Goal: Task Accomplishment & Management: Manage account settings

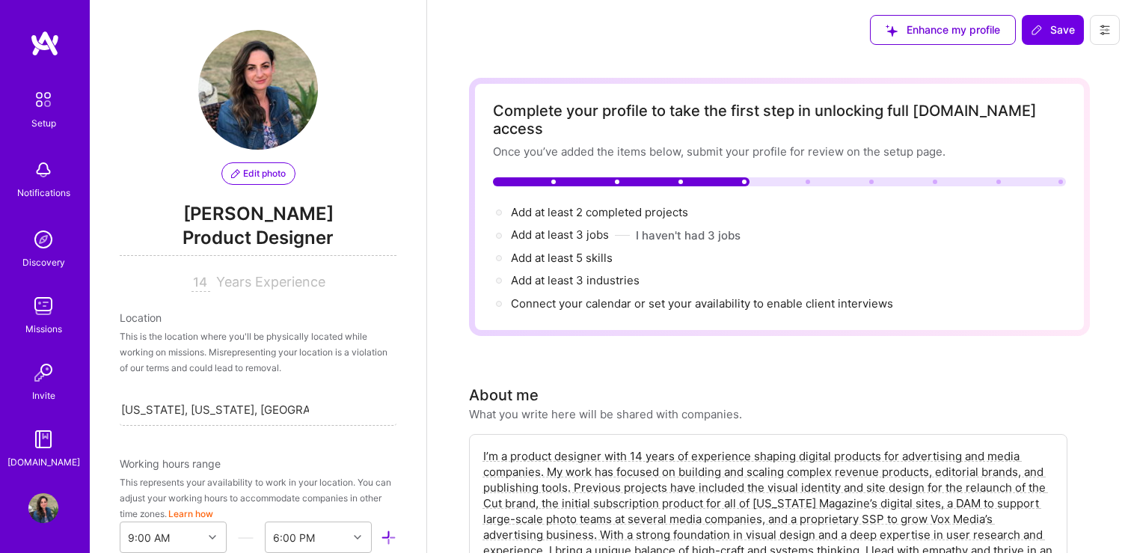
select select "US"
select select "Right Now"
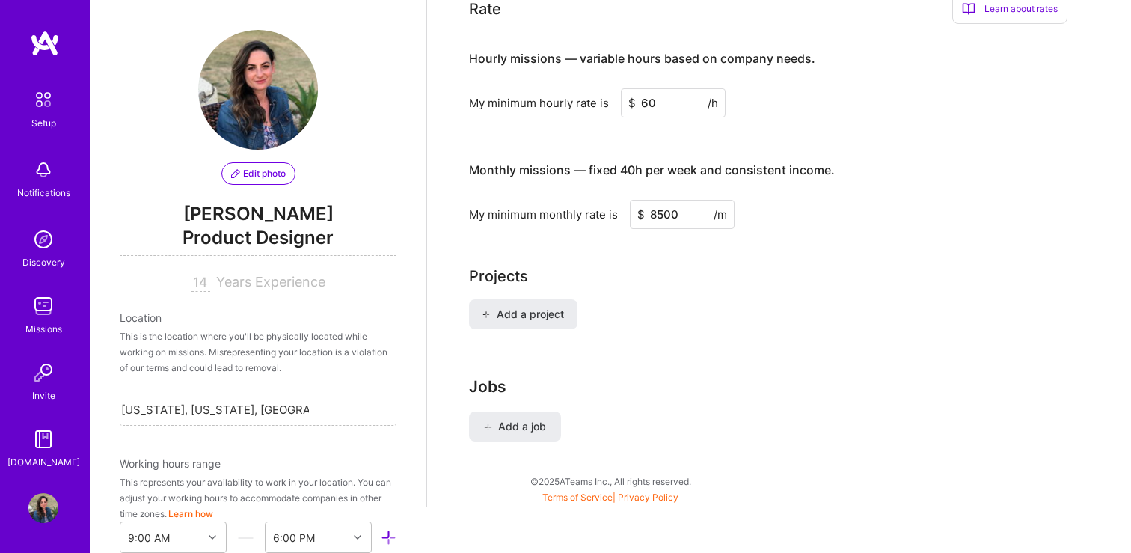
scroll to position [1007, 0]
click at [521, 304] on span "Add a project" at bounding box center [523, 311] width 82 height 15
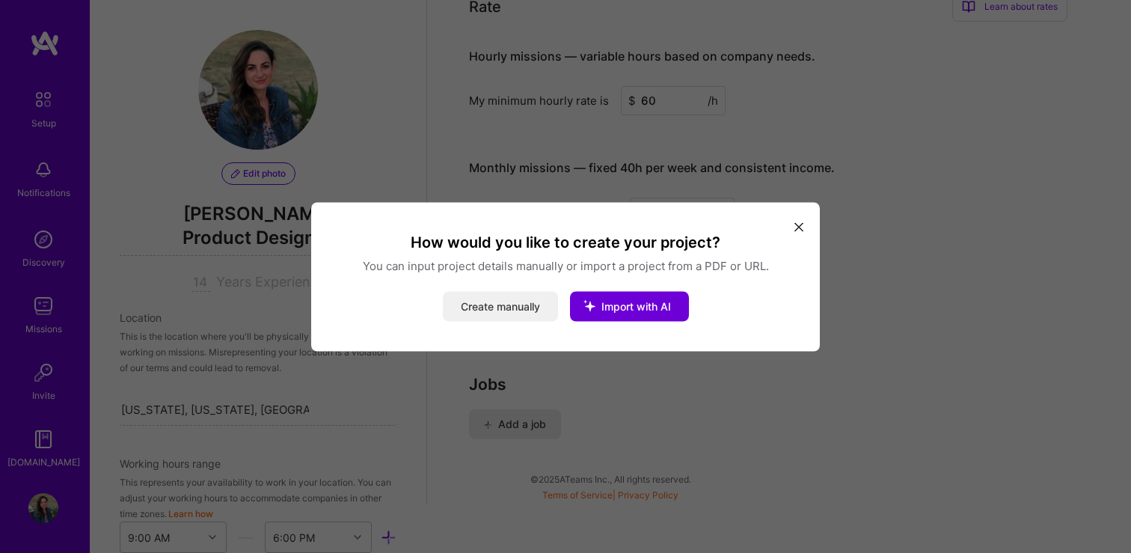
click at [506, 304] on button "Create manually" at bounding box center [500, 306] width 115 height 30
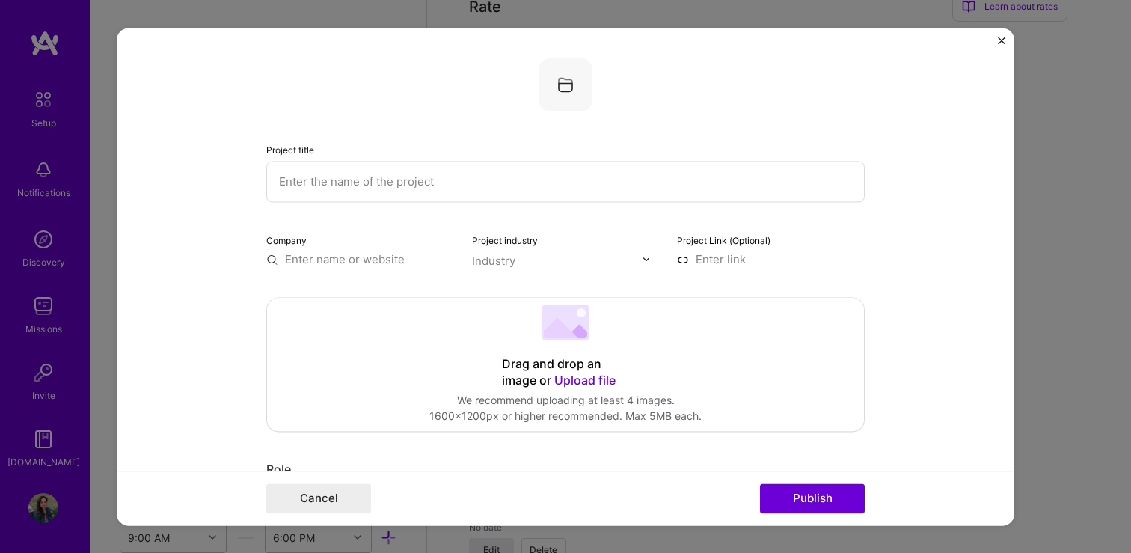
click at [373, 181] on input "text" at bounding box center [565, 181] width 598 height 41
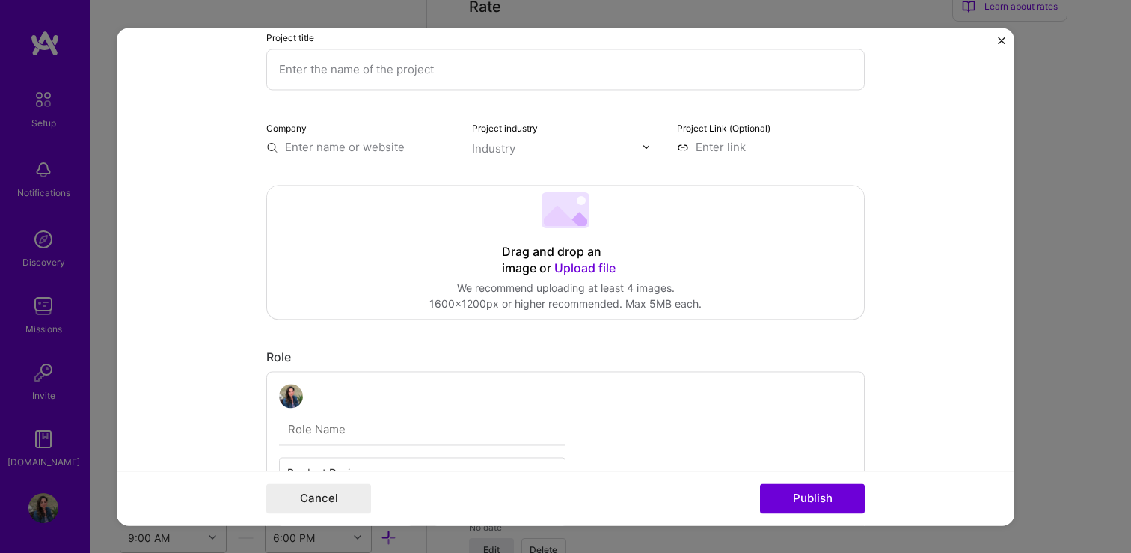
scroll to position [0, 0]
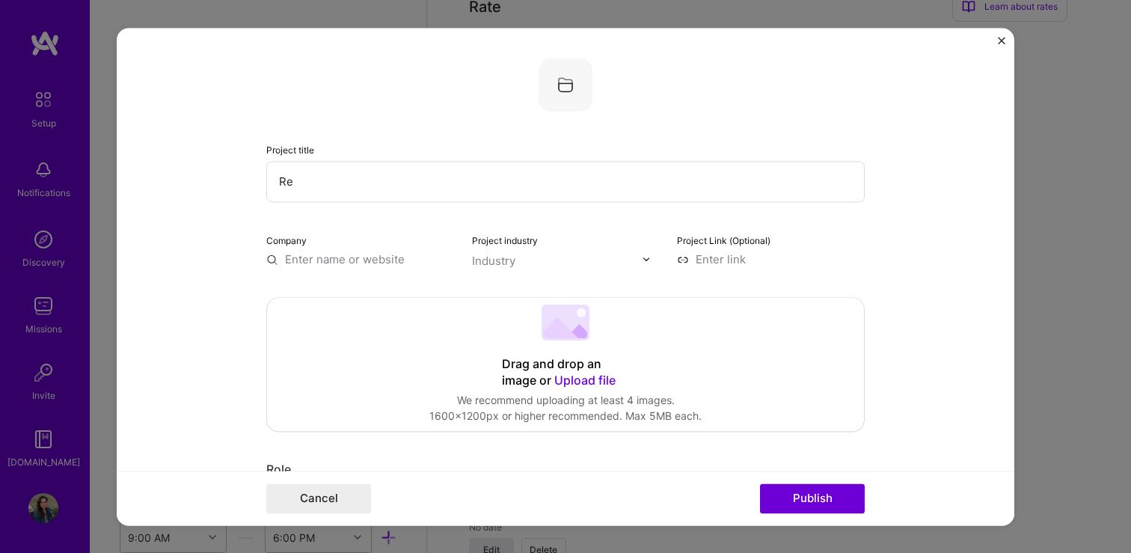
type input "R"
paste input "Reimagining Digital Asset Management"
type input "Reimagining Digital Asset Management"
click at [330, 264] on input "text" at bounding box center [360, 259] width 188 height 16
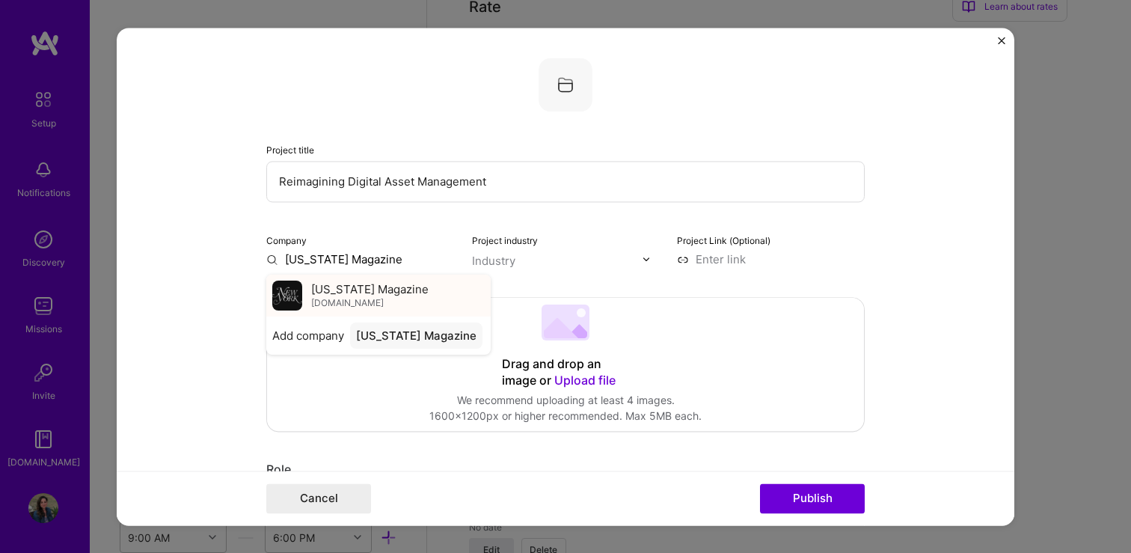
type input "[US_STATE] Magazine"
click at [328, 301] on span "[DOMAIN_NAME]" at bounding box center [347, 303] width 73 height 12
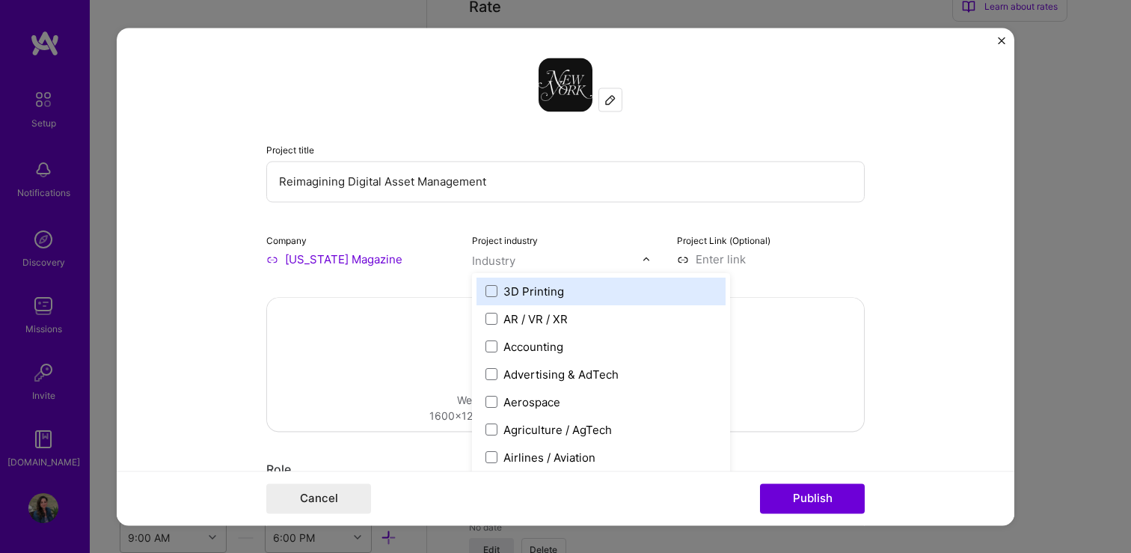
click at [502, 264] on div "Industry" at bounding box center [493, 261] width 43 height 16
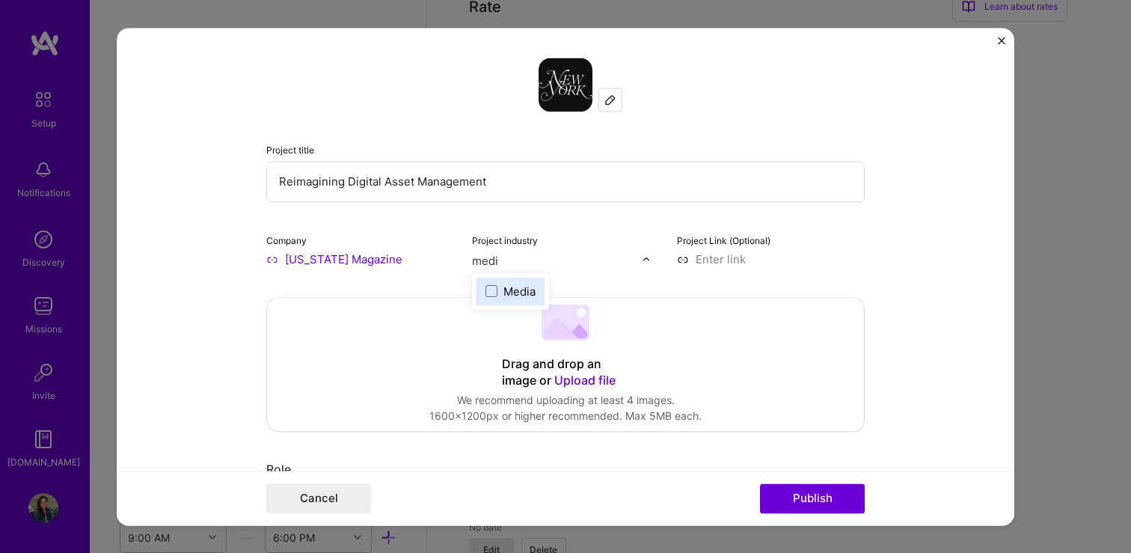
type input "media"
click at [508, 287] on div "Media" at bounding box center [519, 292] width 32 height 16
click at [722, 261] on input at bounding box center [771, 259] width 188 height 16
paste input "[URL][DOMAIN_NAME]"
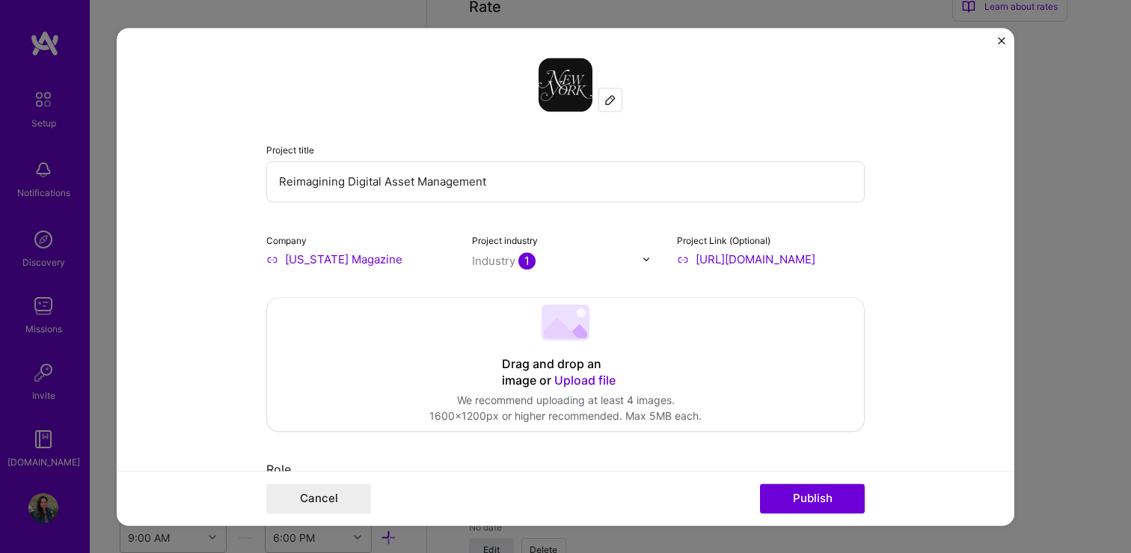
type input "[URL][DOMAIN_NAME]"
click at [940, 371] on form "Project title Reimagining Digital Asset Management Company [US_STATE] Magazine …" at bounding box center [566, 276] width 898 height 497
click at [852, 263] on input "[URL][DOMAIN_NAME]" at bounding box center [771, 259] width 188 height 16
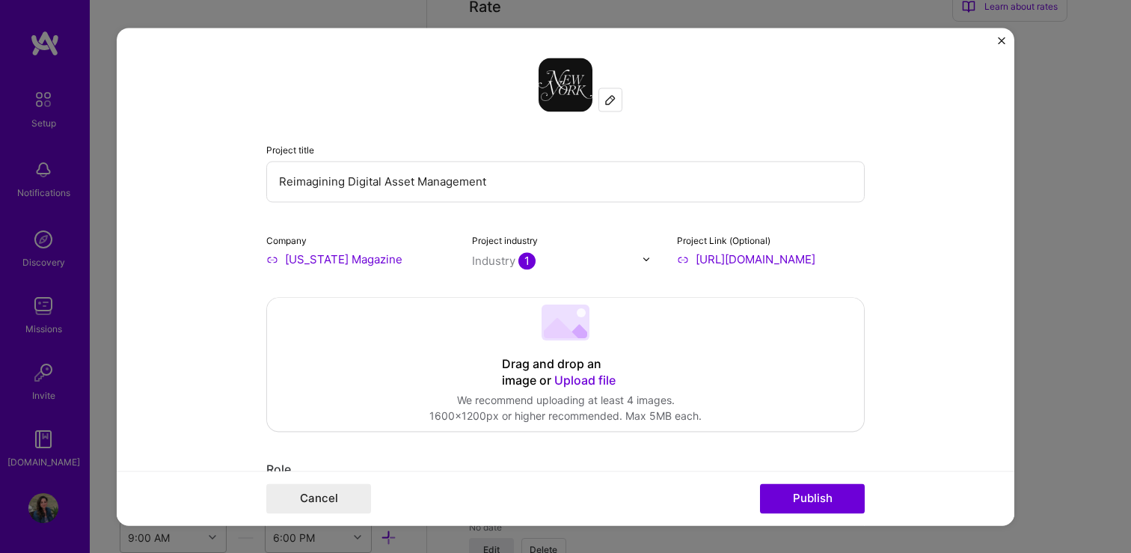
click at [852, 263] on input "[URL][DOMAIN_NAME]" at bounding box center [771, 259] width 188 height 16
click at [966, 264] on form "Project title Reimagining Digital Asset Management Company [US_STATE] Magazine …" at bounding box center [566, 276] width 898 height 497
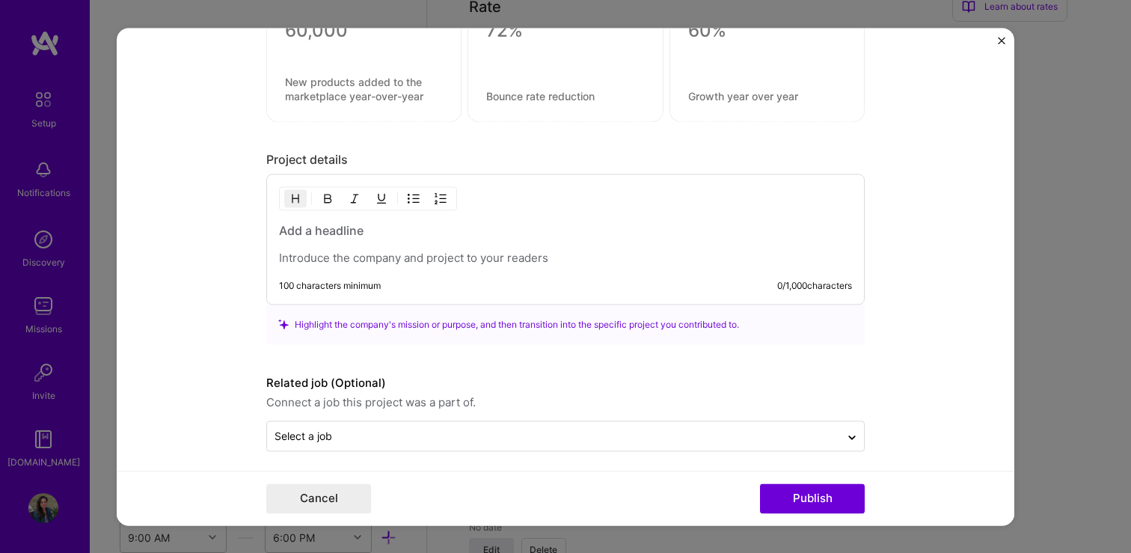
scroll to position [1073, 0]
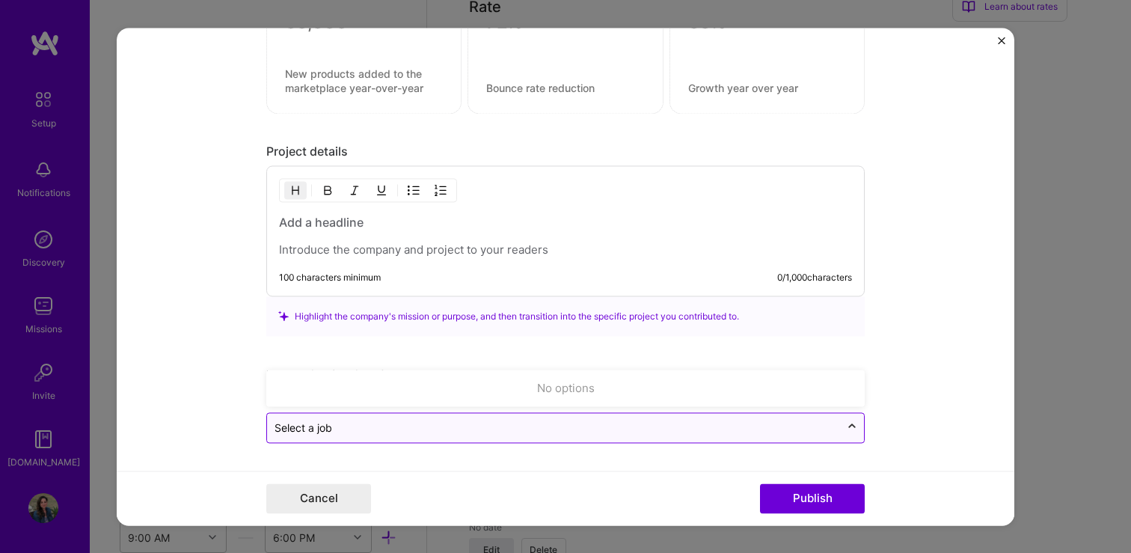
click at [848, 427] on icon at bounding box center [852, 426] width 12 height 15
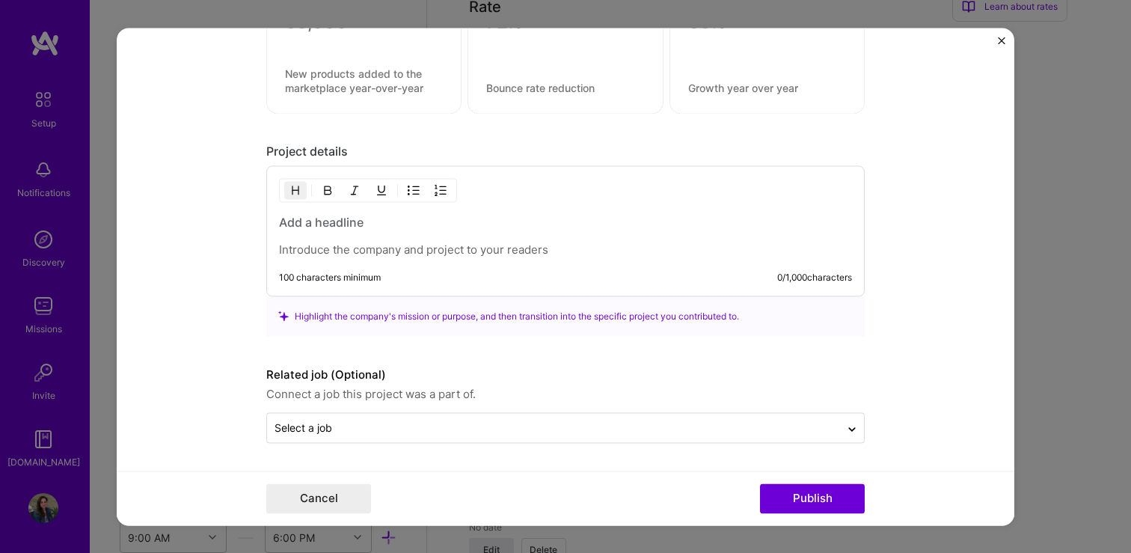
click at [940, 388] on form "Project title Reimagining Digital Asset Management Company [US_STATE] Magazine …" at bounding box center [566, 276] width 898 height 497
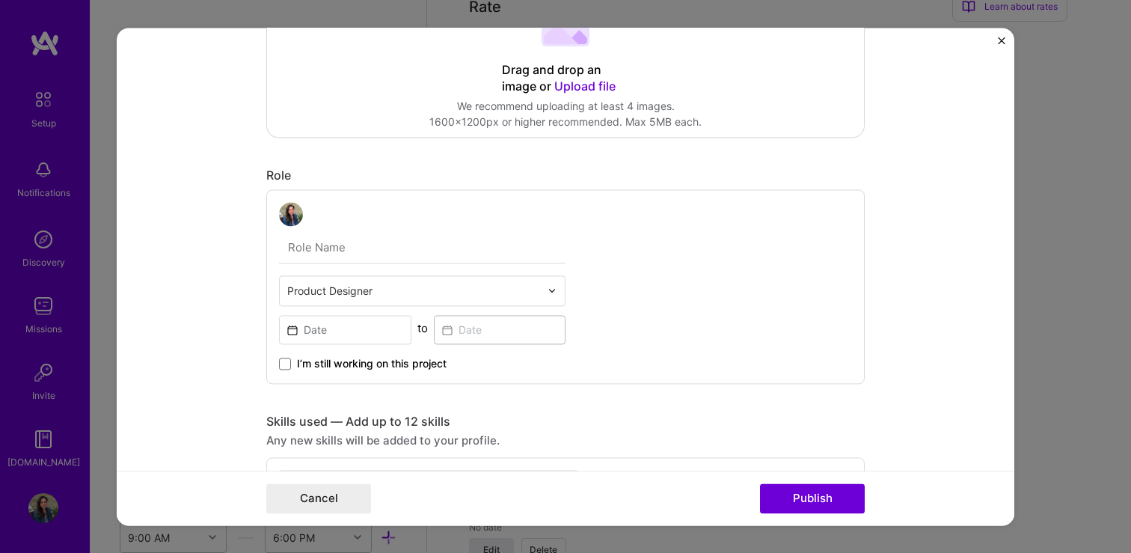
scroll to position [295, 0]
click at [316, 289] on input "text" at bounding box center [413, 290] width 253 height 16
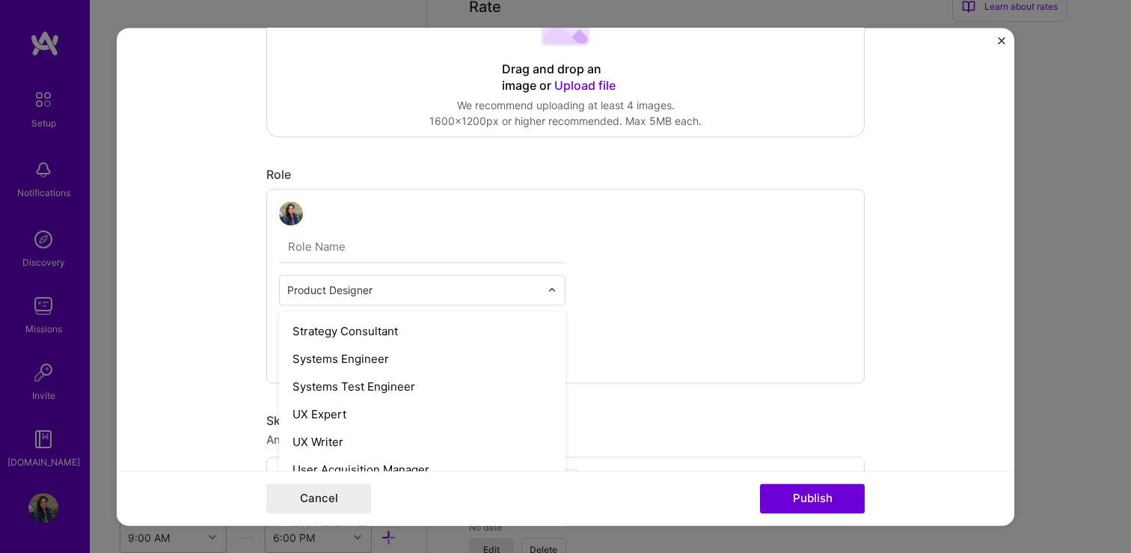
scroll to position [1694, 0]
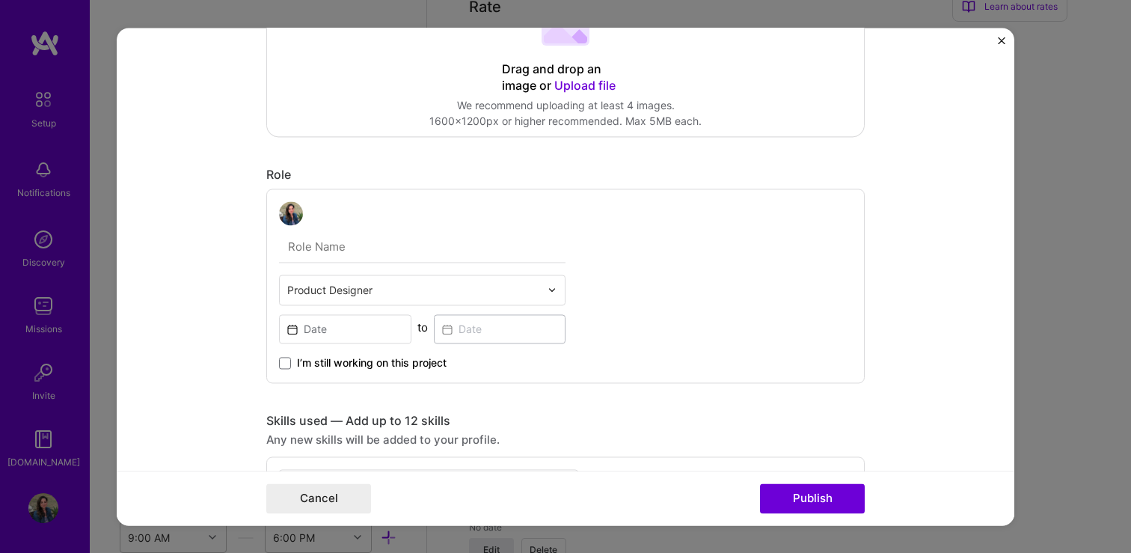
click at [195, 295] on form "Project title Reimagining Digital Asset Management Company [US_STATE] Magazine …" at bounding box center [566, 276] width 898 height 497
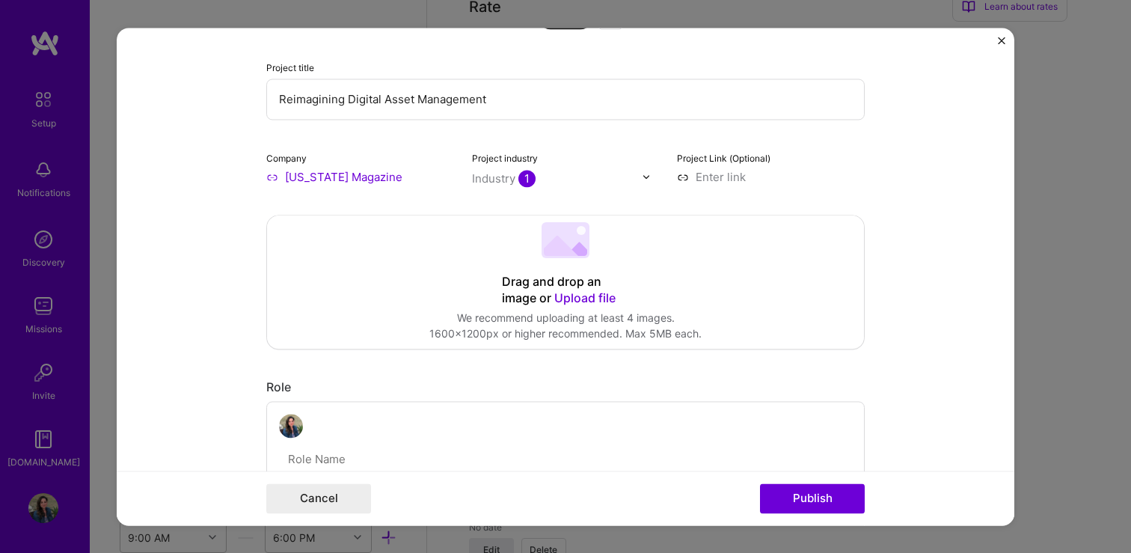
scroll to position [0, 0]
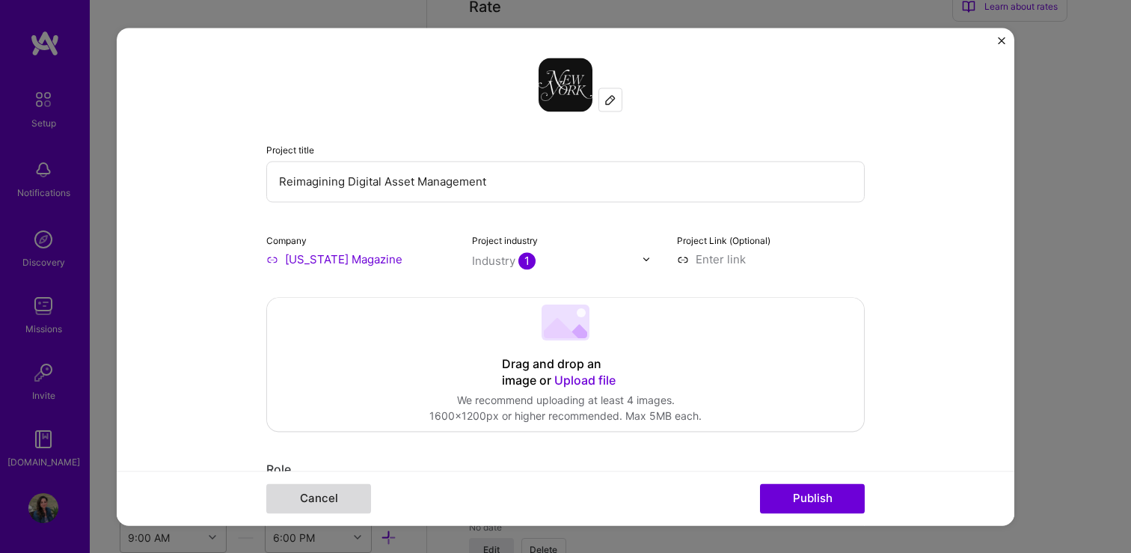
click at [311, 497] on button "Cancel" at bounding box center [318, 498] width 105 height 30
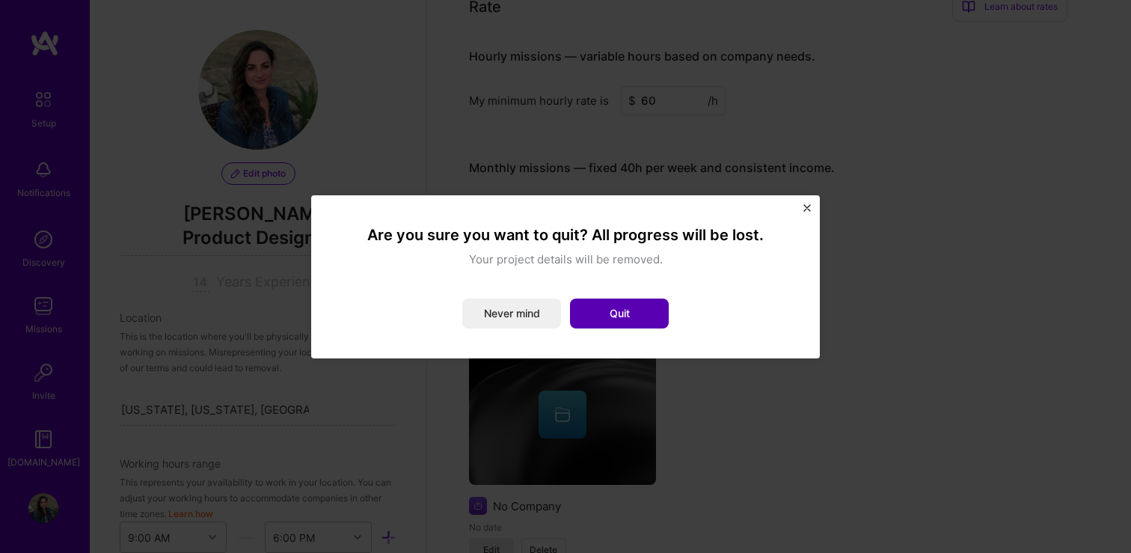
click at [626, 308] on button "Quit" at bounding box center [619, 313] width 99 height 30
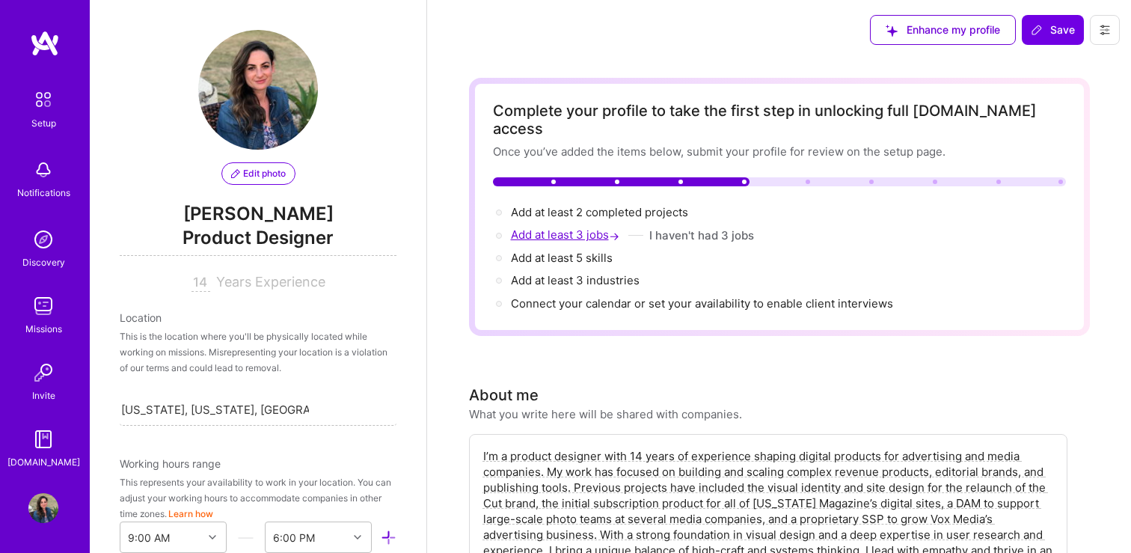
click at [577, 227] on span "Add at least 3 jobs →" at bounding box center [566, 234] width 111 height 14
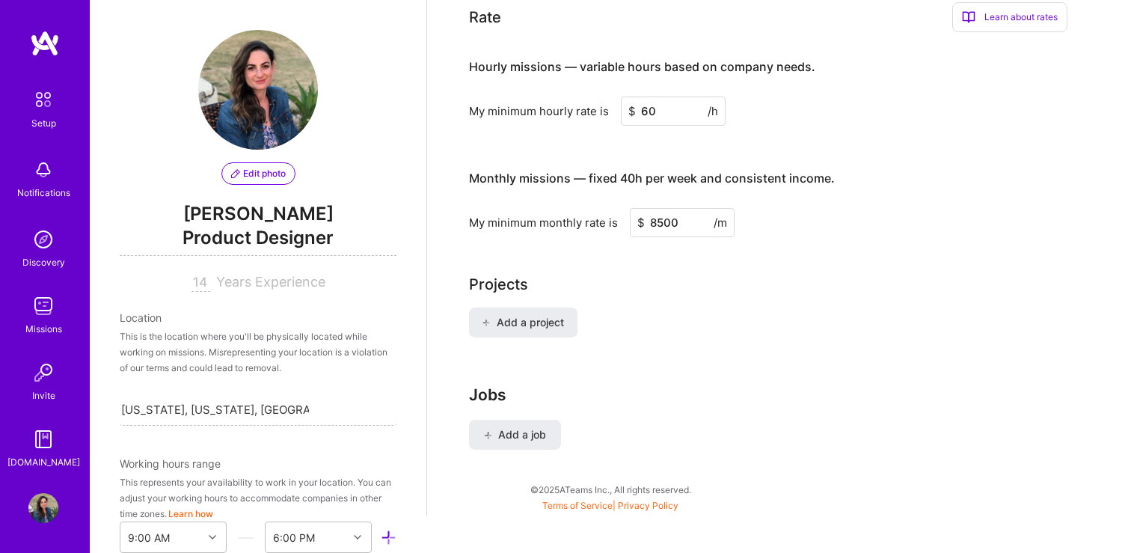
scroll to position [1007, 0]
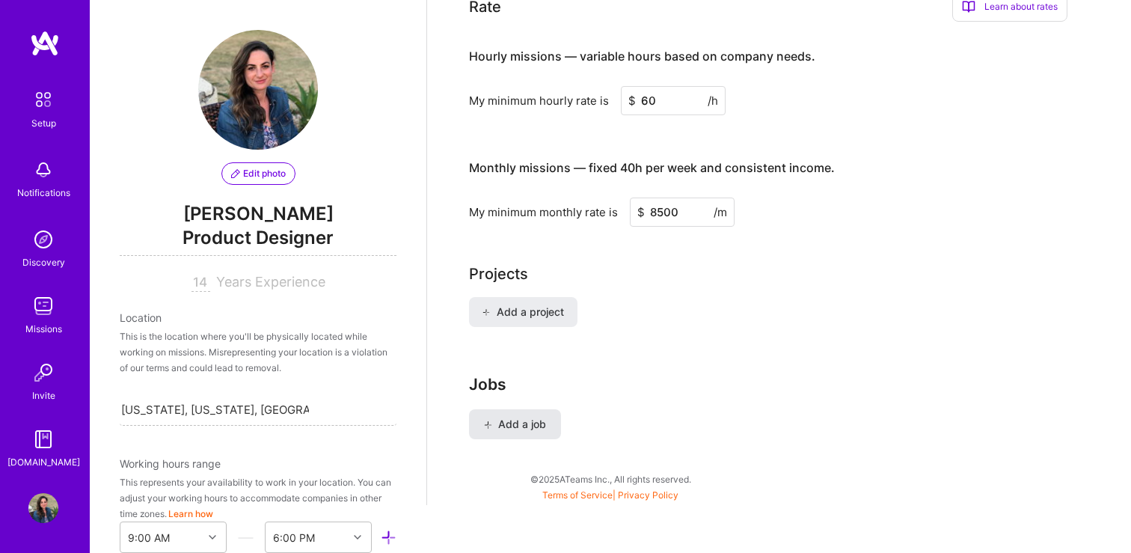
click at [513, 417] on span "Add a job" at bounding box center [515, 424] width 62 height 15
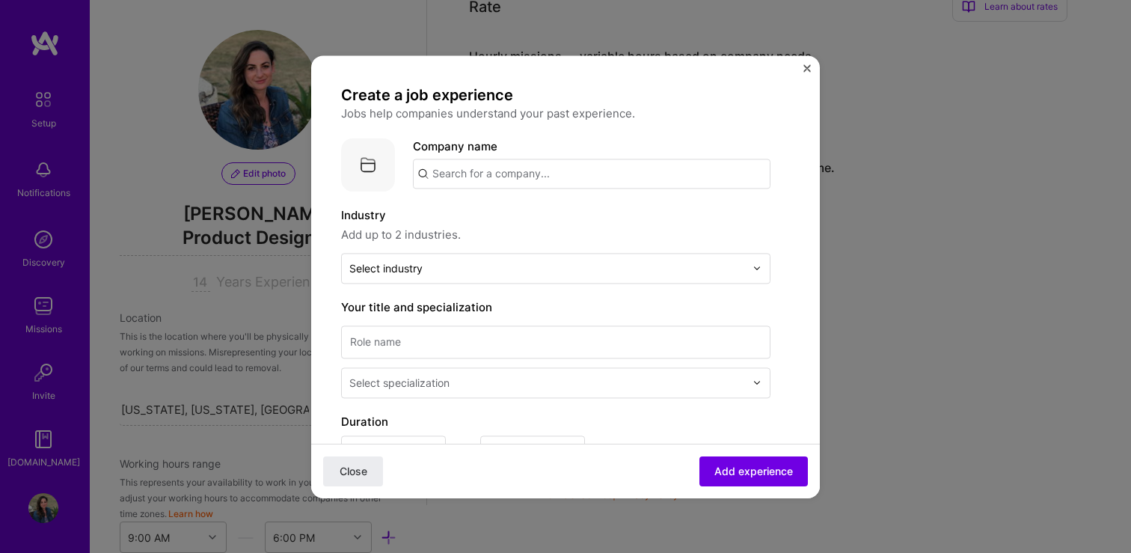
click at [447, 183] on input "text" at bounding box center [592, 174] width 358 height 30
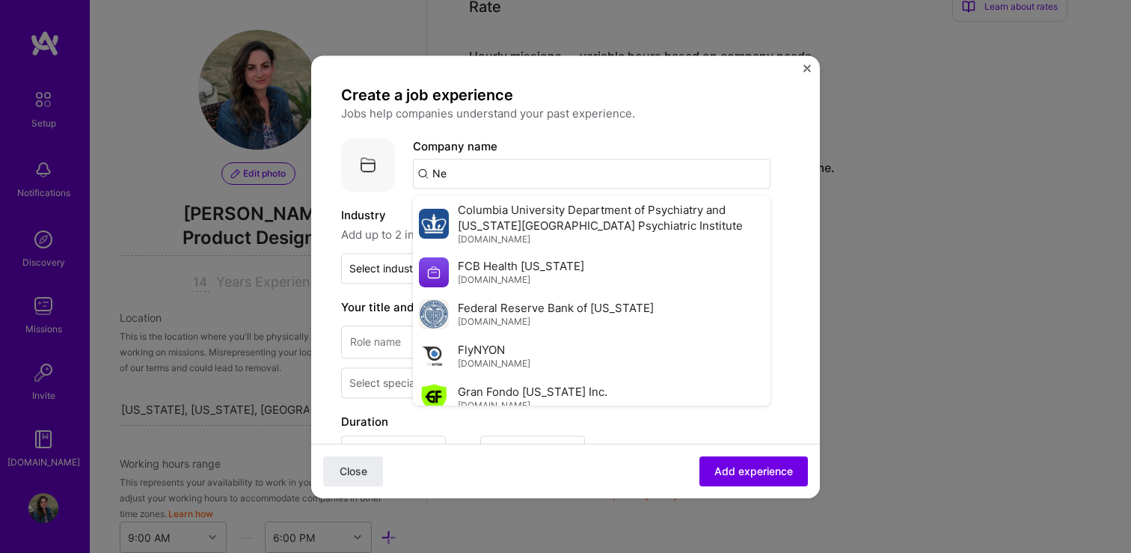
type input "N"
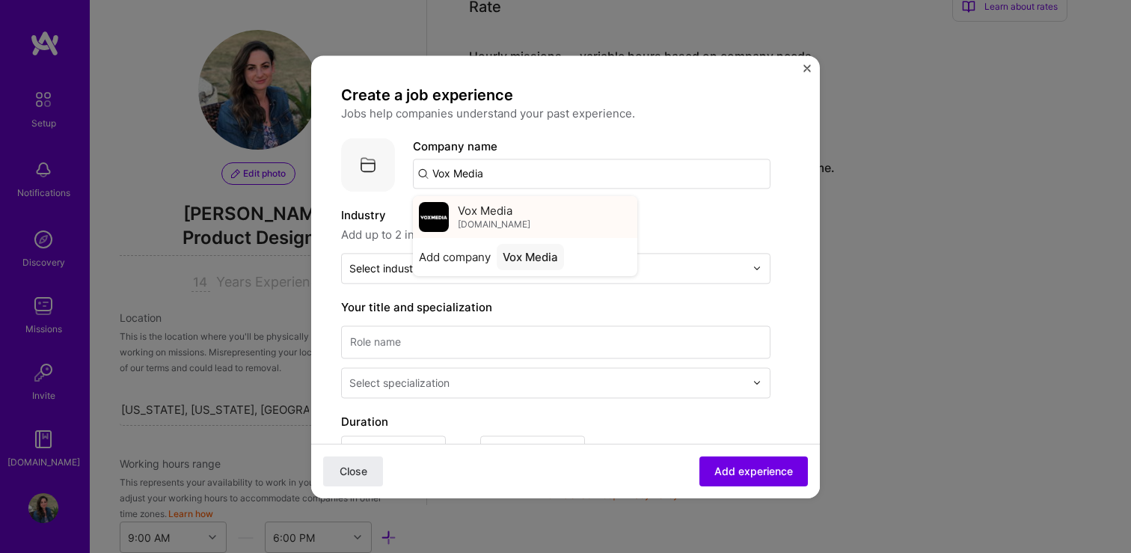
type input "Vox Media"
click at [444, 225] on img at bounding box center [434, 217] width 30 height 30
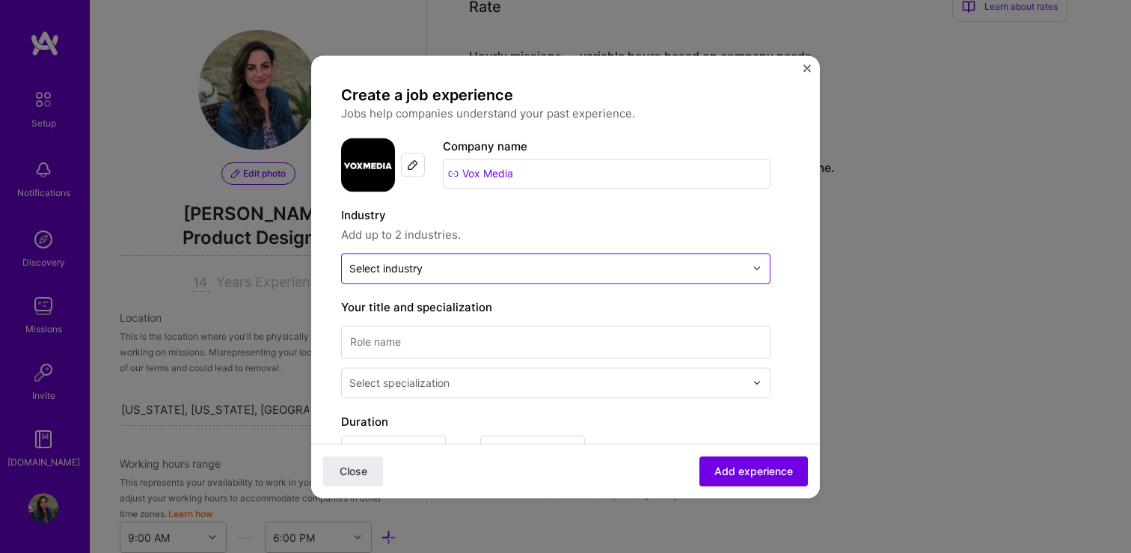
click at [402, 267] on div "Select industry 0" at bounding box center [385, 268] width 73 height 16
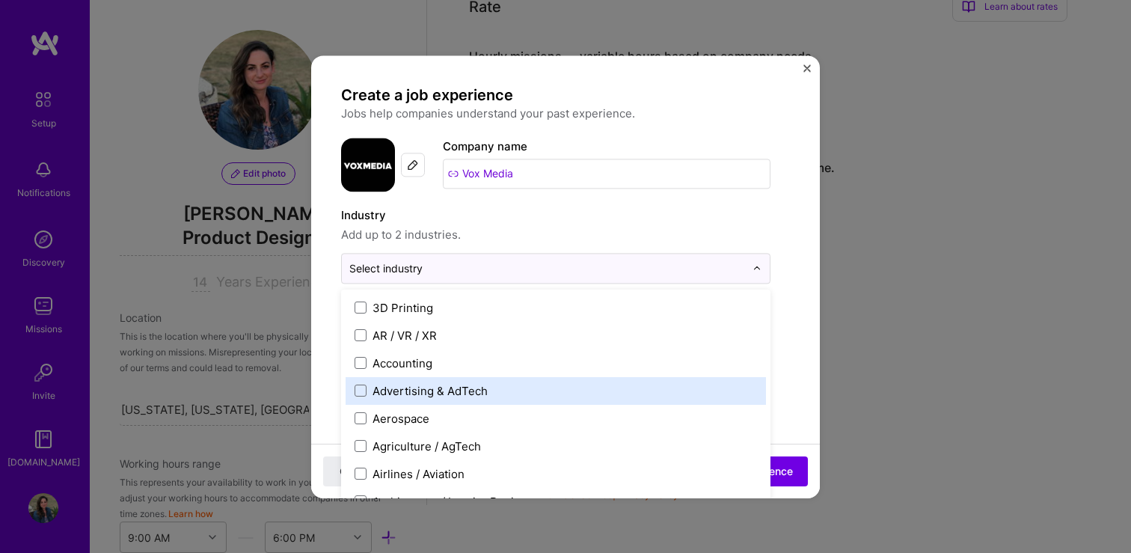
click at [386, 392] on div "Advertising & AdTech" at bounding box center [430, 391] width 115 height 16
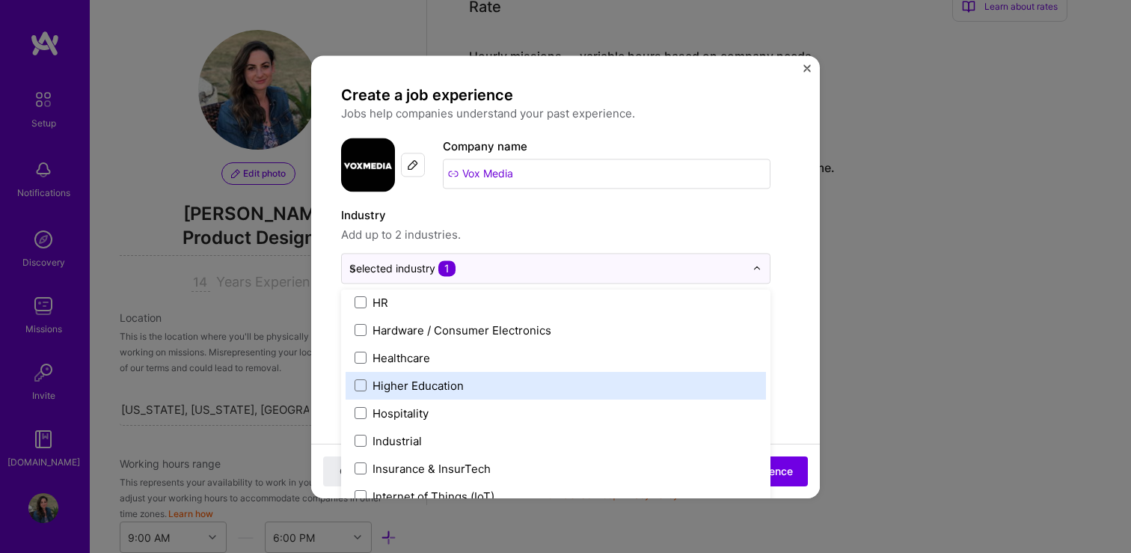
scroll to position [697, 0]
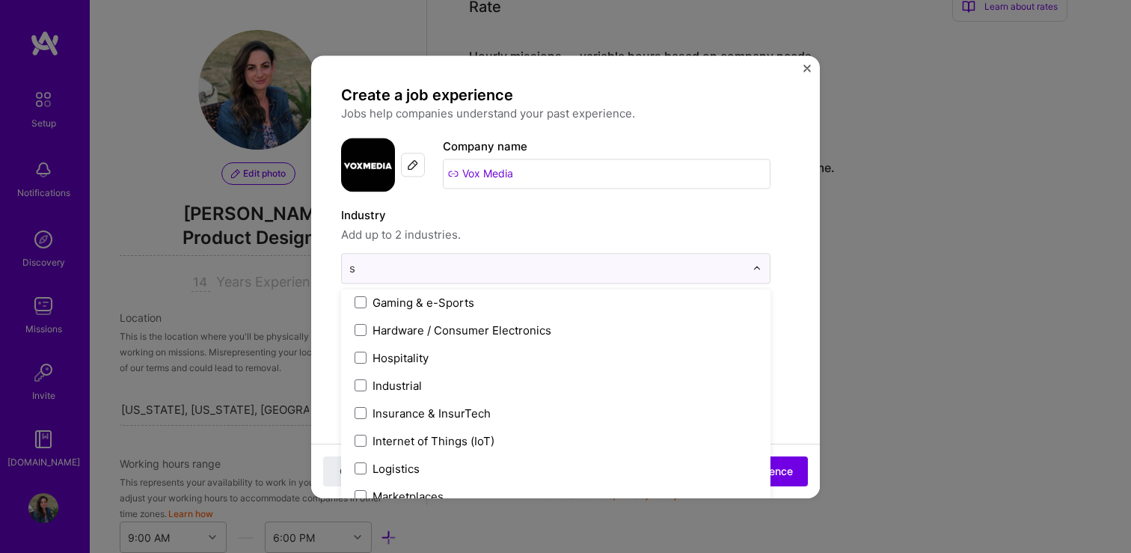
type input "sa"
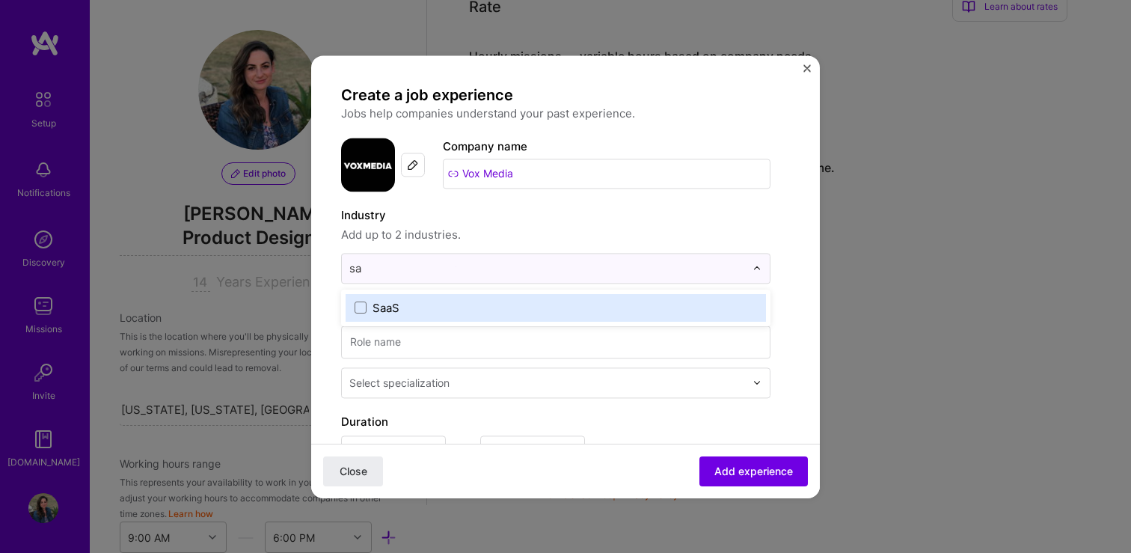
scroll to position [0, 0]
click at [390, 303] on div "SaaS" at bounding box center [386, 308] width 27 height 16
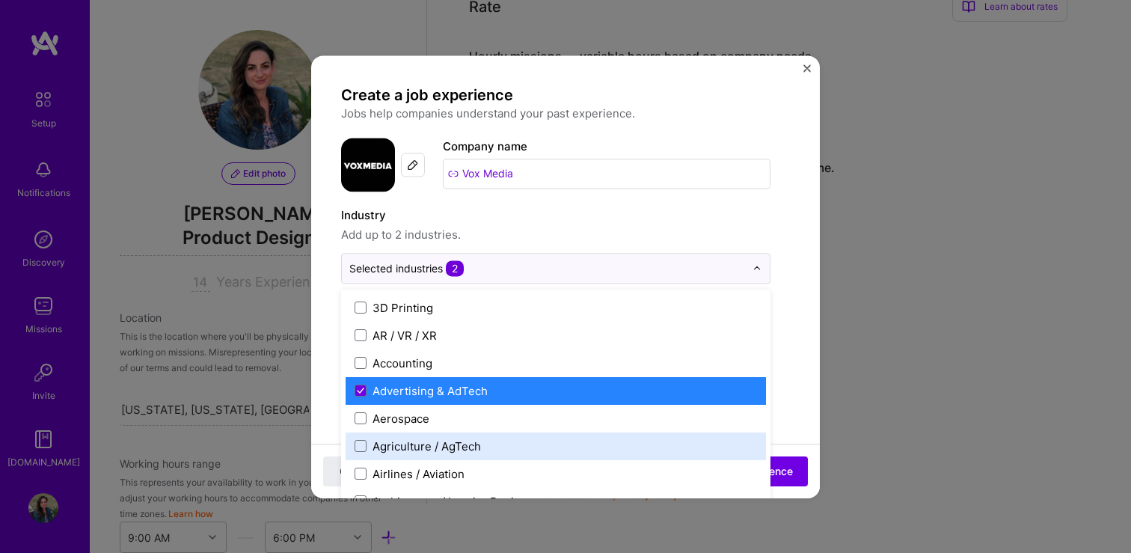
click at [788, 372] on div "Create a job experience Jobs help companies understand your past experience. Co…" at bounding box center [565, 535] width 449 height 901
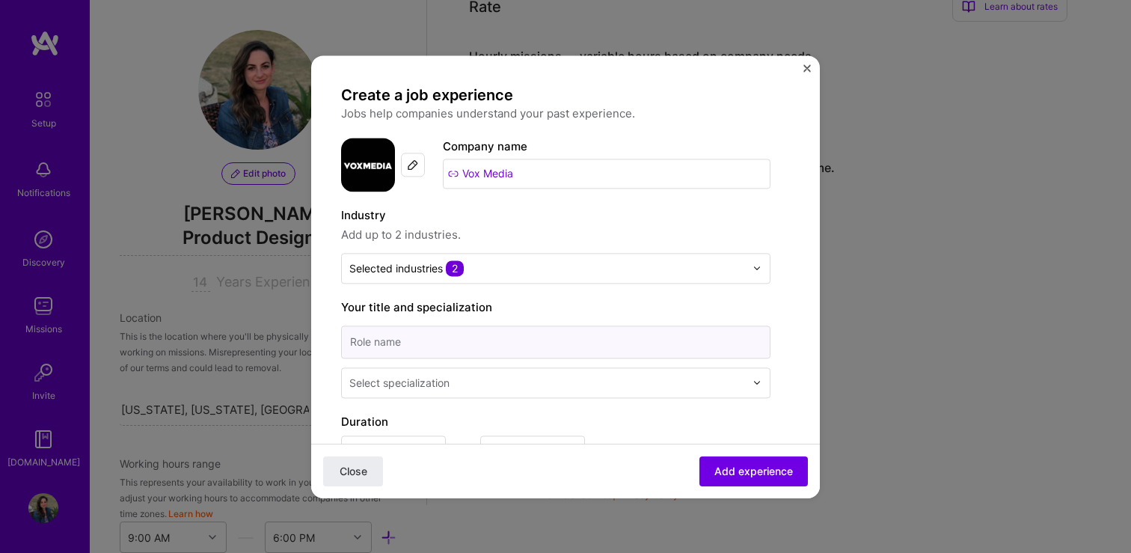
click at [462, 350] on input at bounding box center [555, 341] width 429 height 33
type input "Senior Product Designer"
click at [436, 380] on div "Select specialization" at bounding box center [399, 383] width 100 height 16
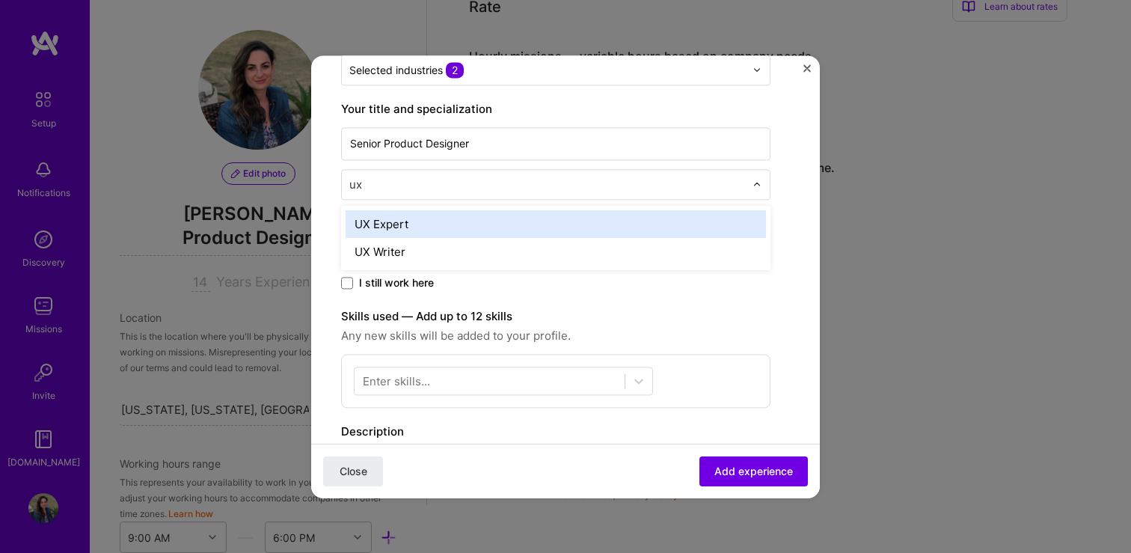
type input "u"
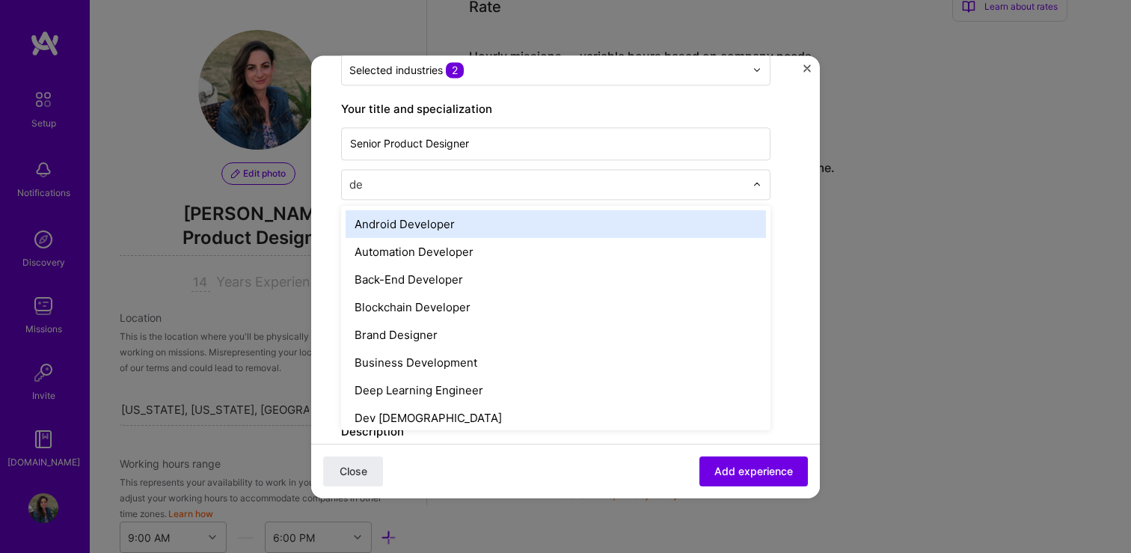
type input "des"
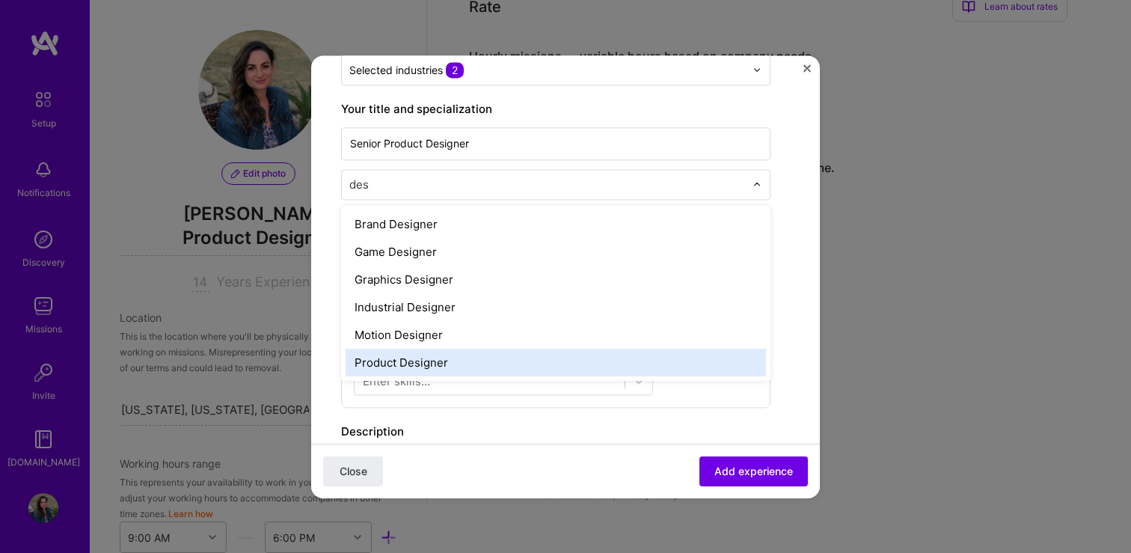
click at [417, 367] on div "Product Designer" at bounding box center [556, 363] width 420 height 28
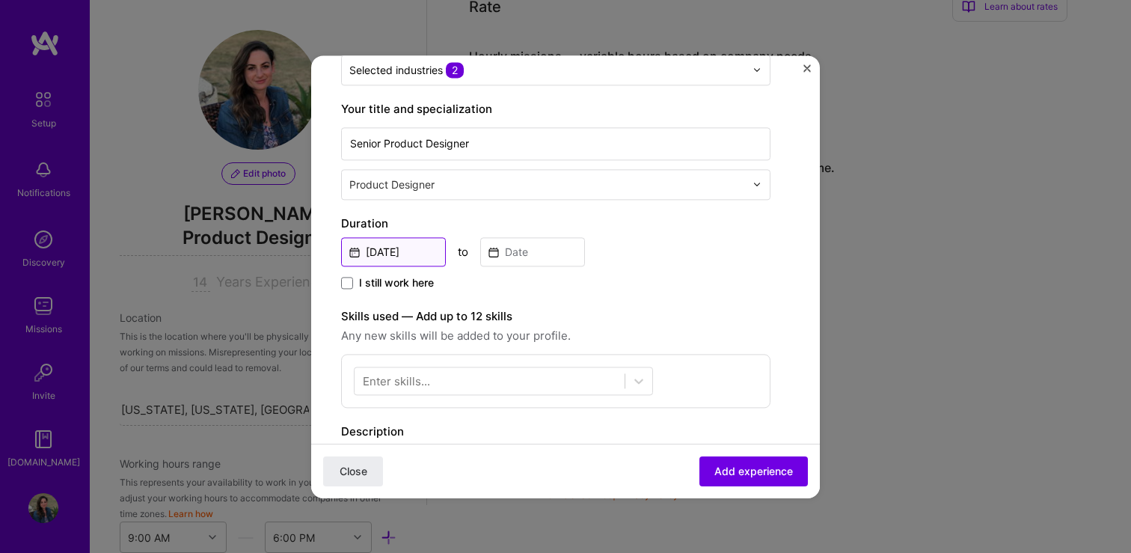
click at [367, 249] on input "[DATE]" at bounding box center [393, 251] width 105 height 29
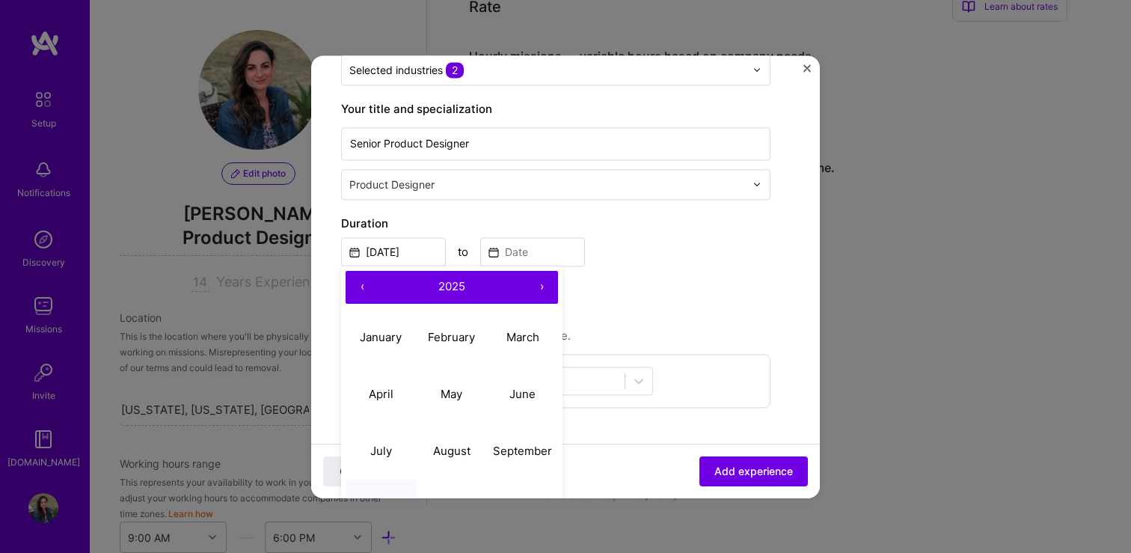
click at [358, 287] on button "‹" at bounding box center [362, 287] width 33 height 33
click at [521, 448] on abbr "September" at bounding box center [522, 451] width 59 height 14
type input "[DATE]"
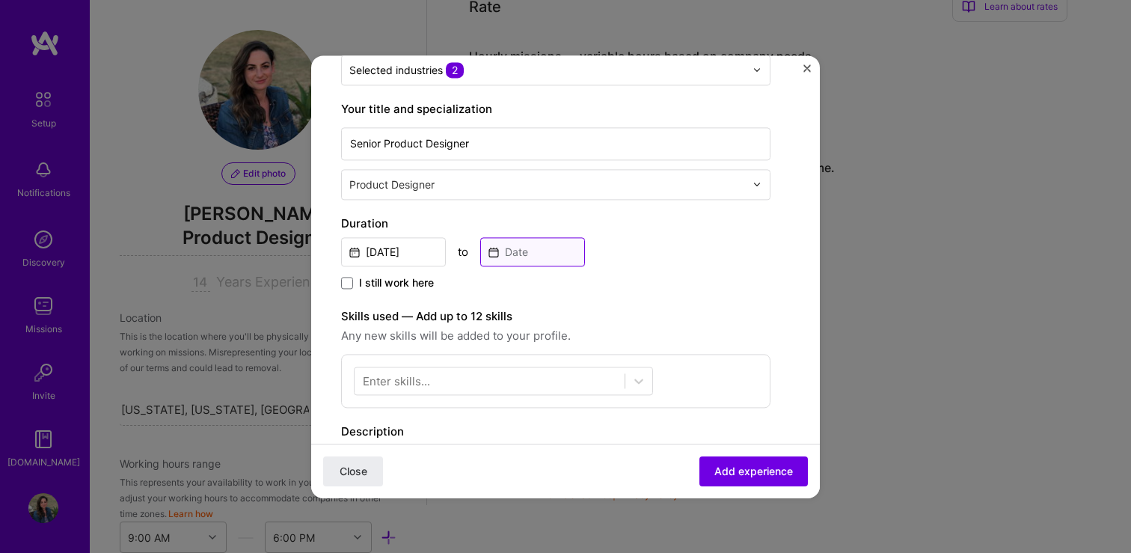
click at [497, 254] on input at bounding box center [532, 251] width 105 height 29
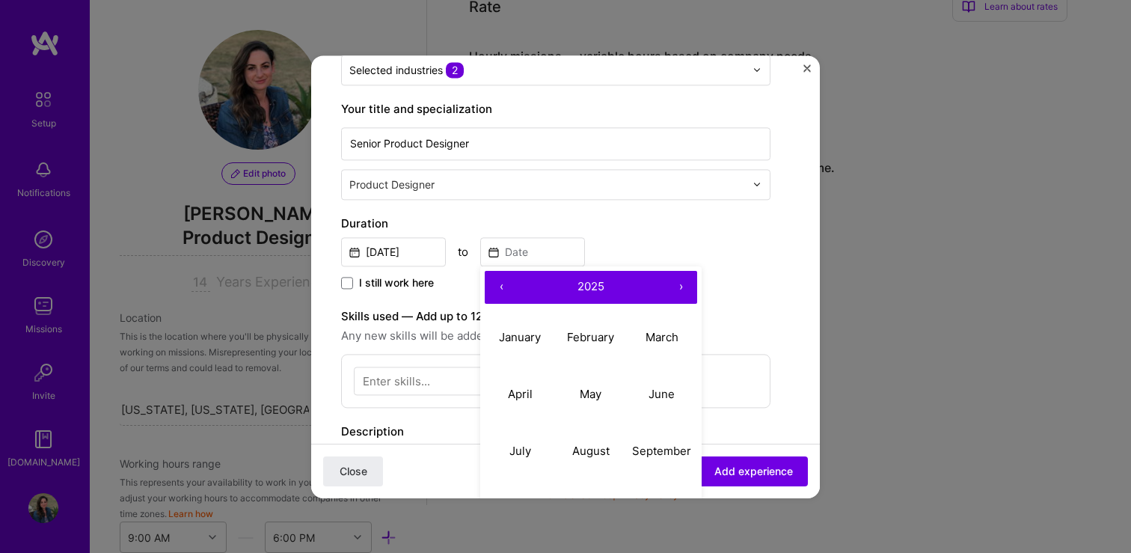
click at [502, 286] on button "‹" at bounding box center [501, 287] width 33 height 33
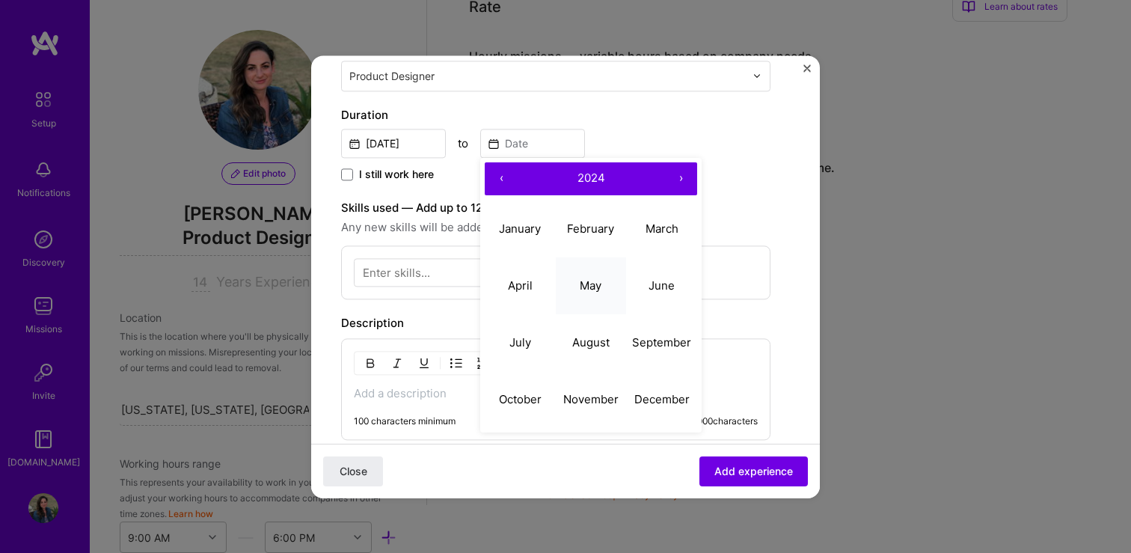
scroll to position [308, 0]
click at [646, 408] on button "December" at bounding box center [661, 398] width 71 height 57
type input "[DATE]"
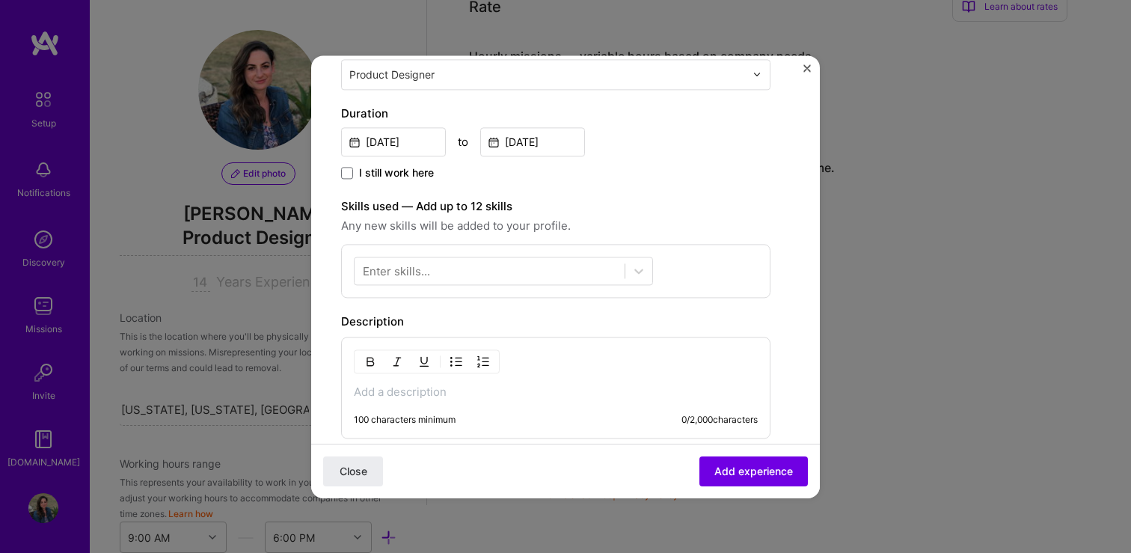
click at [409, 272] on div "Enter skills..." at bounding box center [396, 271] width 67 height 16
click at [811, 294] on form "Create a job experience Jobs help companies understand your past experience. Co…" at bounding box center [565, 269] width 509 height 985
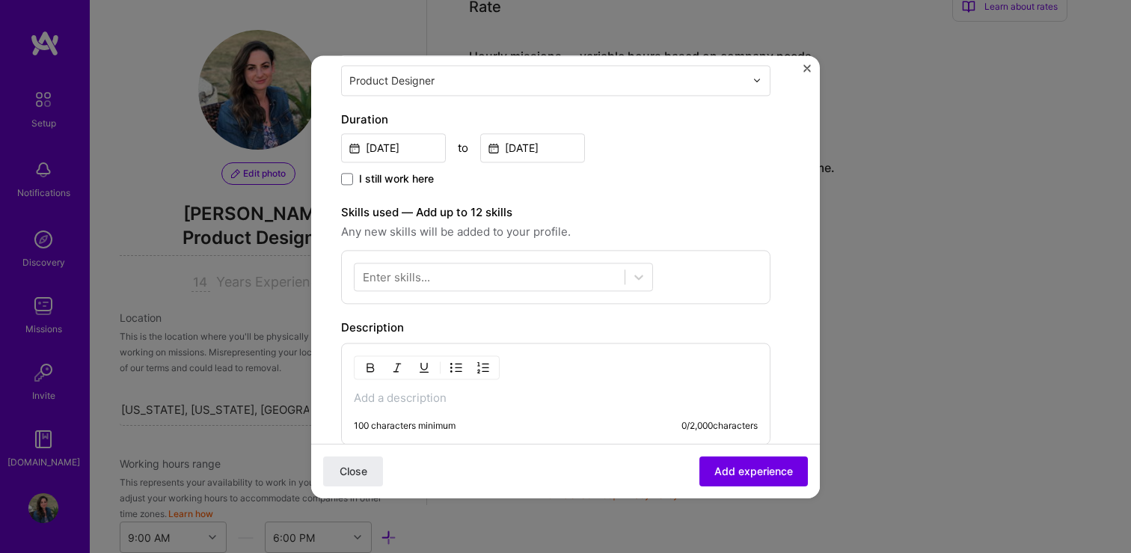
scroll to position [284, 0]
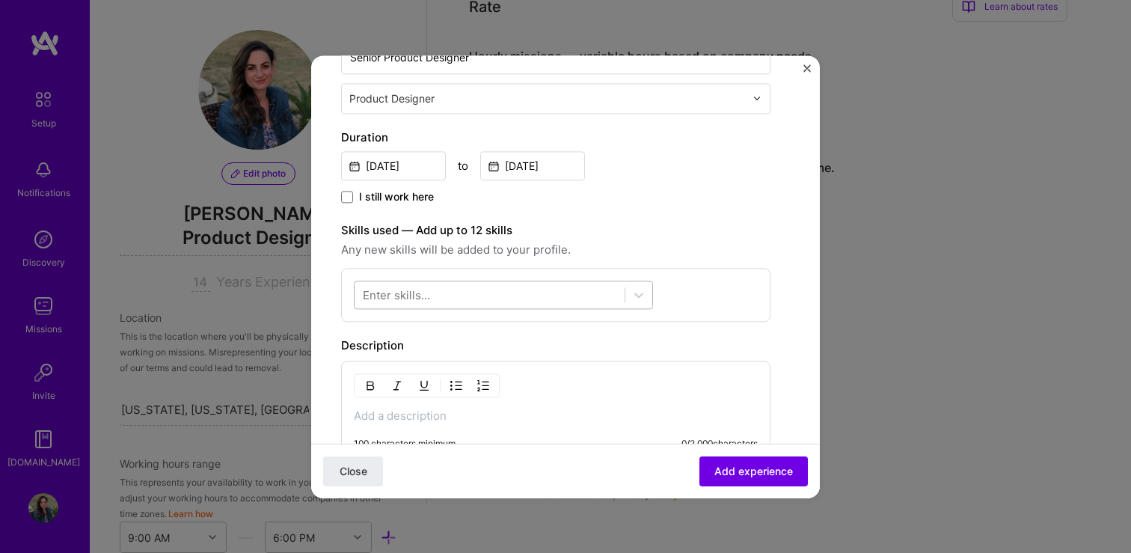
click at [601, 292] on div at bounding box center [490, 294] width 270 height 25
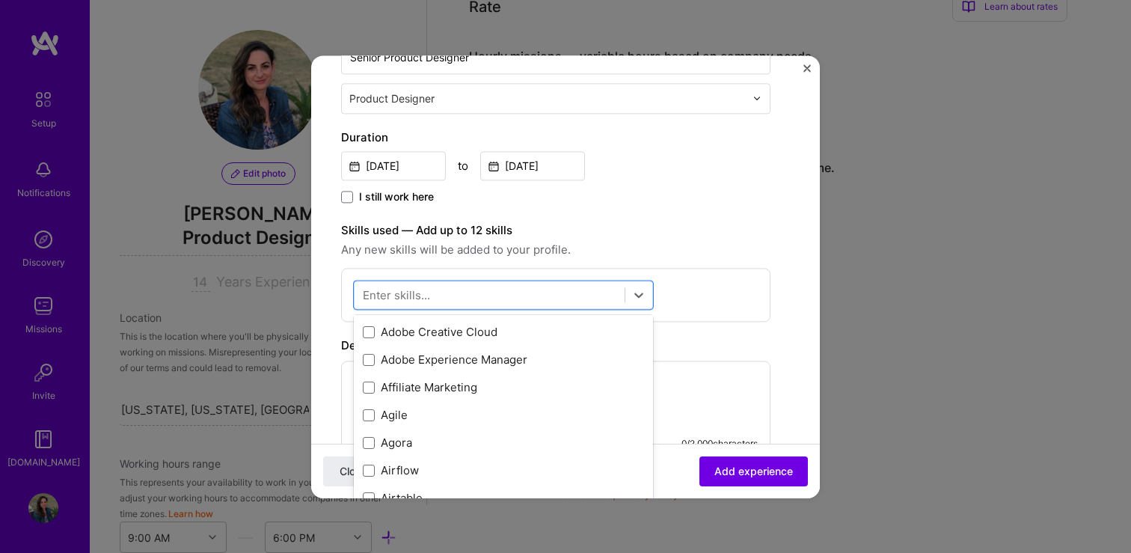
scroll to position [504, 0]
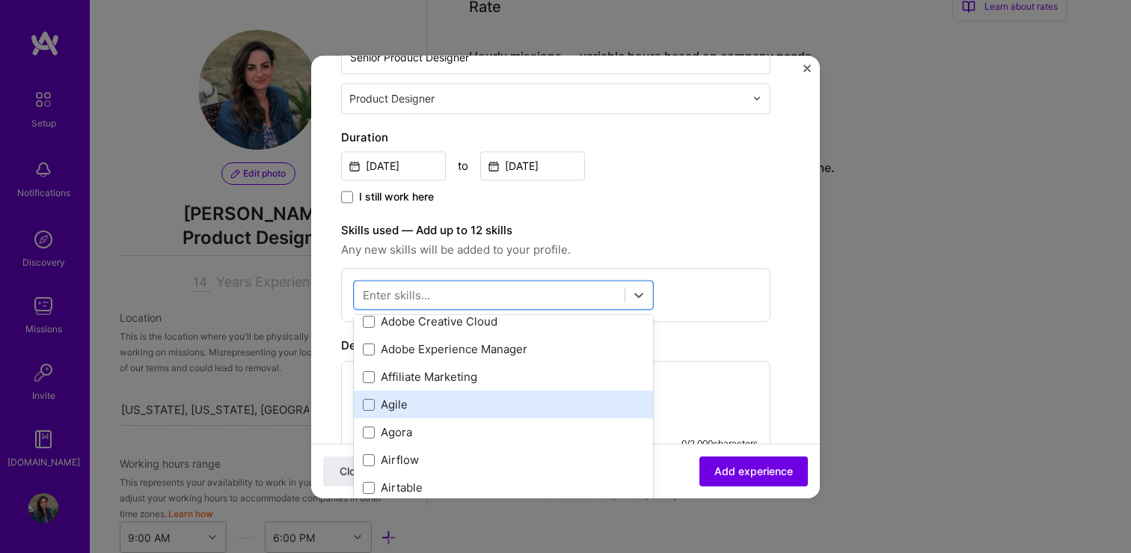
click at [375, 406] on div "Agile" at bounding box center [503, 405] width 281 height 16
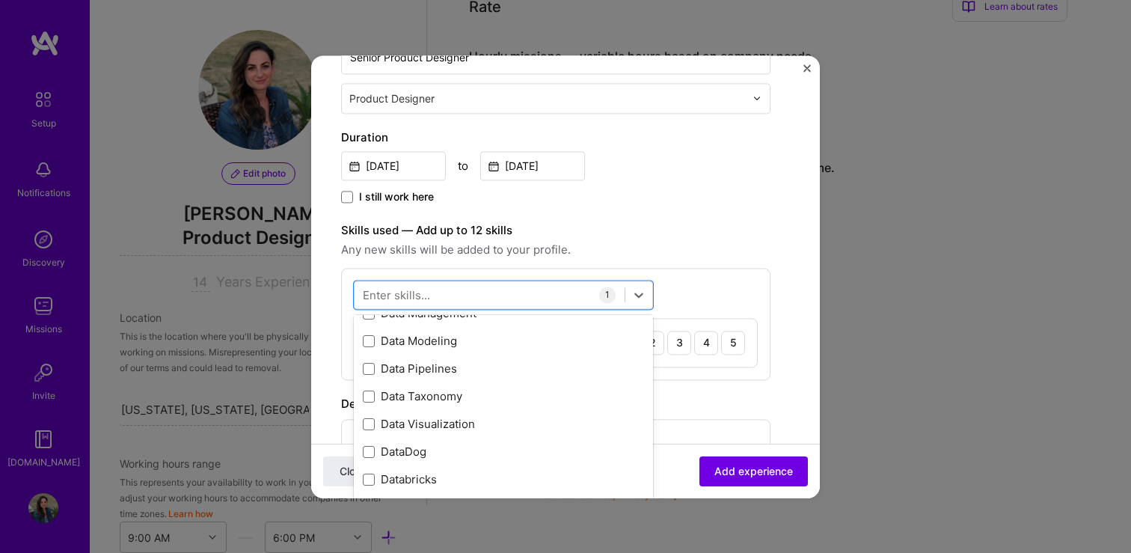
scroll to position [2453, 0]
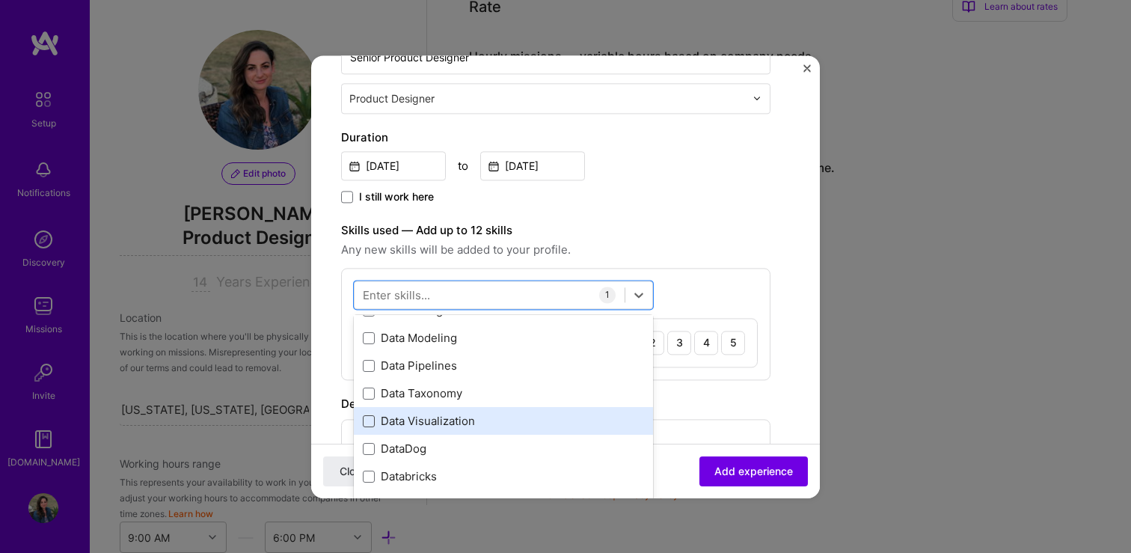
click at [370, 420] on span at bounding box center [369, 421] width 12 height 12
click at [0, 0] on input "checkbox" at bounding box center [0, 0] width 0 height 0
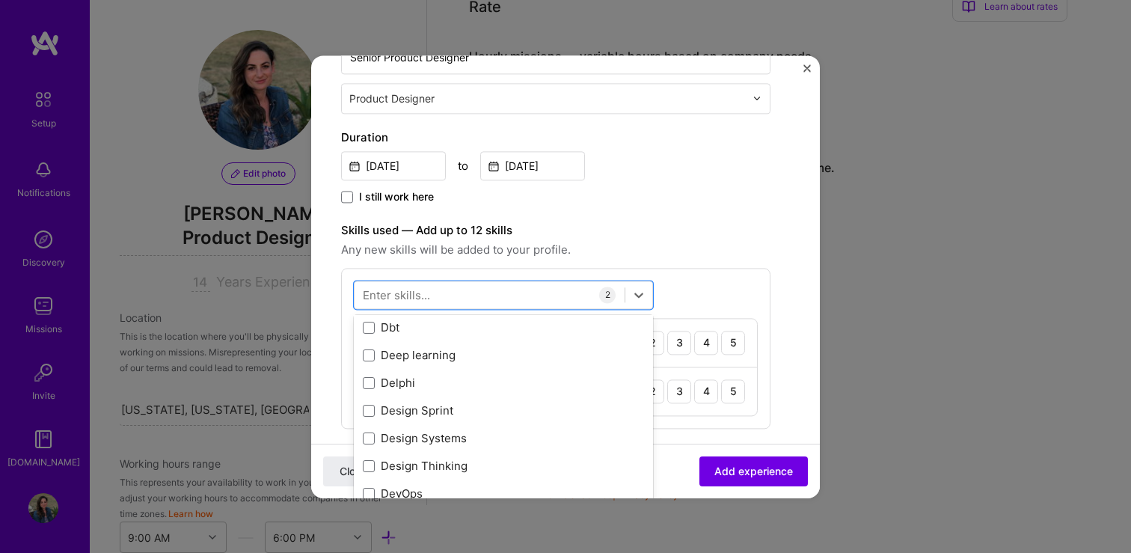
scroll to position [2706, 0]
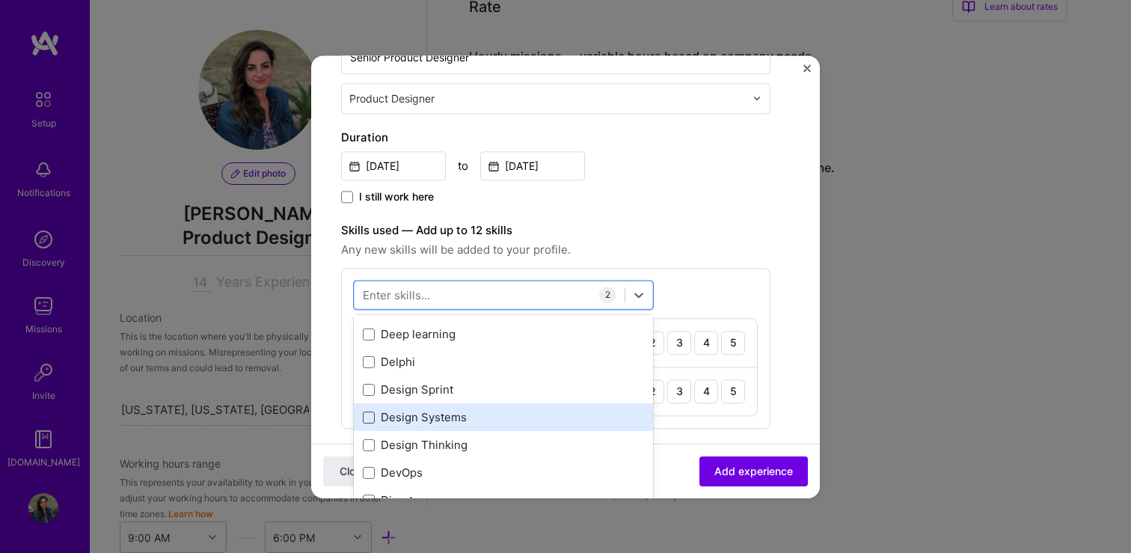
click at [370, 420] on span at bounding box center [369, 417] width 12 height 12
click at [0, 0] on input "checkbox" at bounding box center [0, 0] width 0 height 0
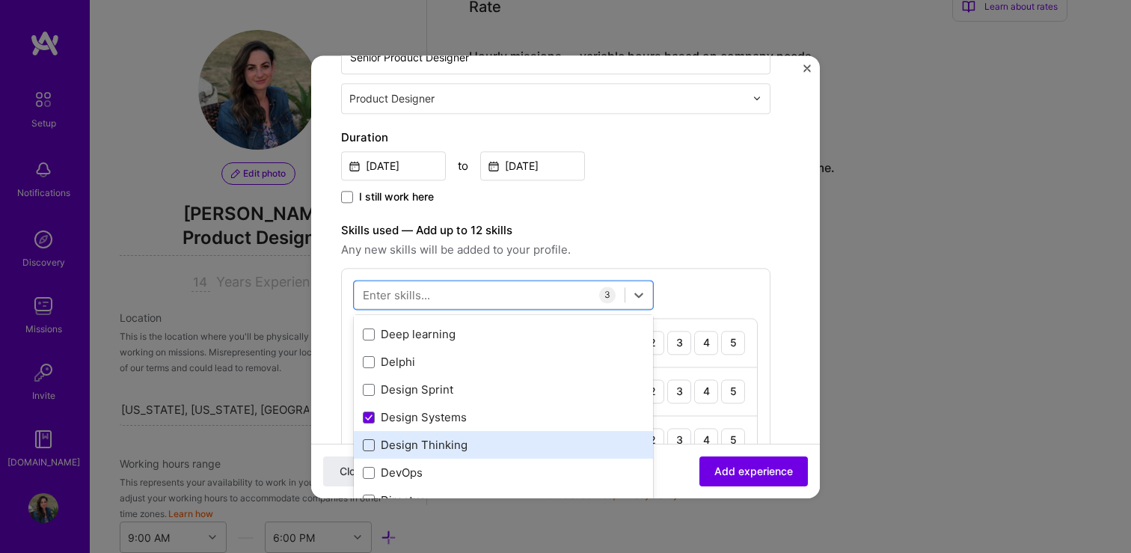
click at [368, 441] on span at bounding box center [369, 445] width 12 height 12
click at [0, 0] on input "checkbox" at bounding box center [0, 0] width 0 height 0
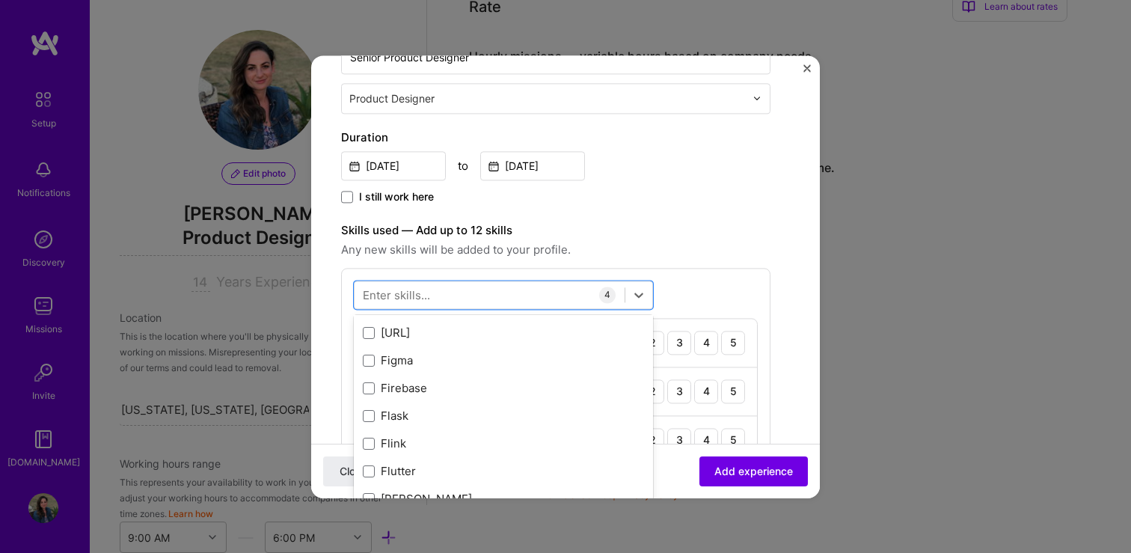
scroll to position [3617, 0]
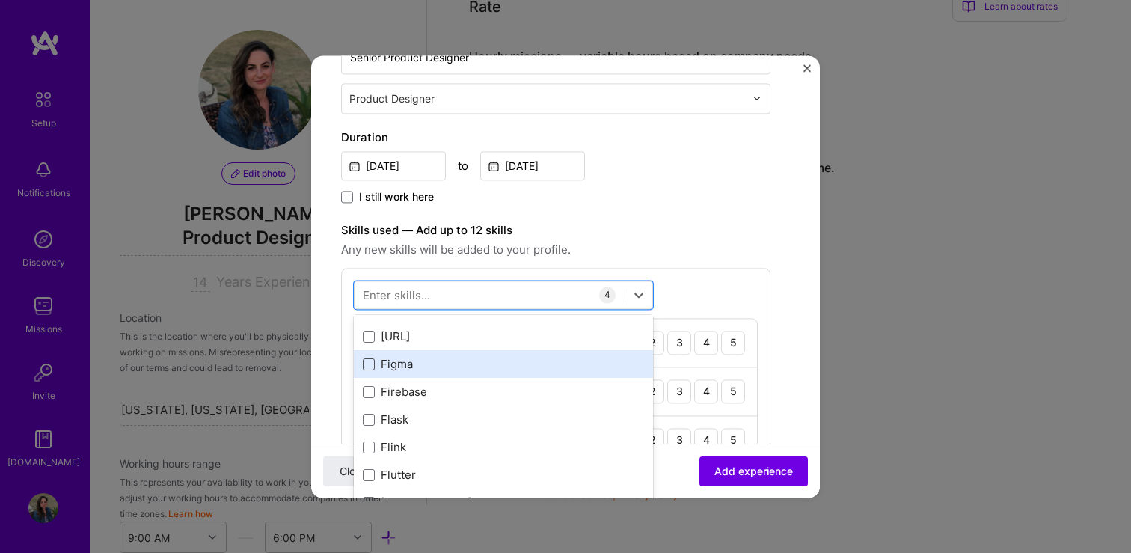
click at [368, 362] on span at bounding box center [369, 364] width 12 height 12
click at [0, 0] on input "checkbox" at bounding box center [0, 0] width 0 height 0
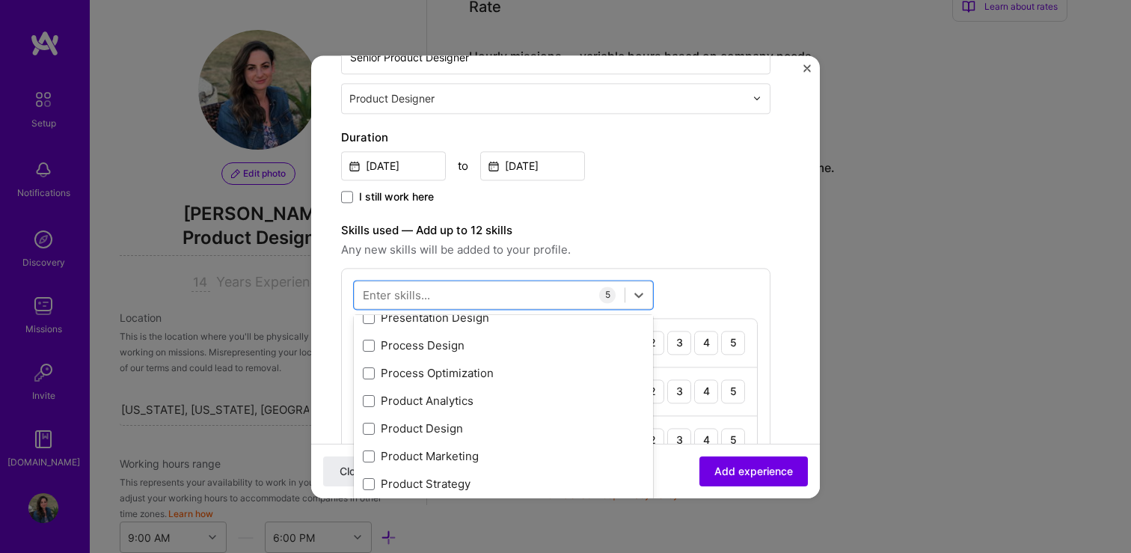
scroll to position [6842, 0]
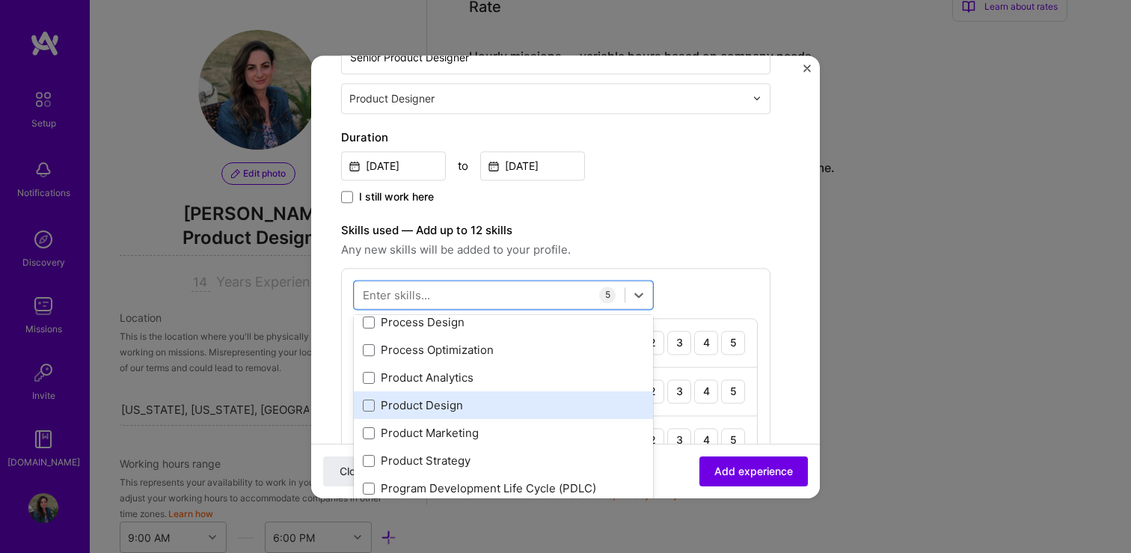
click at [479, 408] on div "Product Design" at bounding box center [503, 406] width 281 height 16
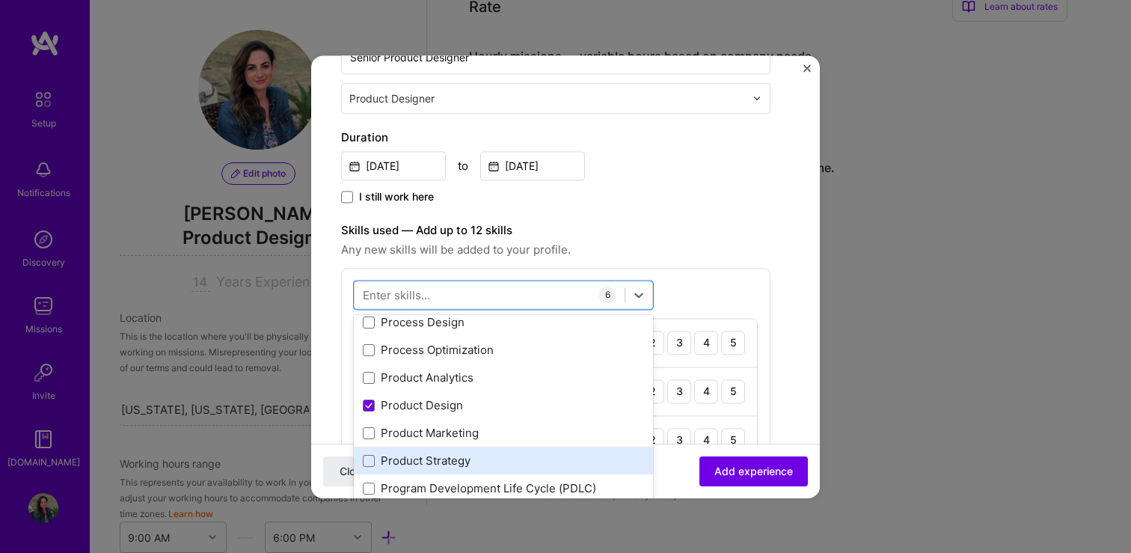
click at [433, 459] on div "Product Strategy" at bounding box center [503, 461] width 281 height 16
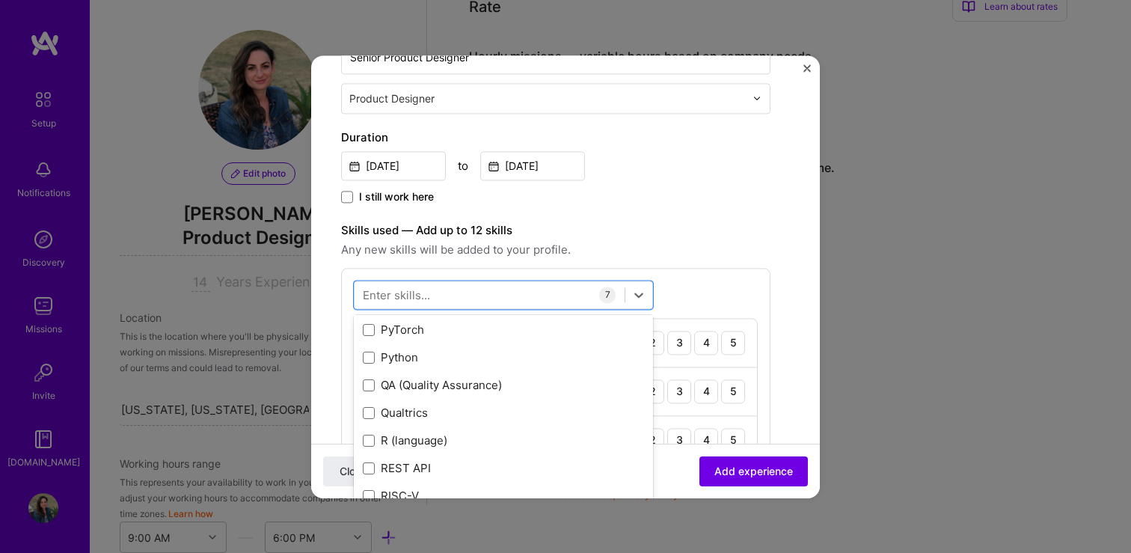
scroll to position [7177, 0]
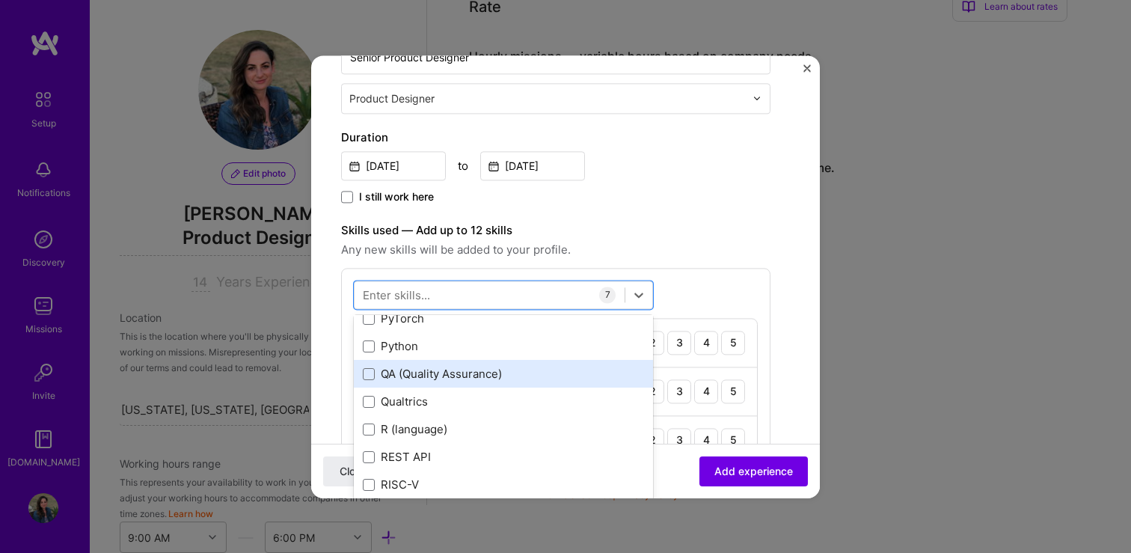
click at [474, 377] on div "QA (Quality Assurance)" at bounding box center [503, 375] width 281 height 16
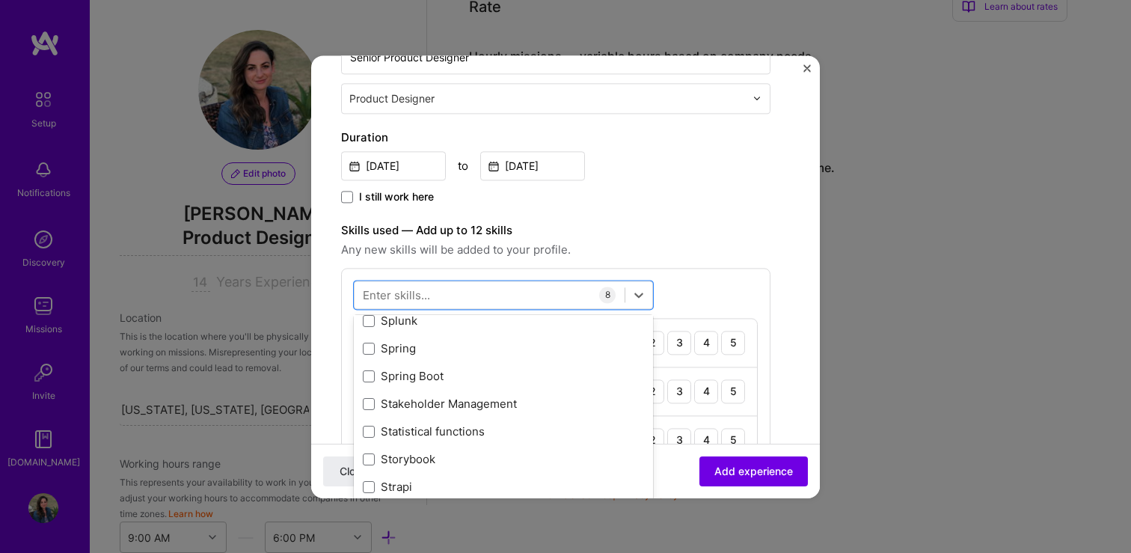
scroll to position [8766, 0]
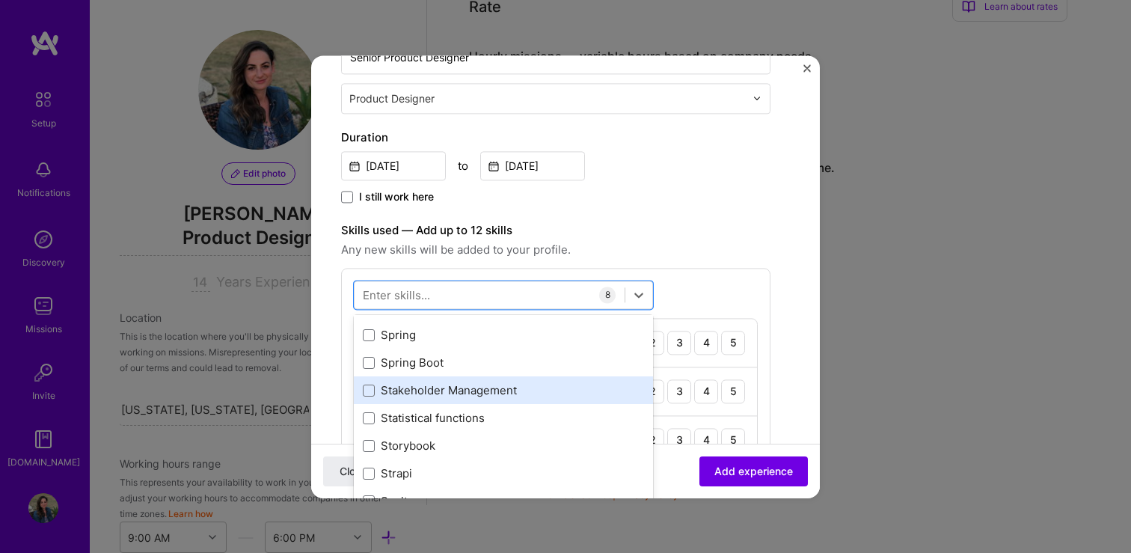
click at [474, 390] on div "Stakeholder Management" at bounding box center [503, 391] width 281 height 16
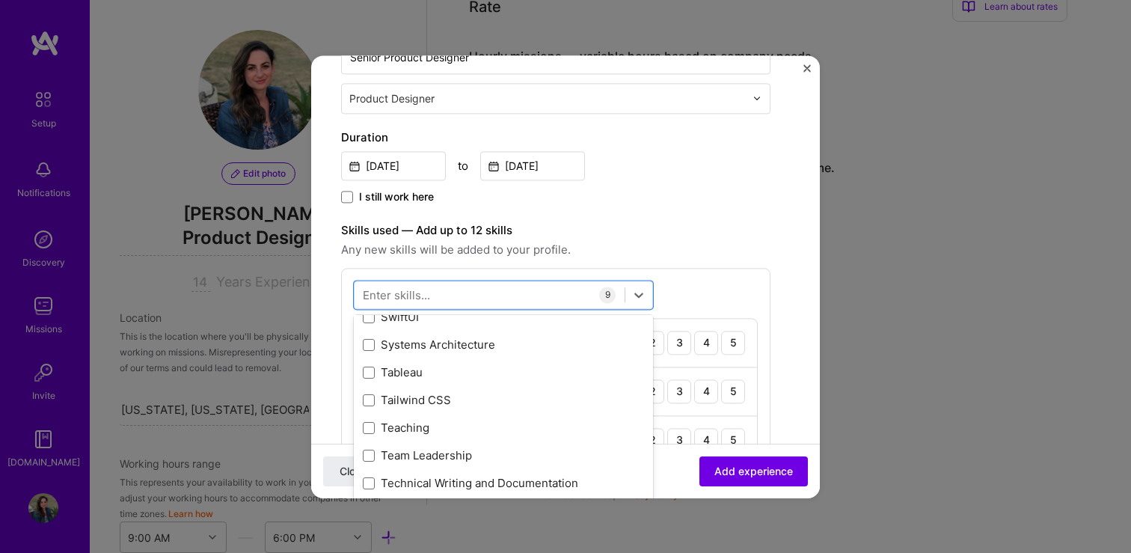
scroll to position [9007, 0]
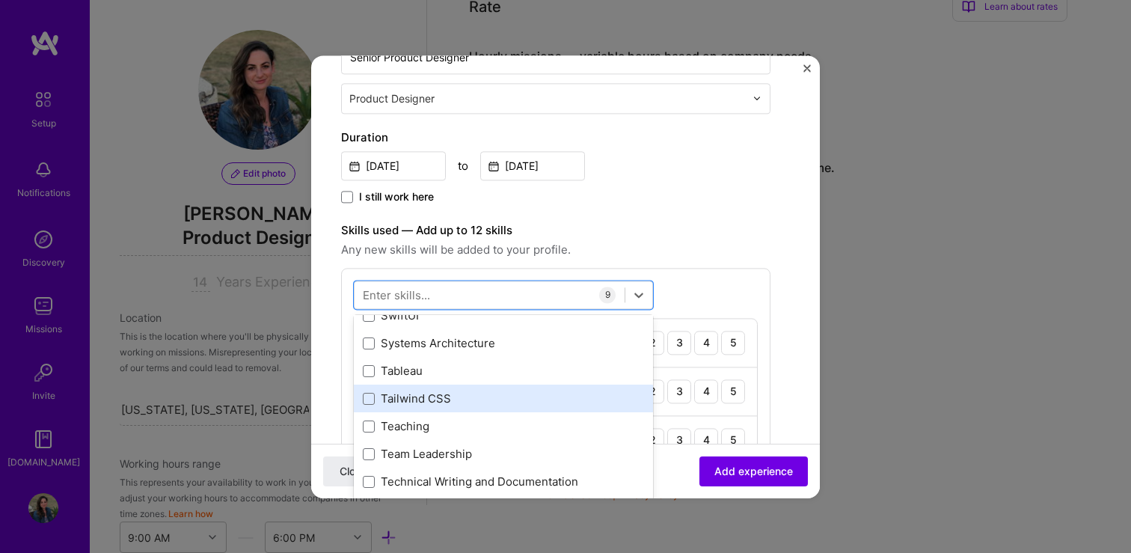
click at [471, 396] on div "Tailwind CSS" at bounding box center [503, 399] width 281 height 16
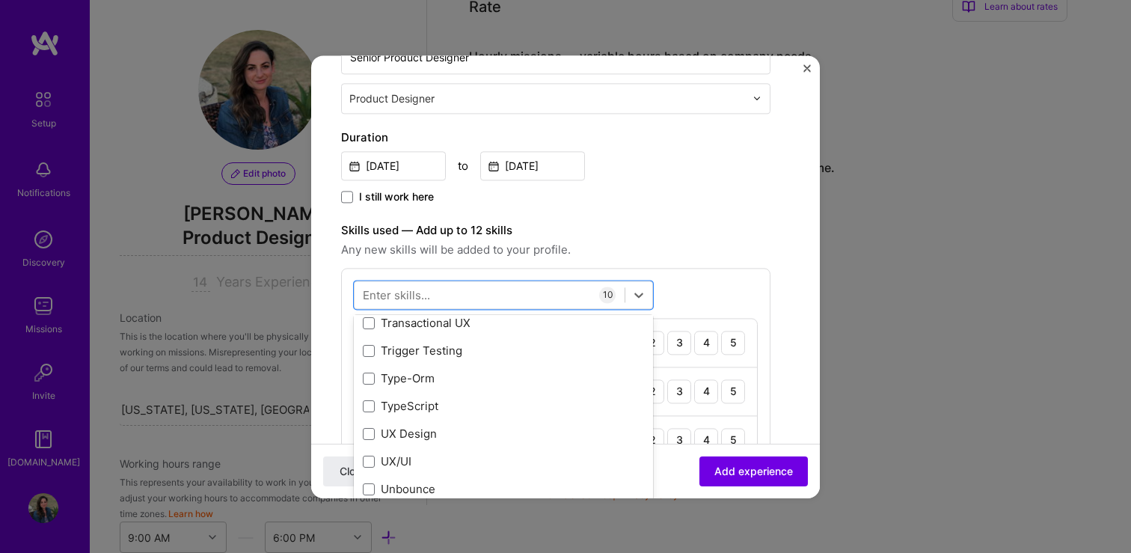
scroll to position [9412, 0]
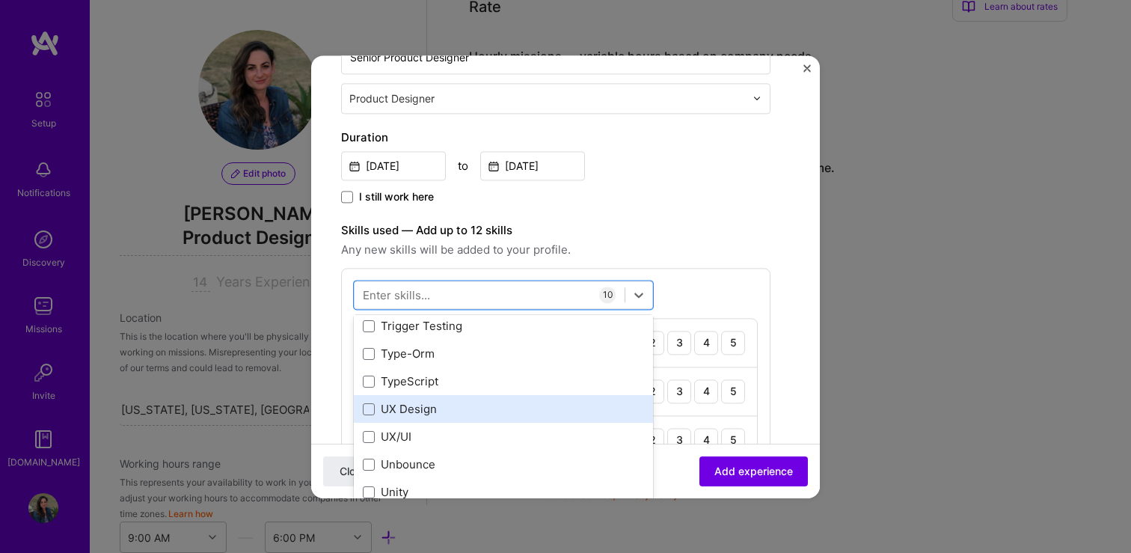
click at [468, 416] on div "UX Design" at bounding box center [503, 410] width 281 height 16
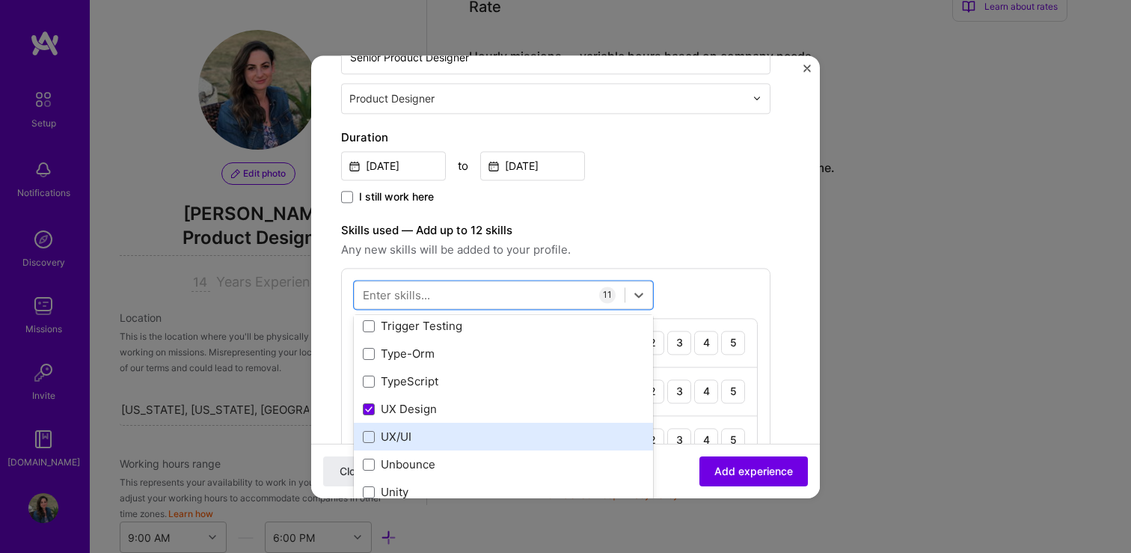
click at [460, 441] on div "UX/UI" at bounding box center [503, 437] width 281 height 16
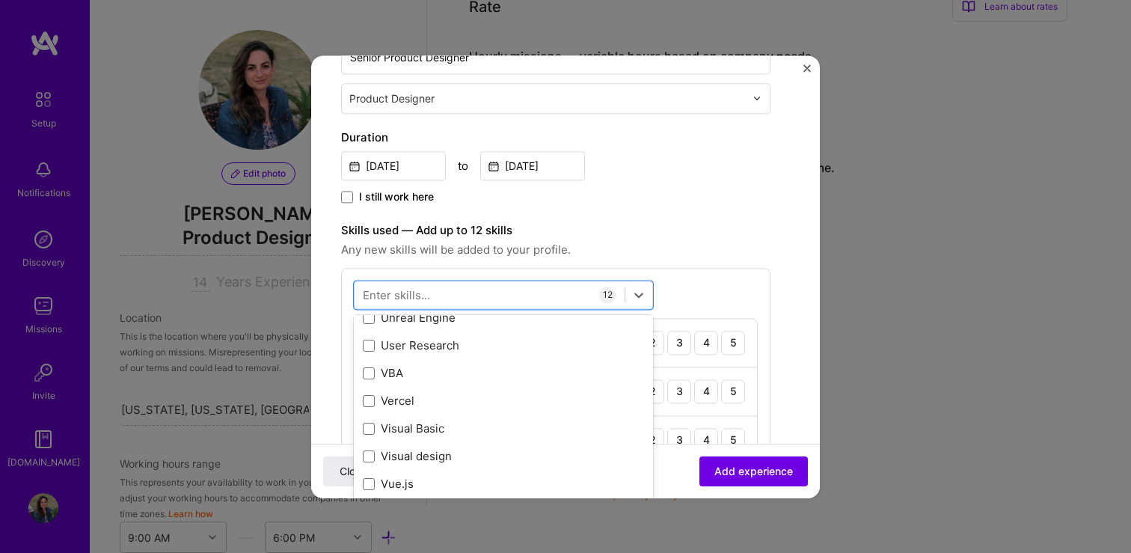
scroll to position [9615, 0]
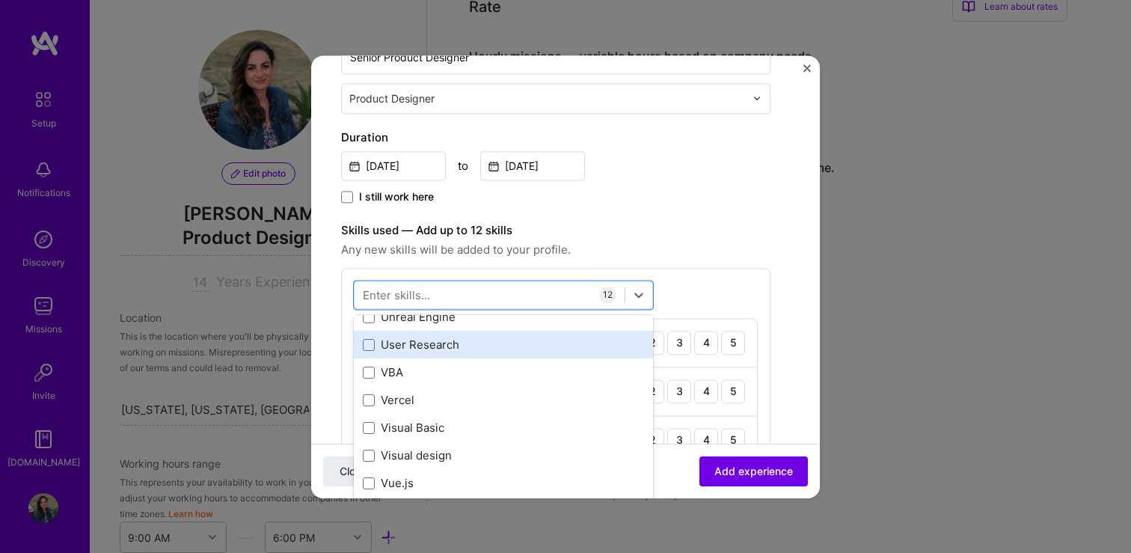
click at [457, 345] on div "User Research" at bounding box center [503, 345] width 281 height 16
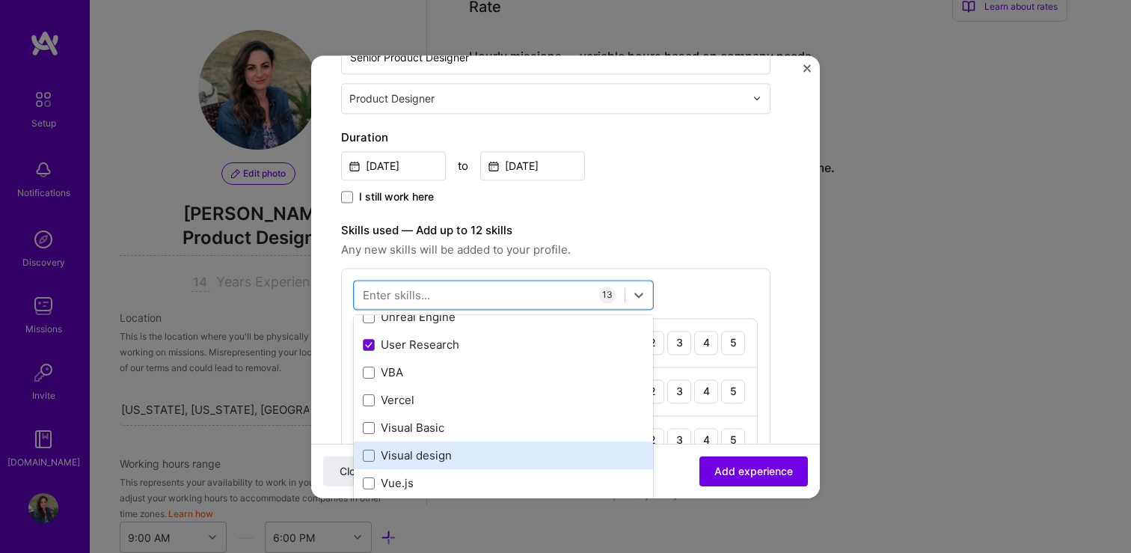
click at [438, 458] on div "Visual design" at bounding box center [503, 456] width 281 height 16
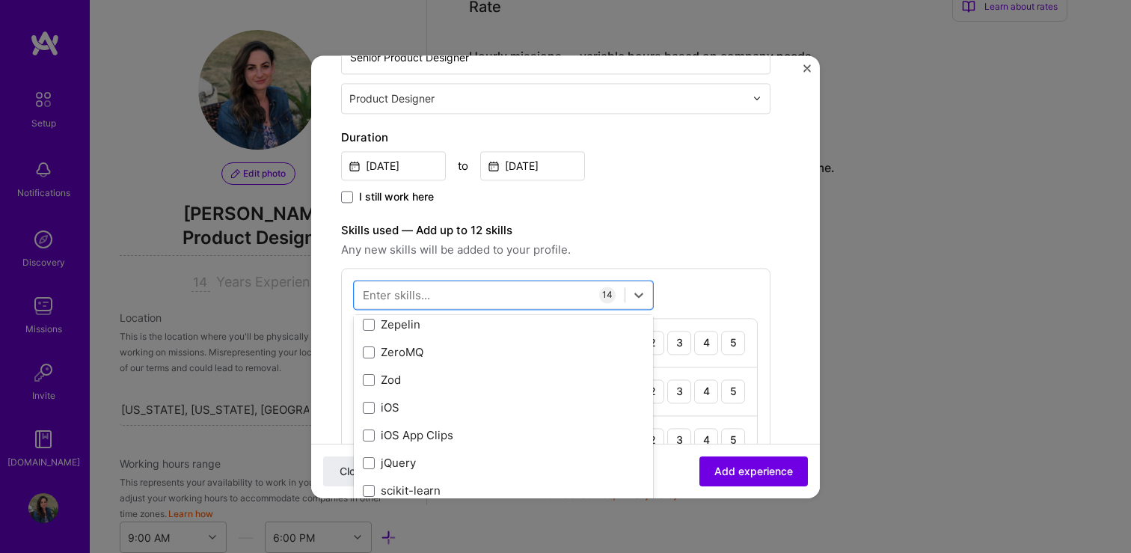
scroll to position [10274, 0]
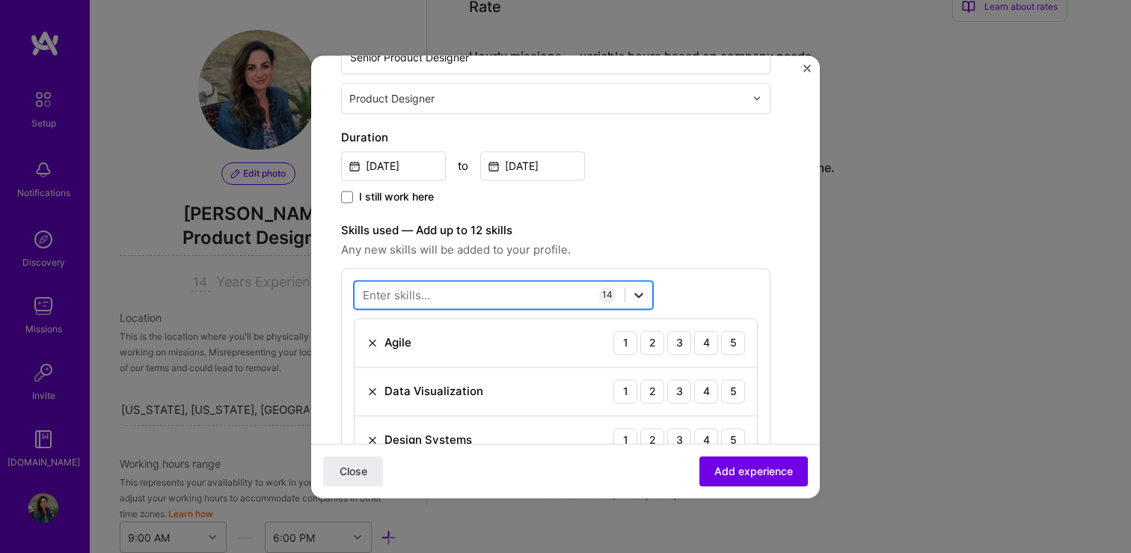
click at [640, 298] on icon at bounding box center [638, 294] width 15 height 15
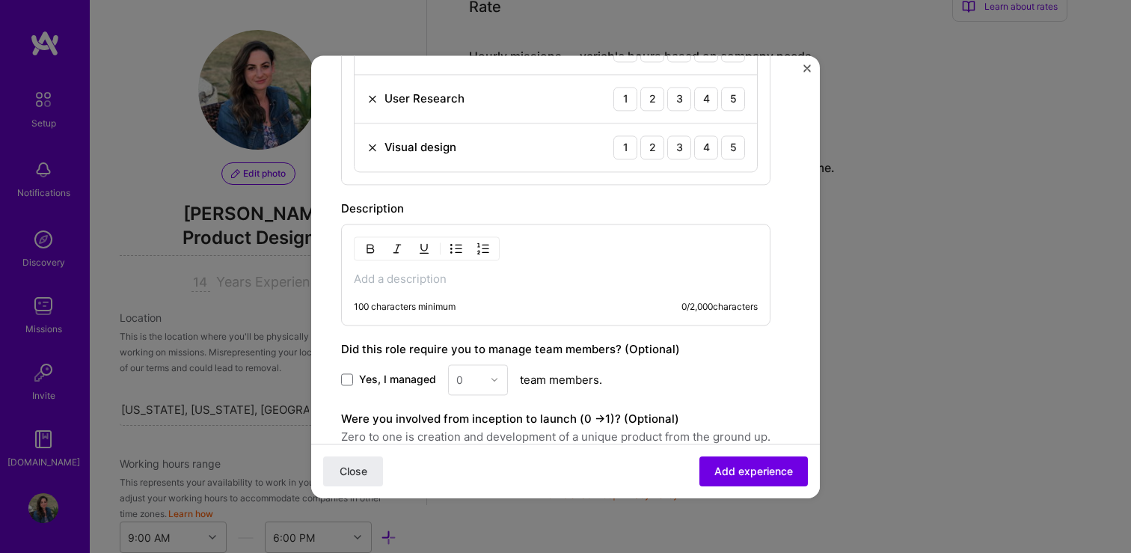
scroll to position [1115, 0]
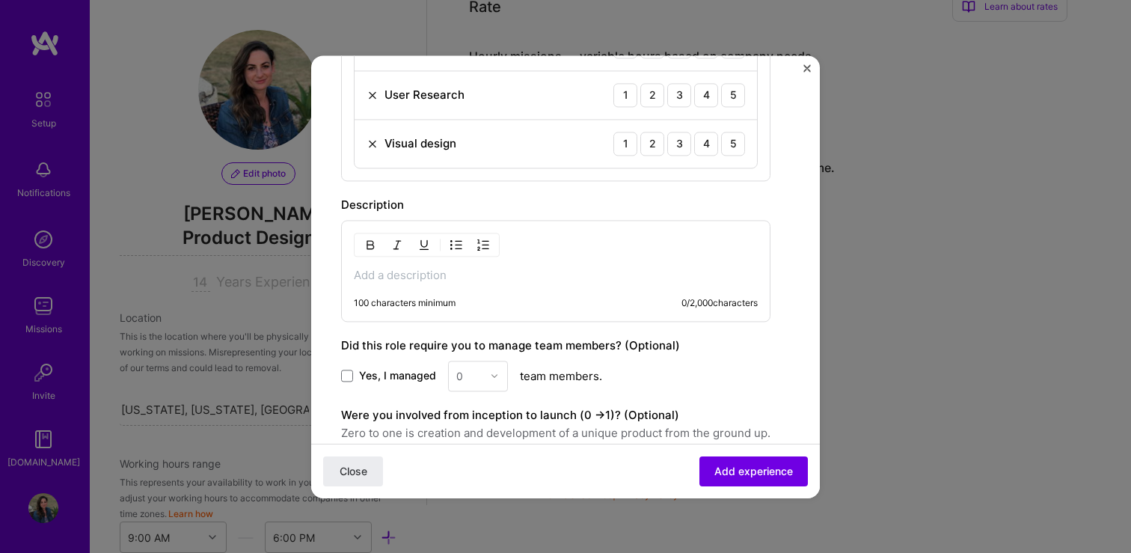
click at [374, 278] on p at bounding box center [556, 275] width 404 height 15
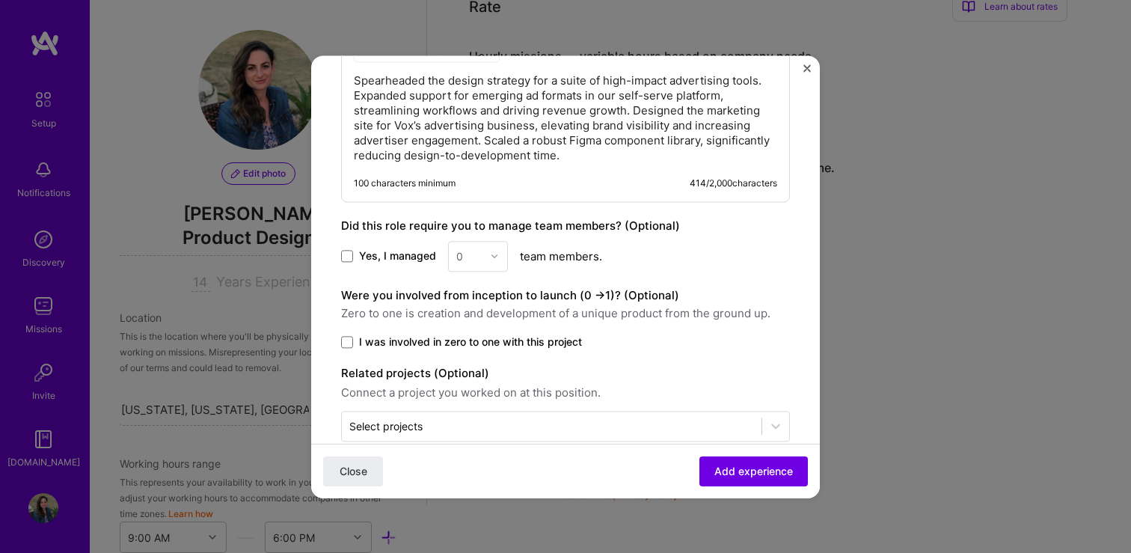
scroll to position [1311, 0]
click at [349, 342] on span at bounding box center [347, 341] width 12 height 12
click at [0, 0] on input "I was involved in zero to one with this project" at bounding box center [0, 0] width 0 height 0
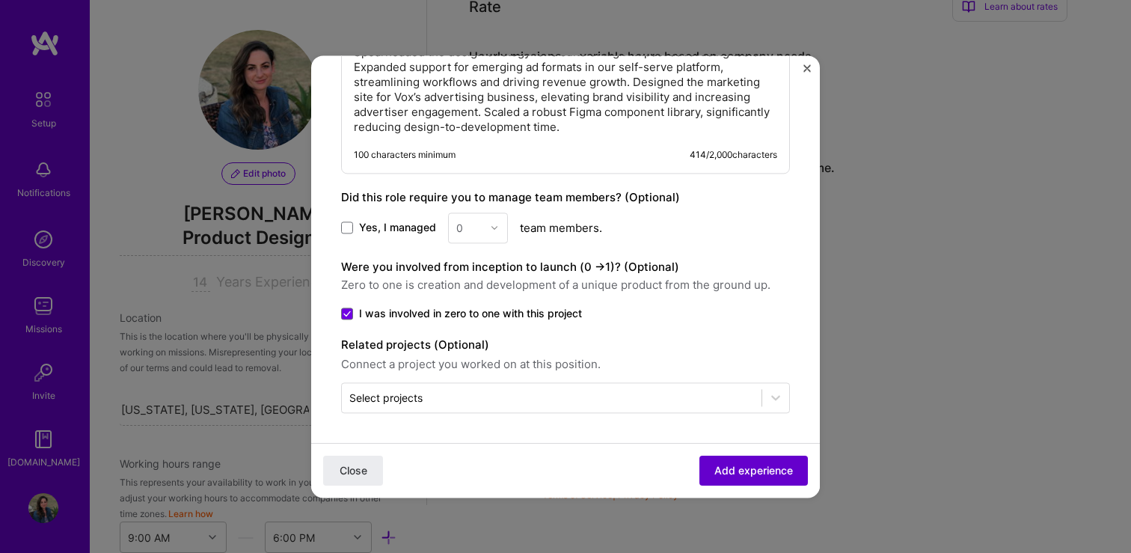
click at [724, 468] on span "Add experience" at bounding box center [753, 470] width 79 height 15
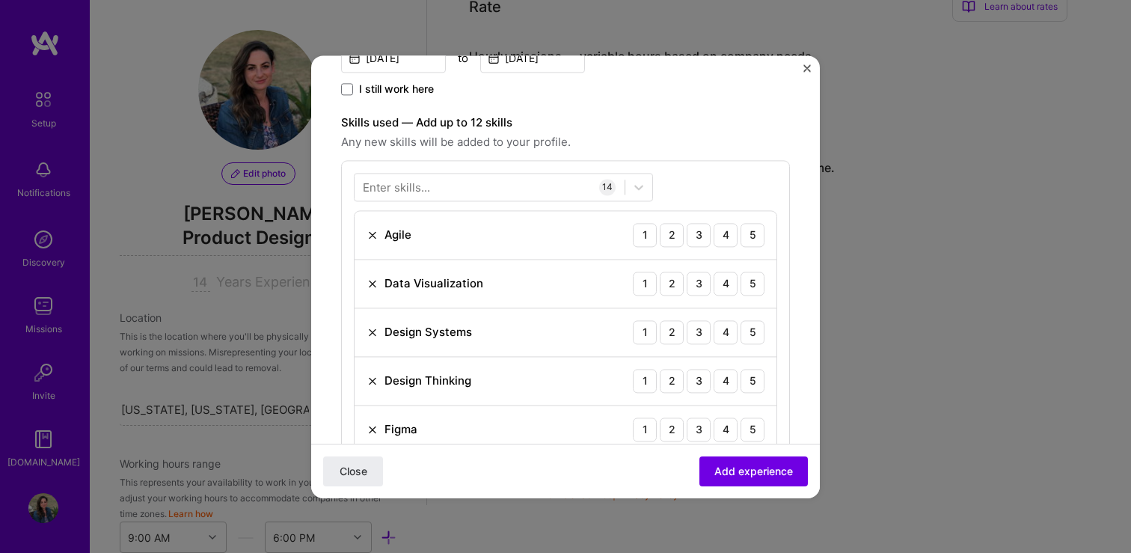
scroll to position [369, 0]
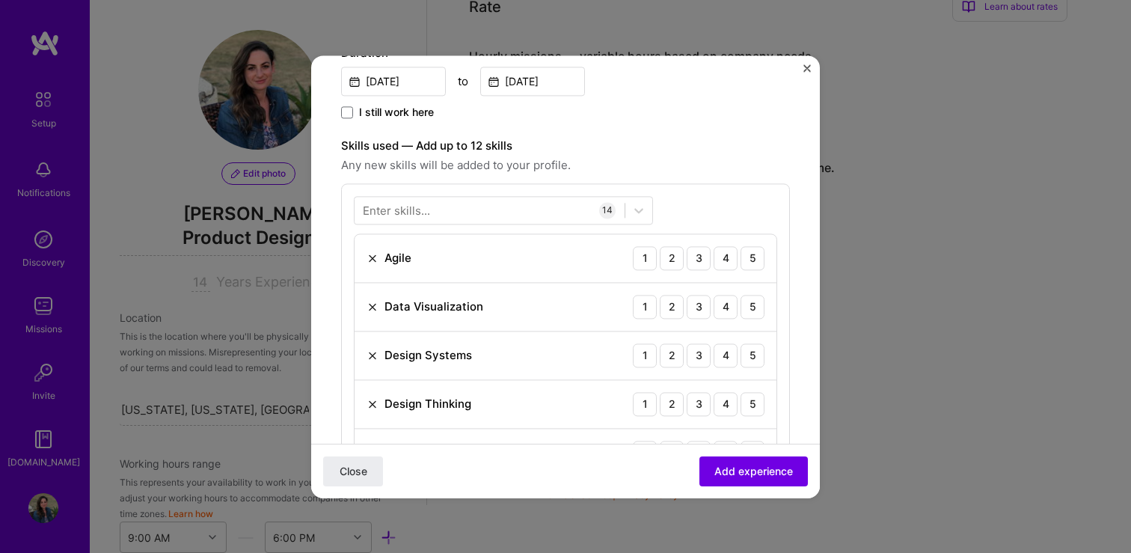
click at [375, 307] on img at bounding box center [373, 307] width 12 height 12
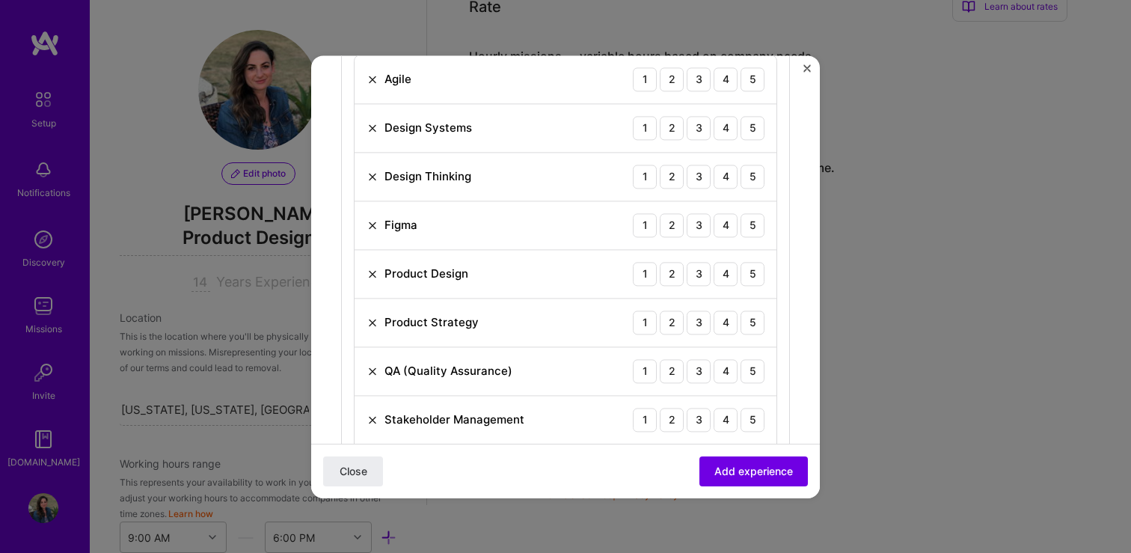
scroll to position [555, 0]
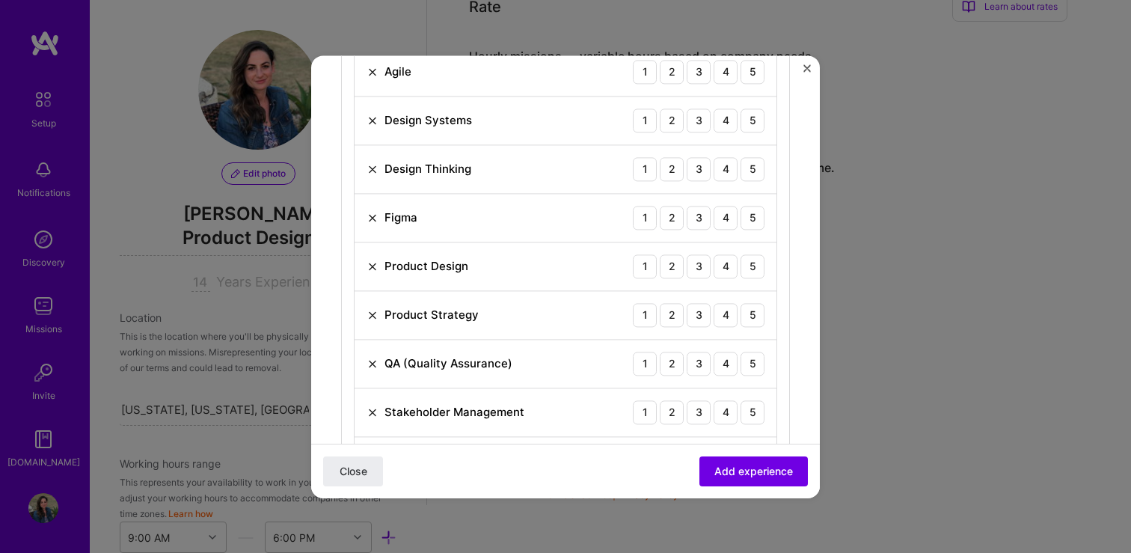
click at [371, 265] on img at bounding box center [373, 266] width 12 height 12
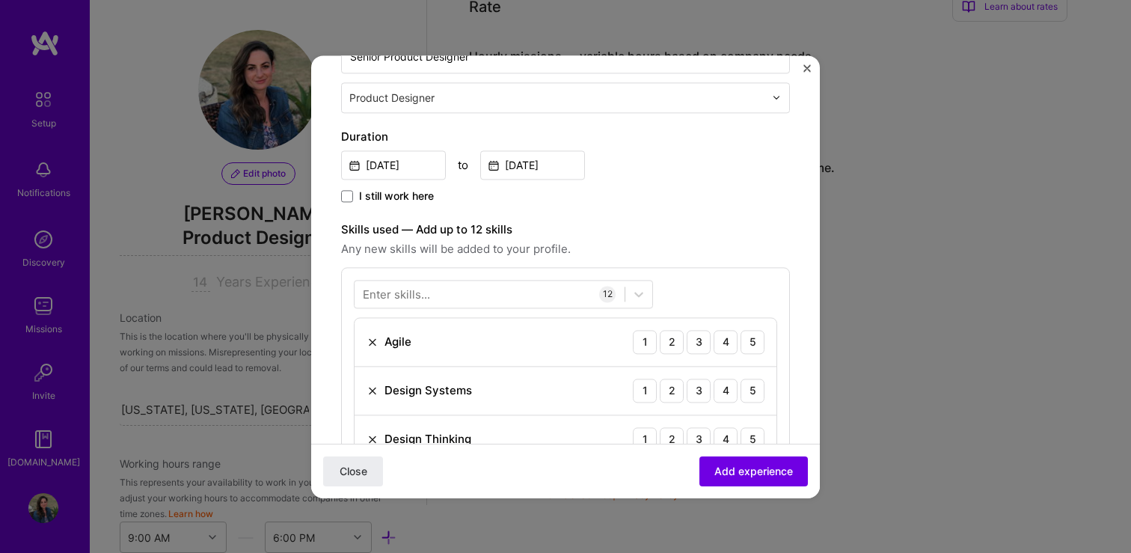
scroll to position [275, 0]
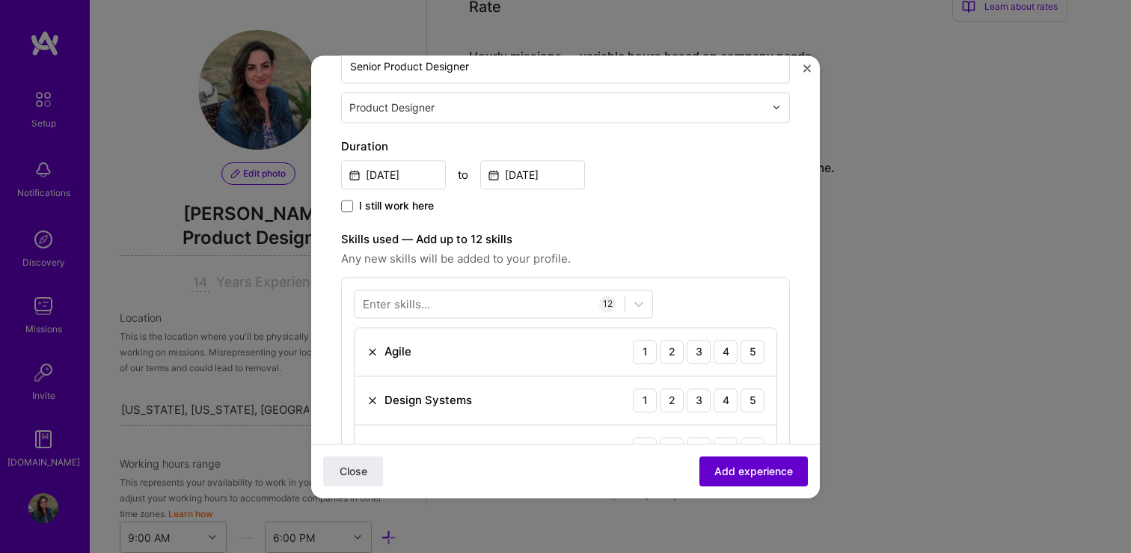
click at [719, 470] on span "Add experience" at bounding box center [753, 470] width 79 height 15
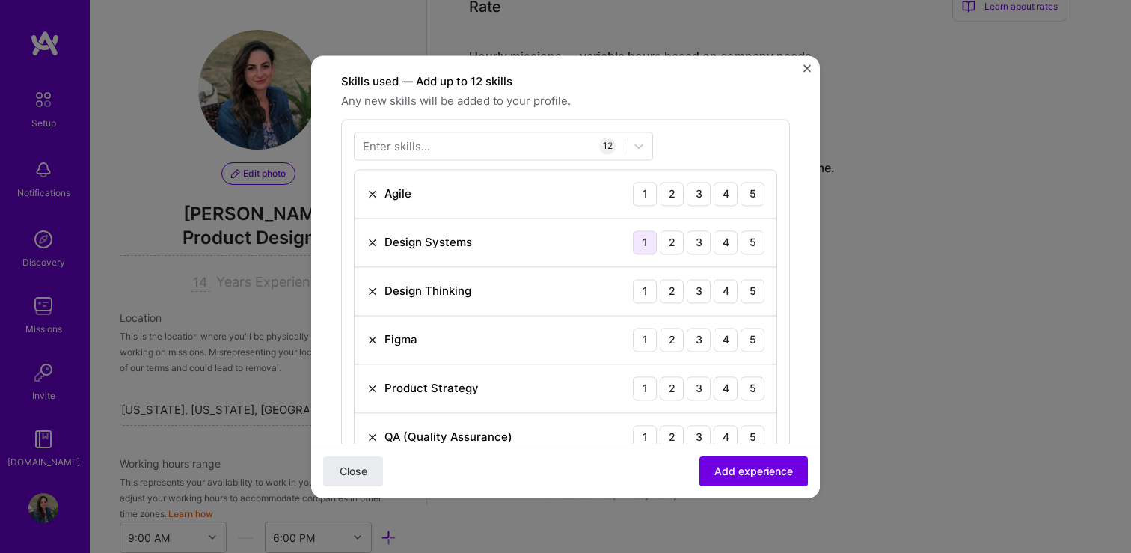
scroll to position [432, 0]
click at [748, 198] on div "5" at bounding box center [753, 195] width 24 height 24
click at [754, 236] on div "5" at bounding box center [753, 243] width 24 height 24
click at [750, 292] on div "5" at bounding box center [753, 292] width 24 height 24
click at [752, 334] on div "5" at bounding box center [753, 340] width 24 height 24
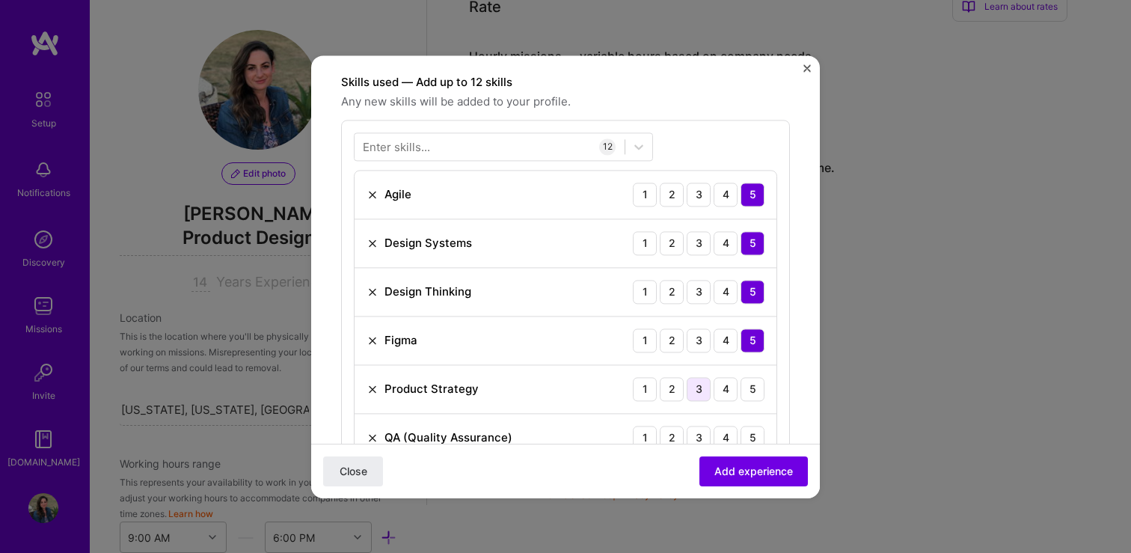
click at [700, 393] on div "3" at bounding box center [699, 389] width 24 height 24
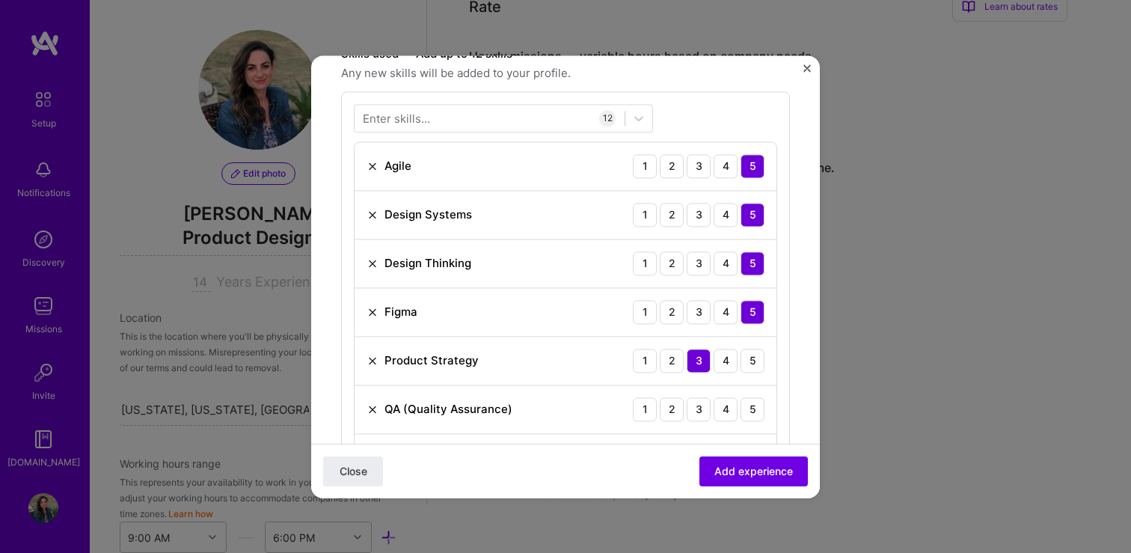
scroll to position [466, 0]
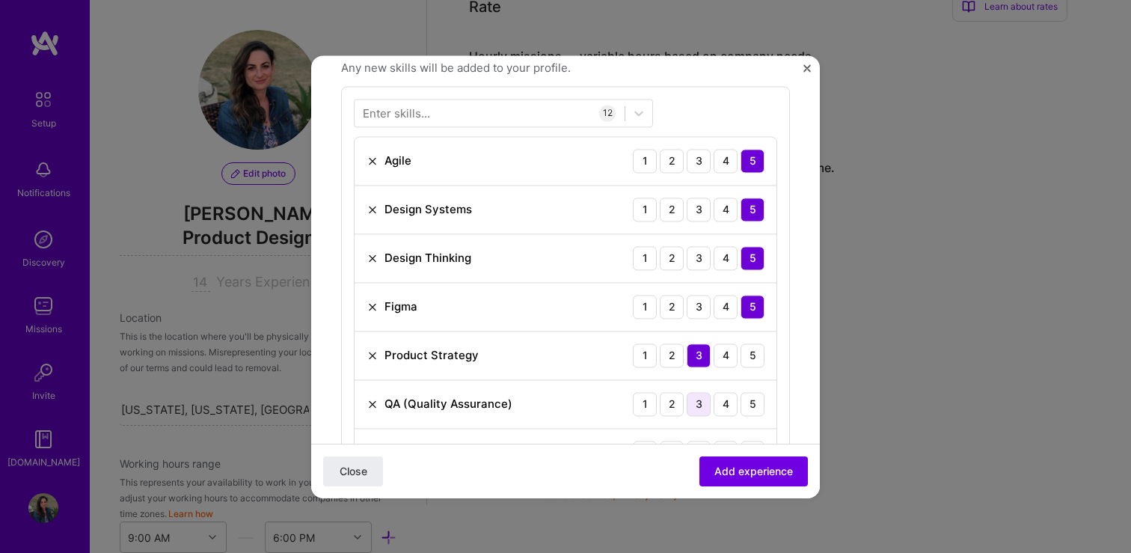
click at [699, 405] on div "3" at bounding box center [699, 404] width 24 height 24
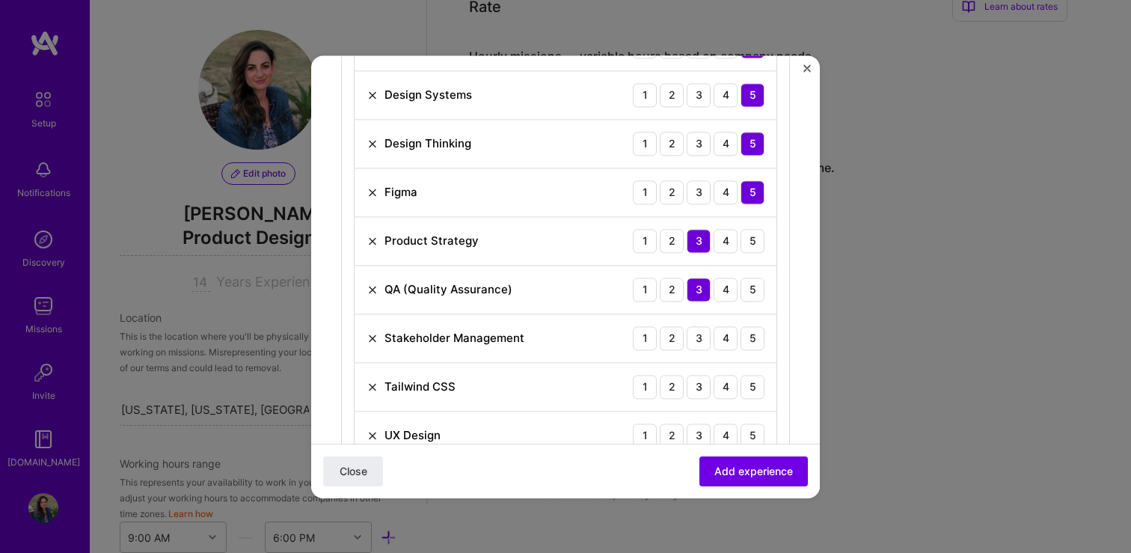
scroll to position [587, 0]
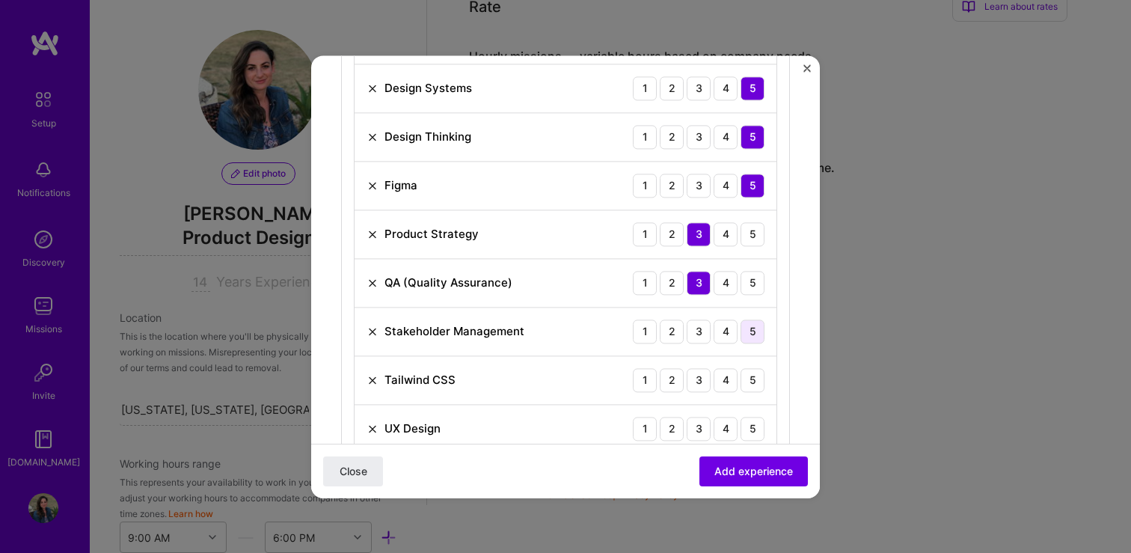
click at [755, 329] on div "5" at bounding box center [753, 331] width 24 height 24
click at [749, 369] on div "5" at bounding box center [753, 380] width 24 height 24
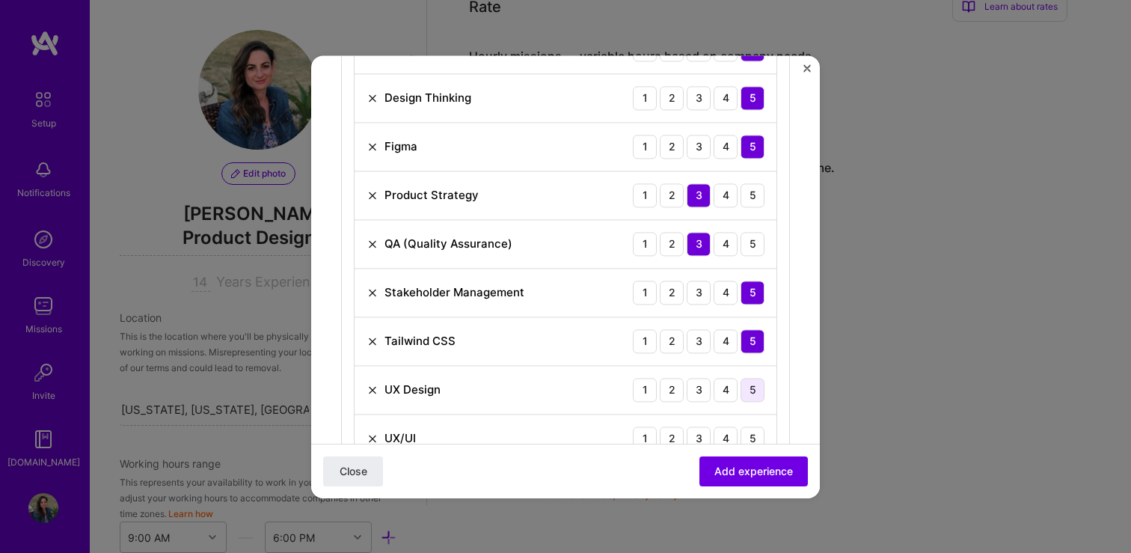
click at [755, 389] on div "5" at bounding box center [753, 390] width 24 height 24
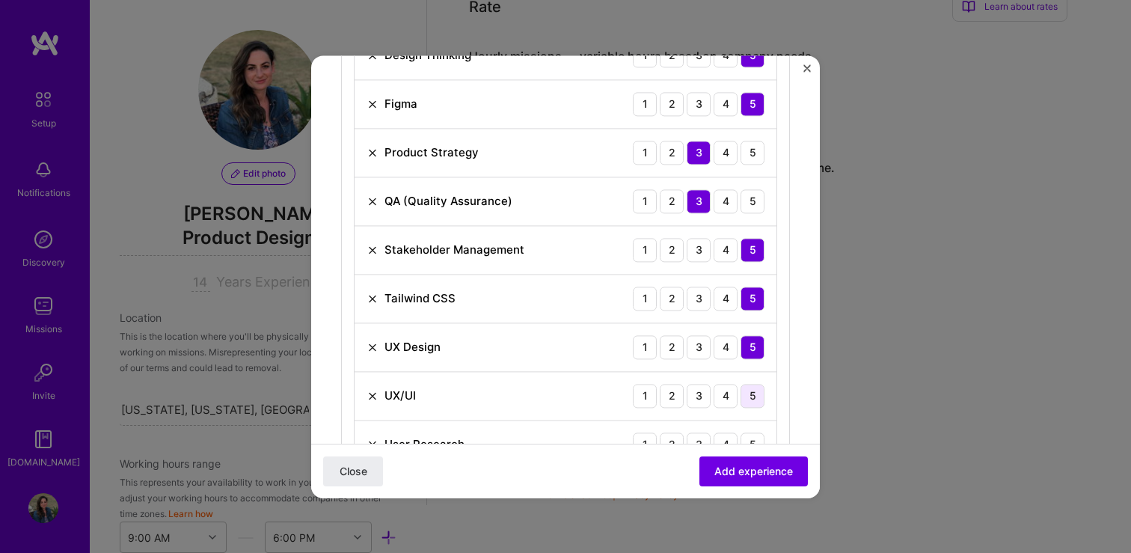
click at [755, 389] on div "5" at bounding box center [753, 396] width 24 height 24
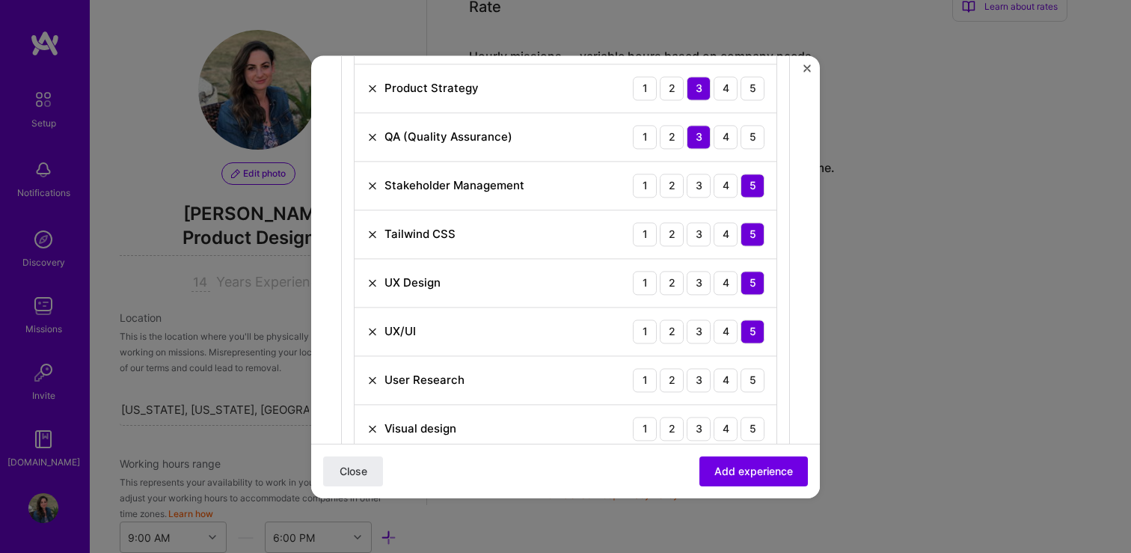
scroll to position [744, 0]
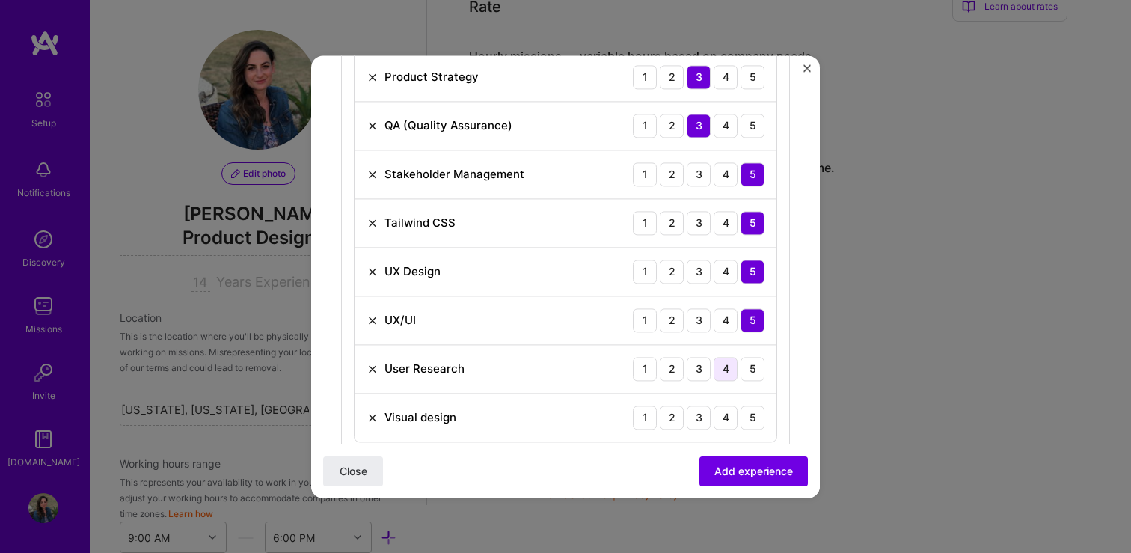
click at [729, 371] on div "4" at bounding box center [726, 369] width 24 height 24
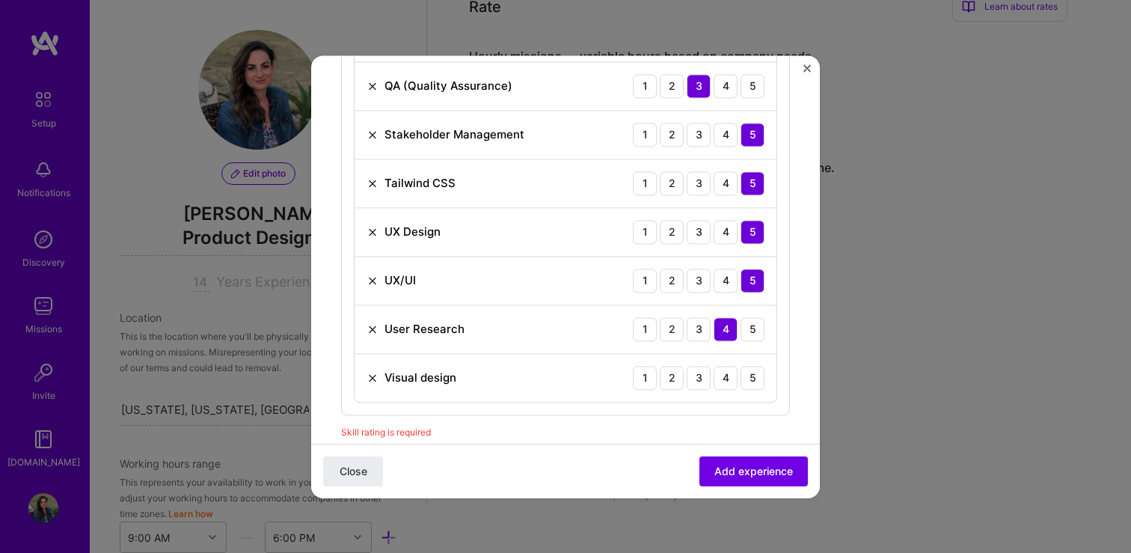
scroll to position [788, 0]
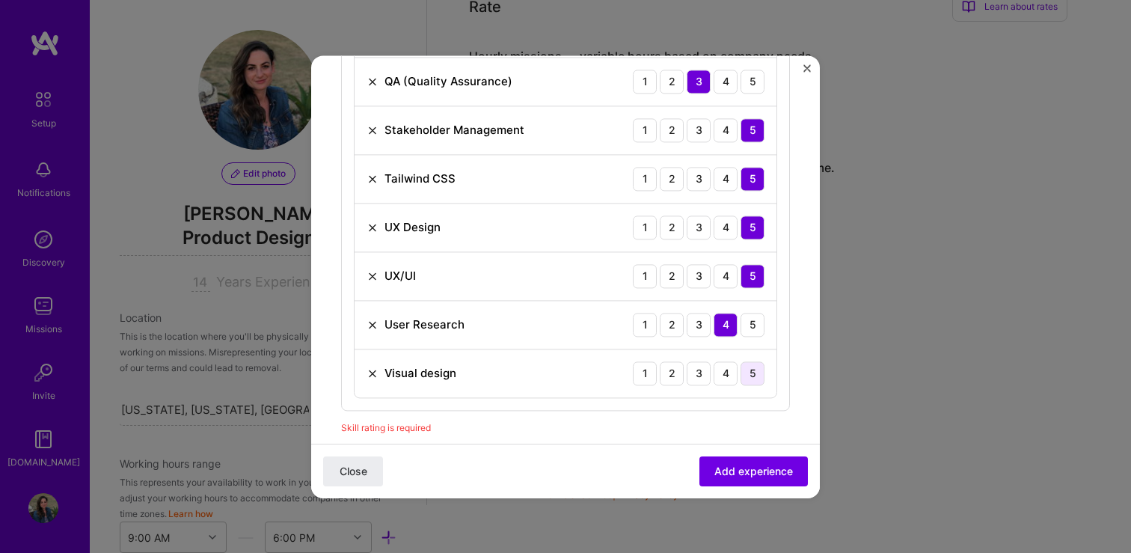
click at [754, 382] on div "5" at bounding box center [753, 373] width 24 height 24
click at [760, 464] on span "Add experience" at bounding box center [753, 470] width 79 height 15
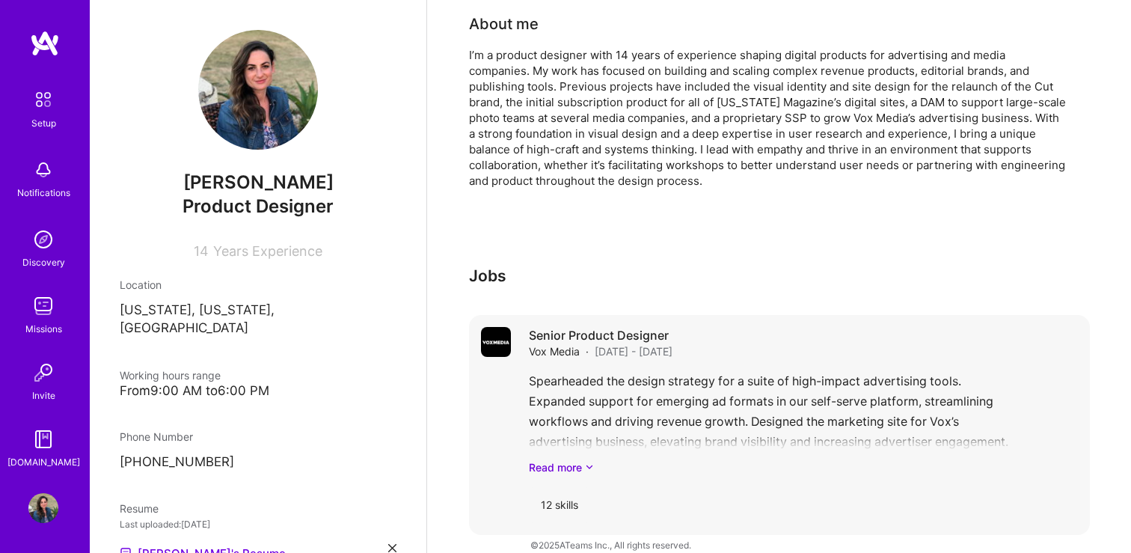
scroll to position [0, 0]
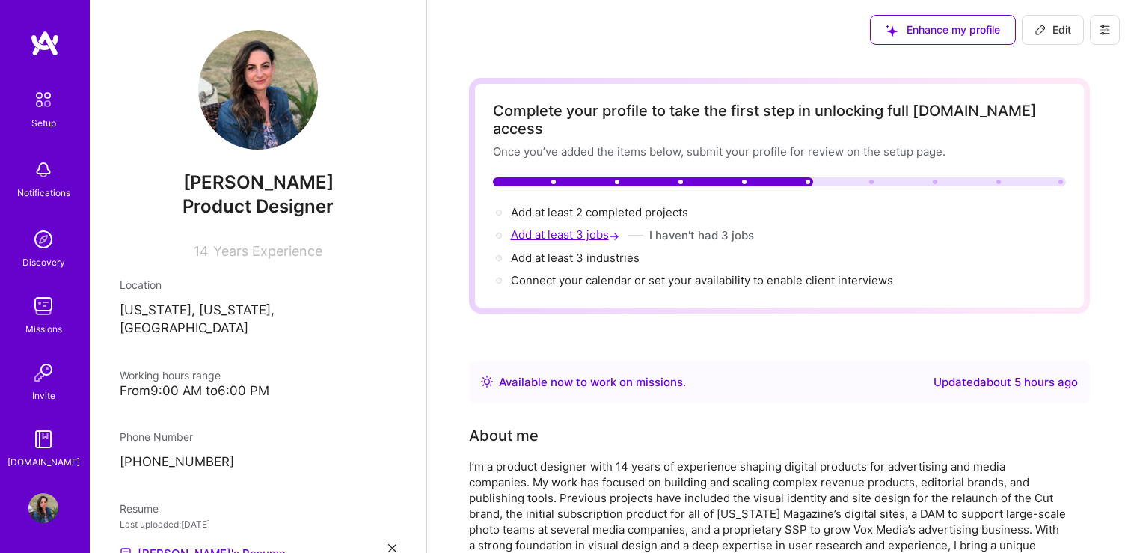
click at [589, 227] on span "Add at least 3 jobs →" at bounding box center [566, 234] width 111 height 14
select select "US"
select select "Right Now"
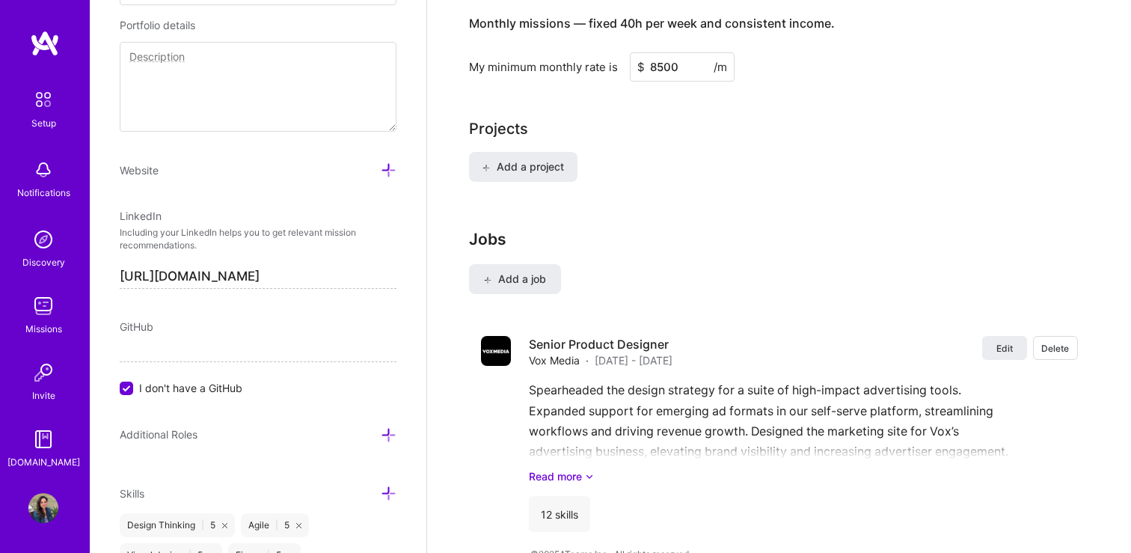
scroll to position [1138, 0]
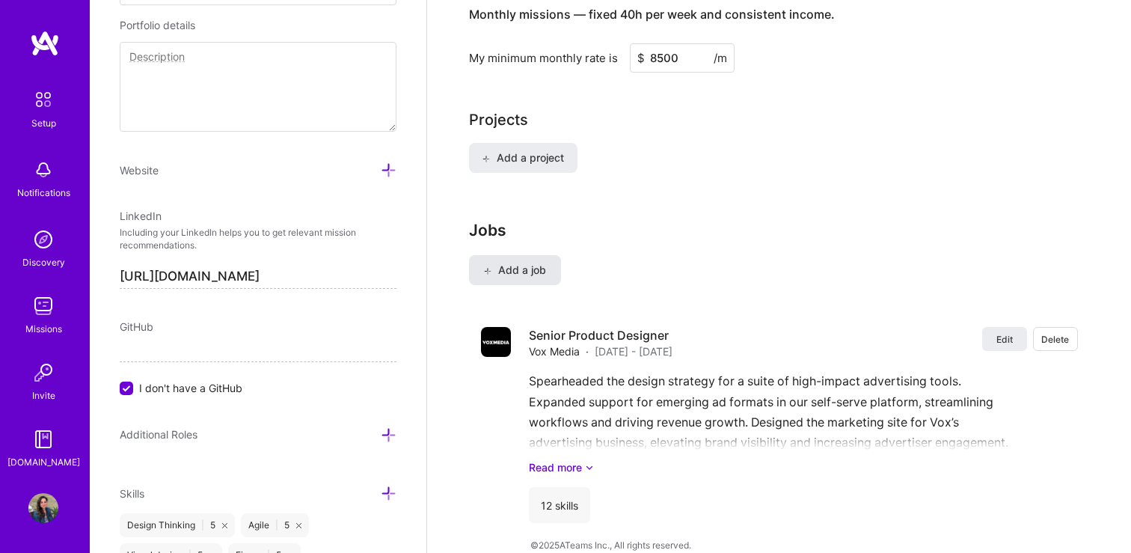
click at [525, 263] on span "Add a job" at bounding box center [515, 270] width 62 height 15
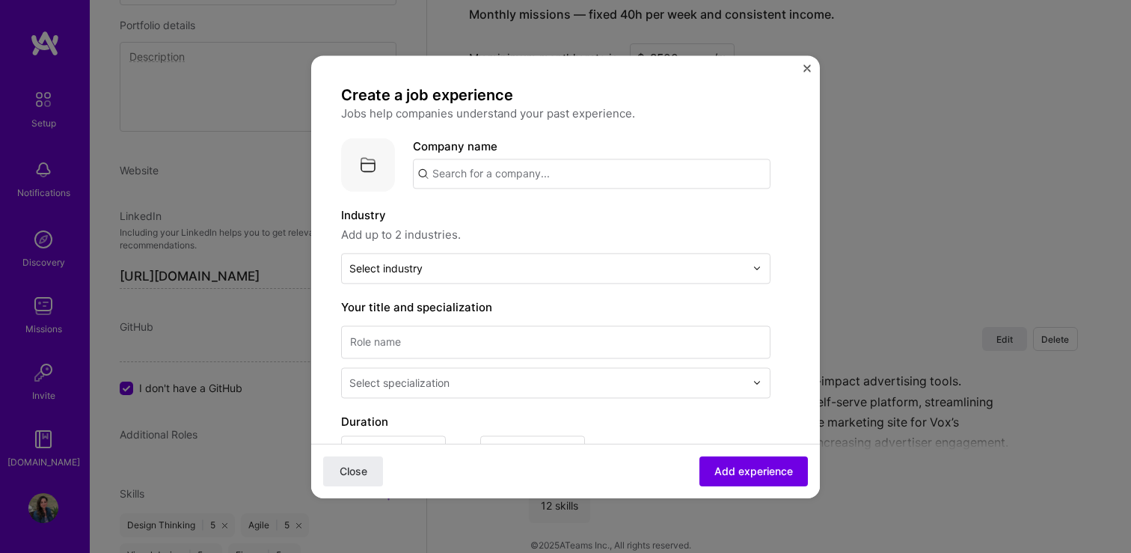
click at [524, 173] on input "text" at bounding box center [592, 174] width 358 height 30
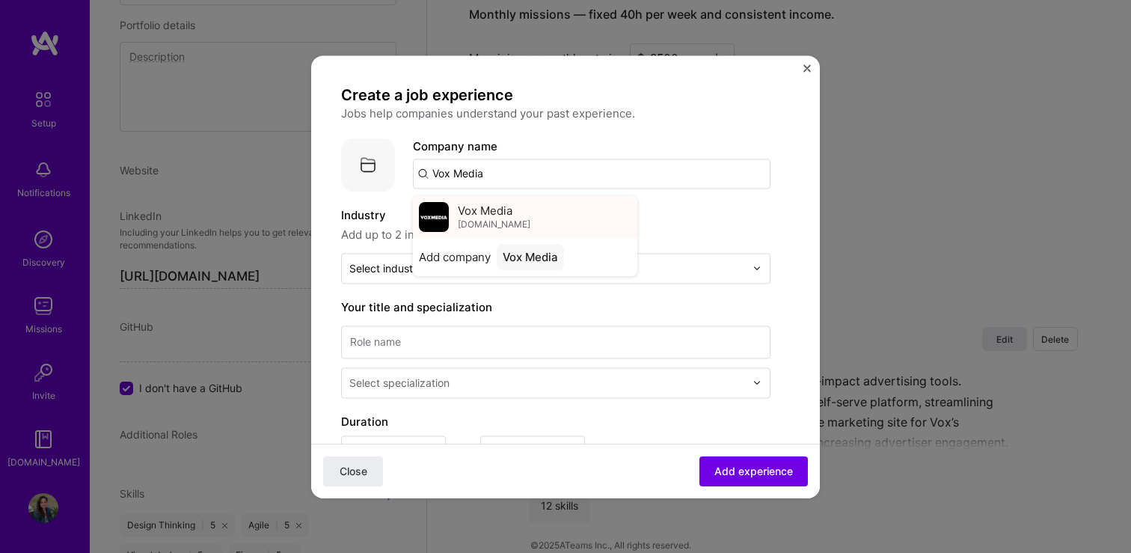
type input "Vox Media"
click at [524, 207] on div "Vox Media [DOMAIN_NAME]" at bounding box center [525, 217] width 224 height 42
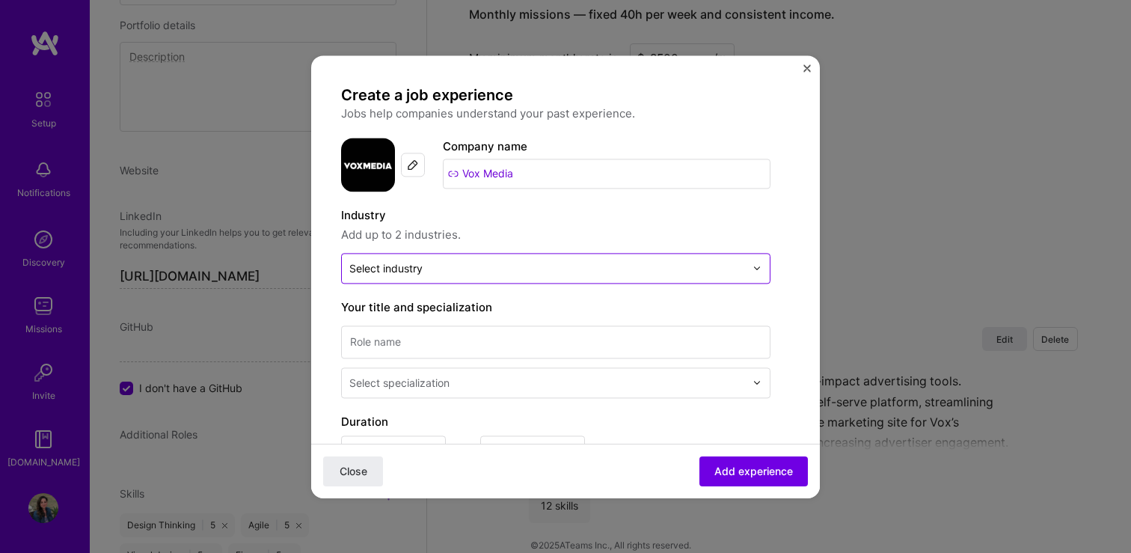
click at [426, 275] on input "text" at bounding box center [547, 268] width 396 height 16
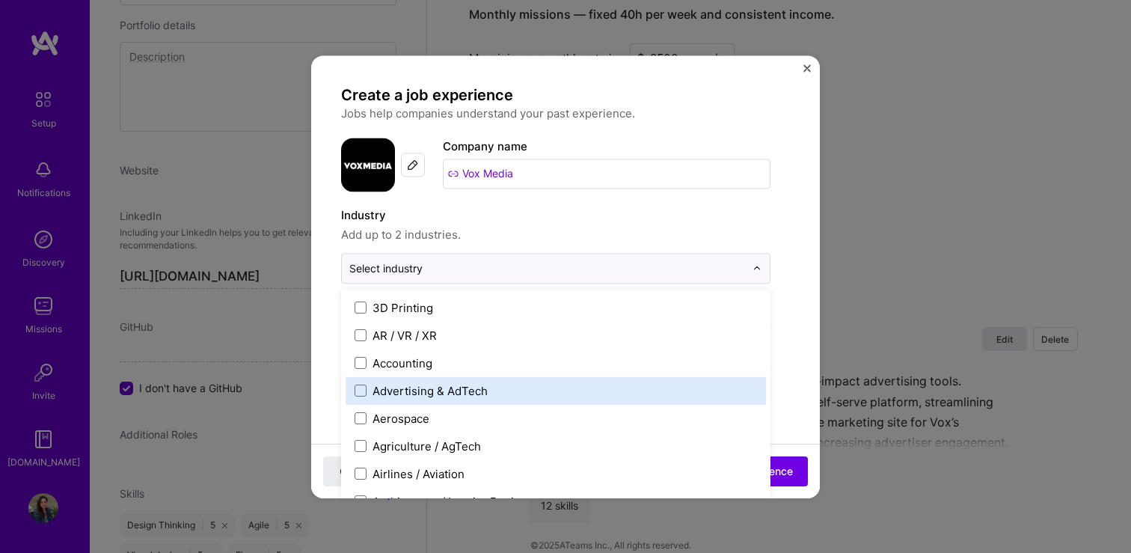
click at [435, 395] on div "Advertising & AdTech" at bounding box center [430, 391] width 115 height 16
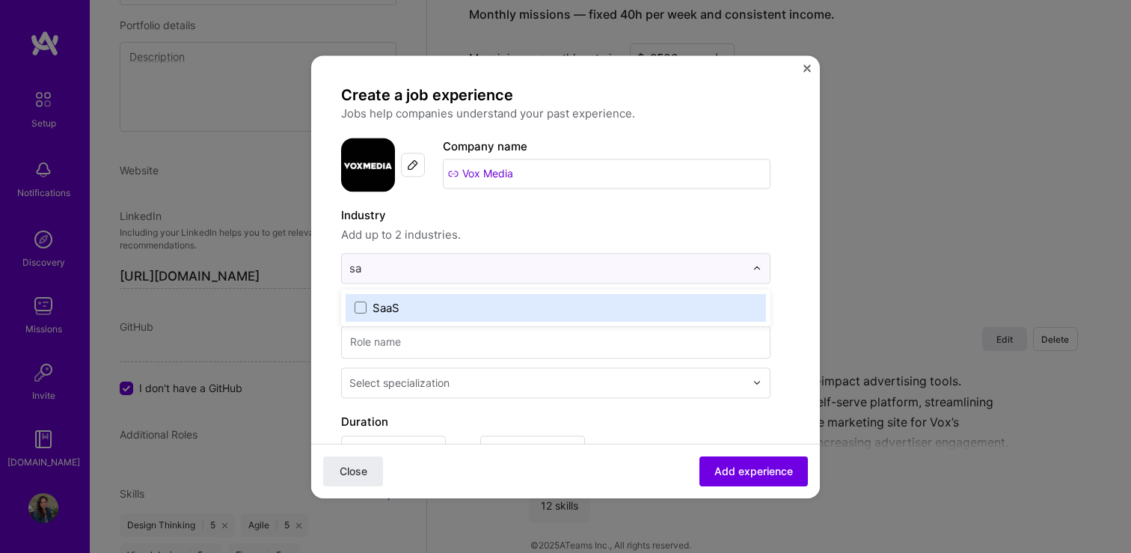
type input "saa"
click at [411, 310] on label "SaaS" at bounding box center [556, 308] width 402 height 16
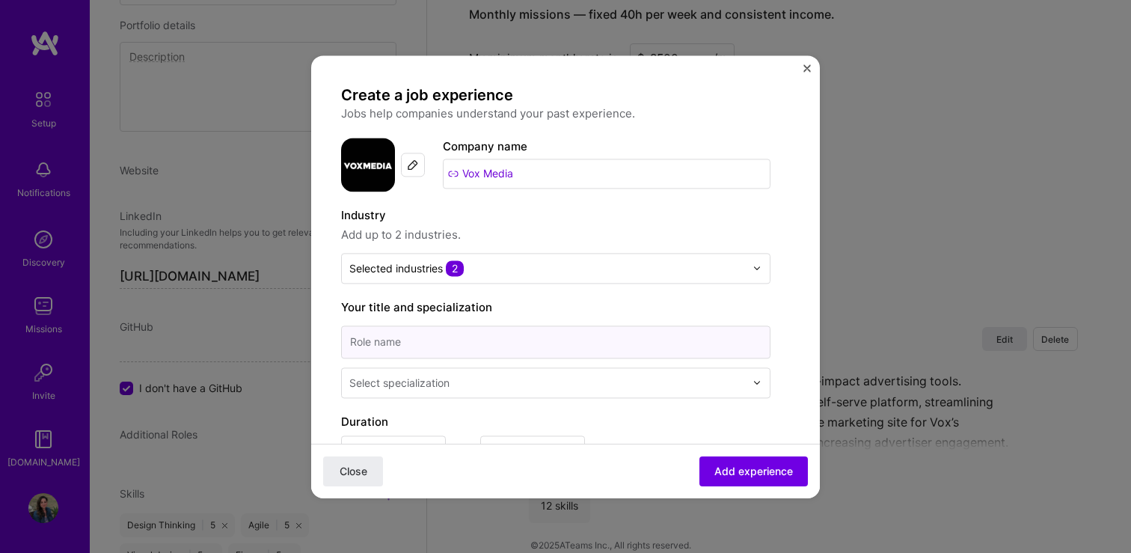
click at [501, 345] on input at bounding box center [555, 341] width 429 height 33
type input "Product Designer"
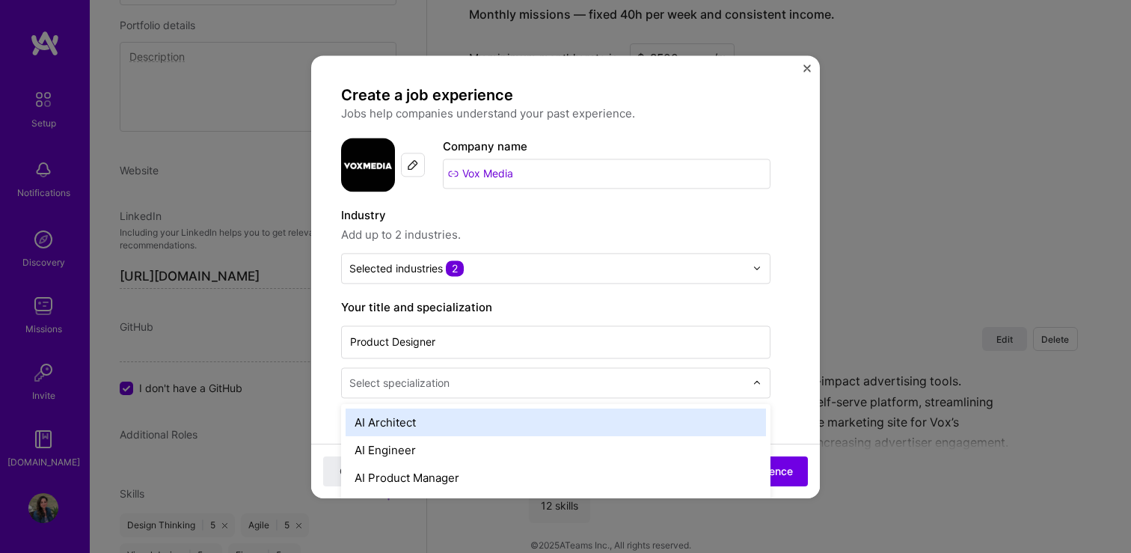
click at [436, 380] on div "Select specialization" at bounding box center [399, 383] width 100 height 16
type input "r"
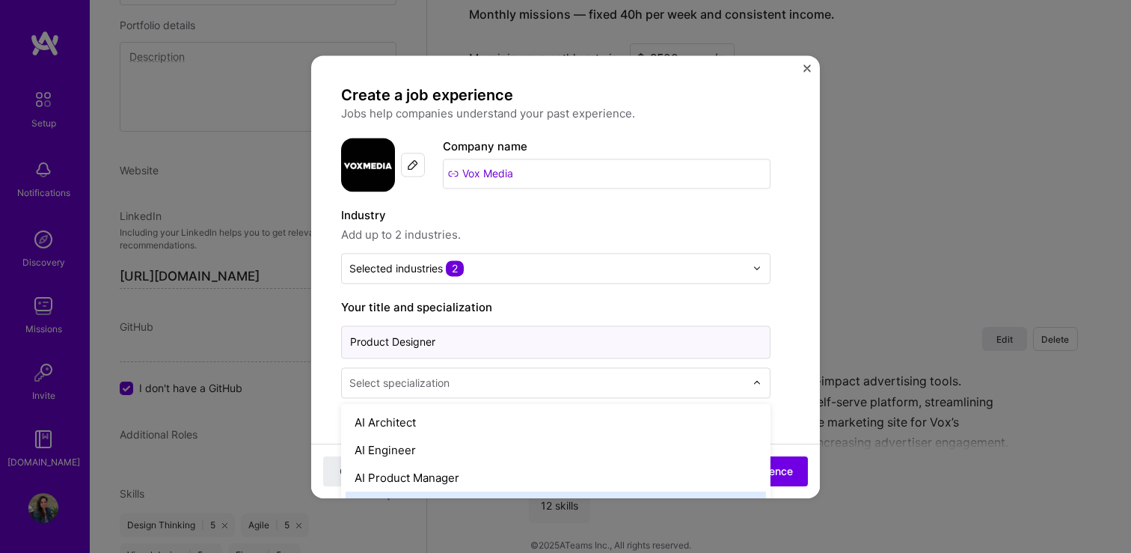
click at [442, 339] on input "Product Designer" at bounding box center [555, 341] width 429 height 33
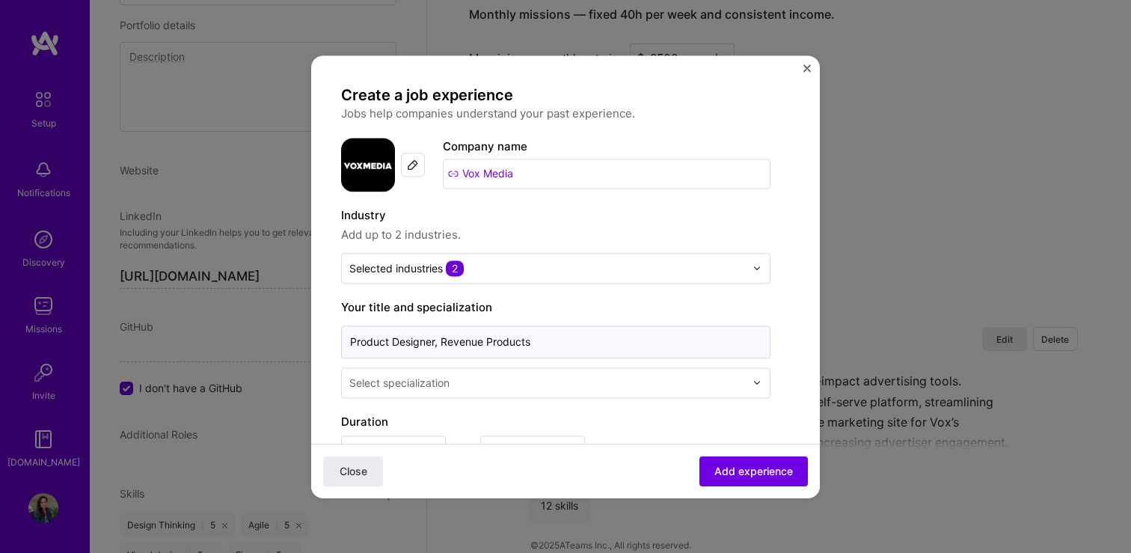
type input "Product Designer, Revenue Products"
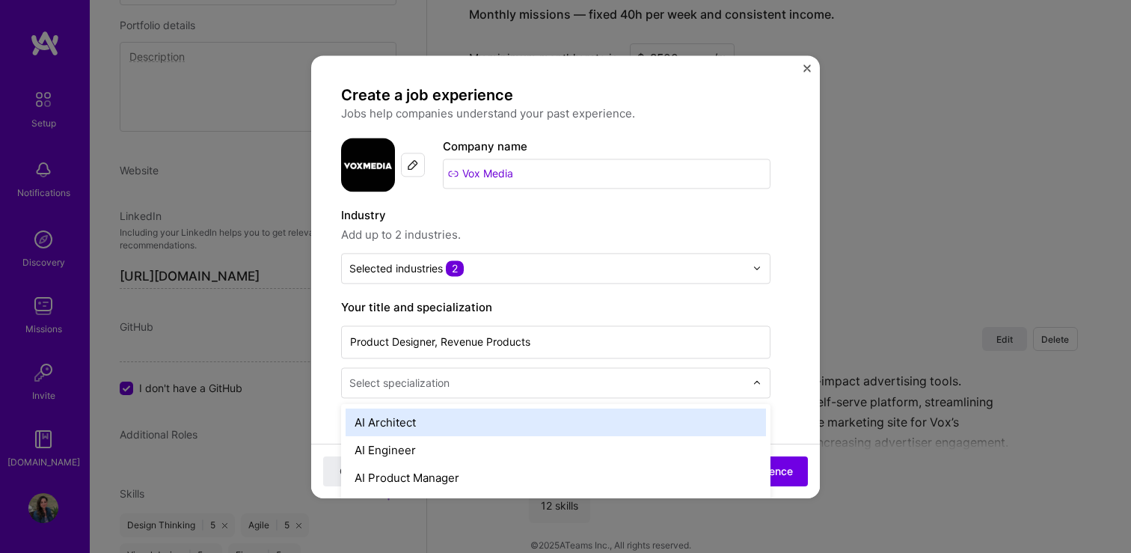
click at [401, 382] on div "Select specialization" at bounding box center [399, 383] width 100 height 16
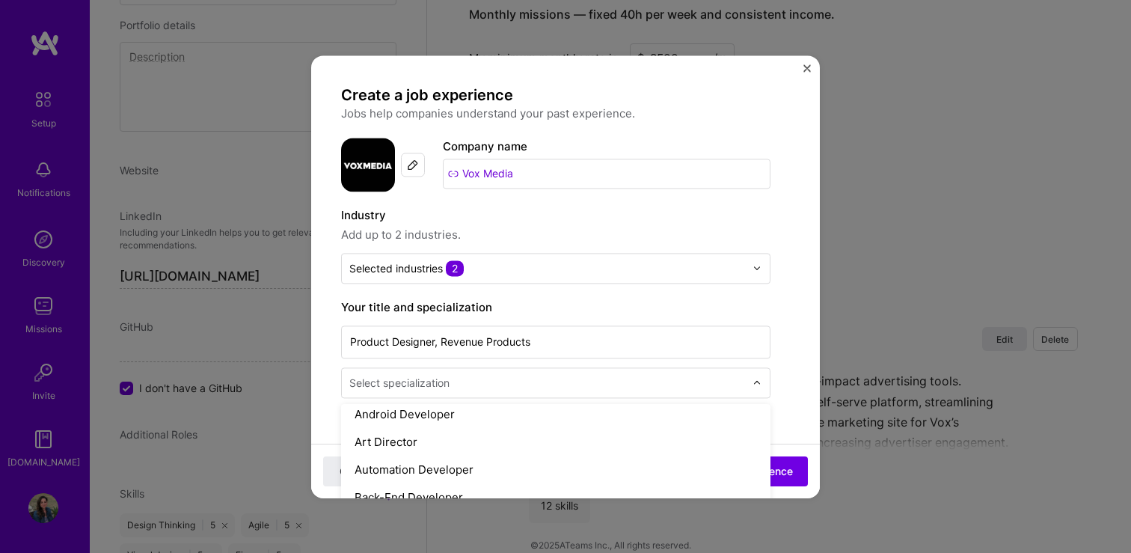
scroll to position [183, 0]
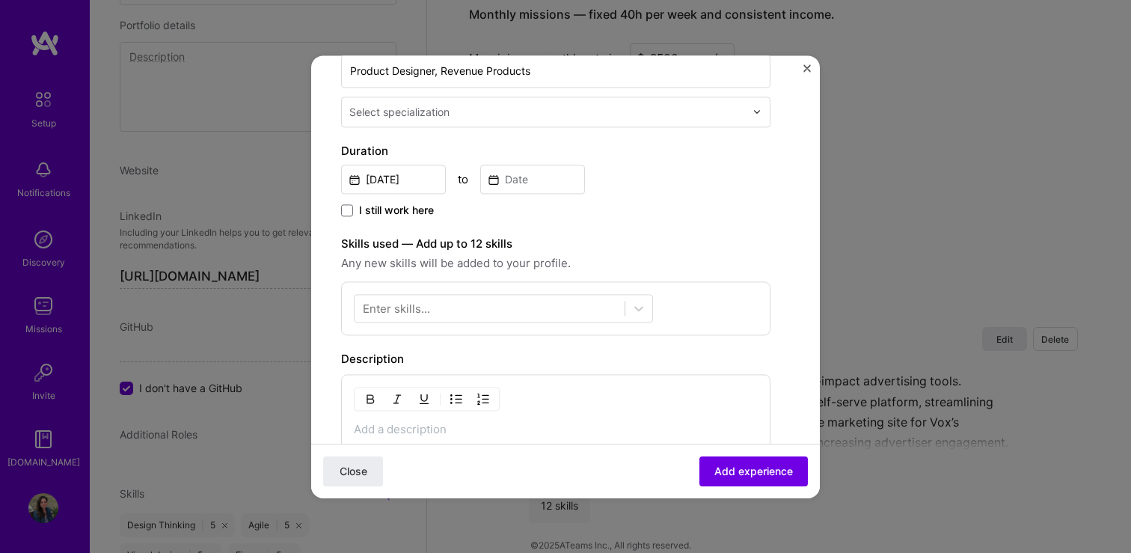
scroll to position [227, 0]
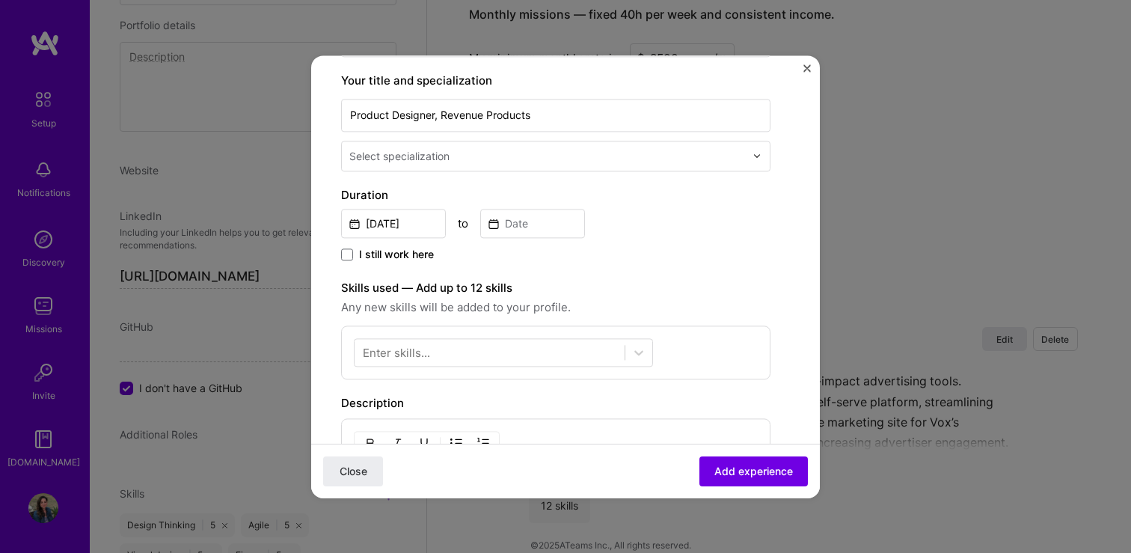
click at [744, 164] on div at bounding box center [548, 156] width 399 height 19
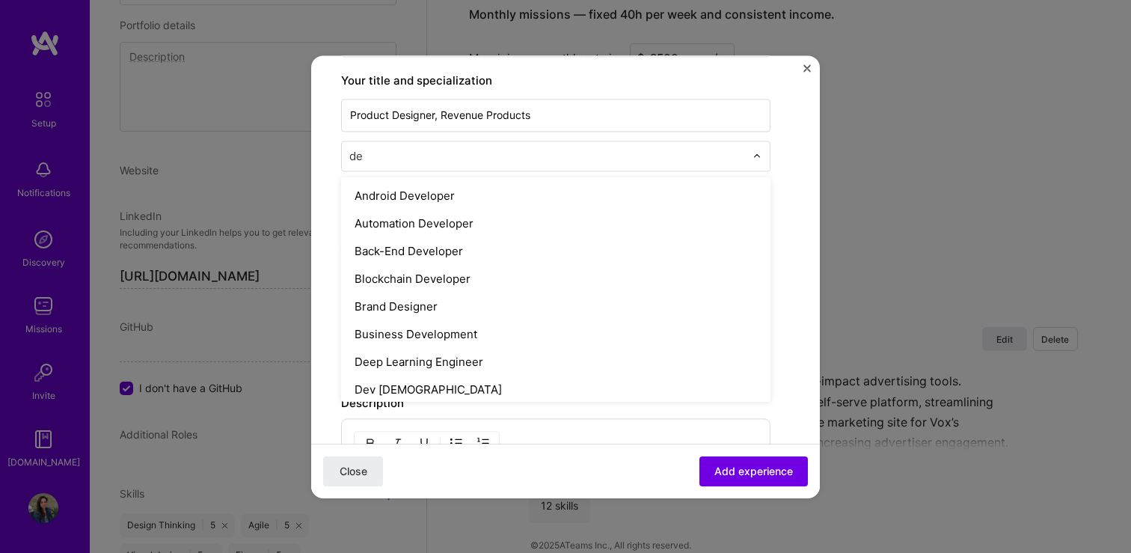
type input "d"
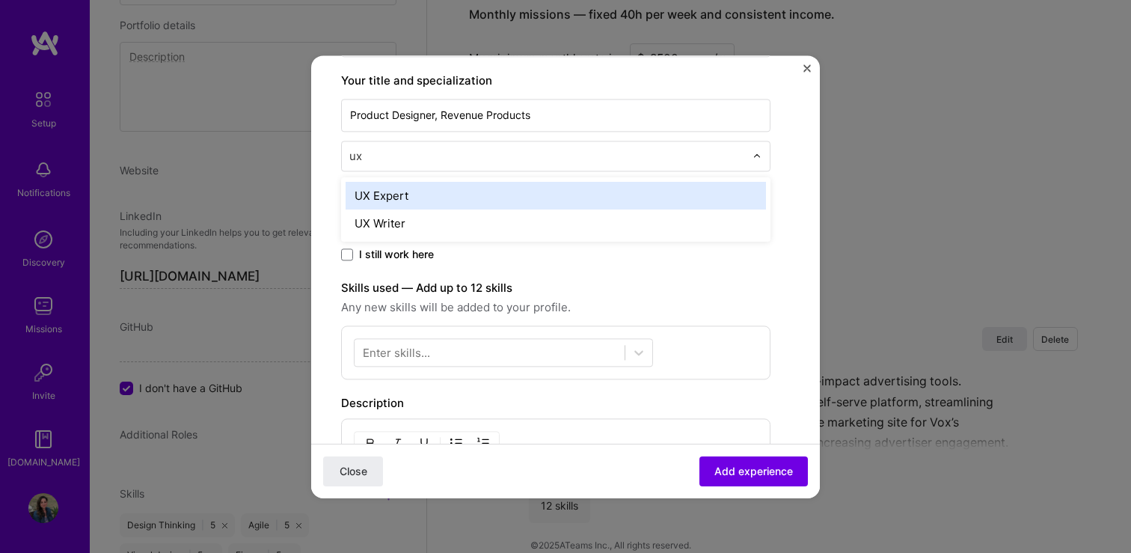
type input "u"
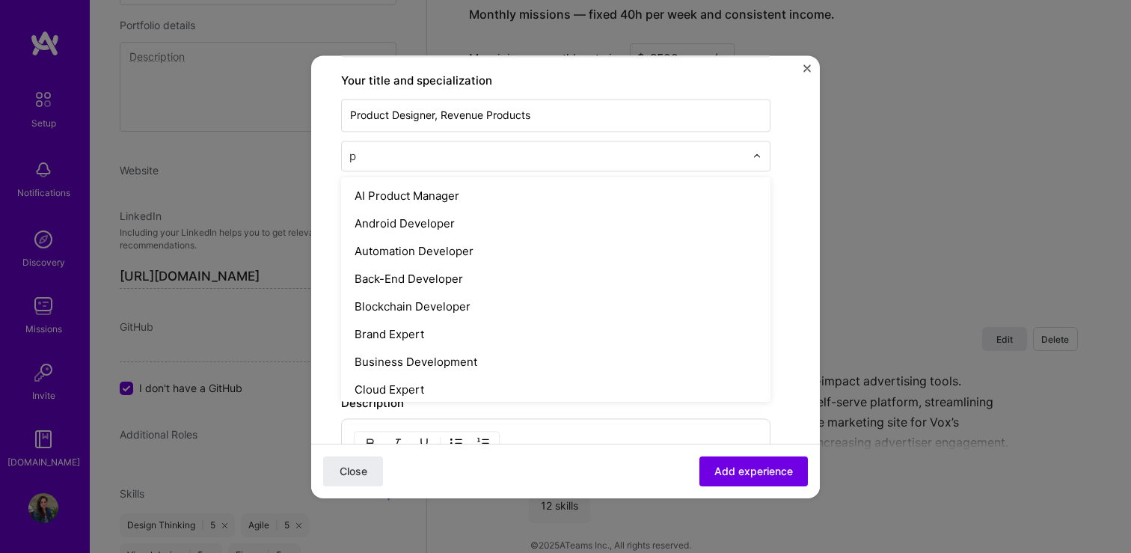
type input "pr"
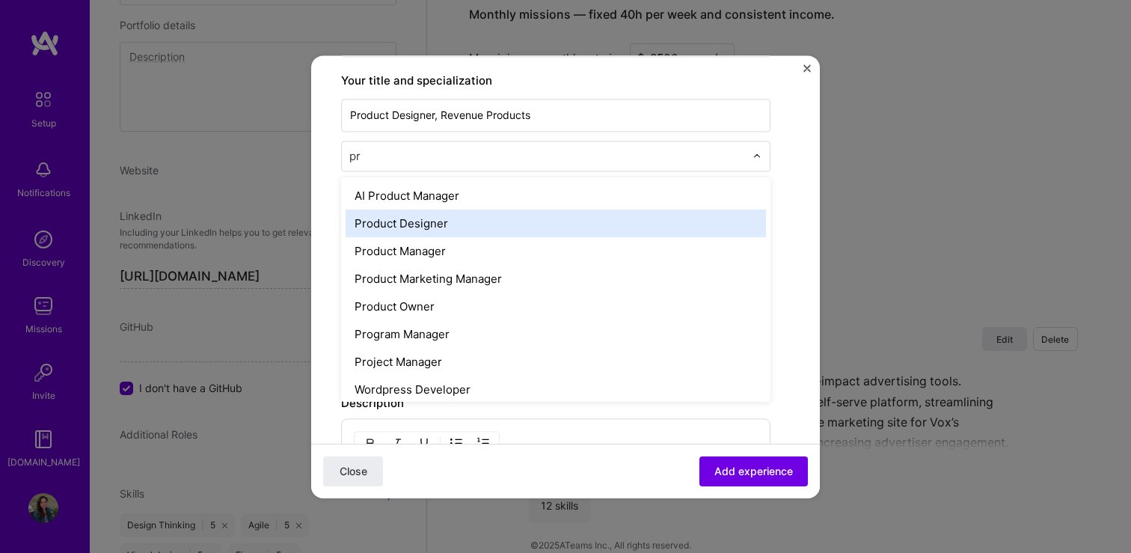
click at [422, 228] on div "Product Designer" at bounding box center [556, 223] width 420 height 28
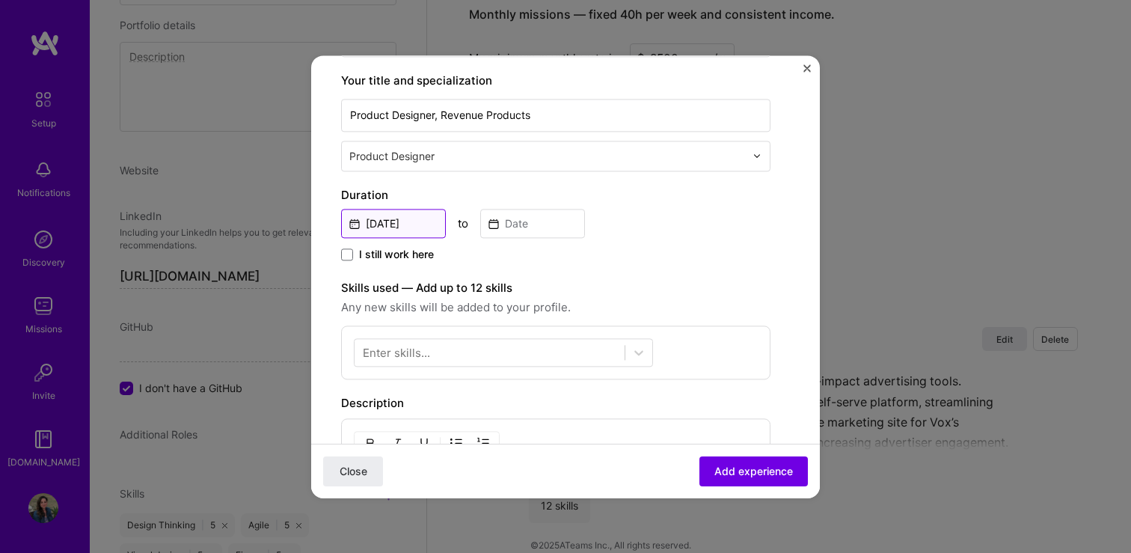
click at [368, 225] on input "[DATE]" at bounding box center [393, 223] width 105 height 29
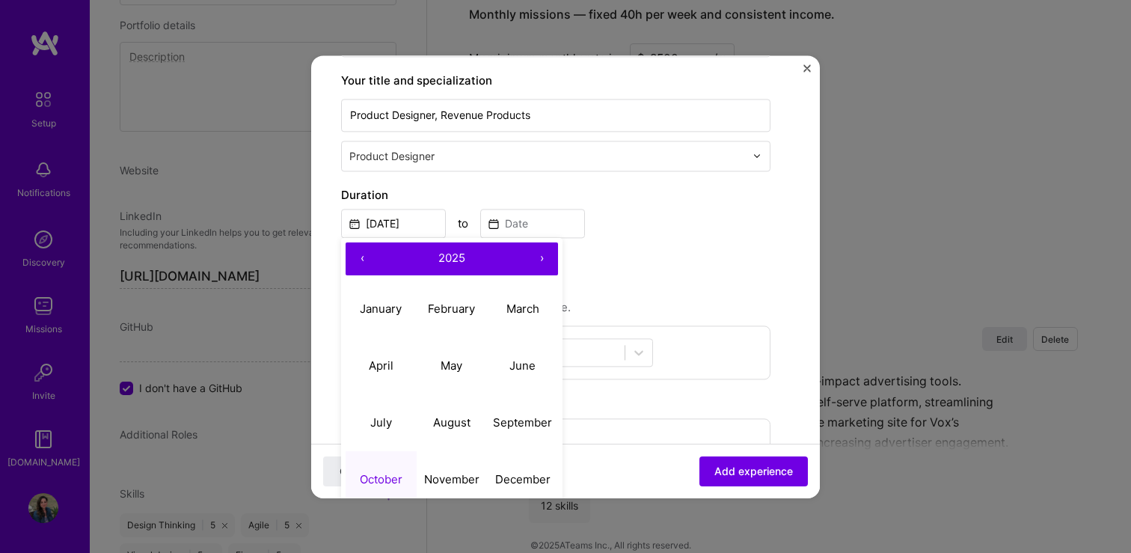
click at [362, 262] on button "‹" at bounding box center [362, 258] width 33 height 33
click at [363, 262] on button "‹" at bounding box center [362, 258] width 33 height 33
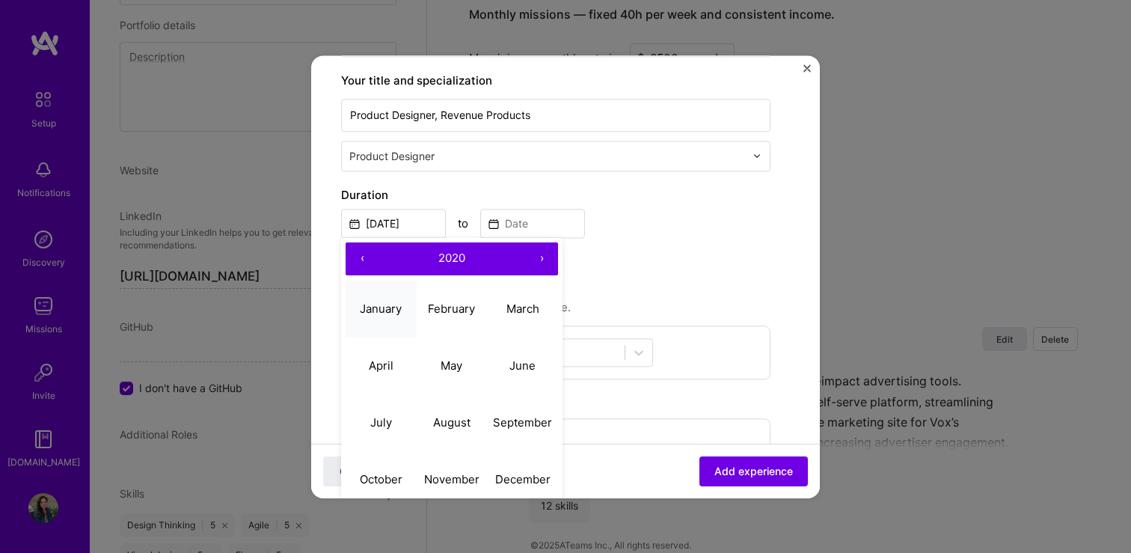
click at [387, 308] on abbr "January" at bounding box center [381, 308] width 42 height 14
type input "[DATE]"
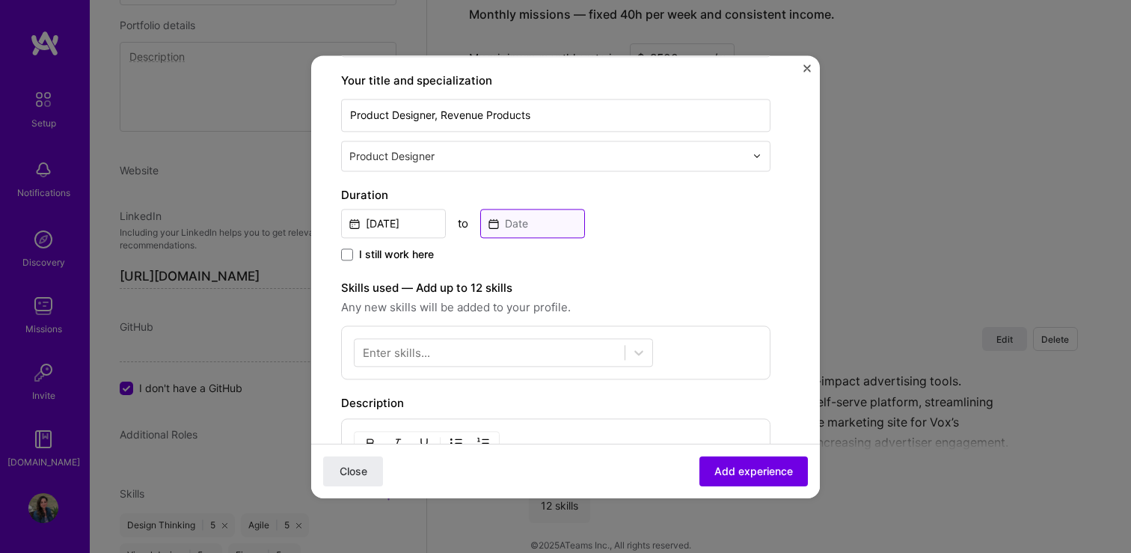
click at [510, 227] on input at bounding box center [532, 223] width 105 height 29
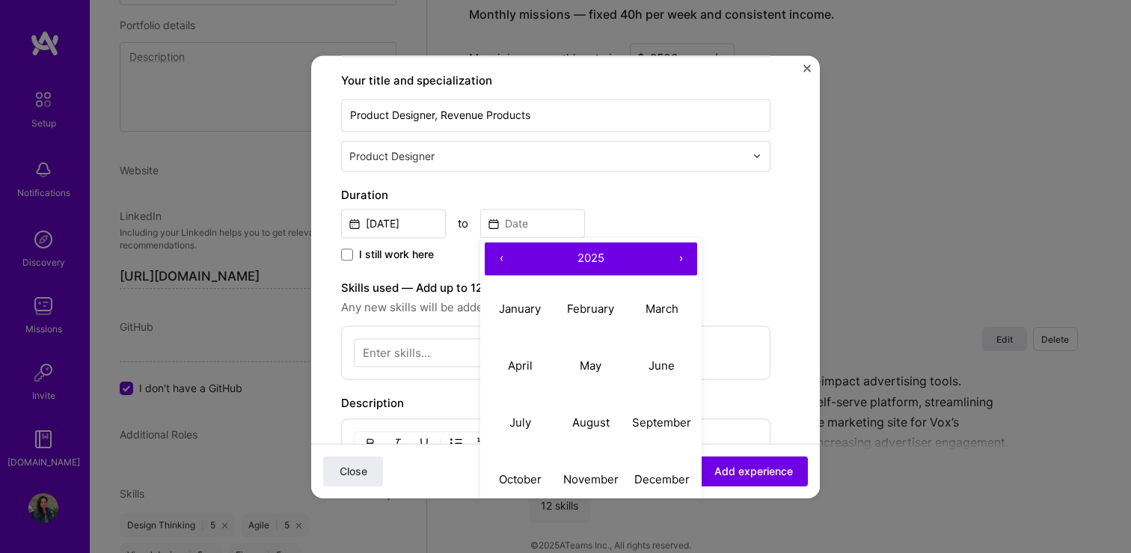
click at [503, 265] on button "‹" at bounding box center [501, 258] width 33 height 33
click at [661, 421] on abbr "September" at bounding box center [661, 422] width 59 height 14
type input "[DATE]"
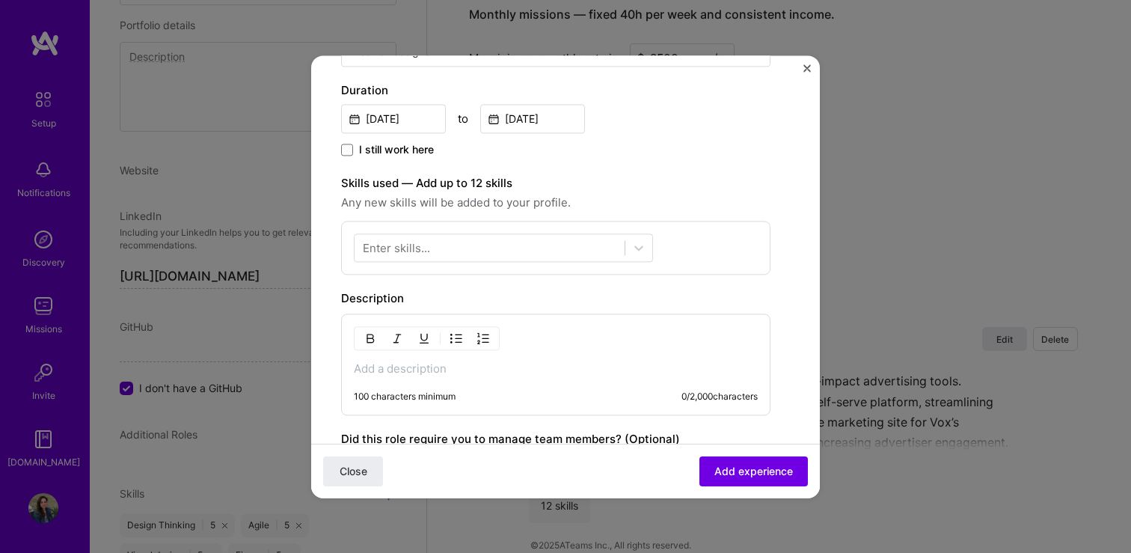
scroll to position [333, 0]
click at [397, 245] on div "Enter skills..." at bounding box center [396, 246] width 67 height 16
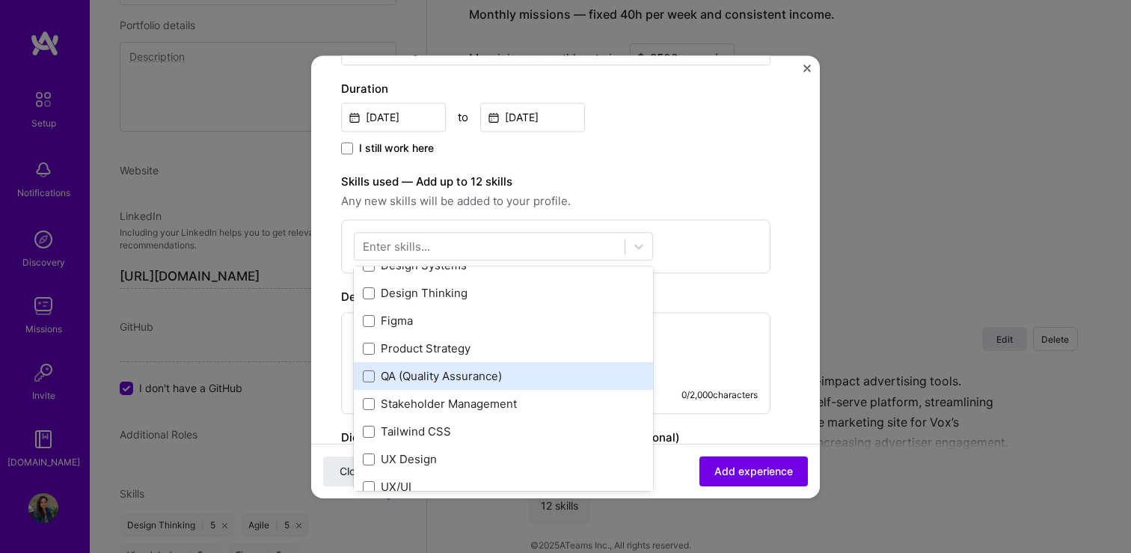
scroll to position [17, 0]
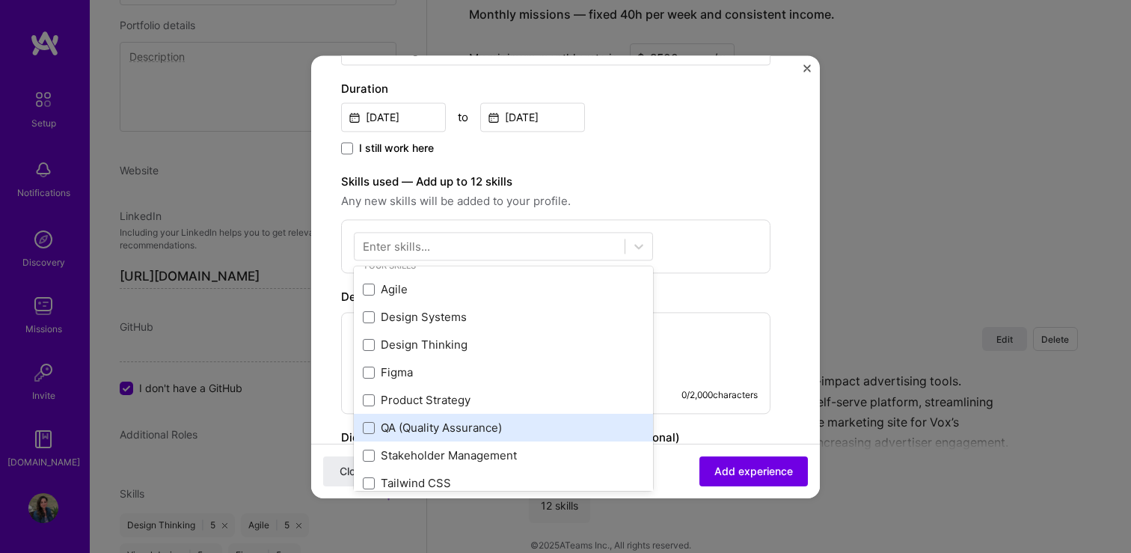
click at [376, 380] on div "Agile Design Systems Design Thinking Figma Product Strategy QA (Quality Assuran…" at bounding box center [503, 442] width 299 height 332
click at [370, 423] on span at bounding box center [369, 428] width 12 height 12
click at [0, 0] on input "checkbox" at bounding box center [0, 0] width 0 height 0
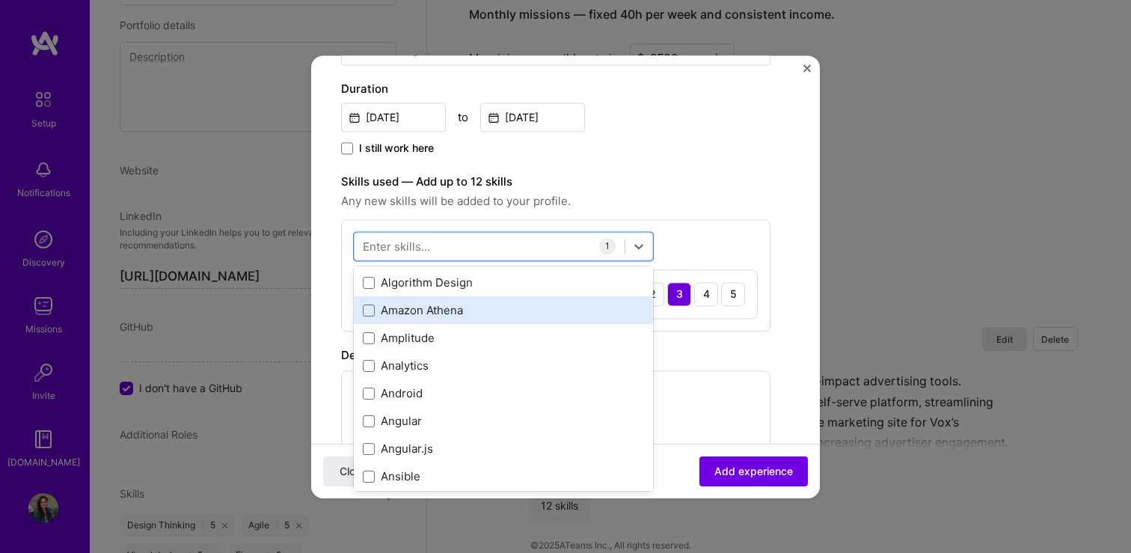
scroll to position [1034, 0]
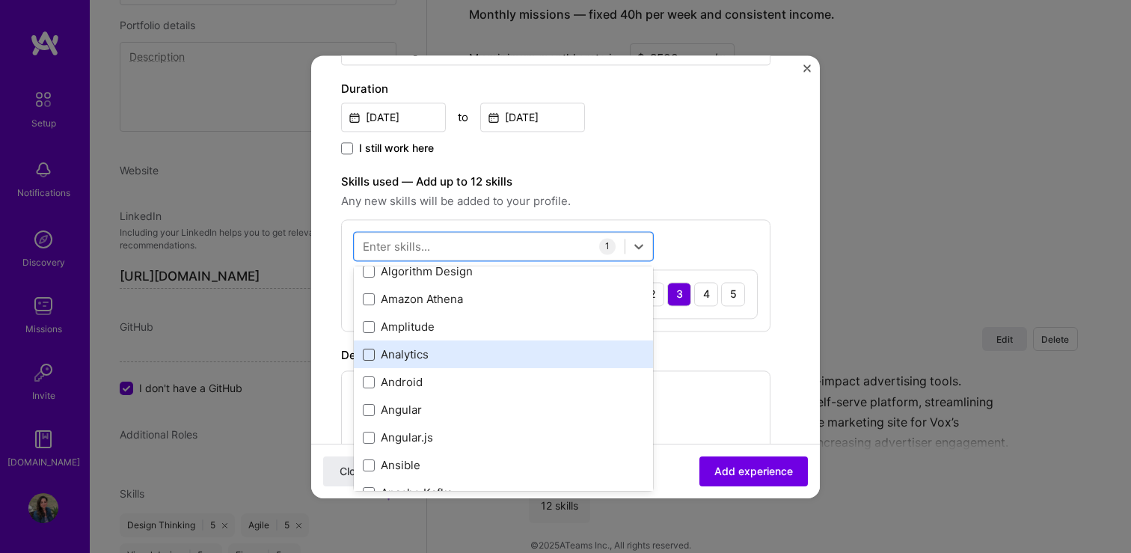
click at [369, 353] on span at bounding box center [369, 355] width 12 height 12
click at [0, 0] on input "checkbox" at bounding box center [0, 0] width 0 height 0
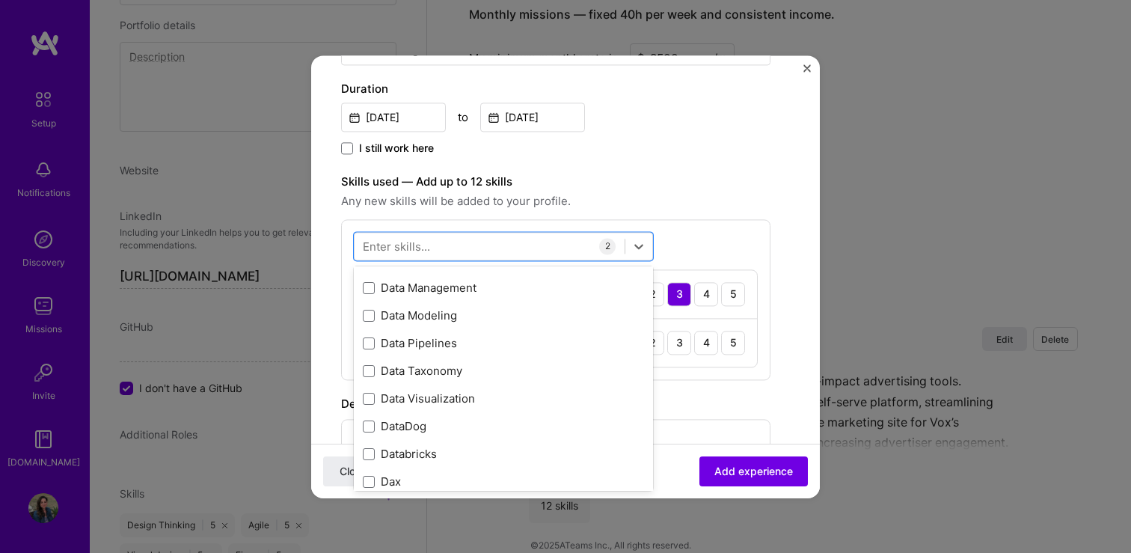
scroll to position [2777, 0]
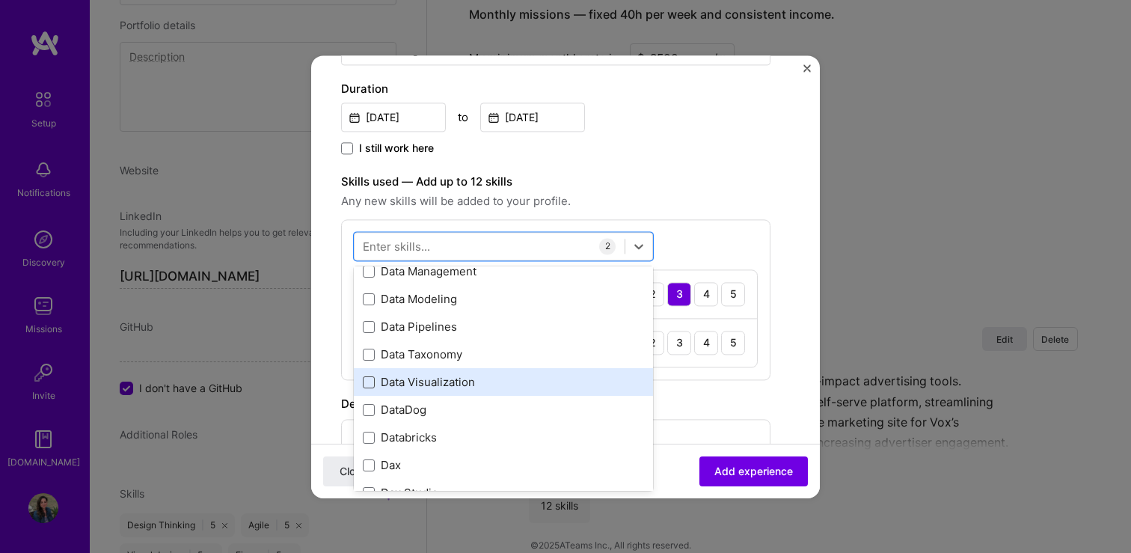
click at [371, 382] on span at bounding box center [369, 382] width 12 height 12
click at [0, 0] on input "checkbox" at bounding box center [0, 0] width 0 height 0
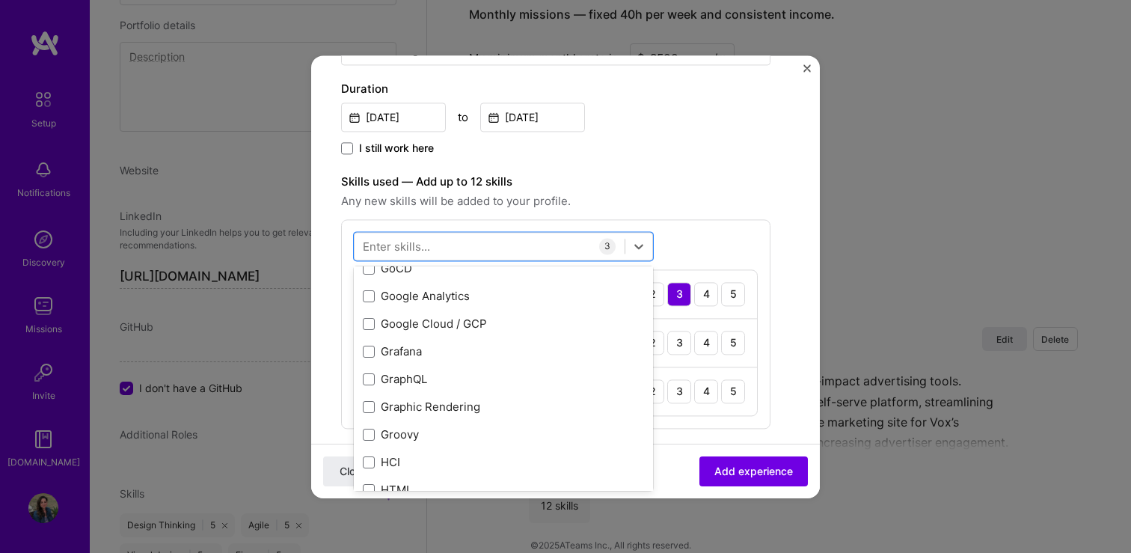
scroll to position [4384, 0]
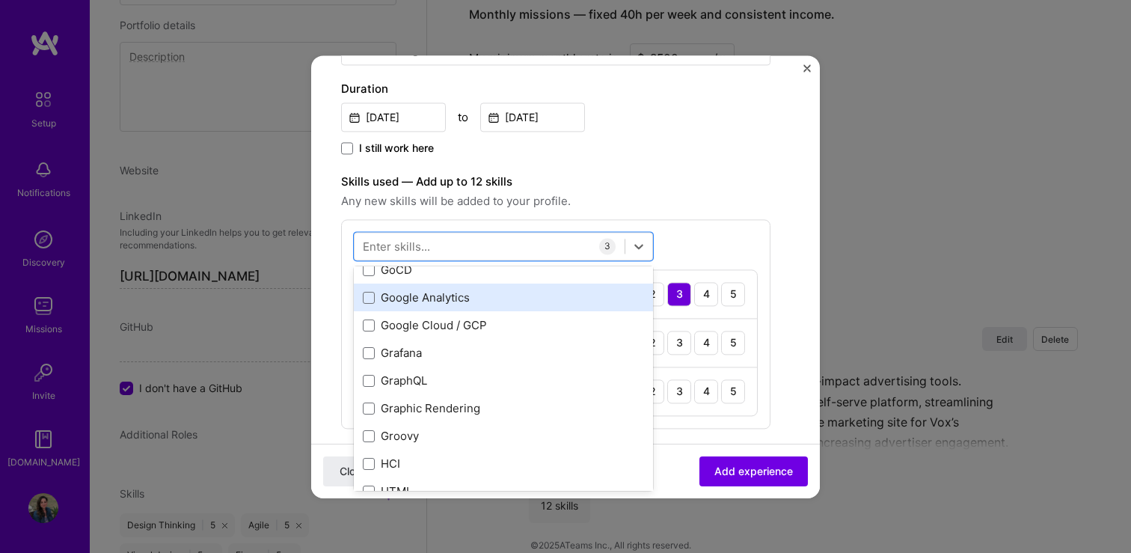
click at [422, 297] on div "Google Analytics" at bounding box center [503, 298] width 281 height 16
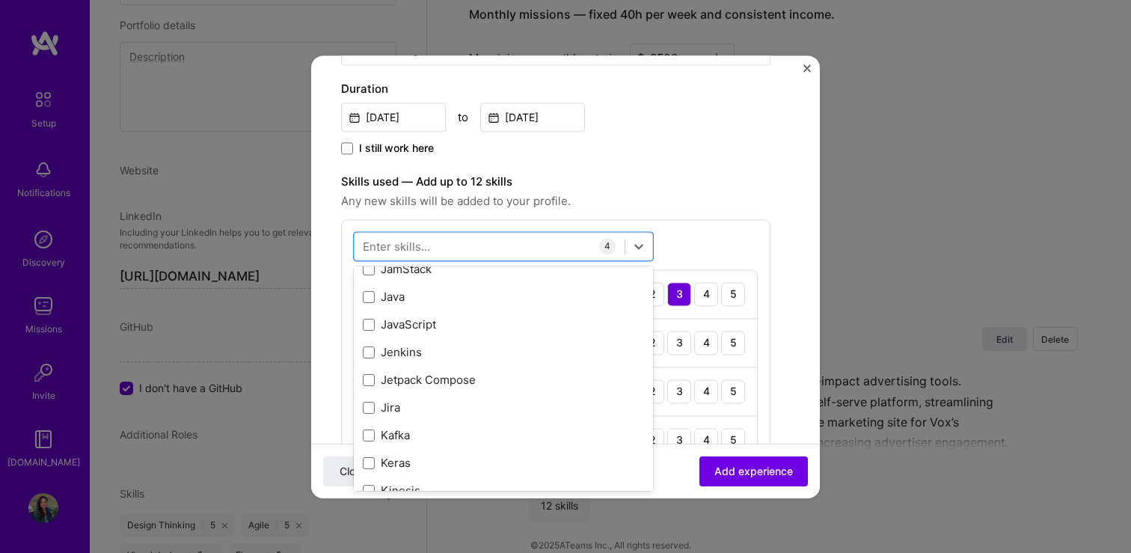
scroll to position [5052, 0]
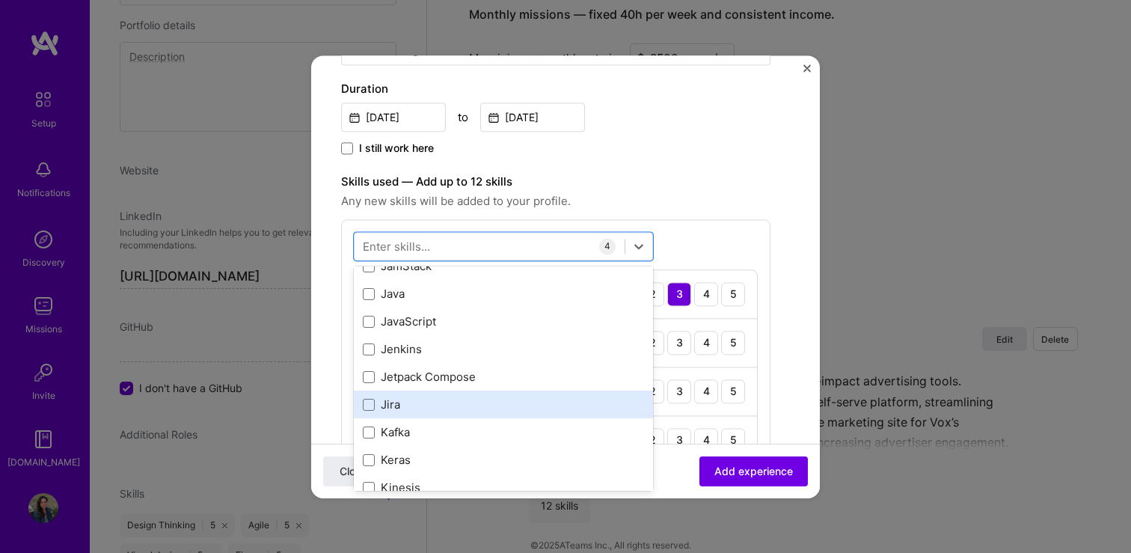
click at [477, 409] on div "Jira" at bounding box center [503, 405] width 281 height 16
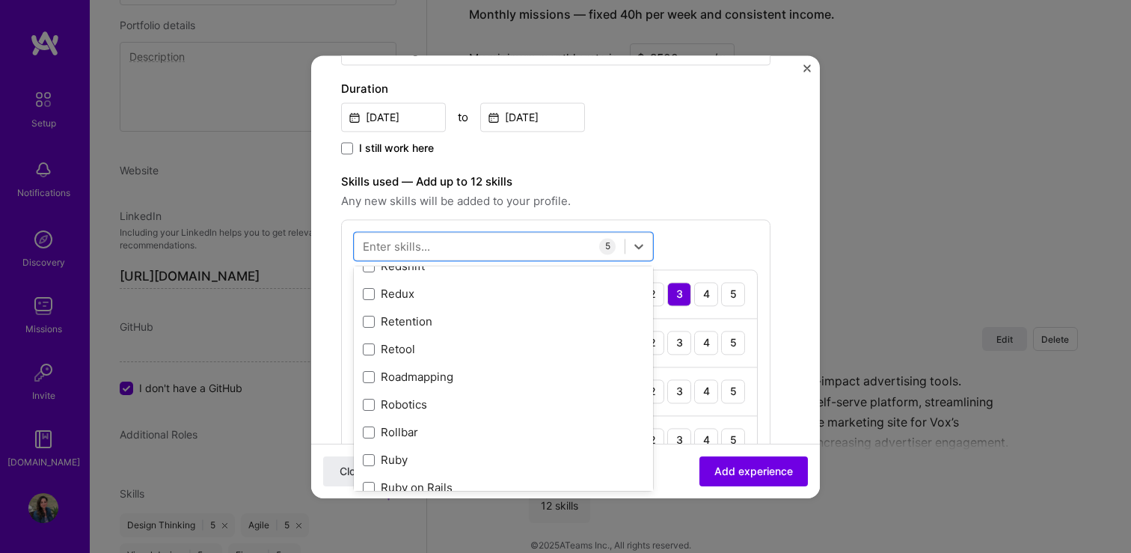
scroll to position [7761, 0]
click at [468, 346] on div "Roadmapping" at bounding box center [503, 354] width 281 height 16
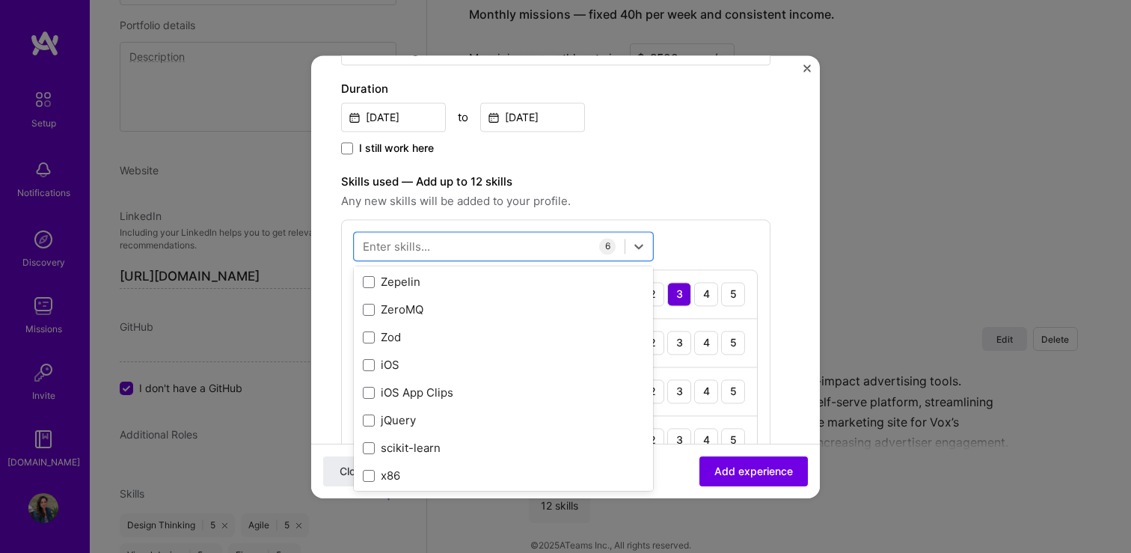
scroll to position [10303, 0]
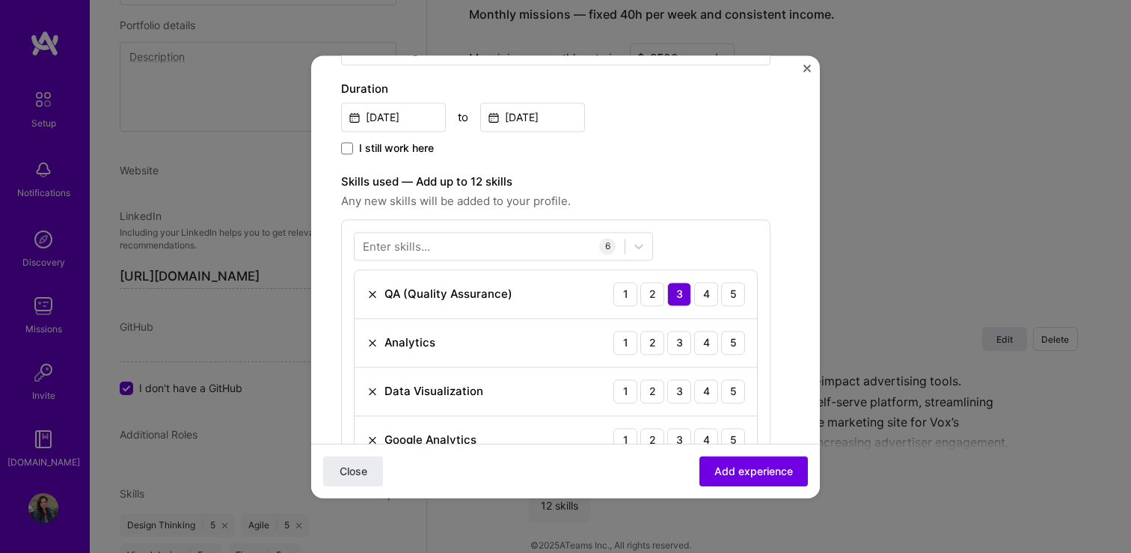
click at [703, 242] on div "Enter skills... 6 QA (Quality Assurance) 1 2 3 4 5 Analytics 1 2 3 4 5 Data Vis…" at bounding box center [555, 396] width 429 height 355
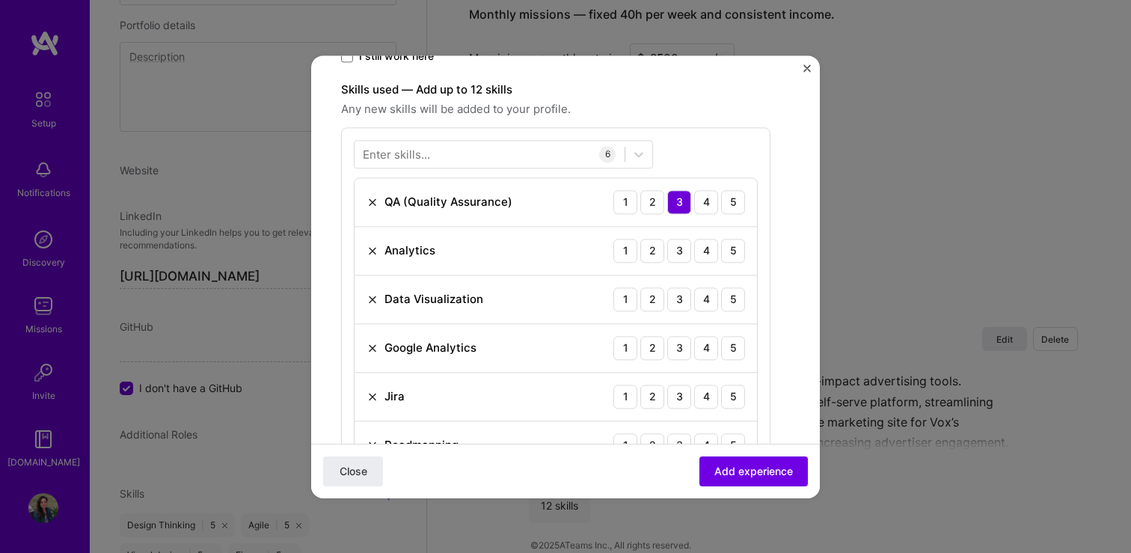
scroll to position [436, 0]
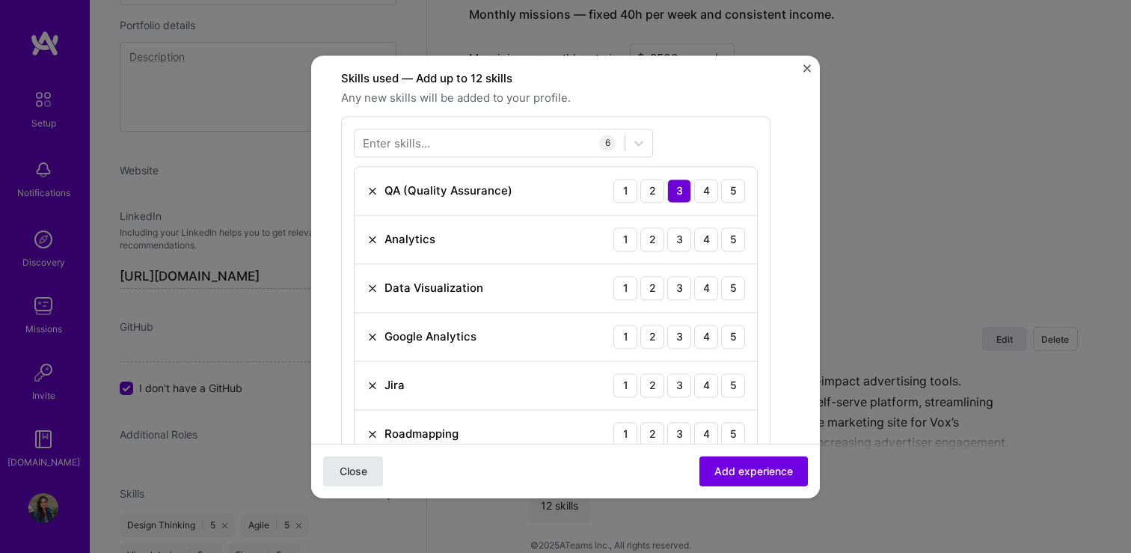
click at [361, 471] on span "Close" at bounding box center [354, 470] width 28 height 15
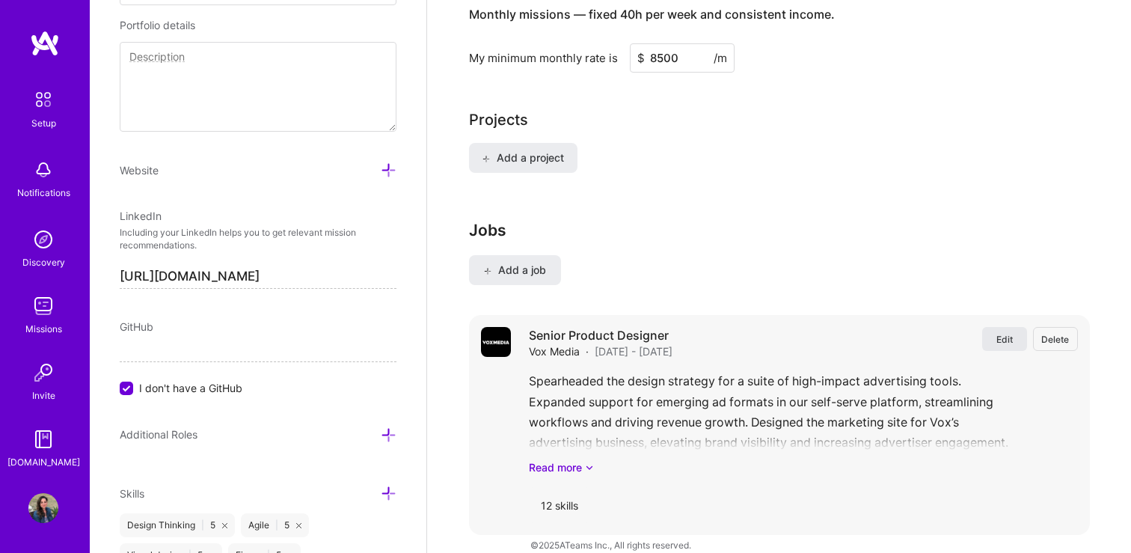
click at [1003, 333] on span "Edit" at bounding box center [1004, 339] width 16 height 13
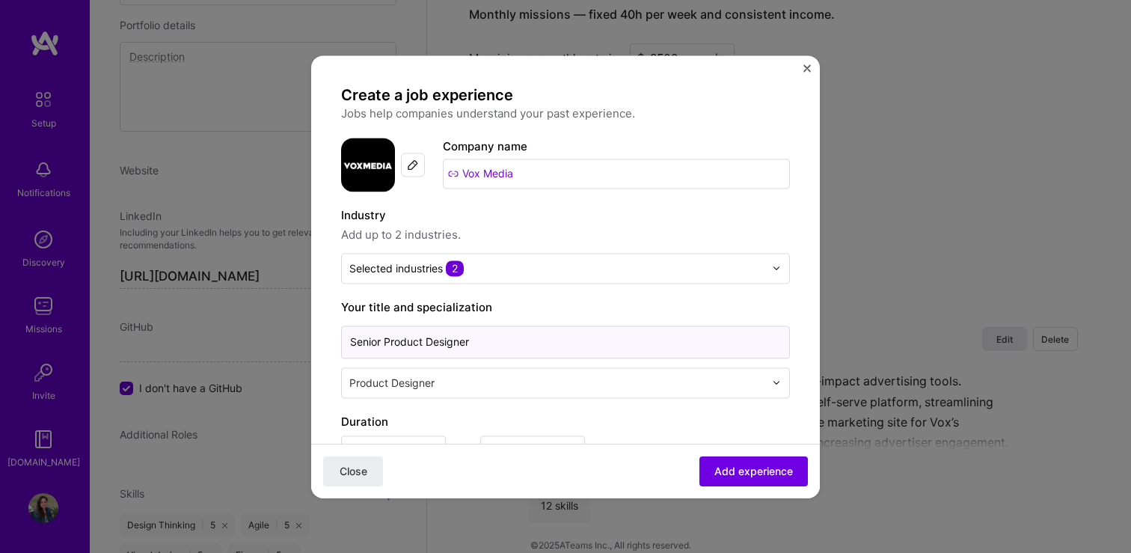
click at [472, 340] on input "Senior Product Designer" at bounding box center [565, 341] width 449 height 33
type input "Senior Product Designer, Revenue Products"
click at [735, 463] on span "Add experience" at bounding box center [753, 470] width 79 height 15
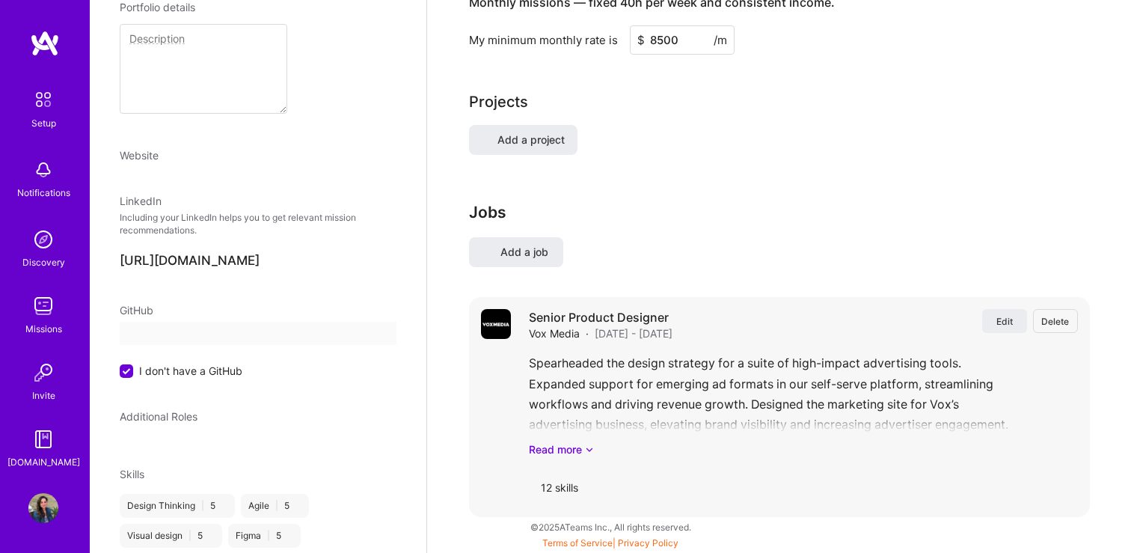
scroll to position [139, 0]
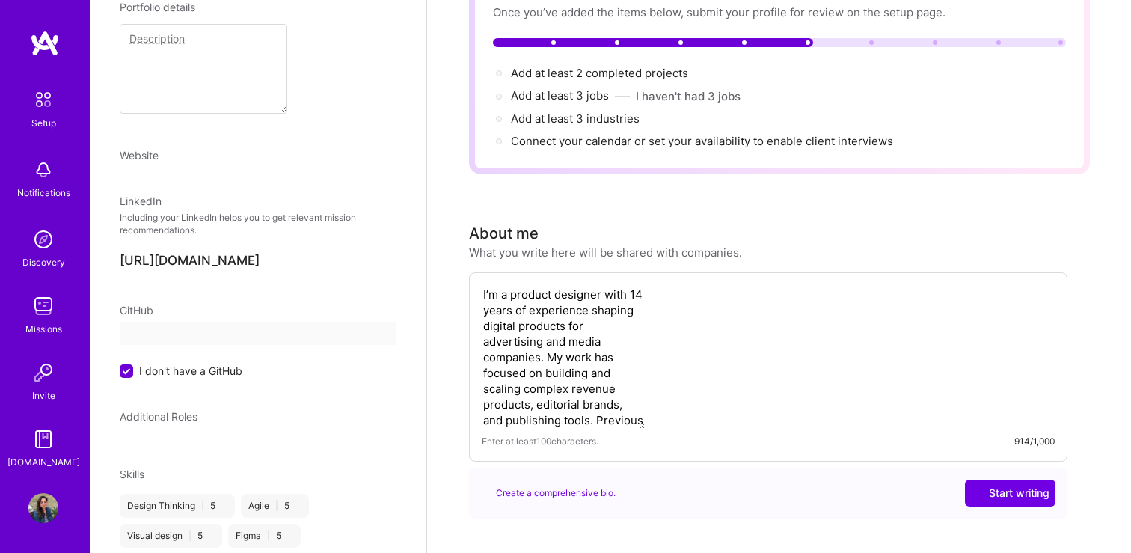
select select "US"
select select "Right Now"
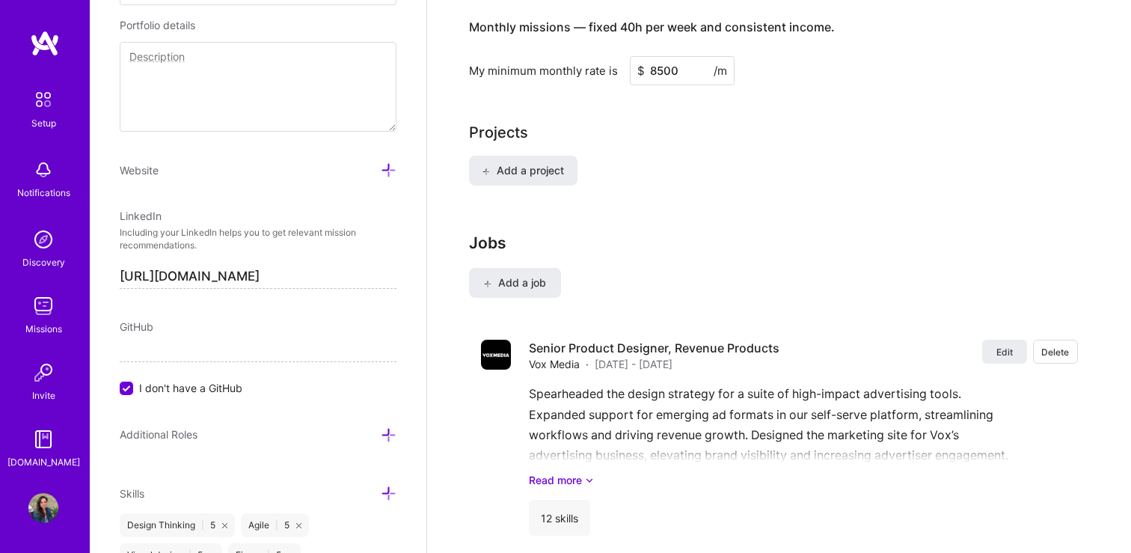
scroll to position [1138, 0]
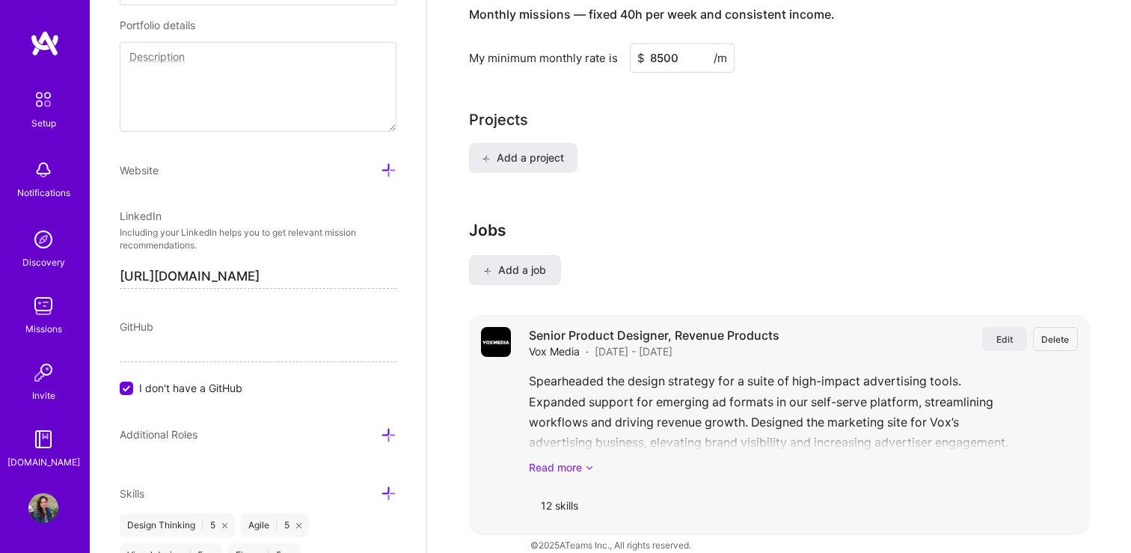
click at [566, 459] on link "Read more" at bounding box center [803, 467] width 549 height 16
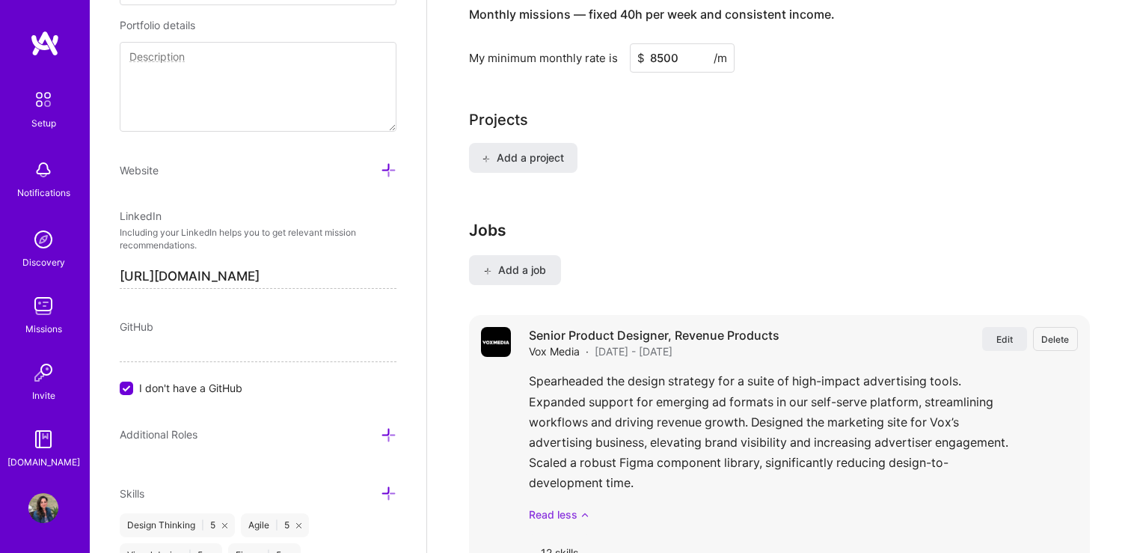
scroll to position [1185, 0]
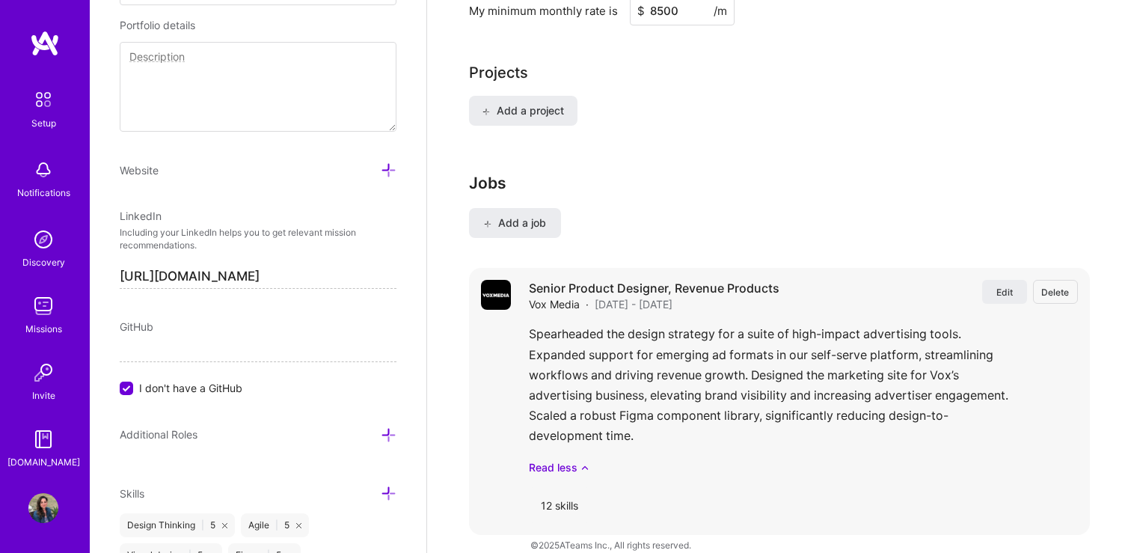
click at [564, 487] on div "12 skills" at bounding box center [559, 505] width 61 height 36
click at [675, 431] on div "Spearheaded the design strategy for a suite of high-impact advertising tools. E…" at bounding box center [803, 399] width 549 height 151
click at [595, 294] on div "Senior Product Designer, Revenue Products Vox Media · [DATE] - [DATE] Edit Dele…" at bounding box center [803, 401] width 549 height 243
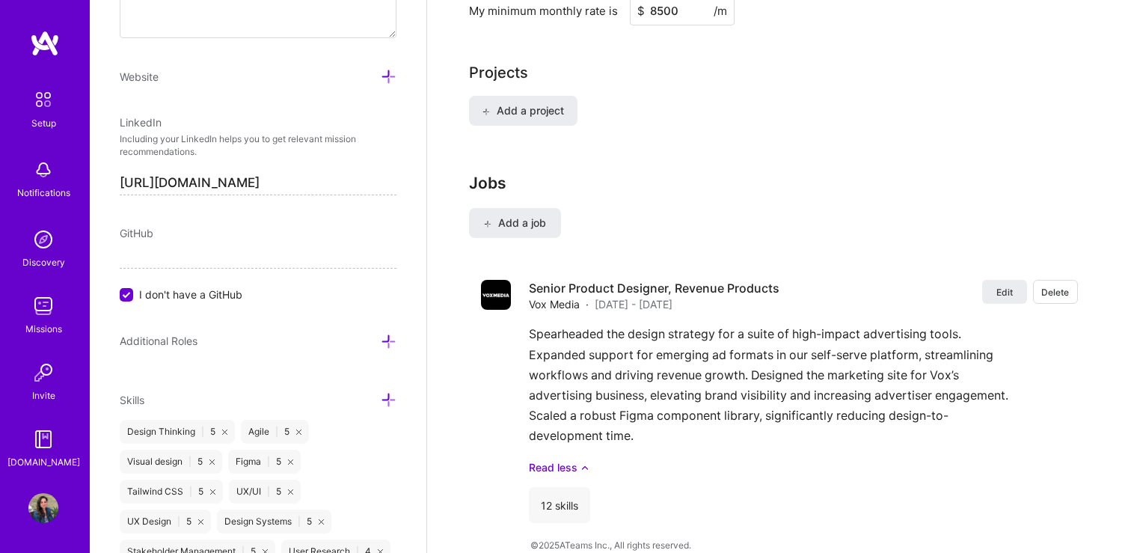
scroll to position [1115, 0]
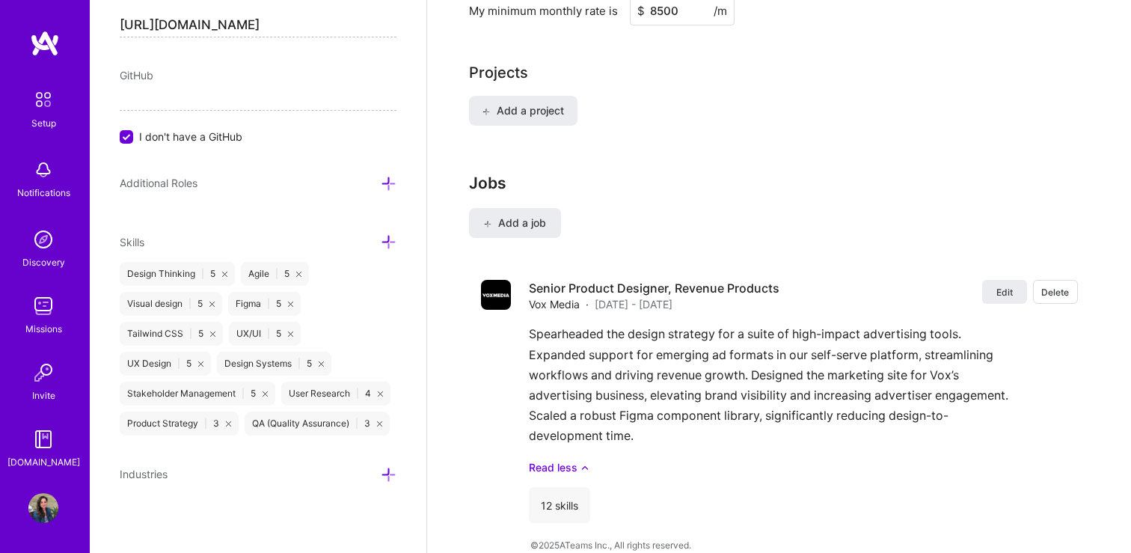
click at [387, 237] on icon at bounding box center [389, 242] width 16 height 16
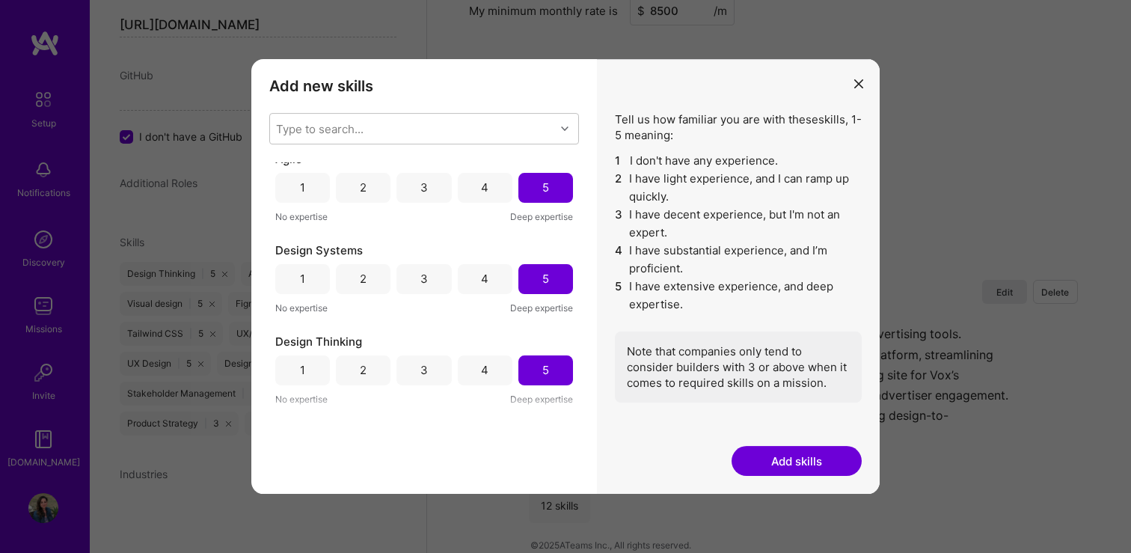
scroll to position [0, 0]
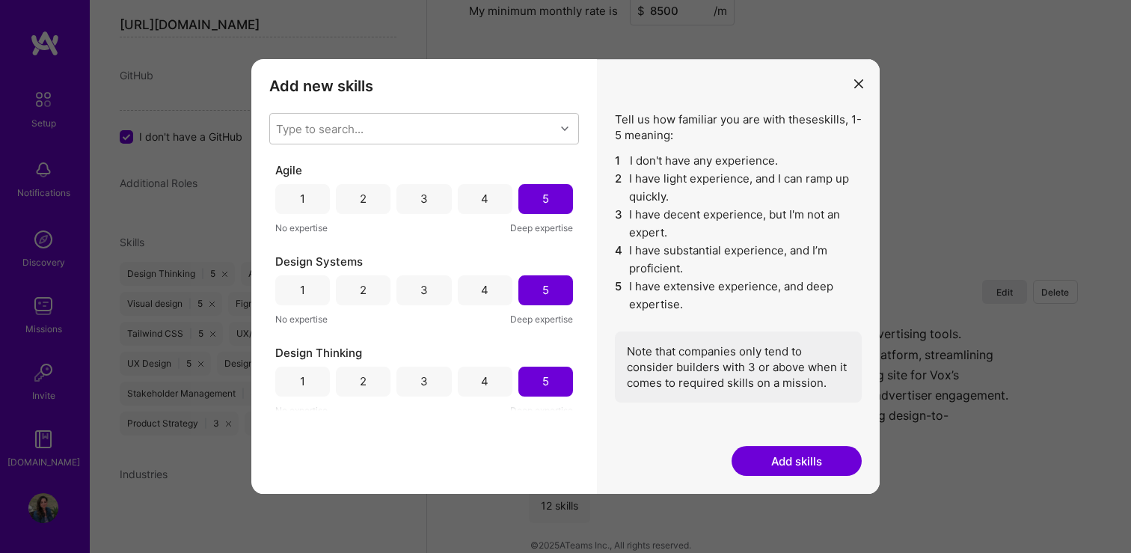
click at [488, 205] on div "4" at bounding box center [485, 199] width 55 height 30
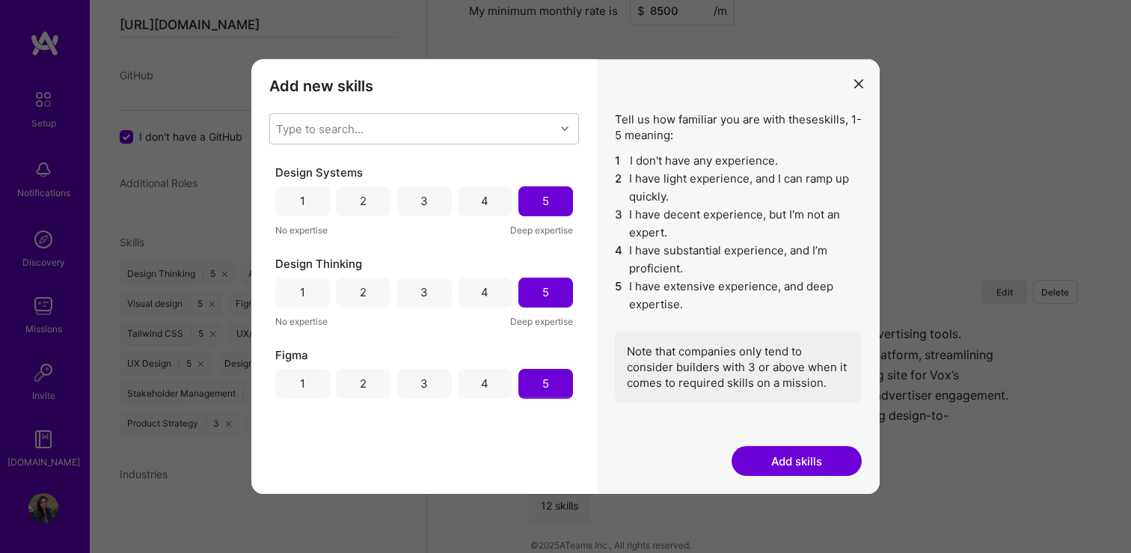
click at [488, 205] on div "4" at bounding box center [485, 201] width 55 height 30
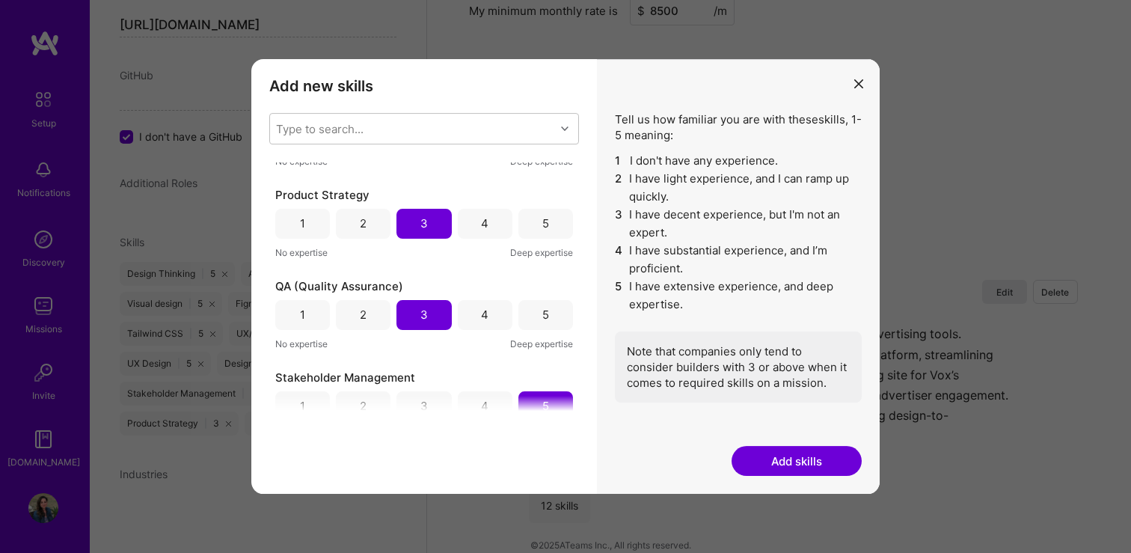
scroll to position [349, 0]
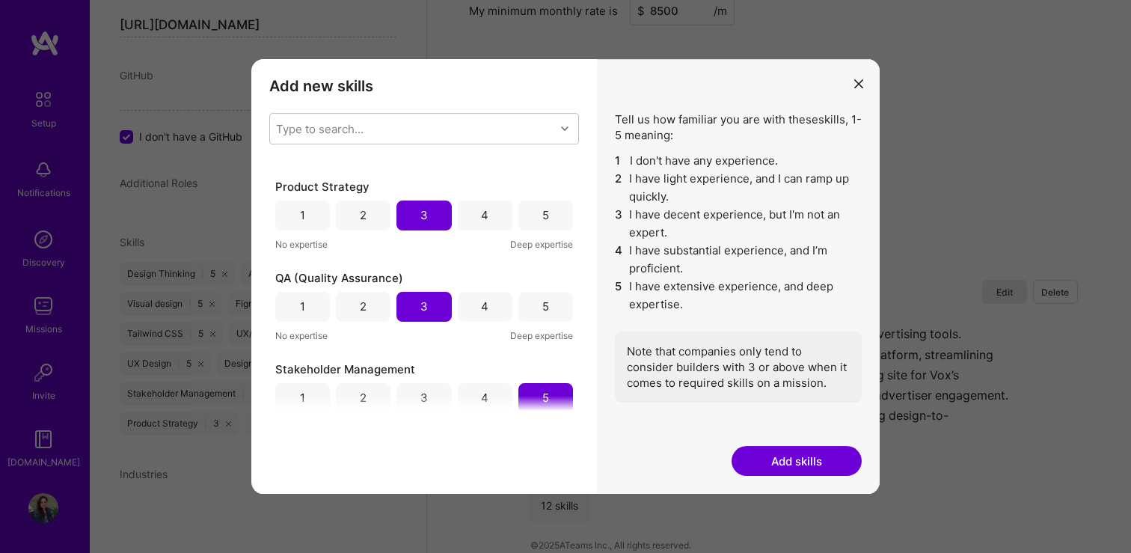
click at [487, 215] on div "4" at bounding box center [485, 215] width 55 height 30
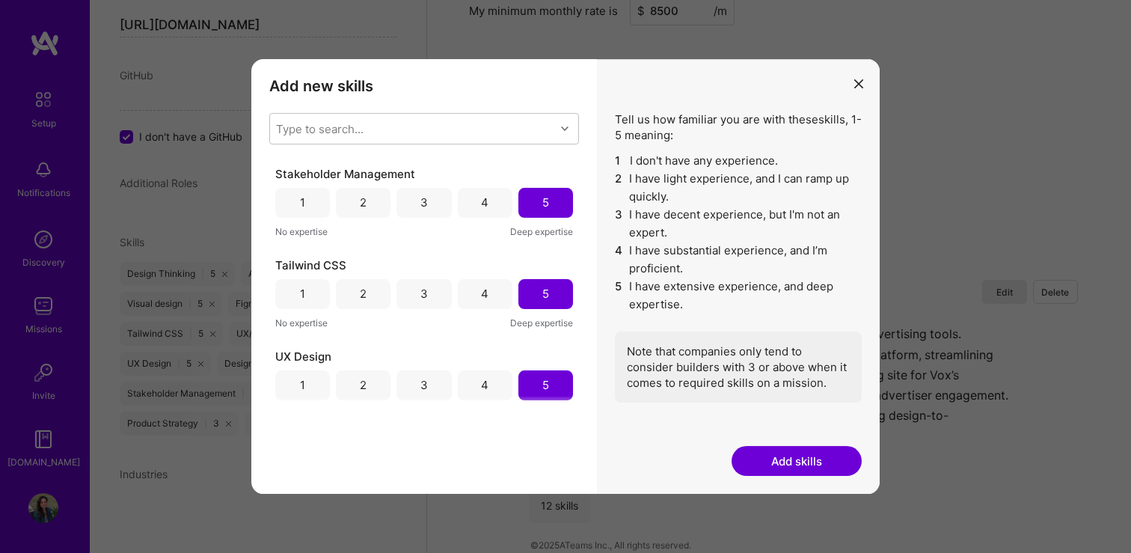
scroll to position [555, 0]
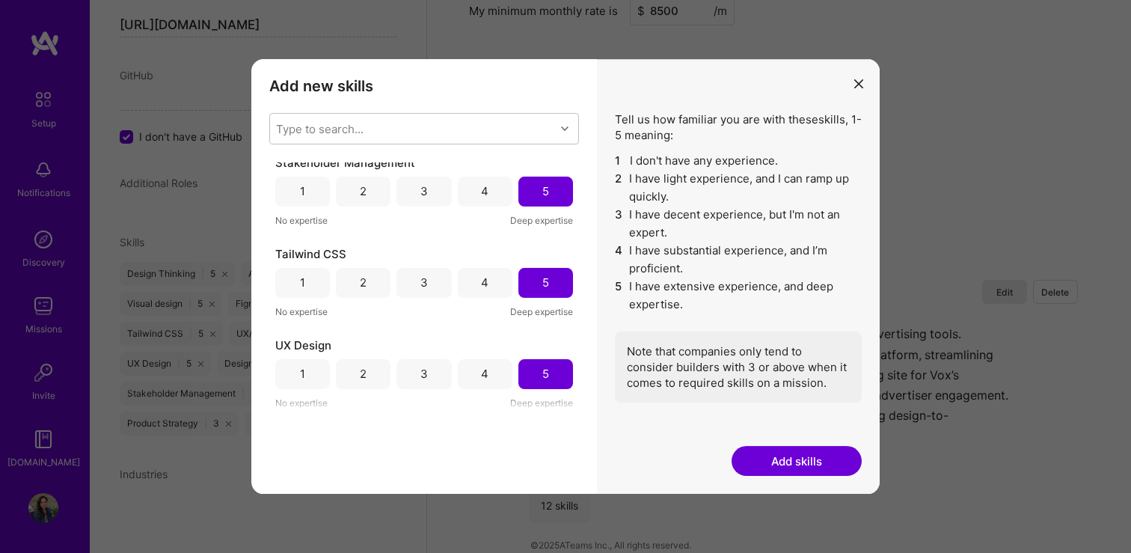
click at [481, 275] on div "4" at bounding box center [484, 283] width 7 height 16
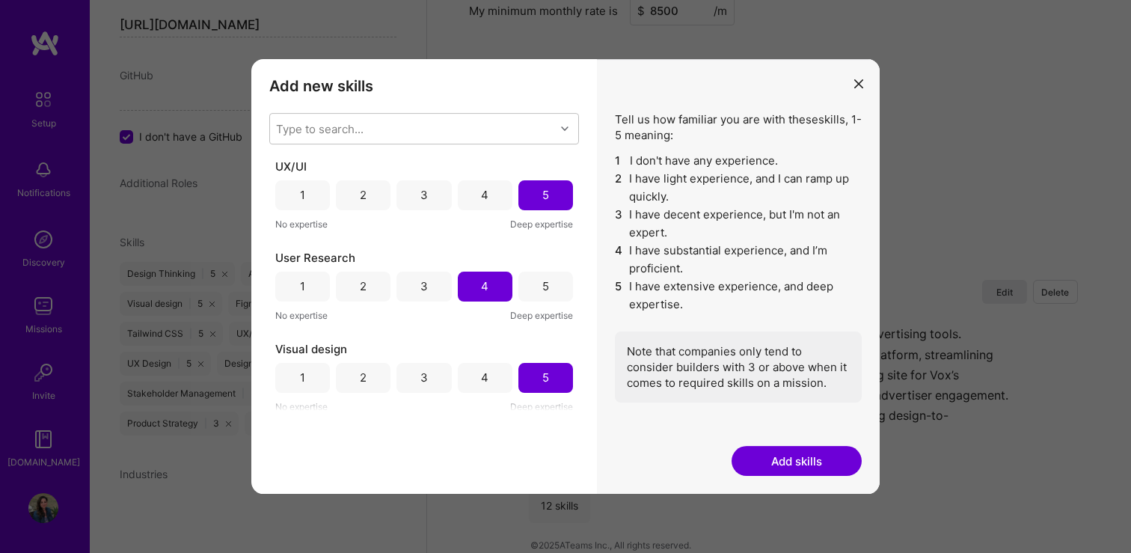
scroll to position [828, 0]
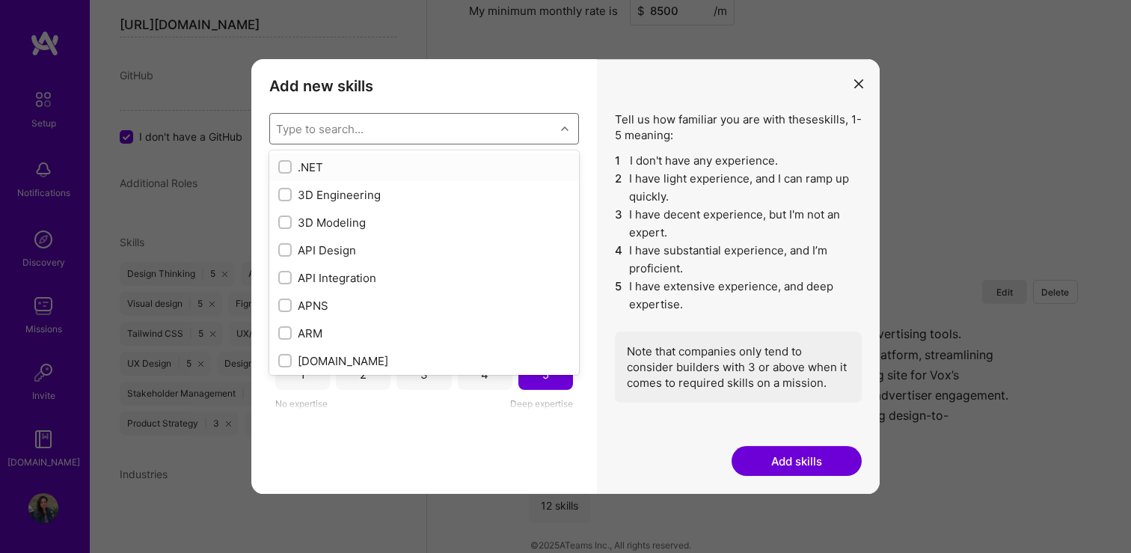
click at [372, 123] on div "Type to search..." at bounding box center [412, 129] width 285 height 30
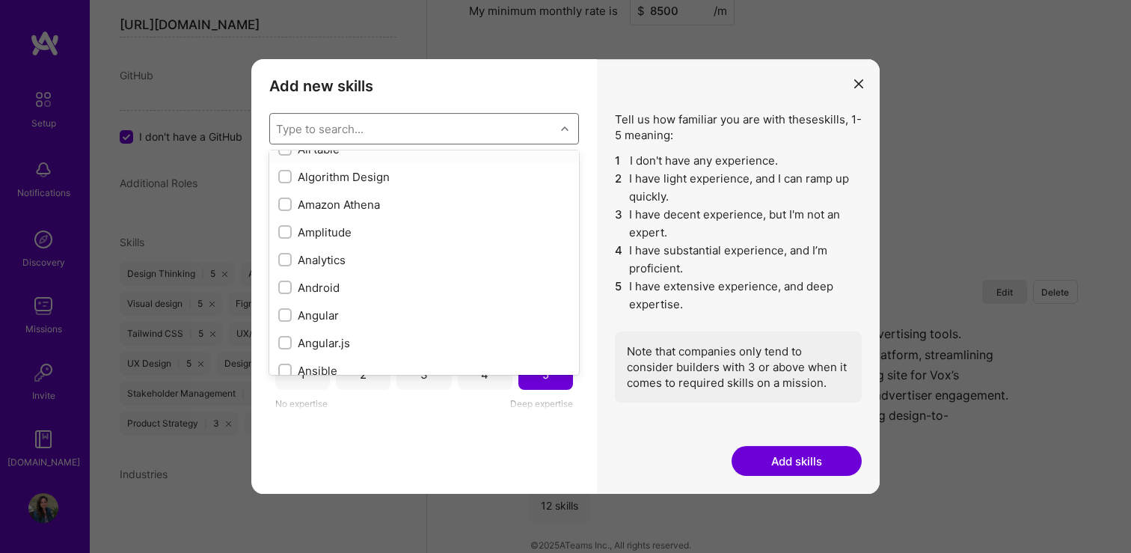
scroll to position [678, 0]
click at [333, 233] on div "Analytics" at bounding box center [424, 237] width 292 height 16
checkbox input "true"
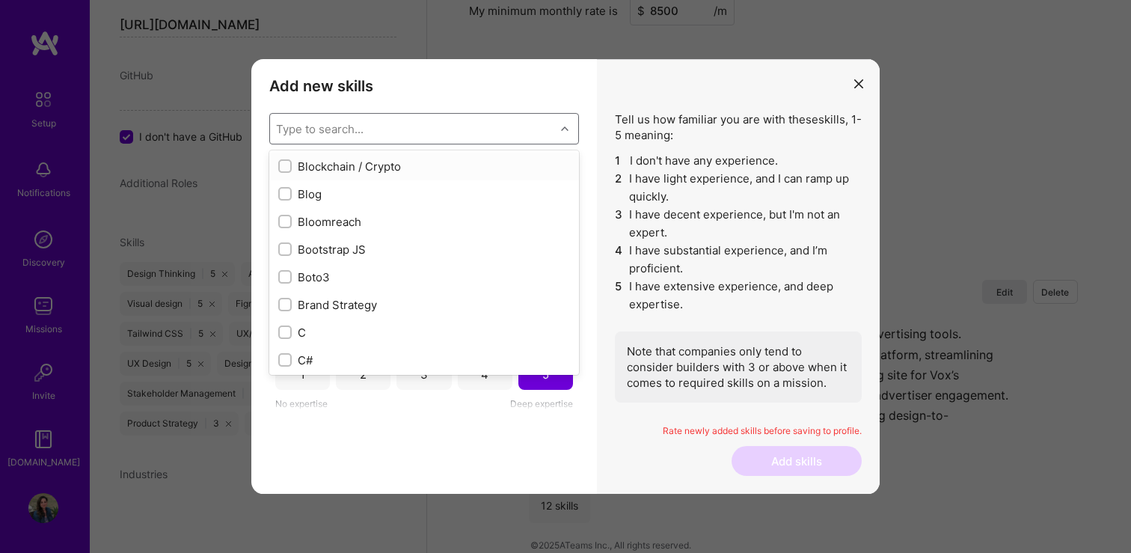
scroll to position [1406, 0]
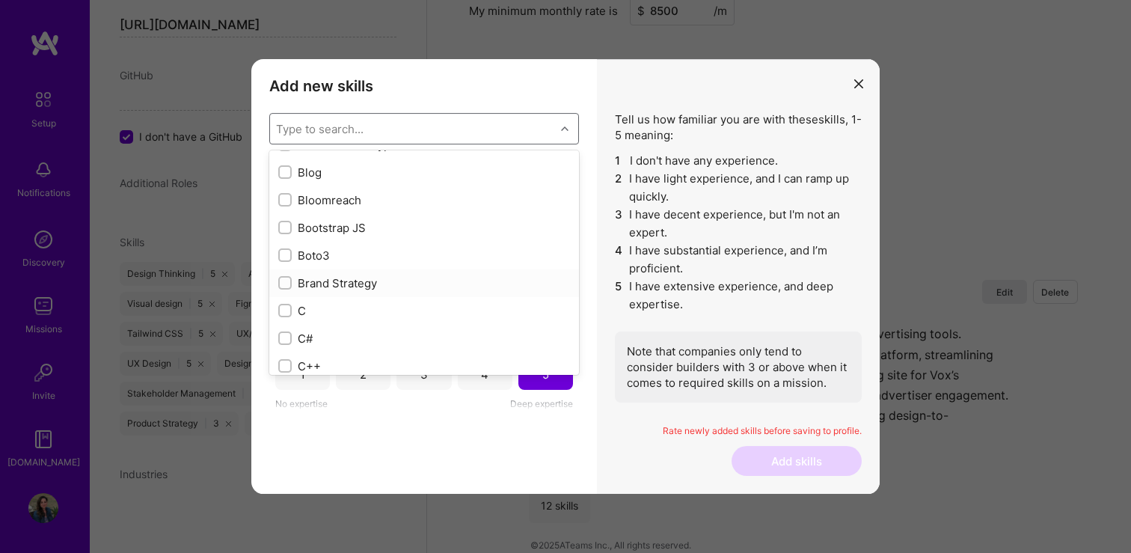
click at [334, 283] on div "Brand Strategy" at bounding box center [424, 283] width 292 height 16
checkbox input "true"
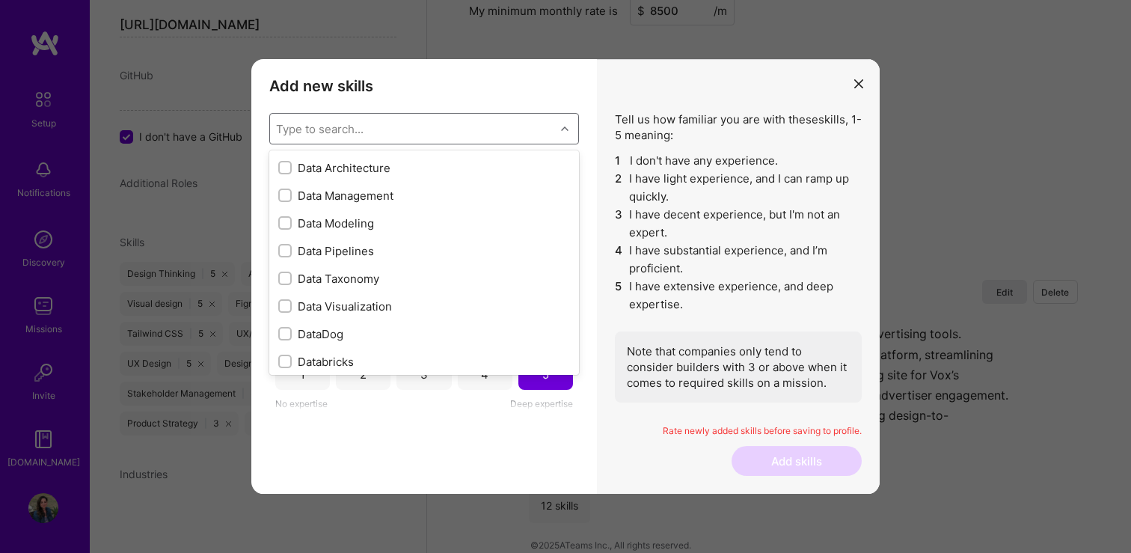
scroll to position [2389, 0]
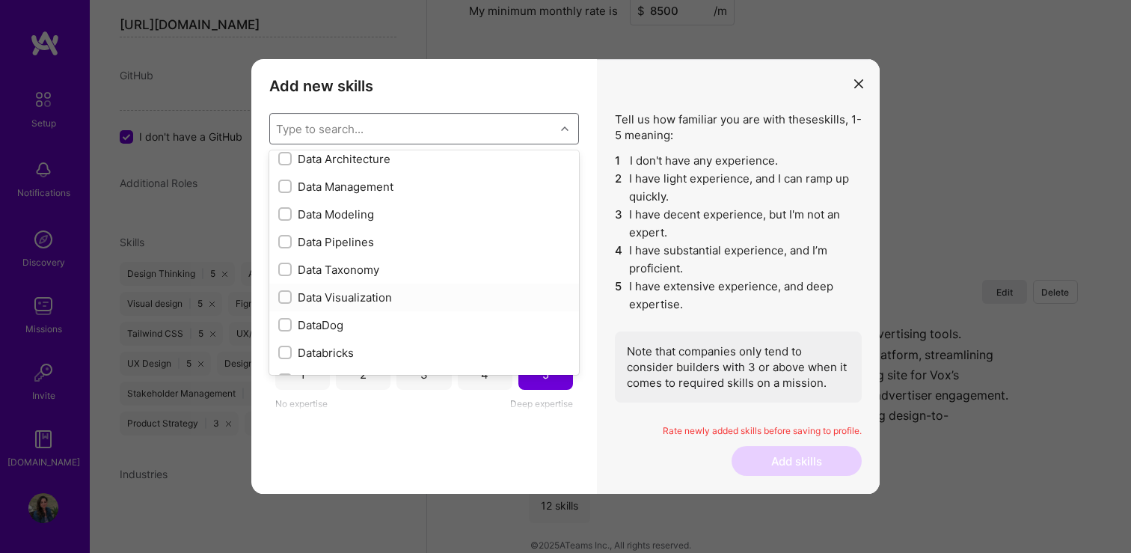
click at [322, 299] on div "Data Visualization" at bounding box center [424, 297] width 292 height 16
checkbox input "true"
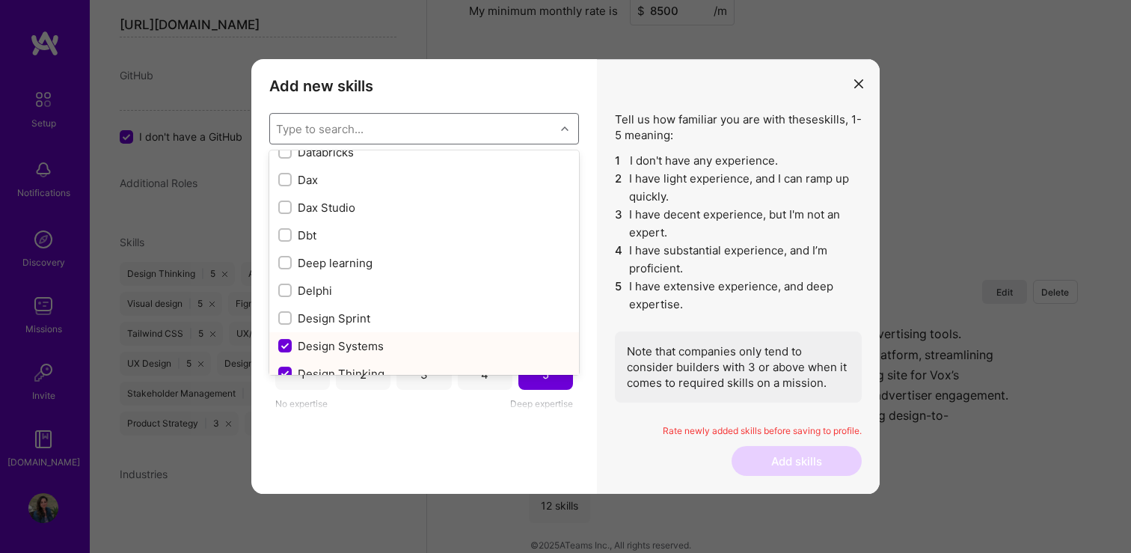
scroll to position [2590, 0]
click at [334, 319] on div "Design Sprint" at bounding box center [424, 318] width 292 height 16
checkbox input "true"
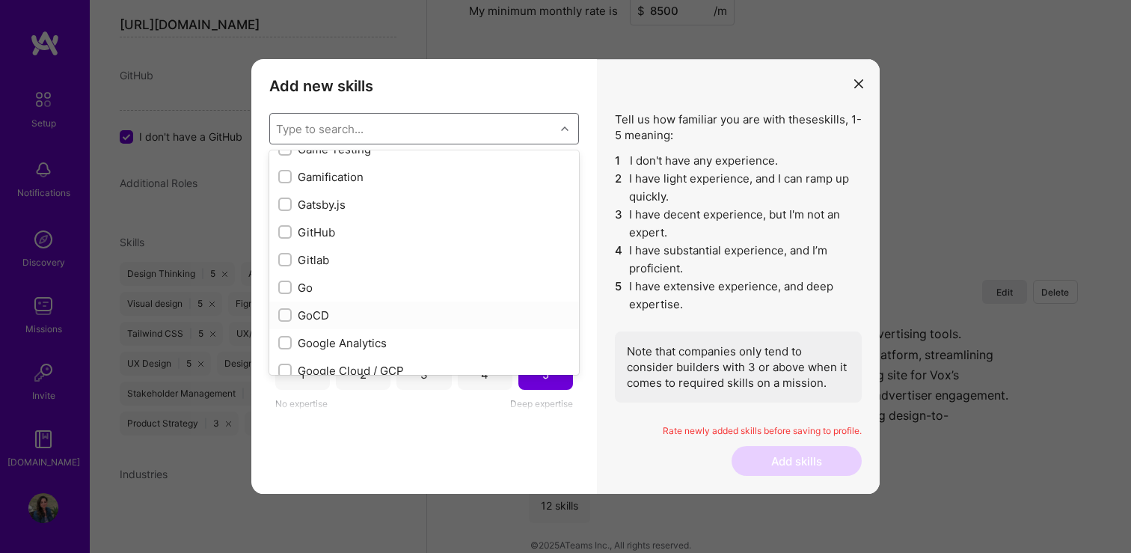
scroll to position [3950, 0]
click at [376, 331] on div "Google Analytics" at bounding box center [424, 342] width 310 height 28
checkbox input "true"
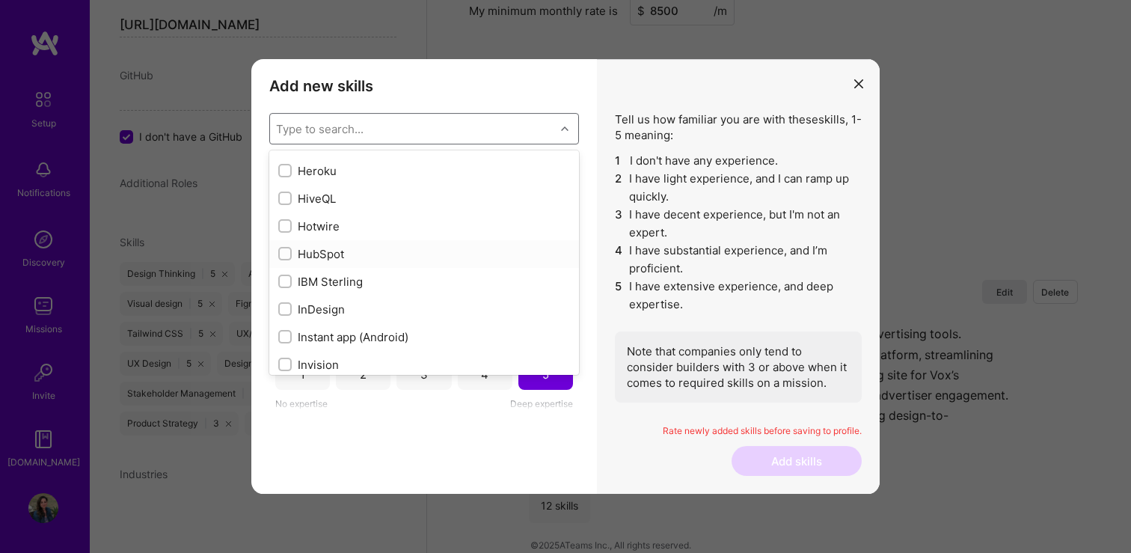
scroll to position [4505, 0]
click at [376, 285] on div "InDesign" at bounding box center [424, 284] width 292 height 16
checkbox input "true"
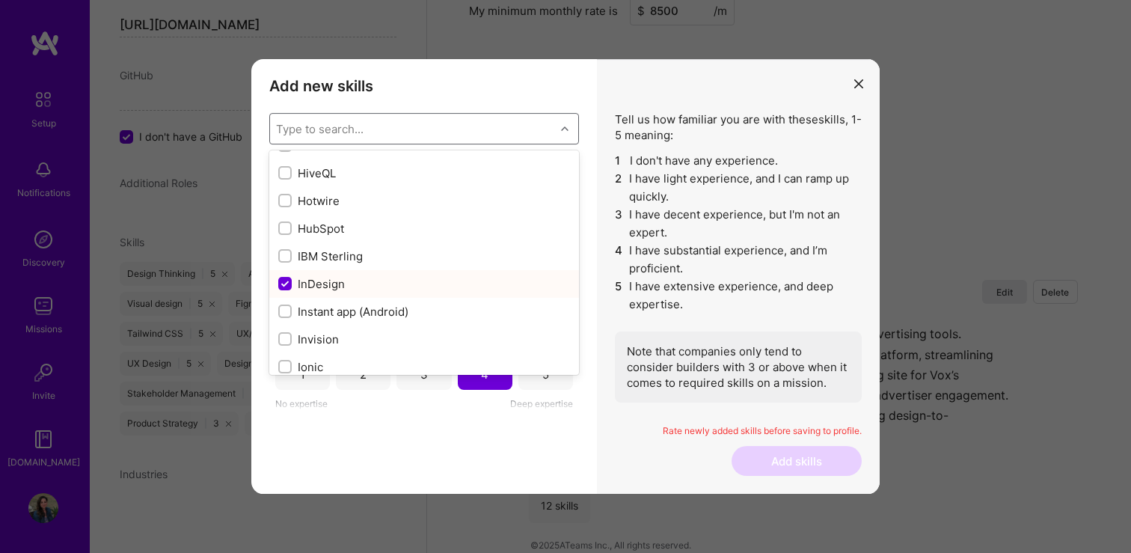
scroll to position [1376, 0]
click at [371, 342] on div "Invision" at bounding box center [424, 339] width 292 height 16
checkbox input "true"
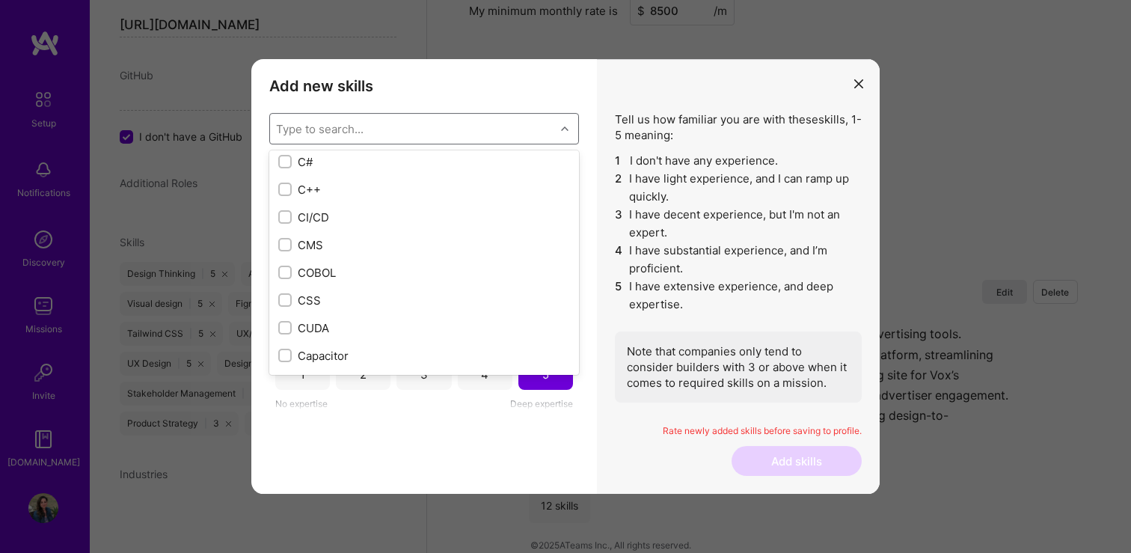
scroll to position [1582, 0]
click at [342, 297] on div "CSS" at bounding box center [424, 301] width 292 height 16
checkbox input "true"
click at [357, 181] on div "HTML" at bounding box center [424, 184] width 292 height 16
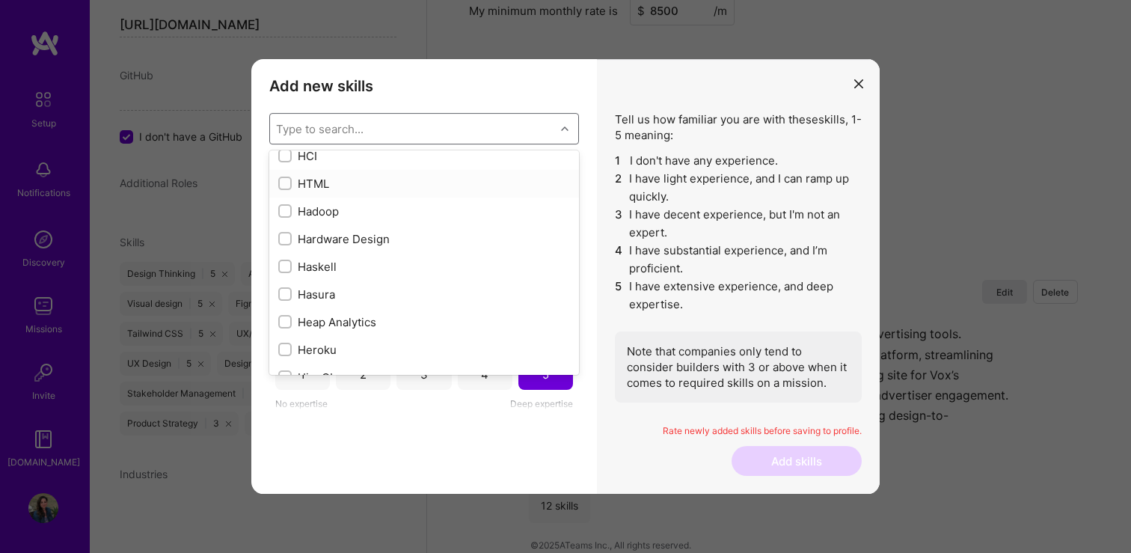
checkbox input "true"
click at [397, 259] on div "Jira" at bounding box center [424, 265] width 292 height 16
checkbox input "true"
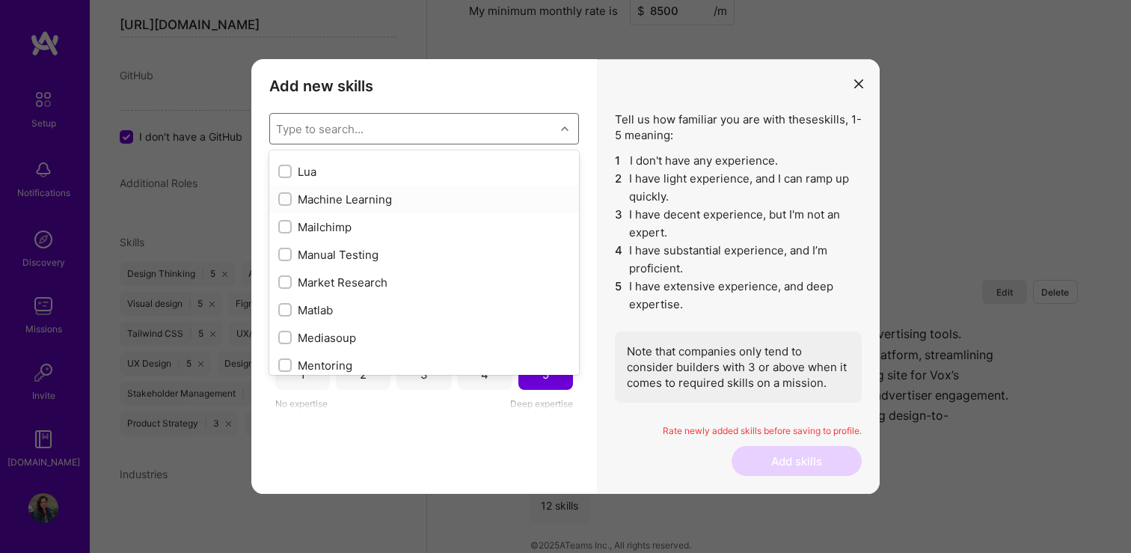
scroll to position [5375, 0]
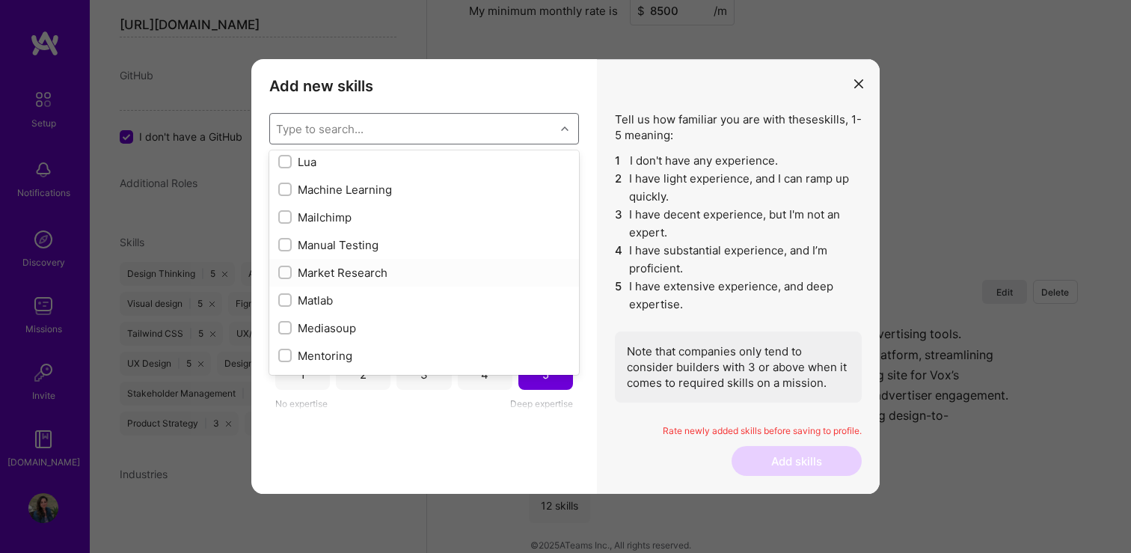
click at [399, 276] on div "Market Research" at bounding box center [424, 273] width 292 height 16
checkbox input "true"
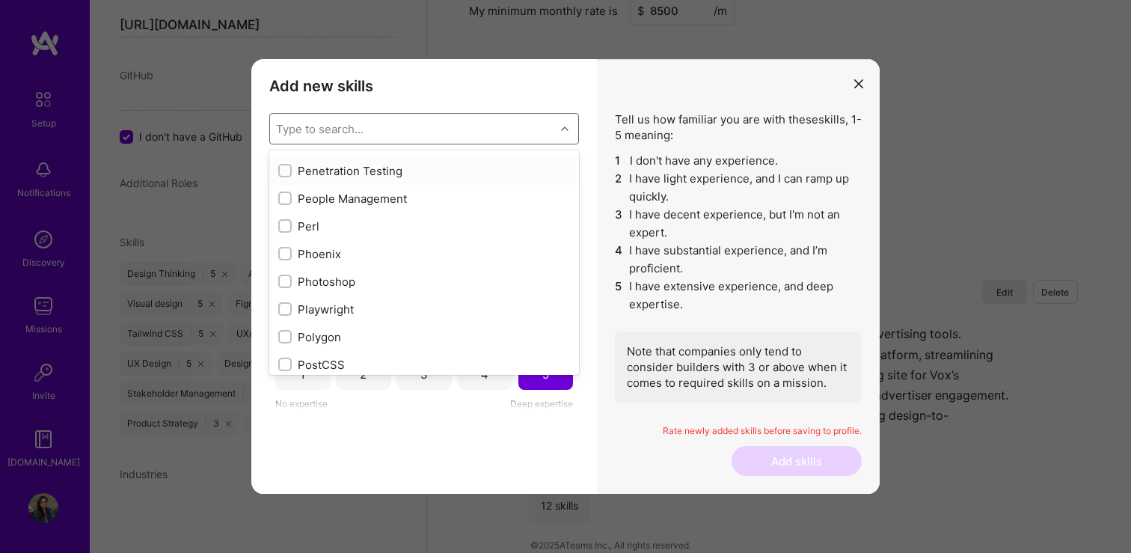
scroll to position [6499, 0]
click at [399, 284] on div "Photoshop" at bounding box center [424, 283] width 292 height 16
checkbox input "true"
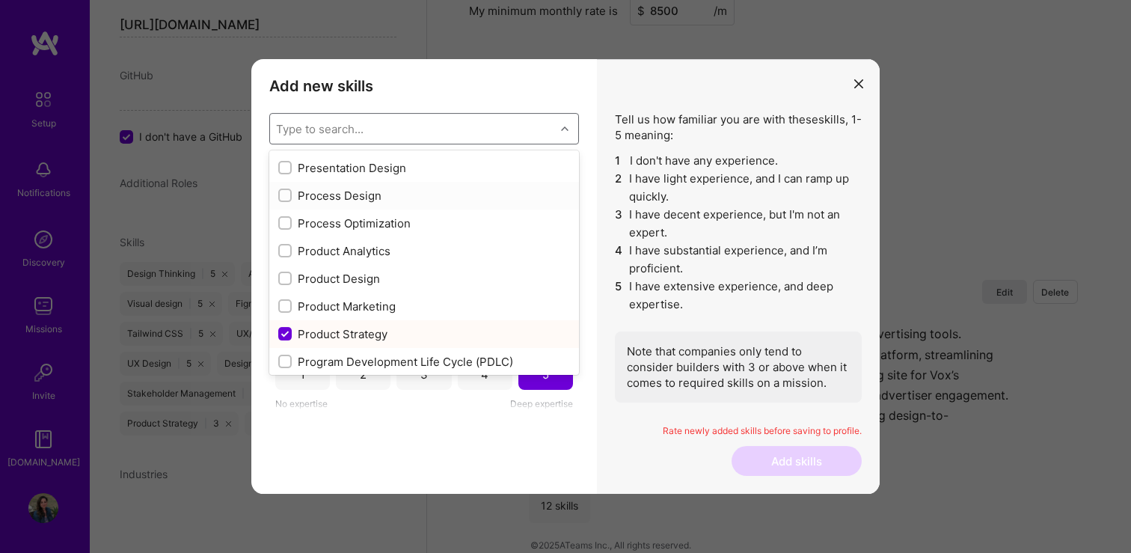
scroll to position [6776, 0]
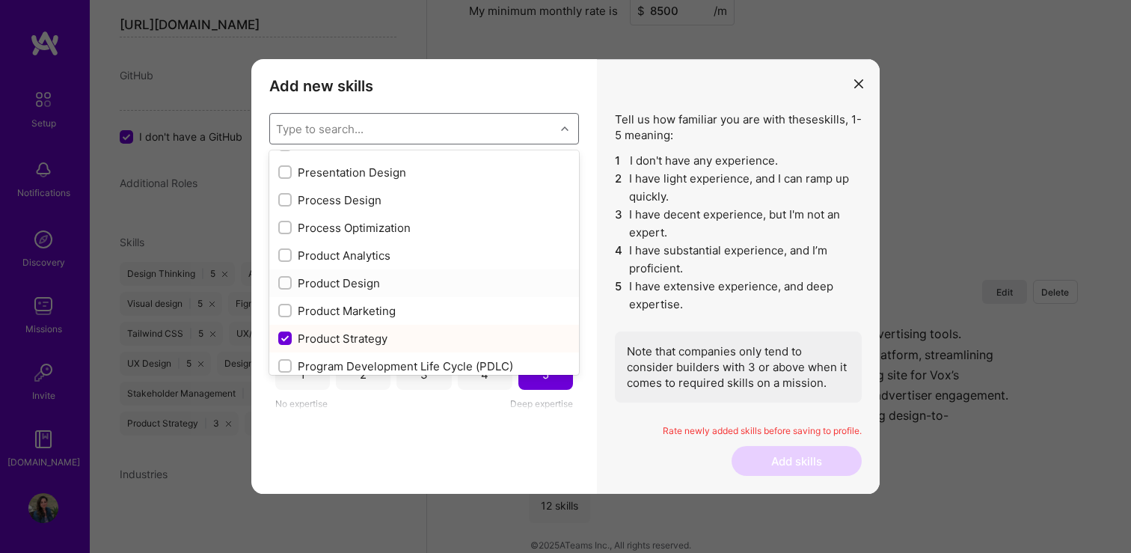
click at [399, 284] on div "Product Design" at bounding box center [424, 283] width 292 height 16
checkbox input "true"
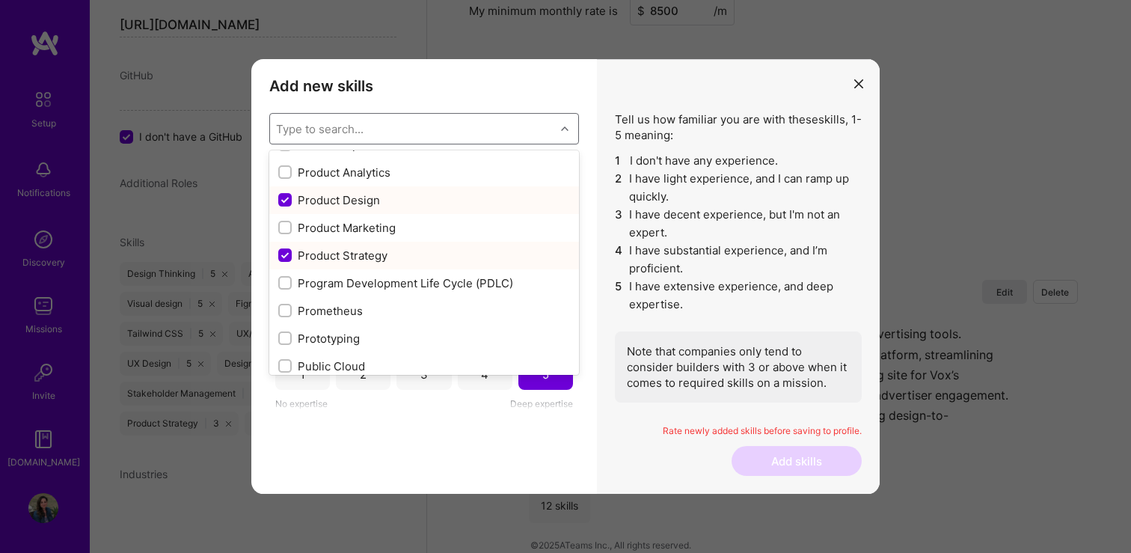
scroll to position [6865, 0]
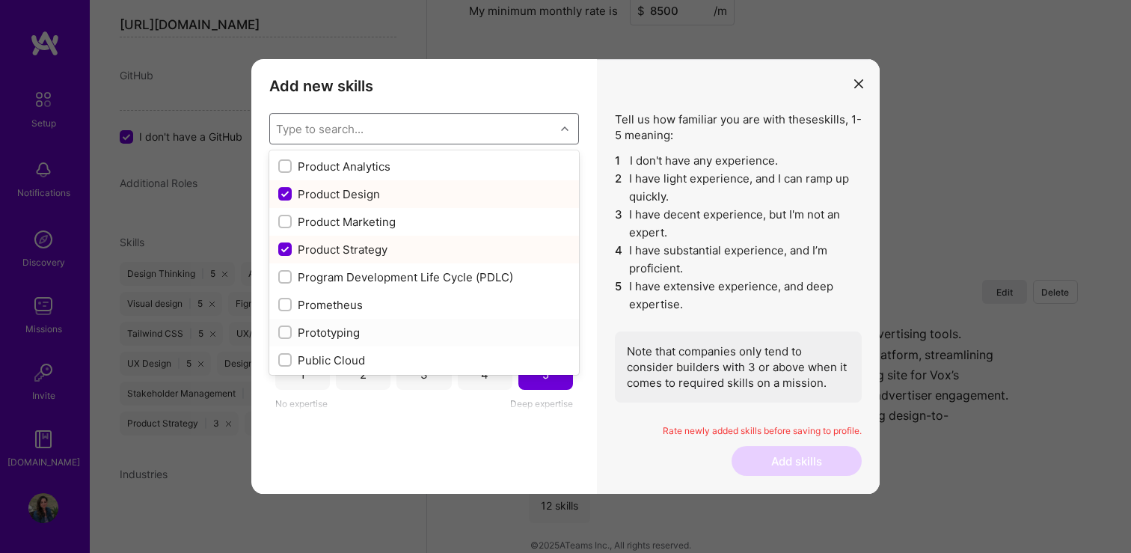
click at [402, 331] on div "Prototyping" at bounding box center [424, 333] width 292 height 16
checkbox input "true"
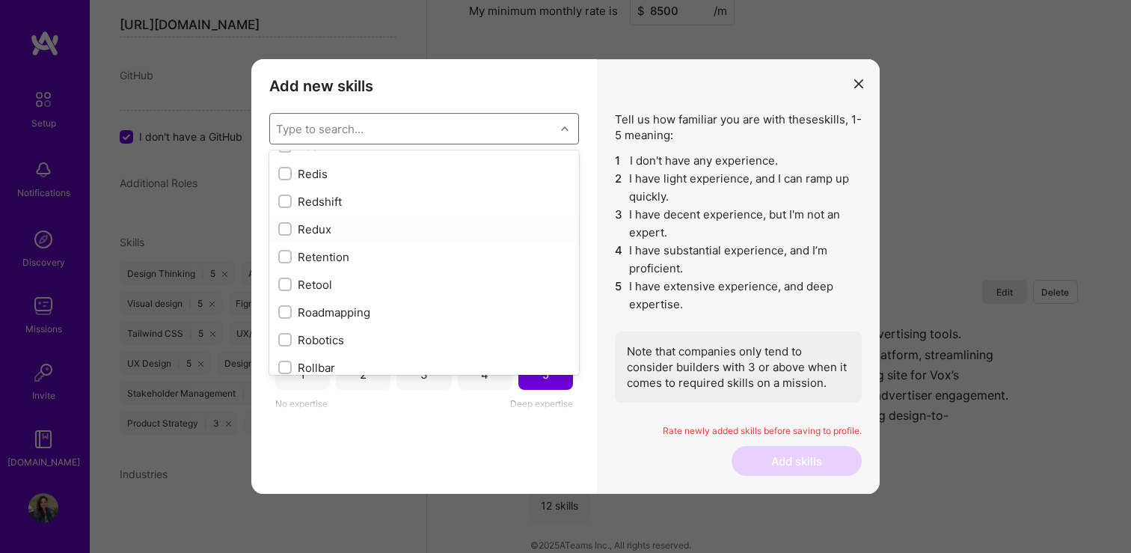
scroll to position [7476, 0]
click at [395, 306] on div "Roadmapping" at bounding box center [424, 303] width 292 height 16
checkbox input "true"
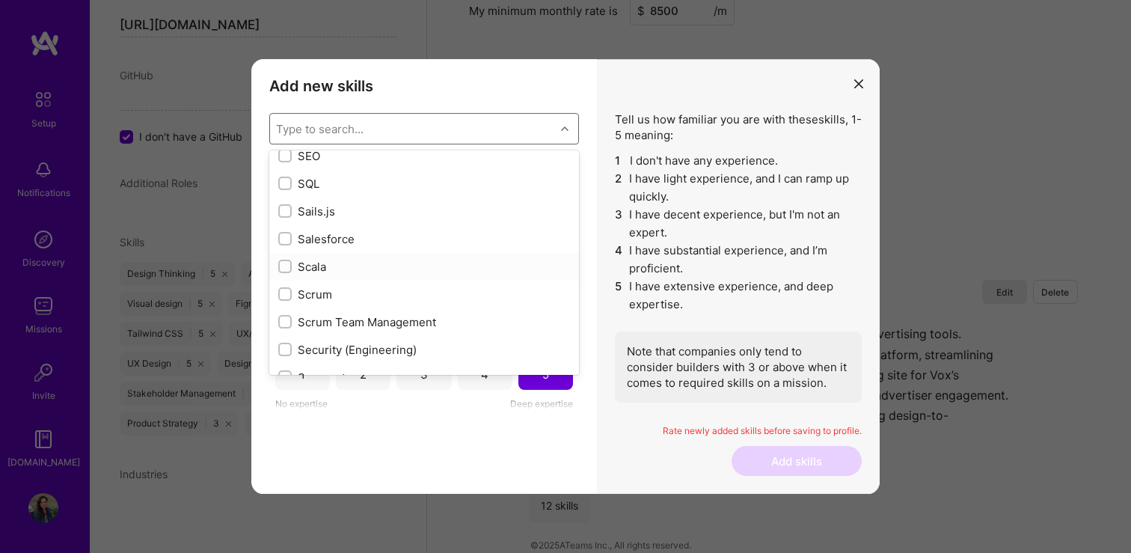
scroll to position [7984, 0]
click at [392, 297] on div "Scrum" at bounding box center [424, 293] width 292 height 16
checkbox input "true"
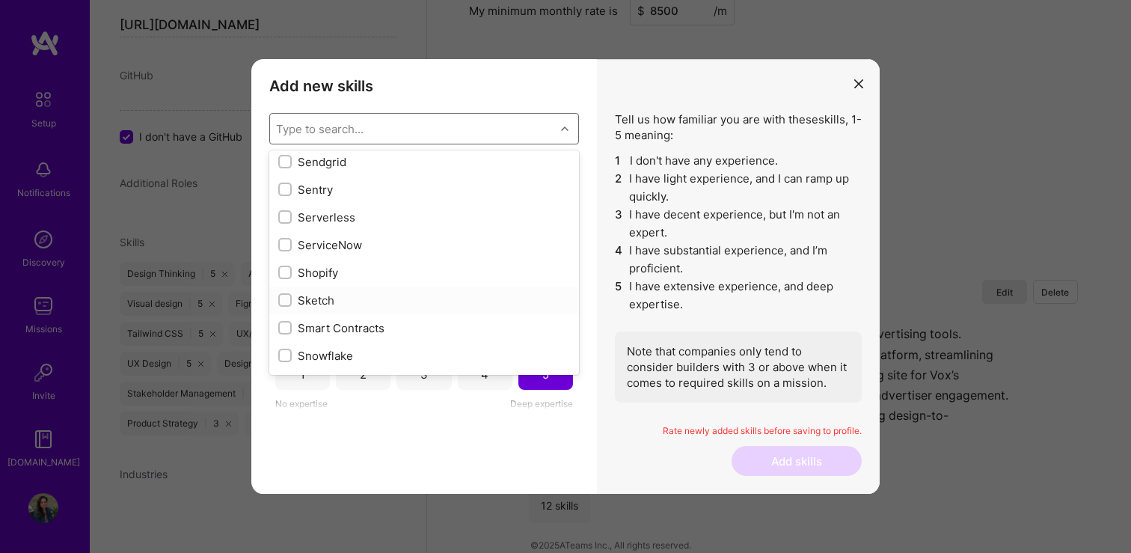
click at [393, 297] on div "Sketch" at bounding box center [424, 300] width 292 height 16
checkbox input "true"
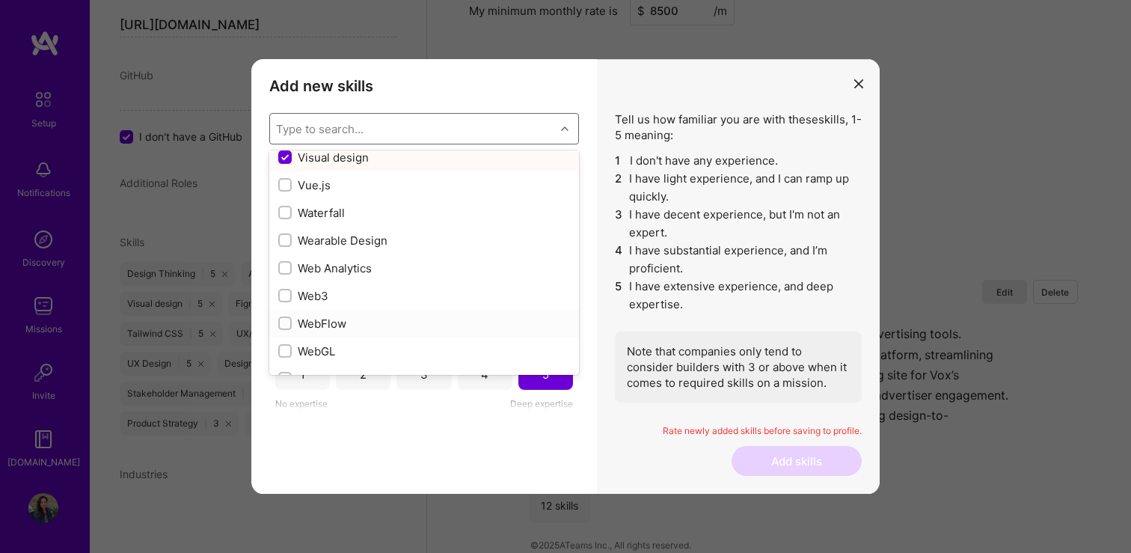
click at [387, 322] on div "WebFlow" at bounding box center [424, 324] width 292 height 16
checkbox input "true"
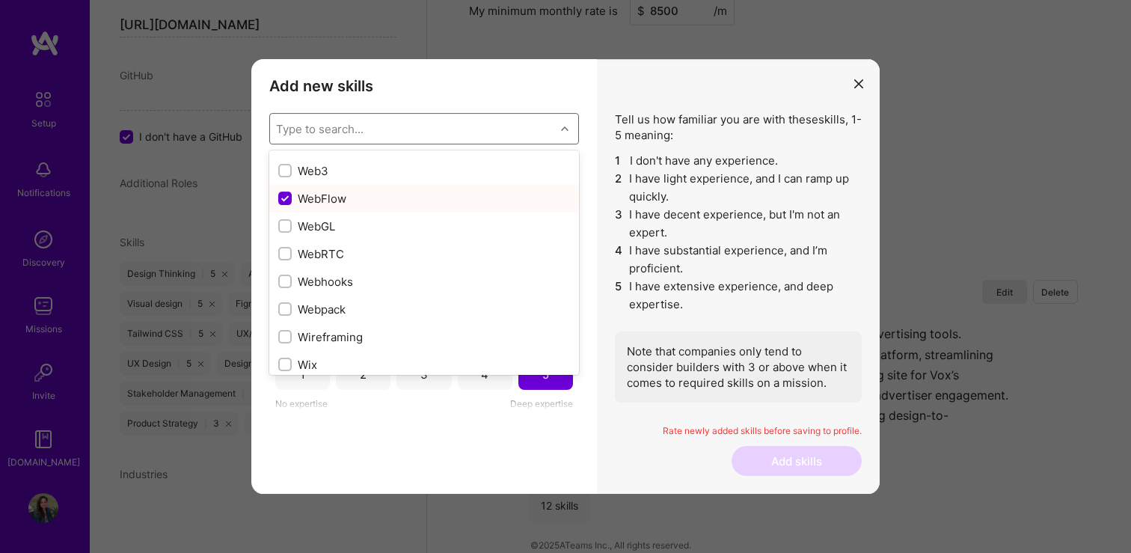
scroll to position [9863, 0]
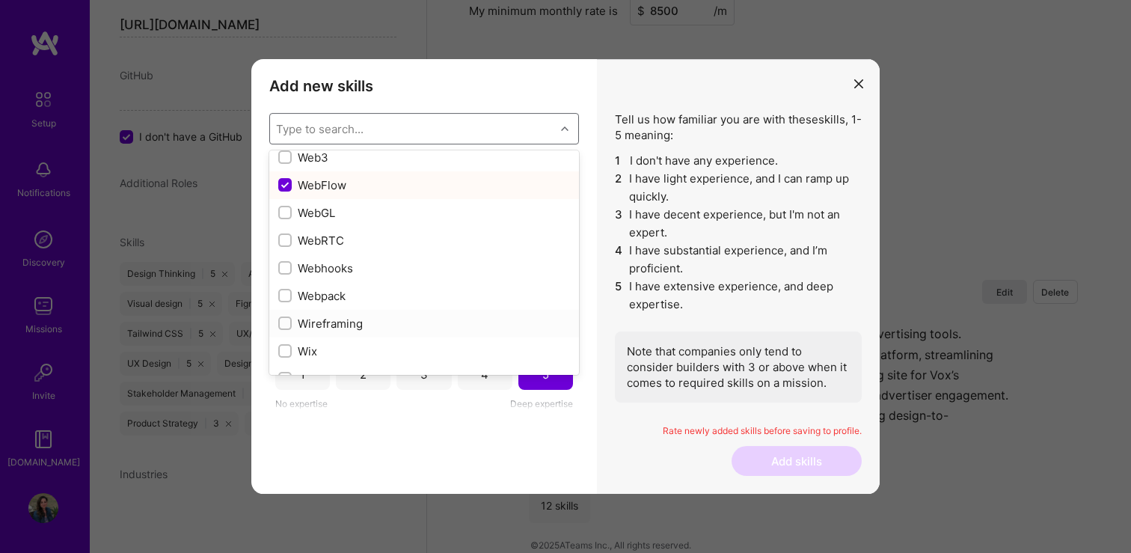
click at [387, 322] on div "Wireframing" at bounding box center [424, 324] width 292 height 16
checkbox input "true"
click at [387, 322] on div "Zepelin" at bounding box center [424, 320] width 292 height 16
checkbox input "true"
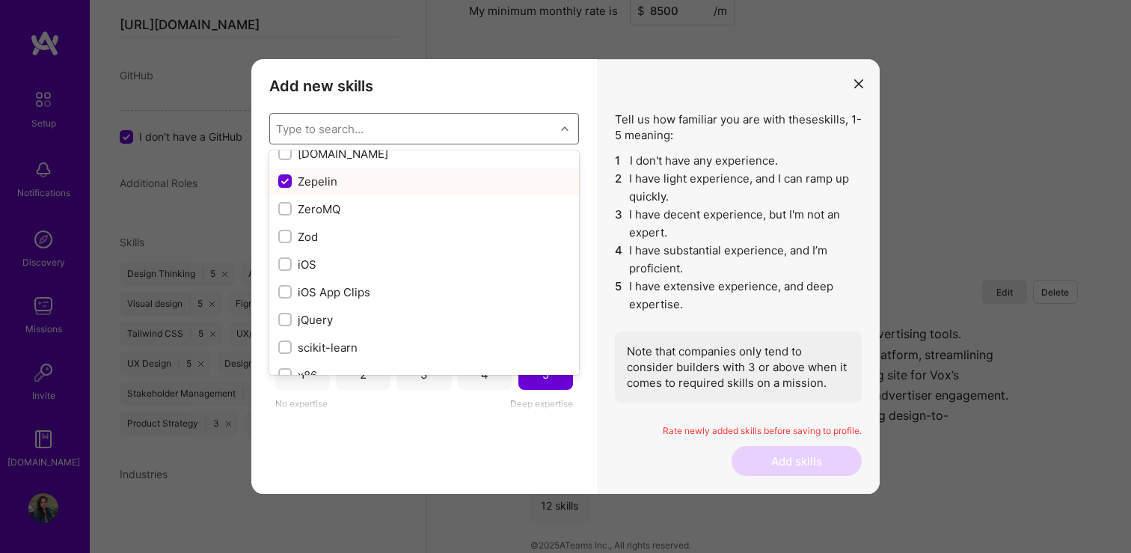
scroll to position [10244, 0]
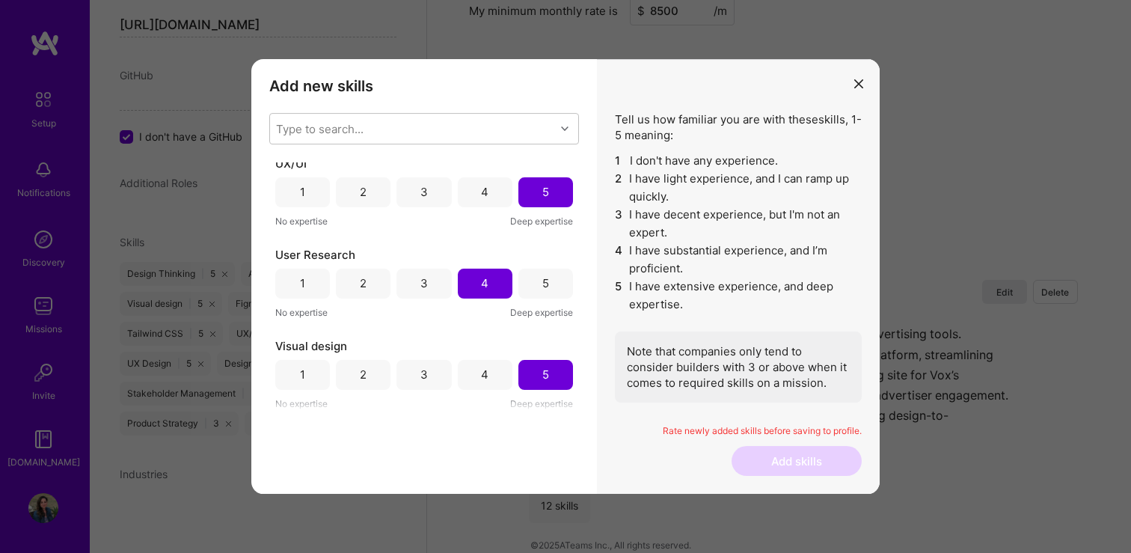
click at [408, 428] on div "Add new skills Tell us how familiar you are with given skills, using between 1 …" at bounding box center [424, 276] width 346 height 435
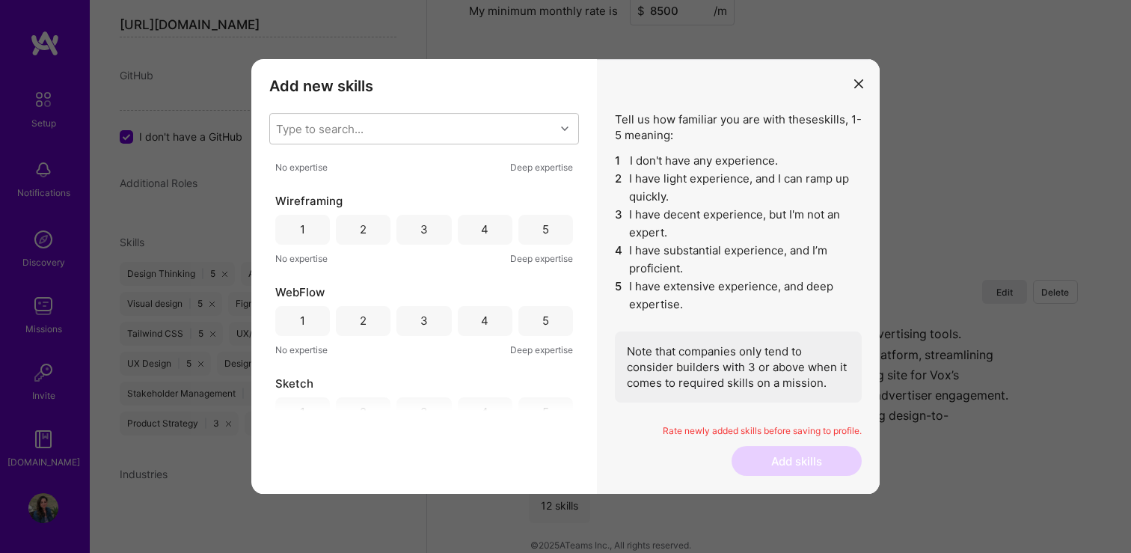
scroll to position [0, 0]
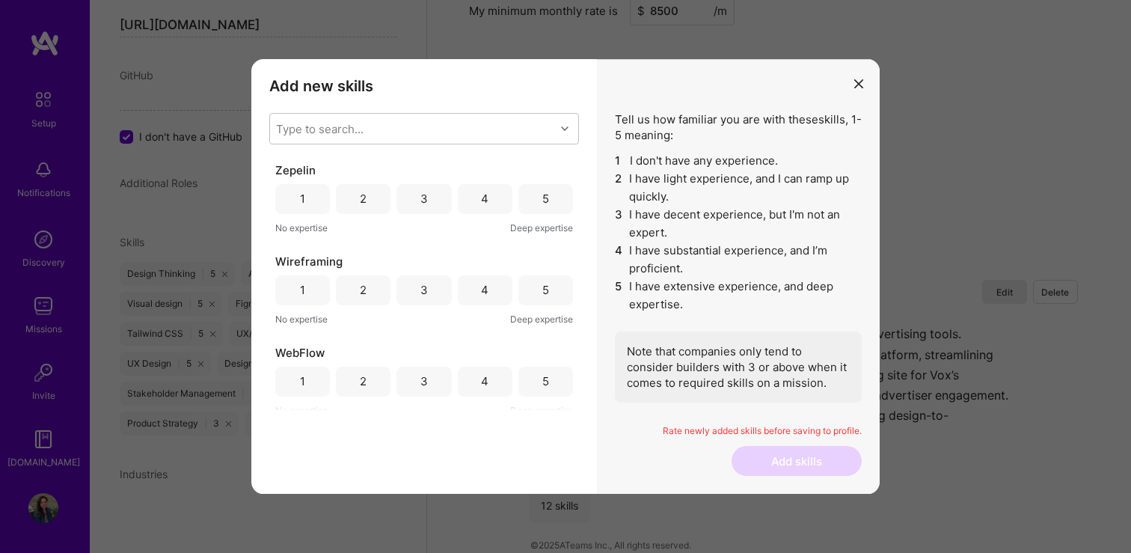
click at [424, 193] on div "3" at bounding box center [423, 199] width 7 height 16
click at [542, 288] on div "5" at bounding box center [545, 290] width 7 height 16
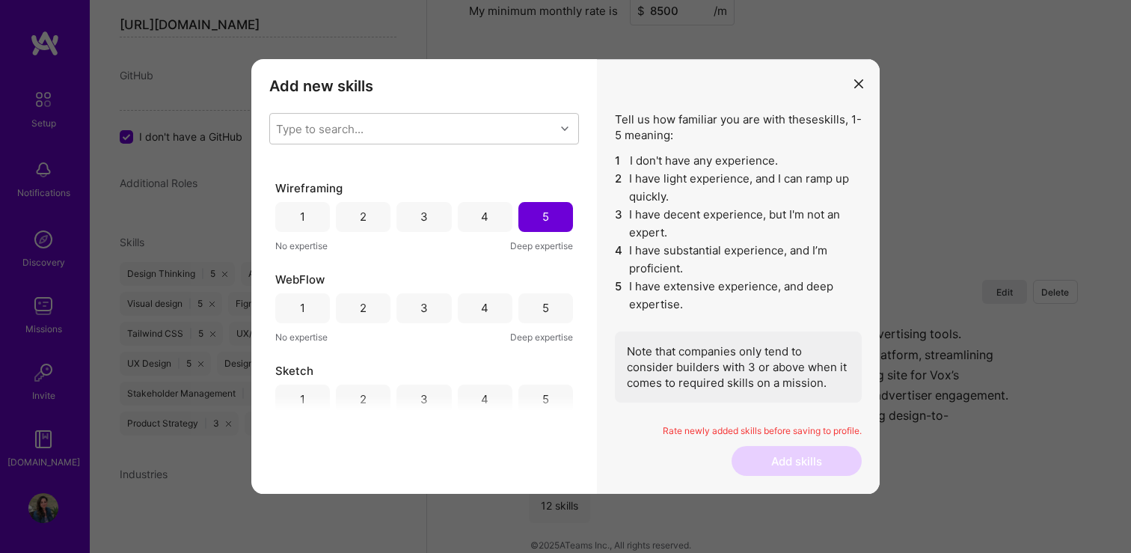
scroll to position [99, 0]
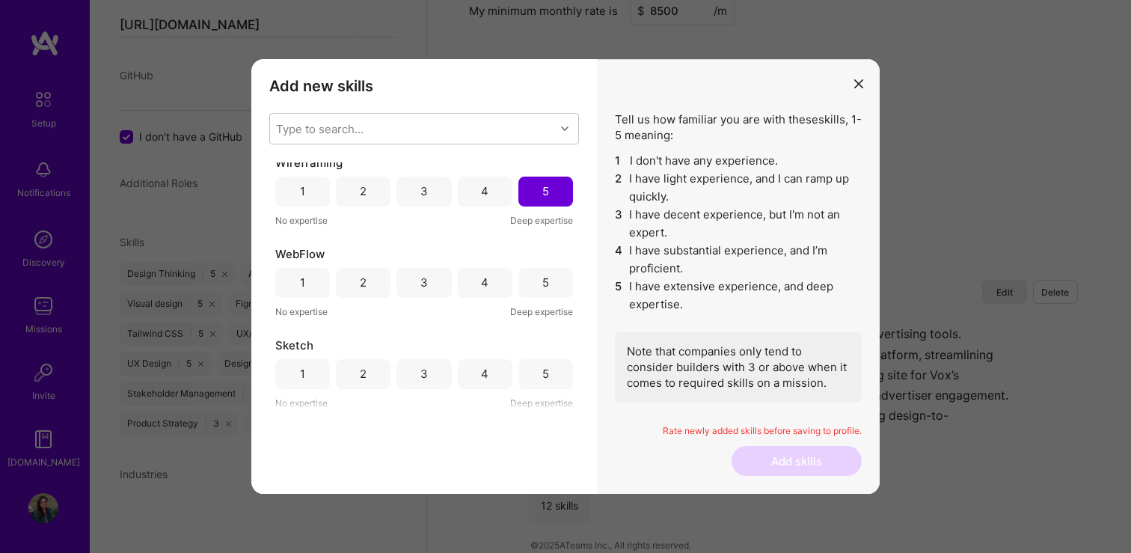
click at [431, 281] on div "3" at bounding box center [423, 283] width 55 height 30
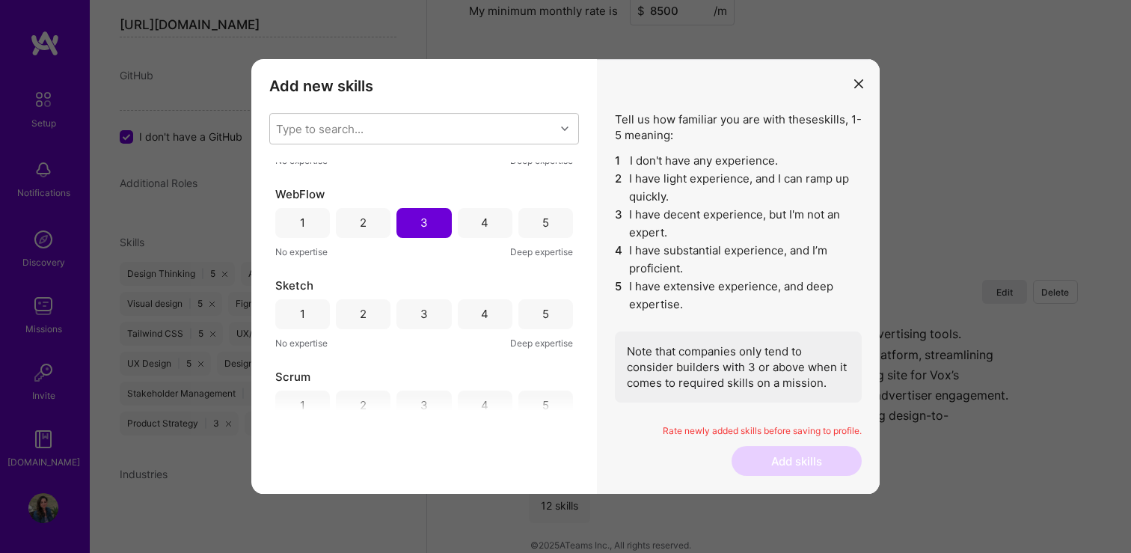
scroll to position [169, 0]
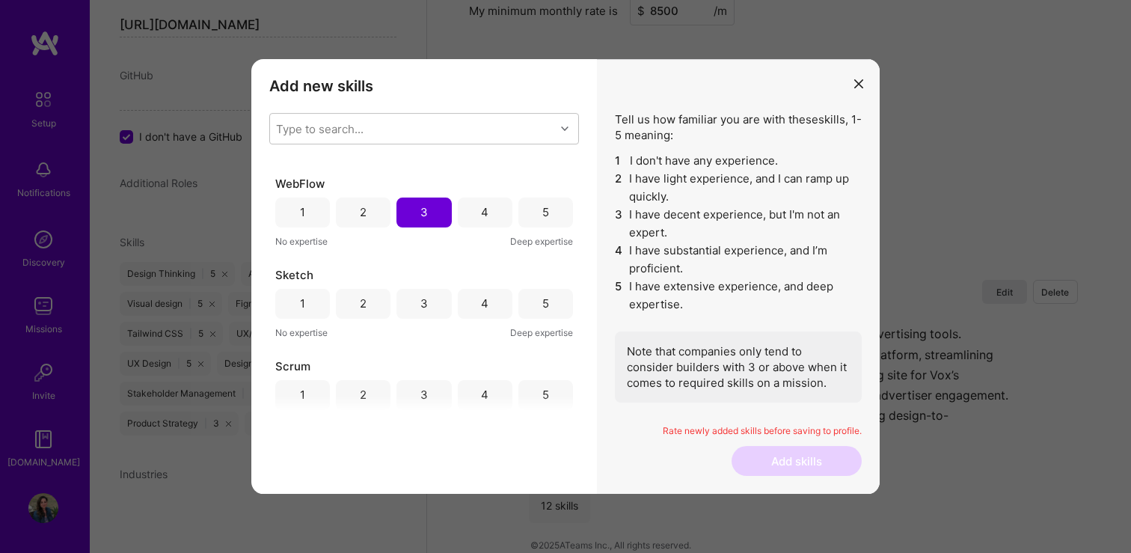
click at [542, 306] on div "5" at bounding box center [545, 303] width 7 height 16
click at [476, 293] on div "4" at bounding box center [485, 300] width 55 height 30
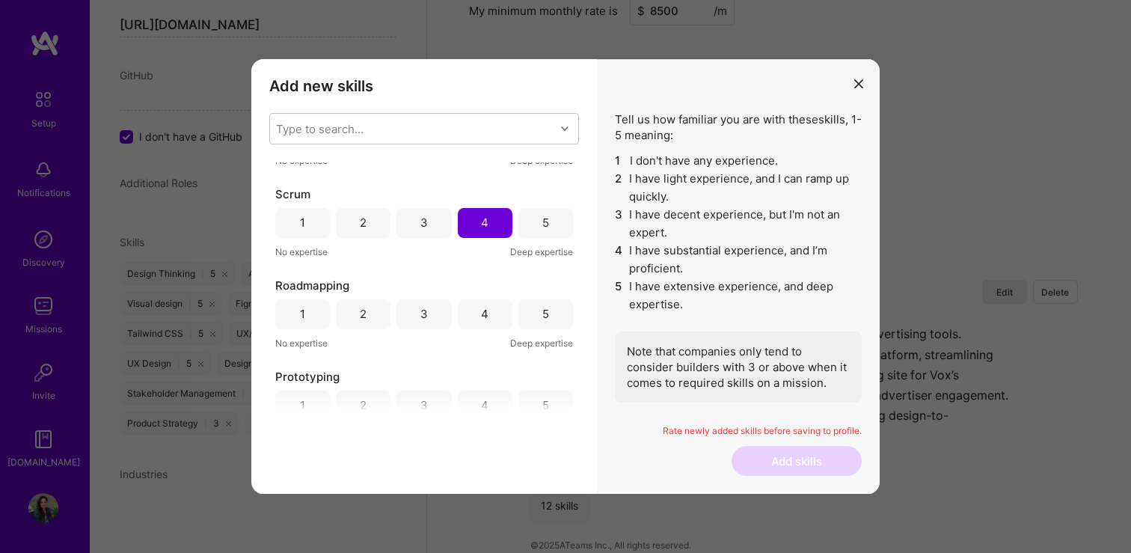
scroll to position [346, 0]
click at [481, 306] on div "4" at bounding box center [484, 309] width 7 height 16
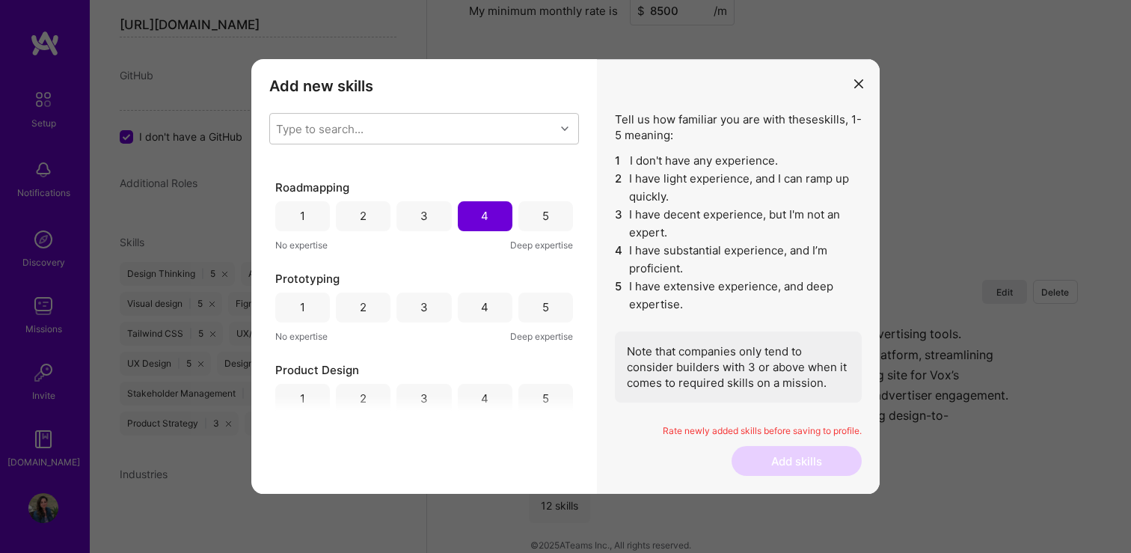
click at [530, 306] on div "5" at bounding box center [545, 307] width 55 height 30
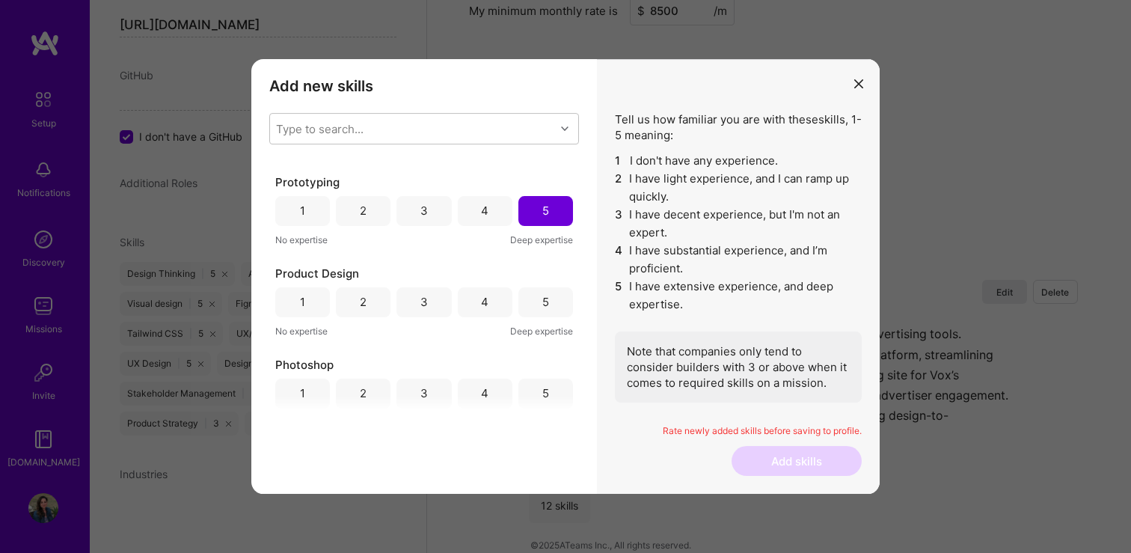
click at [529, 306] on div "5" at bounding box center [545, 302] width 55 height 30
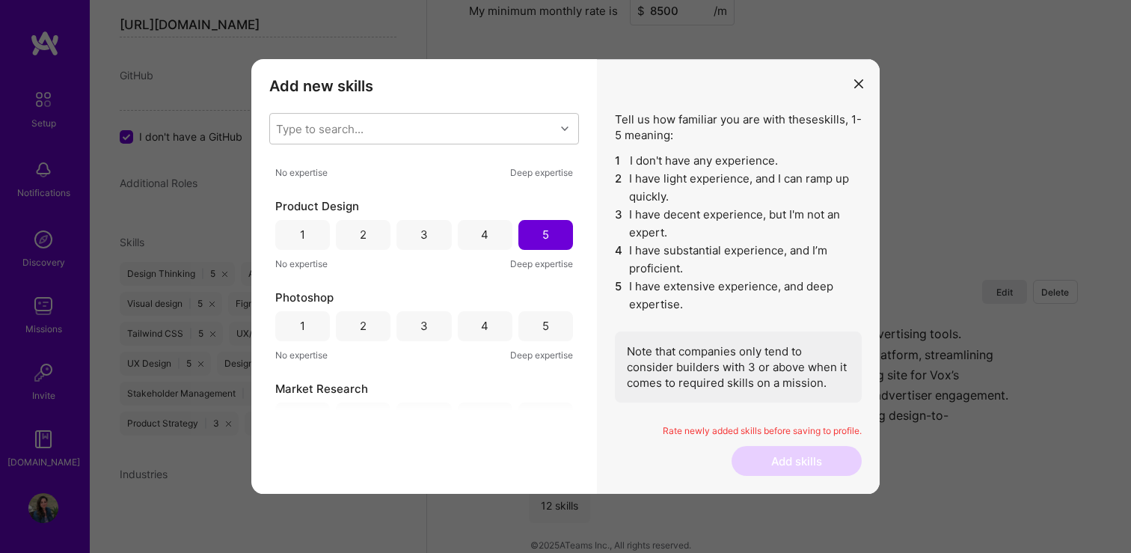
scroll to position [600, 0]
click at [542, 322] on div "5" at bounding box center [545, 329] width 7 height 16
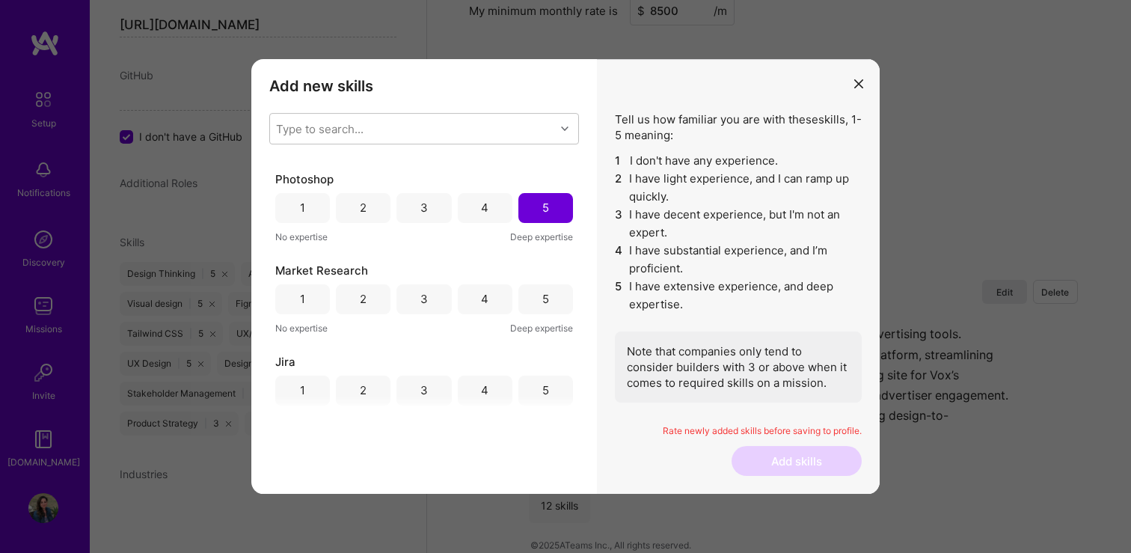
scroll to position [723, 0]
click at [486, 298] on div "4" at bounding box center [485, 298] width 55 height 30
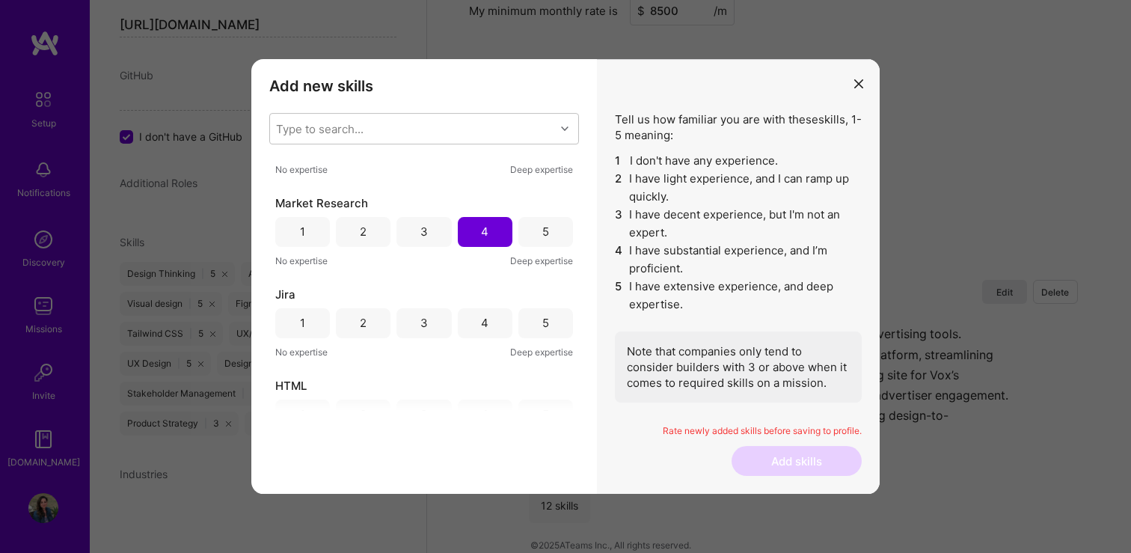
scroll to position [797, 0]
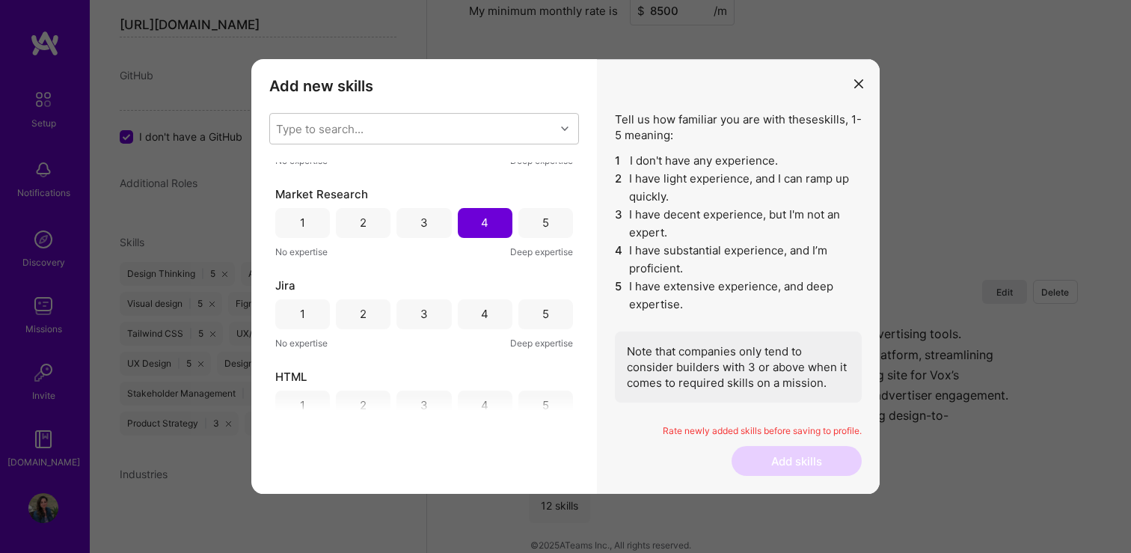
click at [490, 313] on div "4" at bounding box center [485, 314] width 55 height 30
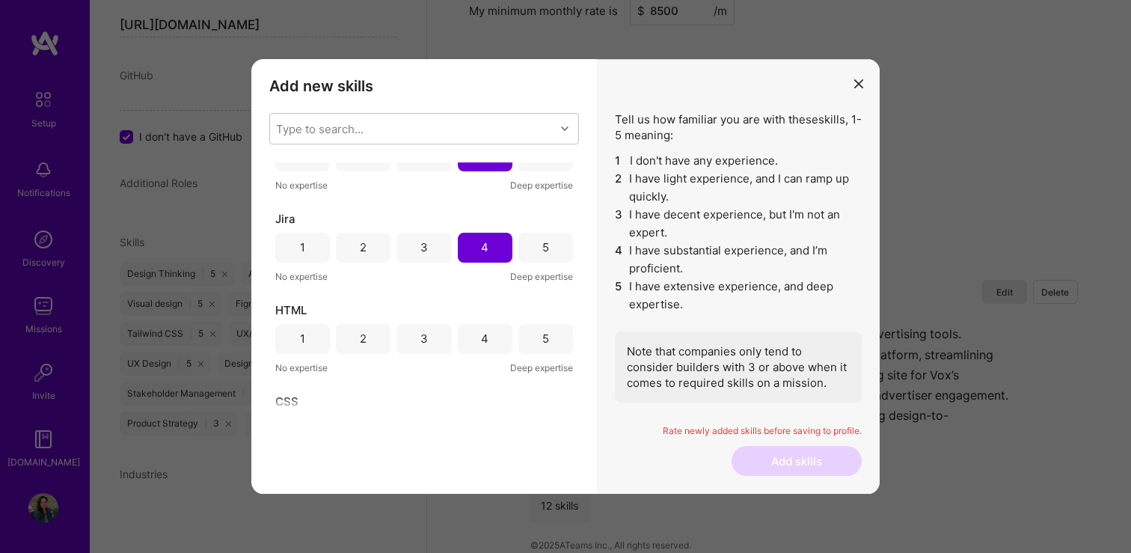
scroll to position [876, 0]
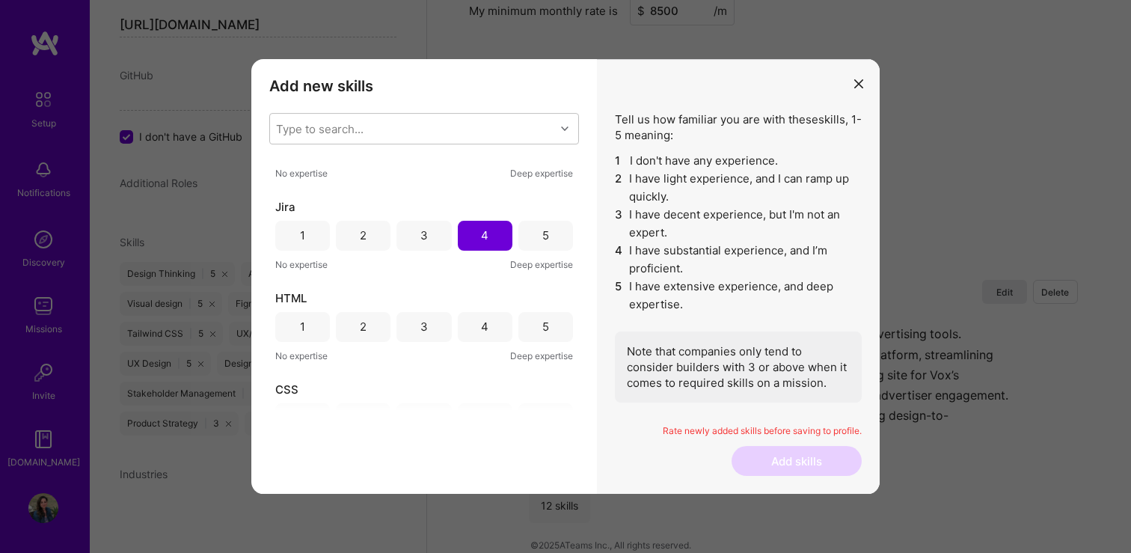
click at [487, 320] on div "4" at bounding box center [485, 327] width 55 height 30
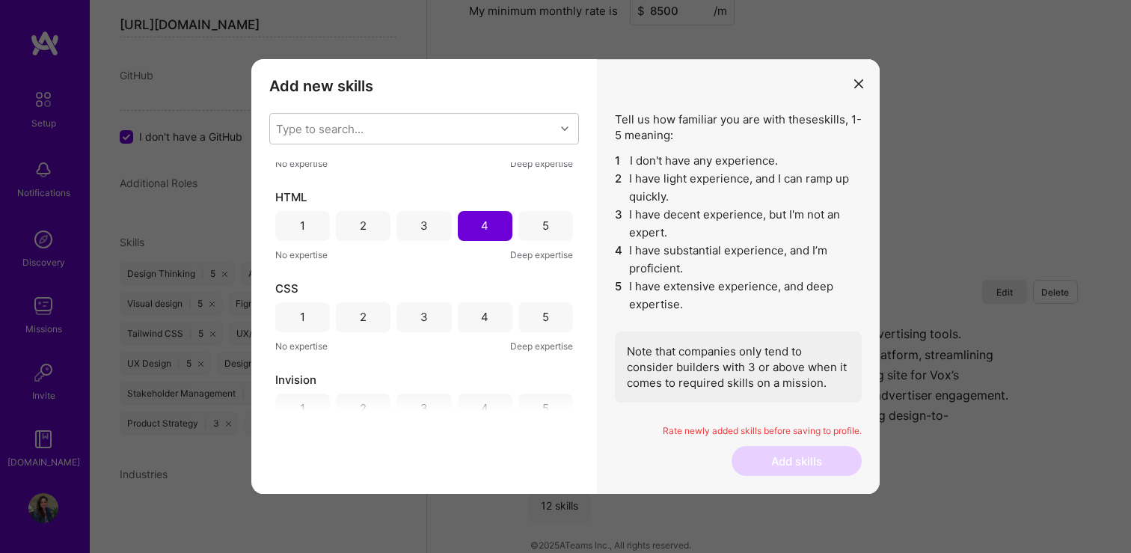
click at [487, 319] on div "4" at bounding box center [485, 317] width 55 height 30
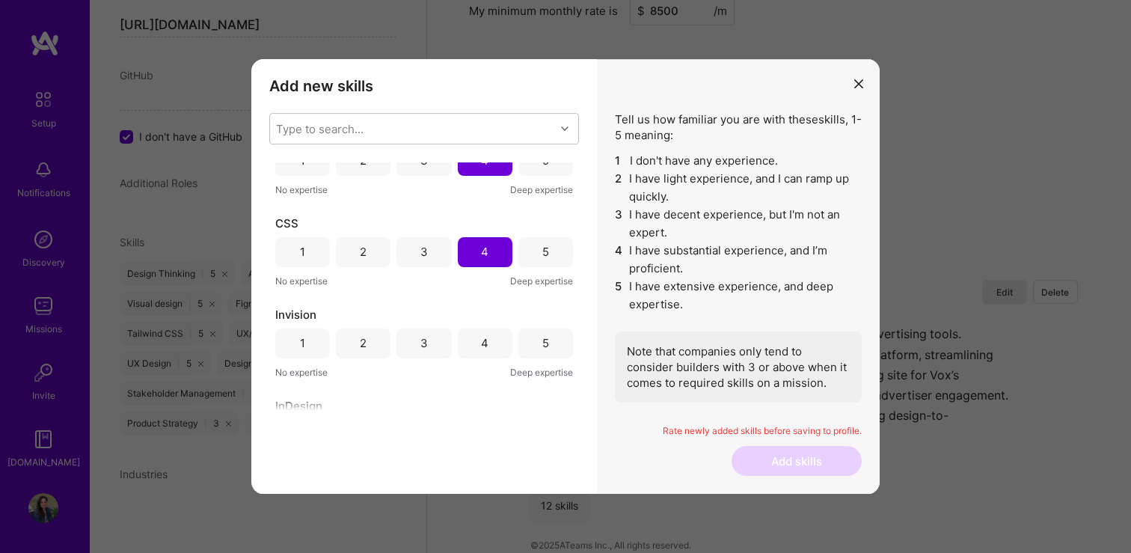
scroll to position [1063, 0]
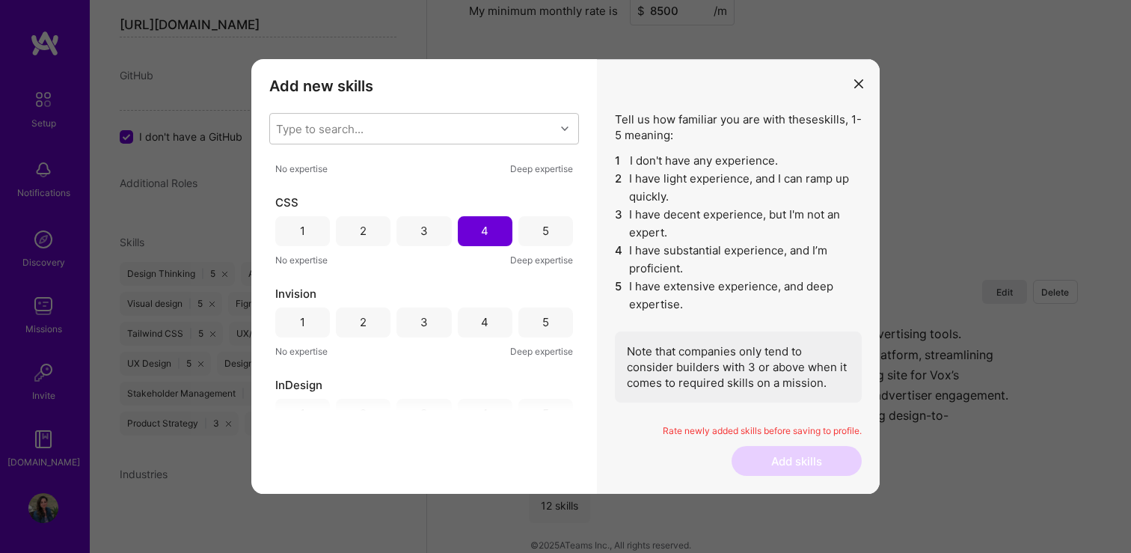
click at [488, 320] on div "4" at bounding box center [485, 322] width 55 height 30
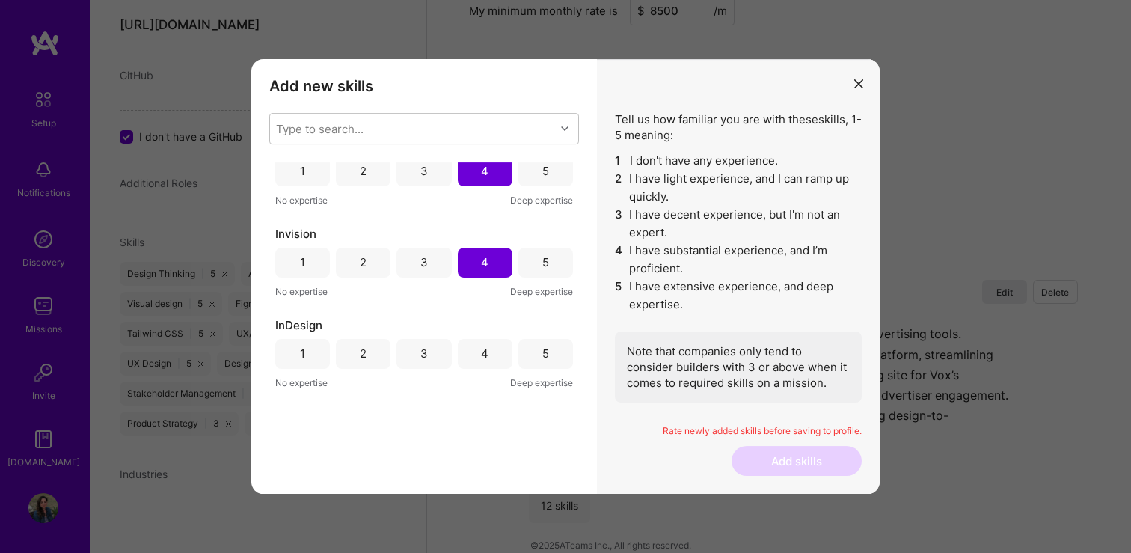
scroll to position [1145, 0]
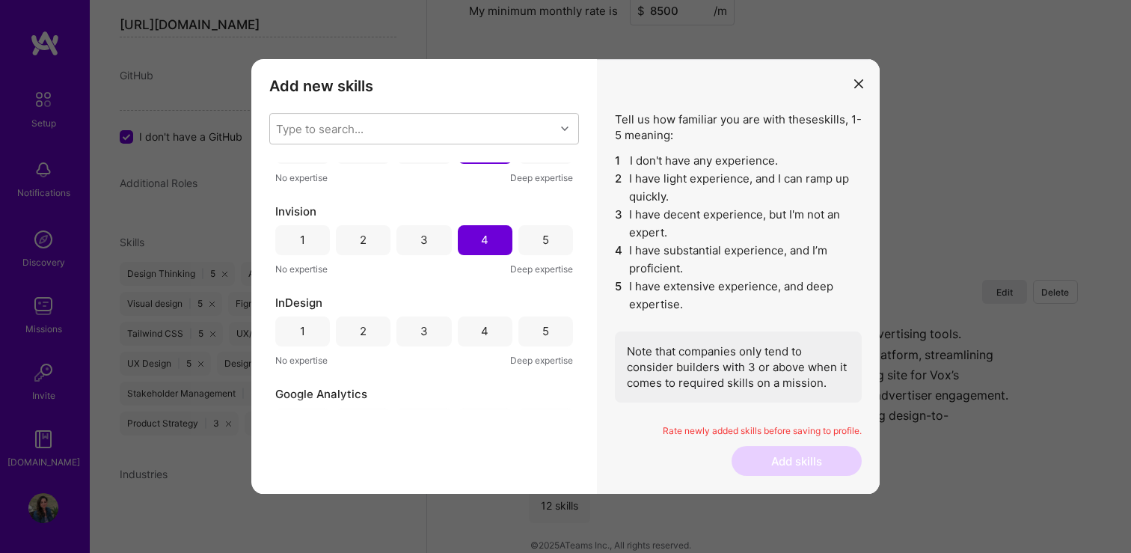
click at [487, 325] on div "4" at bounding box center [485, 331] width 55 height 30
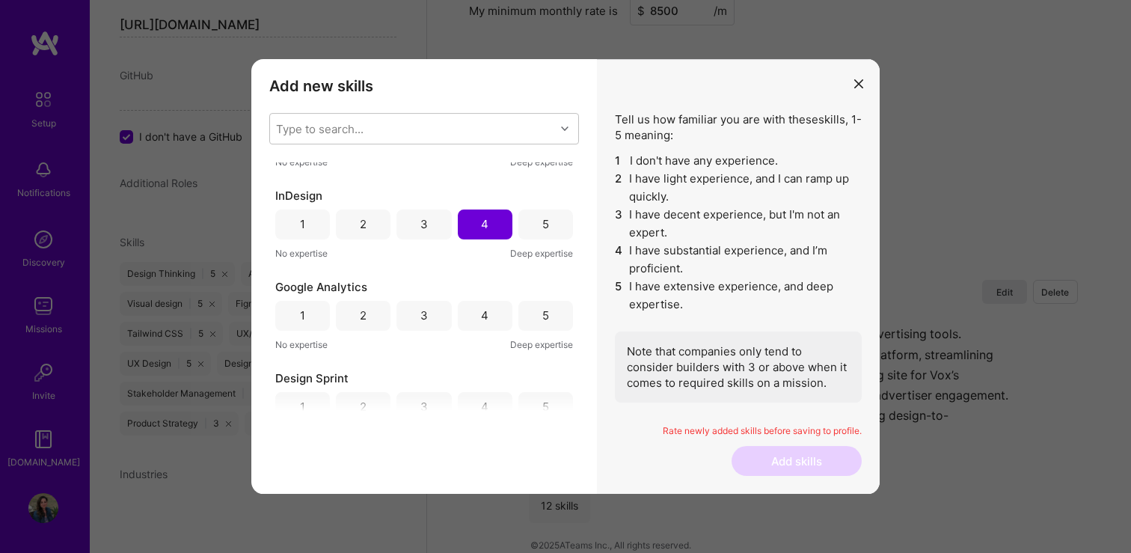
scroll to position [1263, 0]
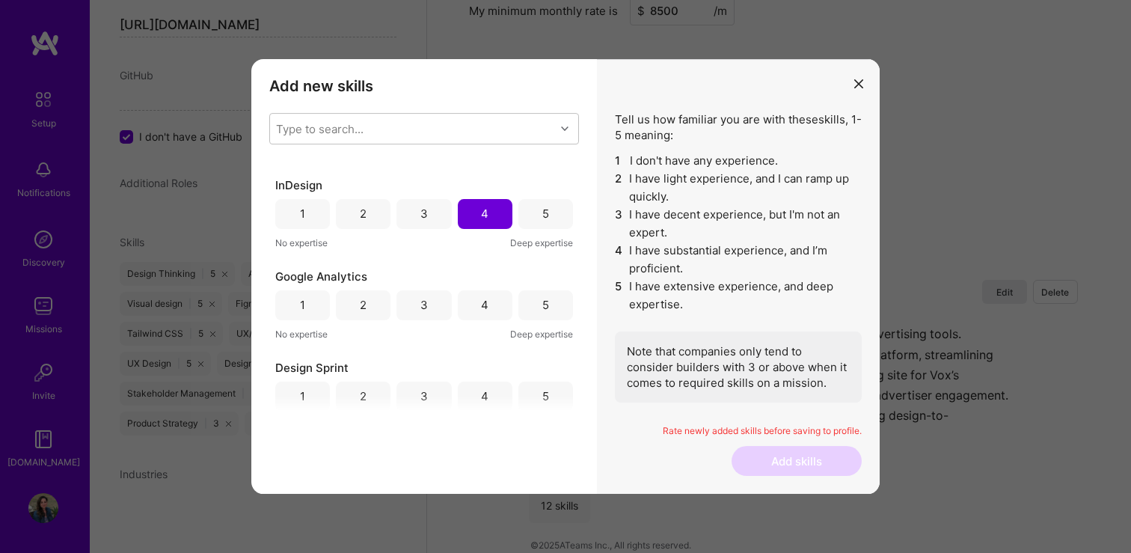
click at [420, 304] on div "3" at bounding box center [423, 305] width 7 height 16
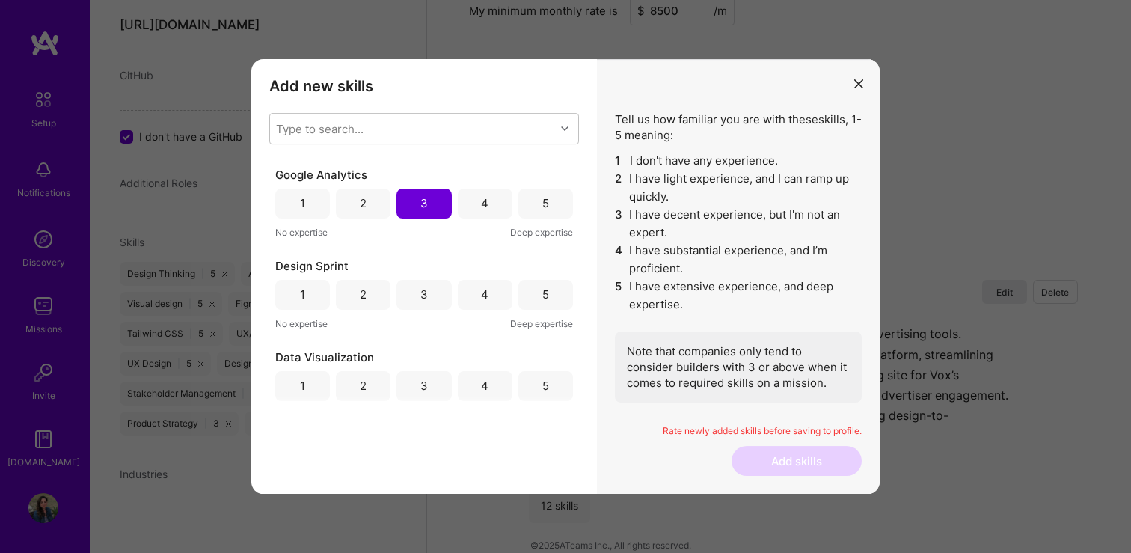
scroll to position [1366, 0]
click at [544, 295] on div "5" at bounding box center [545, 293] width 55 height 30
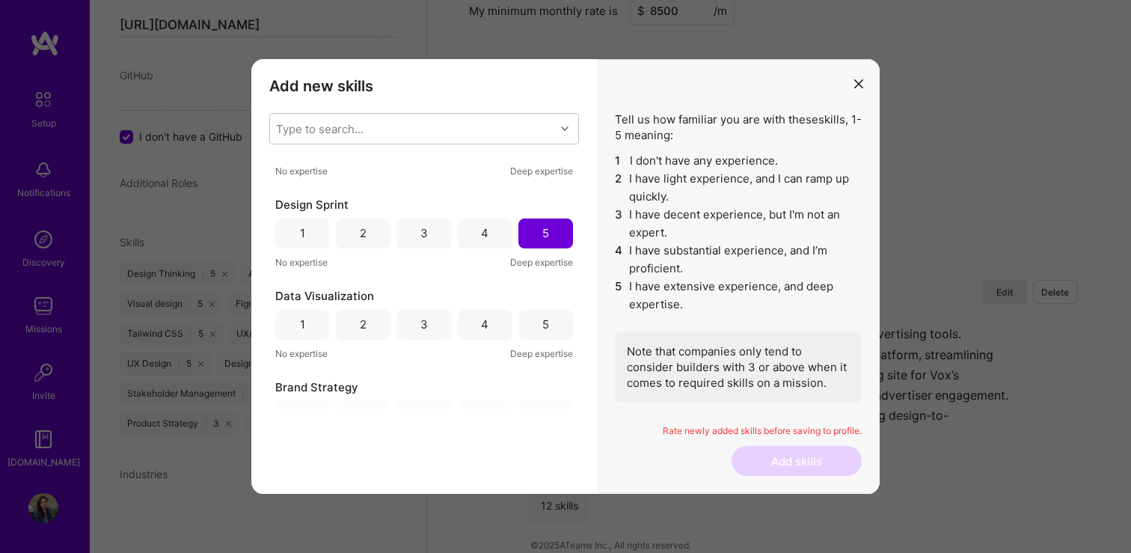
scroll to position [1441, 0]
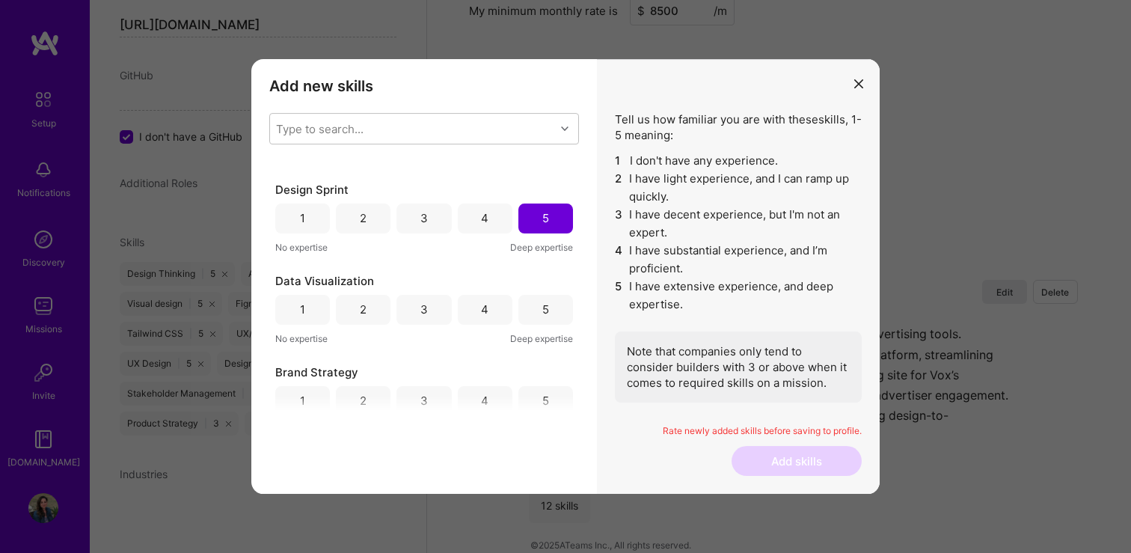
click at [476, 301] on div "4" at bounding box center [485, 310] width 55 height 30
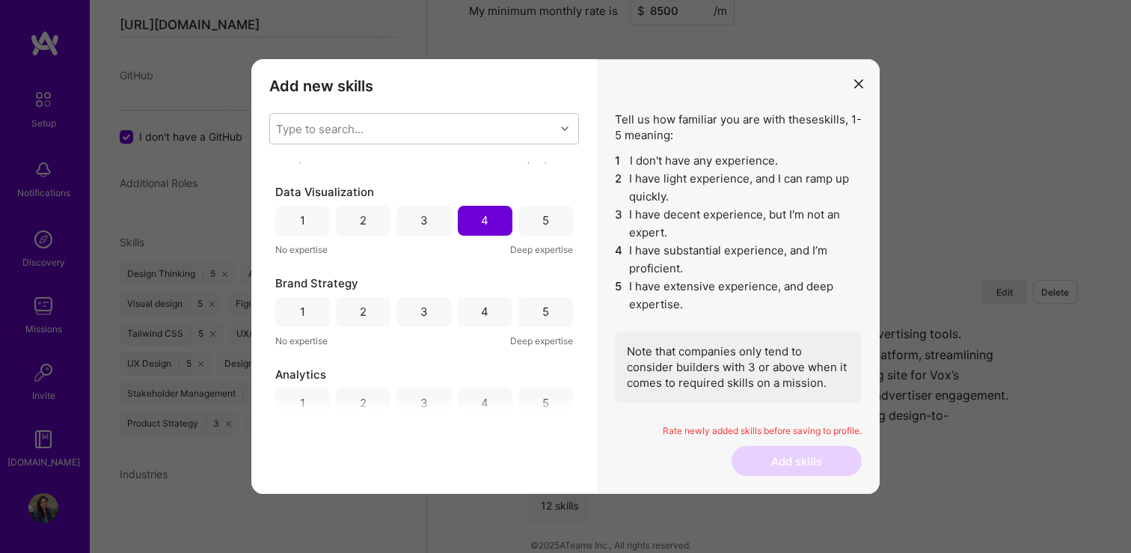
scroll to position [1532, 0]
click at [481, 301] on div "4" at bounding box center [484, 309] width 7 height 16
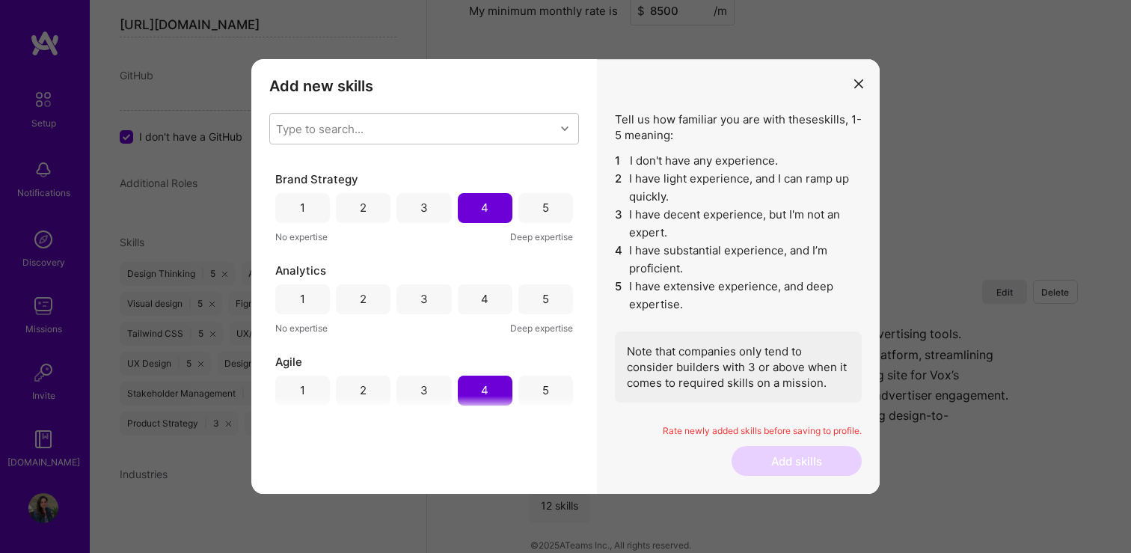
scroll to position [1632, 0]
click at [481, 301] on div "4" at bounding box center [484, 300] width 7 height 16
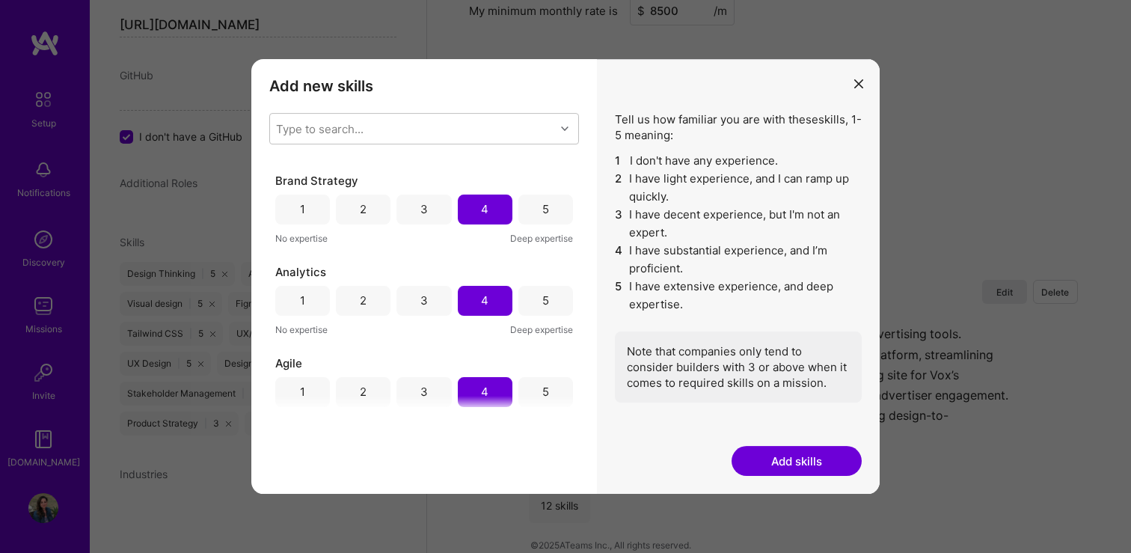
click at [811, 457] on button "Add skills" at bounding box center [797, 461] width 130 height 30
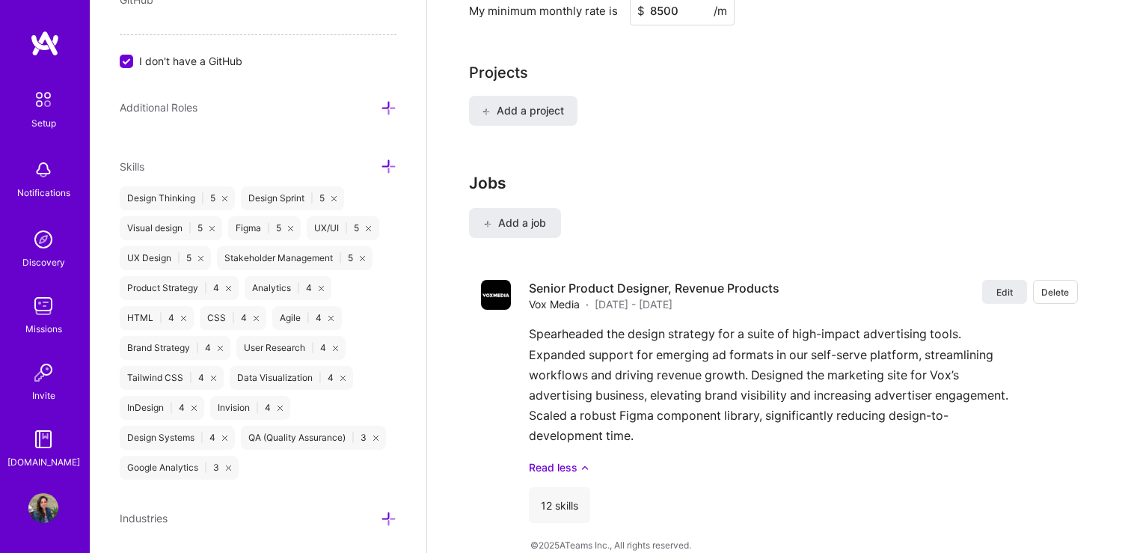
scroll to position [1235, 0]
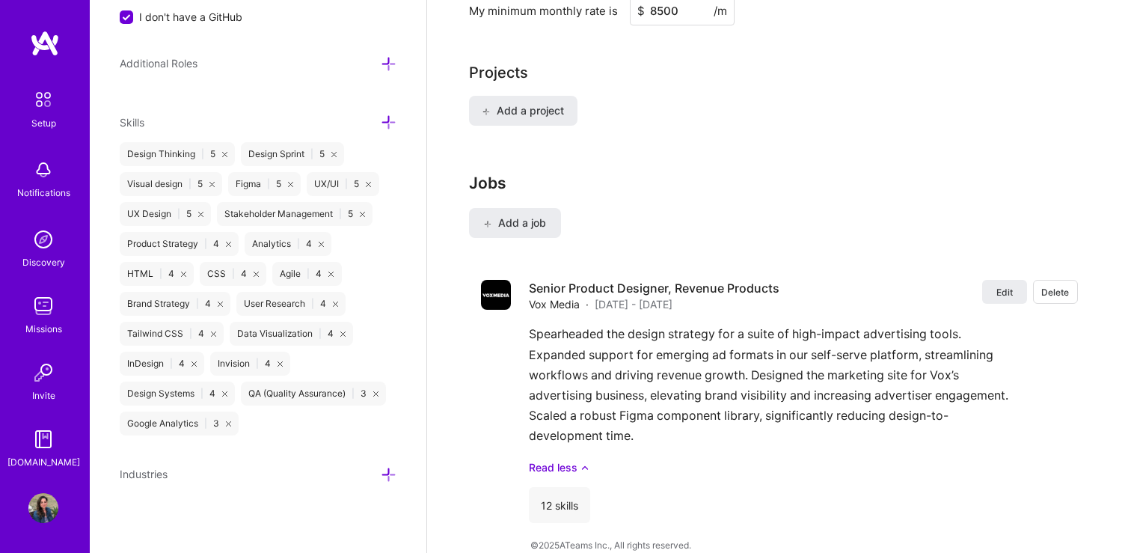
click at [388, 468] on icon at bounding box center [389, 475] width 16 height 16
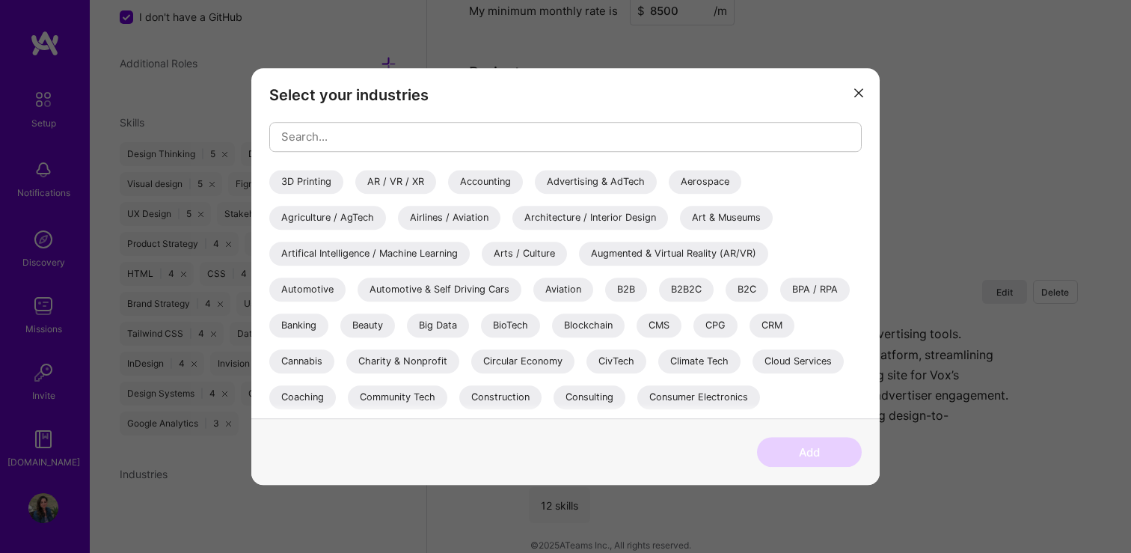
click at [581, 177] on div "Advertising & AdTech" at bounding box center [596, 182] width 122 height 24
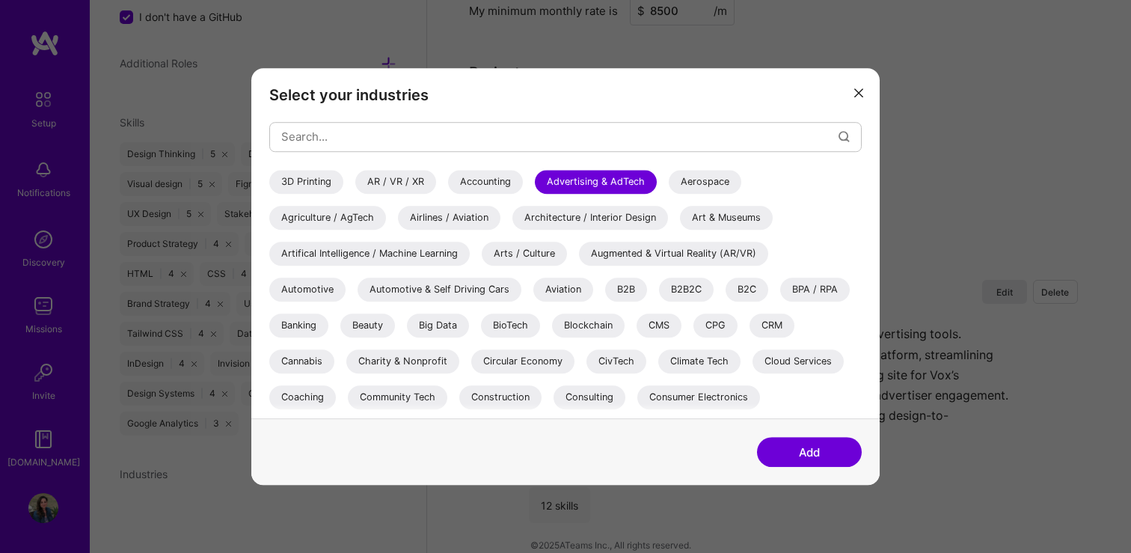
click at [524, 256] on div "Arts / Culture" at bounding box center [524, 254] width 85 height 24
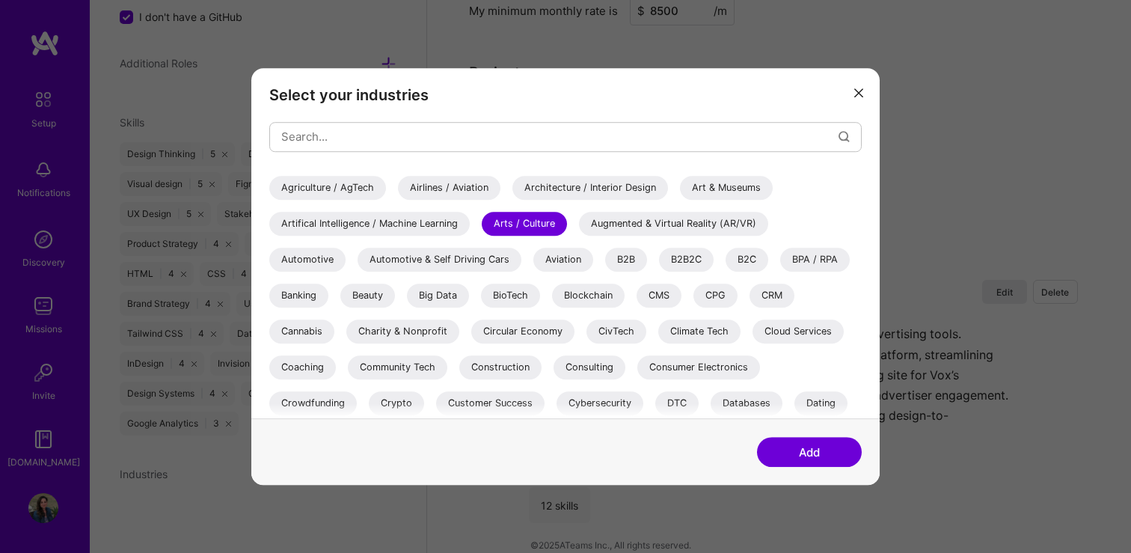
scroll to position [48, 0]
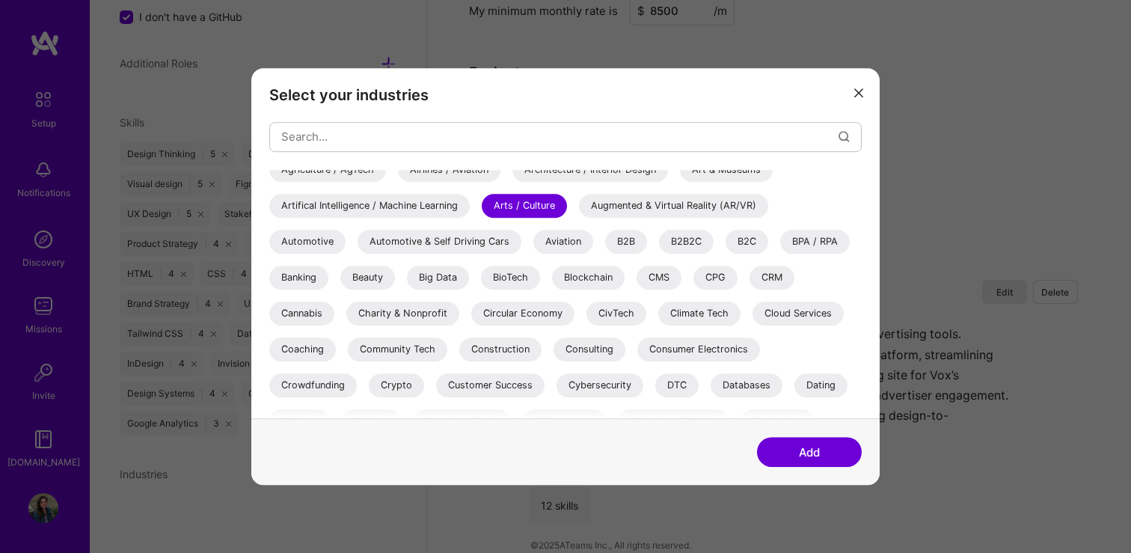
click at [667, 278] on div "CMS" at bounding box center [659, 278] width 45 height 24
click at [811, 450] on button "Add" at bounding box center [809, 452] width 105 height 30
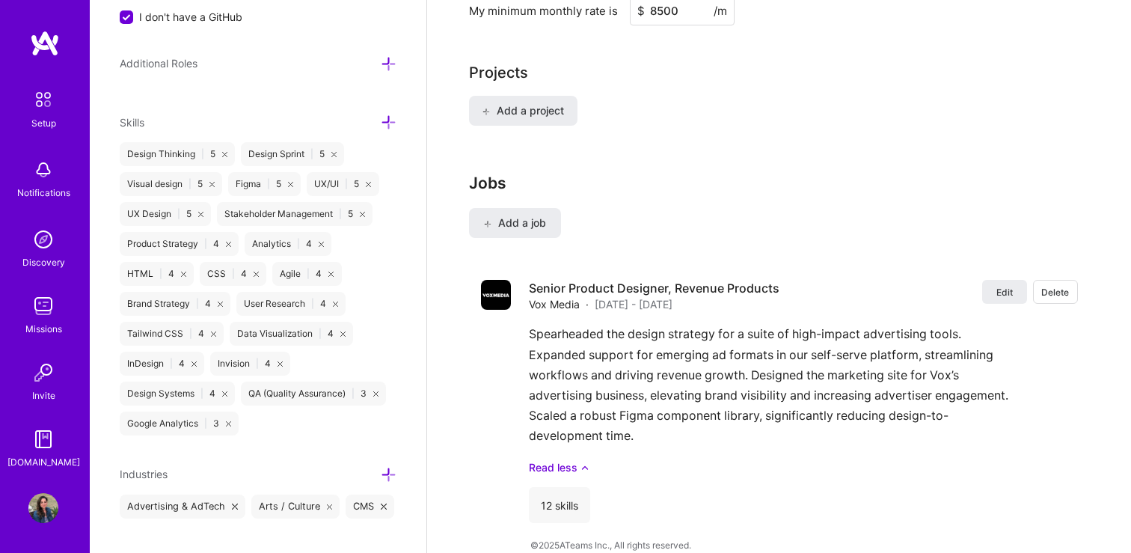
scroll to position [1162, 0]
click at [387, 123] on icon at bounding box center [389, 122] width 16 height 16
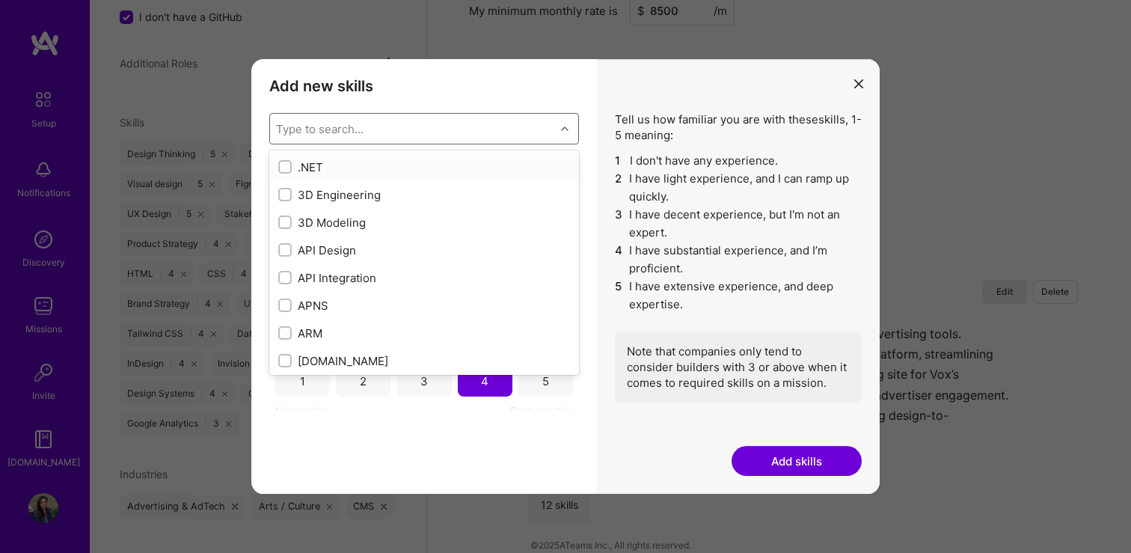
click at [387, 123] on div "Type to search..." at bounding box center [412, 129] width 285 height 30
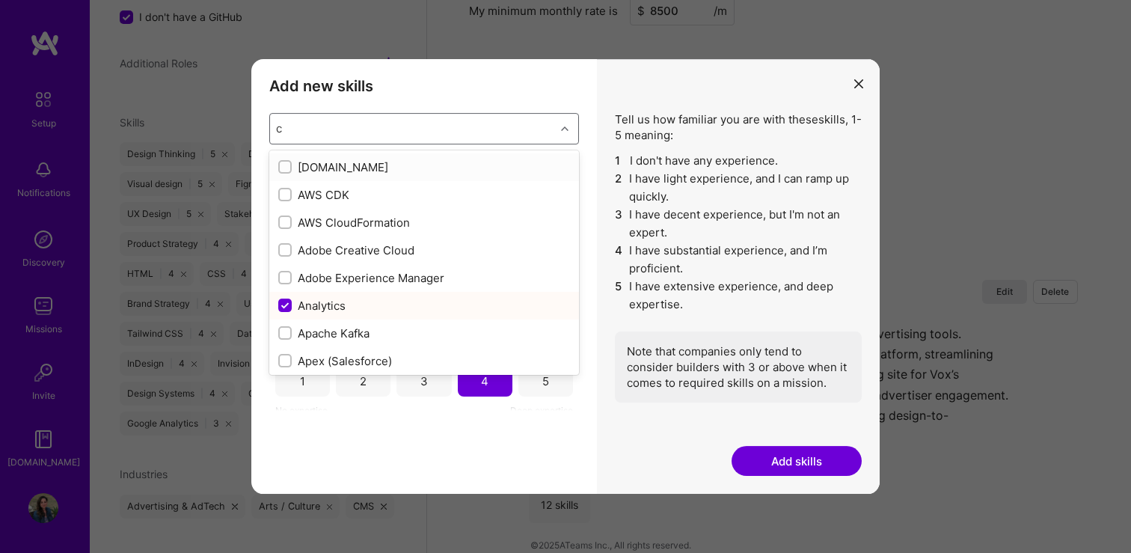
type input "cm"
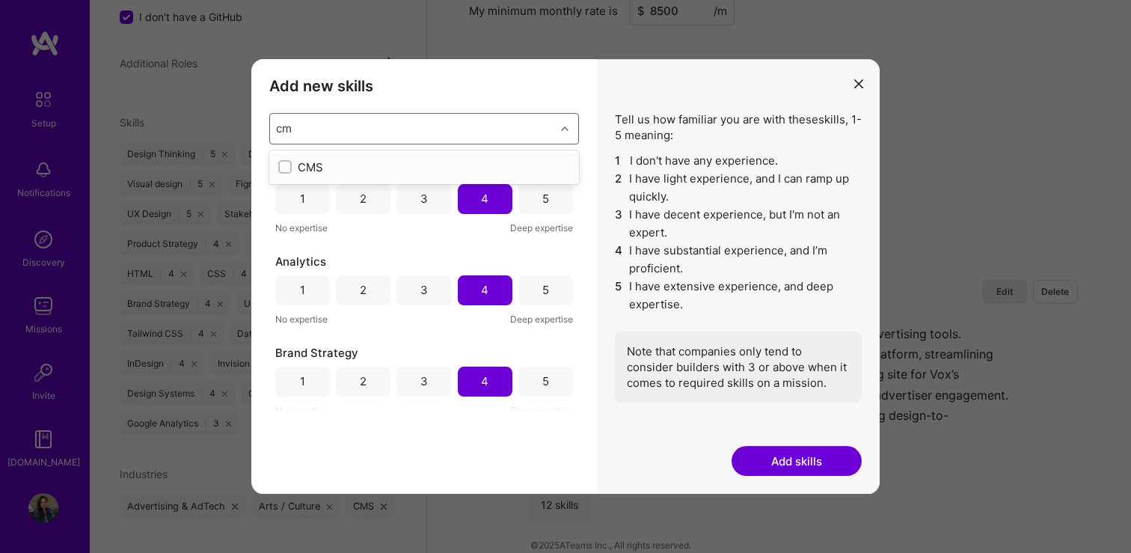
click at [318, 161] on div "CMS" at bounding box center [424, 167] width 292 height 16
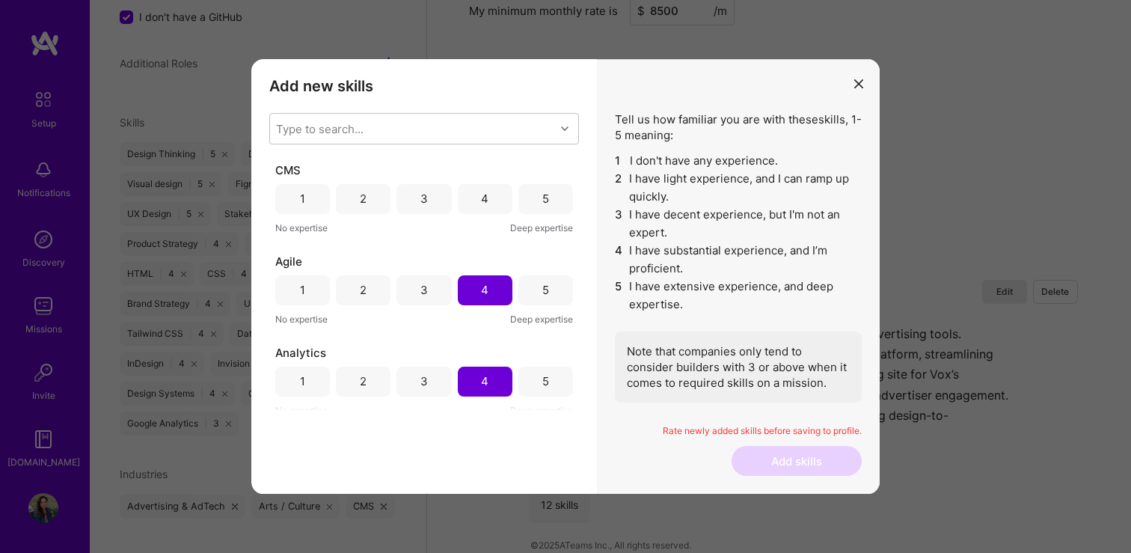
click at [379, 451] on div "Add new skills Tell us how familiar you are with given skills, using between 1 …" at bounding box center [424, 276] width 346 height 435
click at [485, 192] on div "4" at bounding box center [485, 199] width 55 height 30
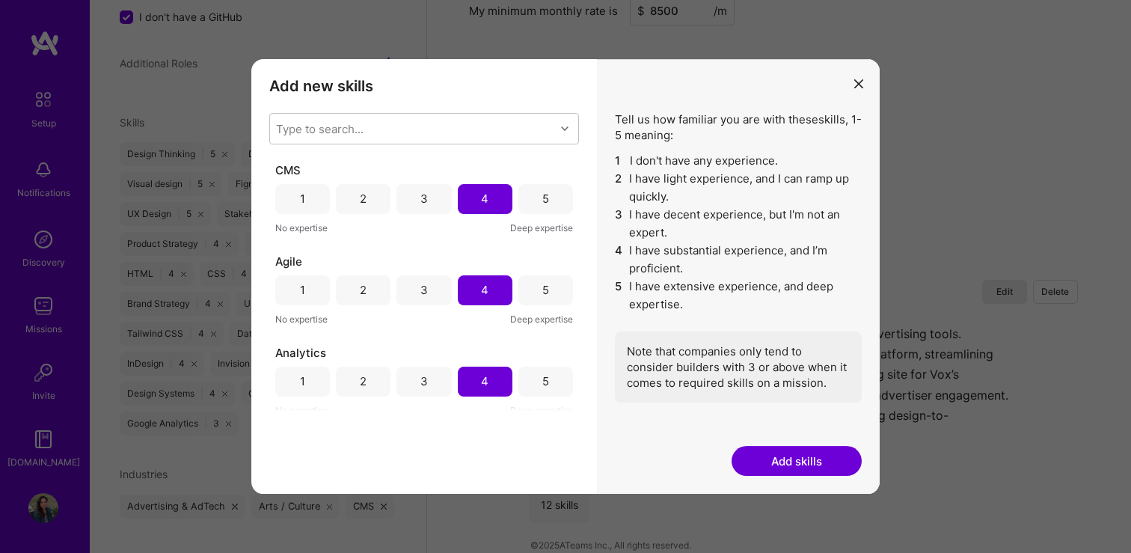
click at [809, 453] on button "Add skills" at bounding box center [797, 461] width 130 height 30
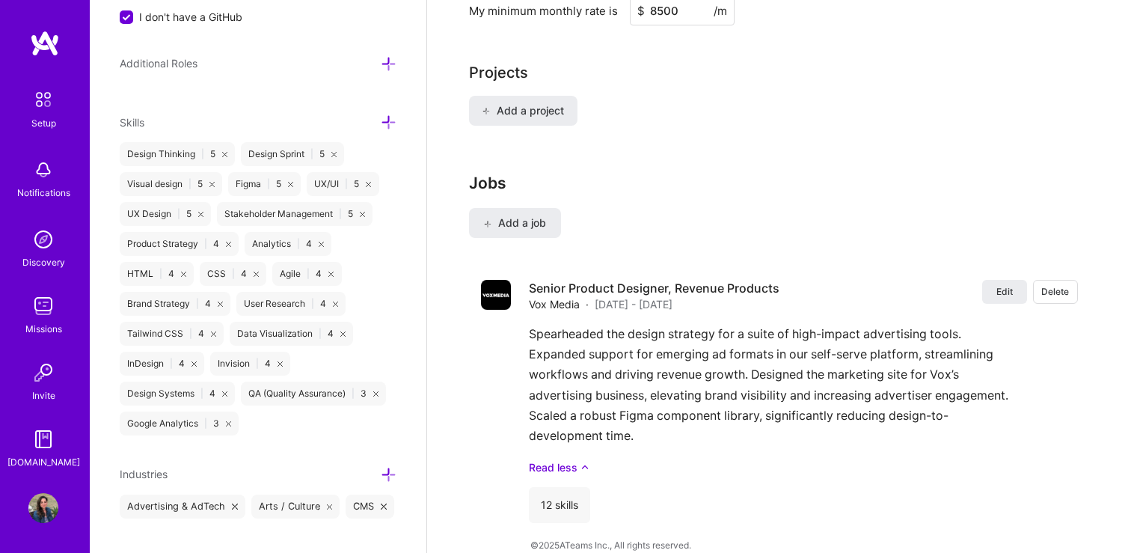
scroll to position [1259, 0]
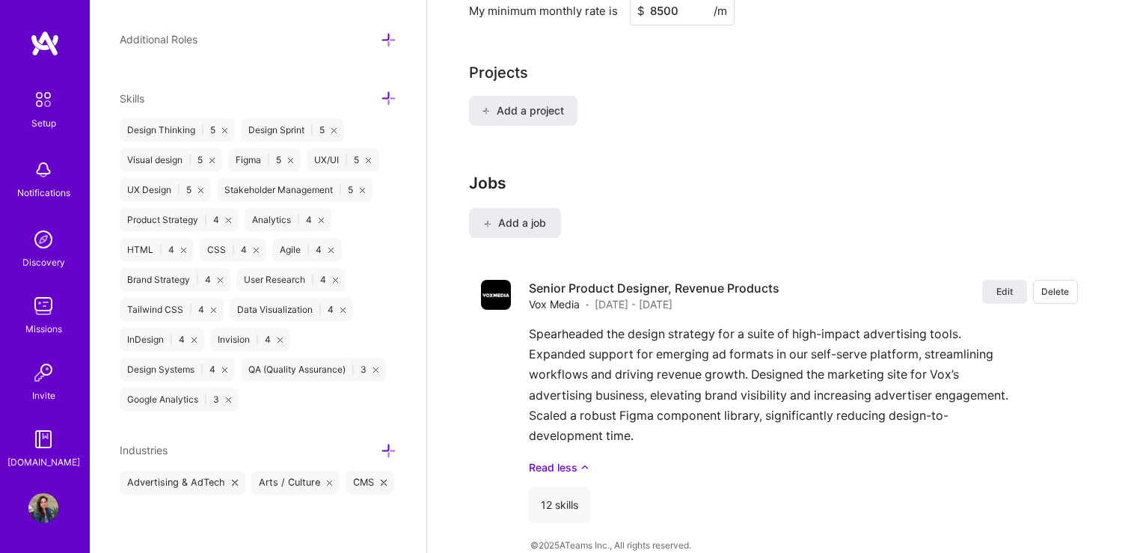
click at [388, 454] on icon at bounding box center [389, 451] width 16 height 16
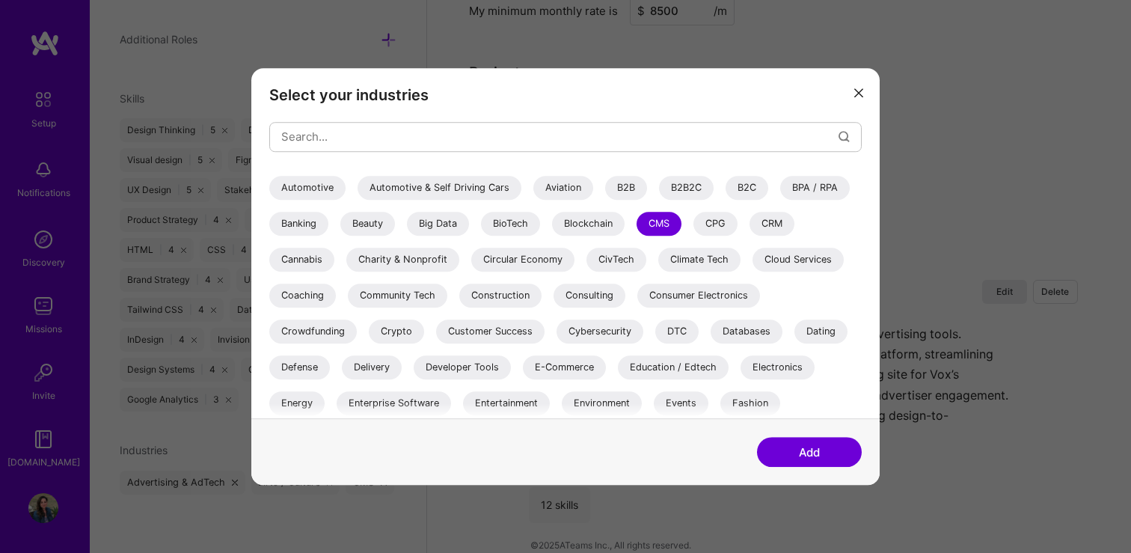
scroll to position [123, 0]
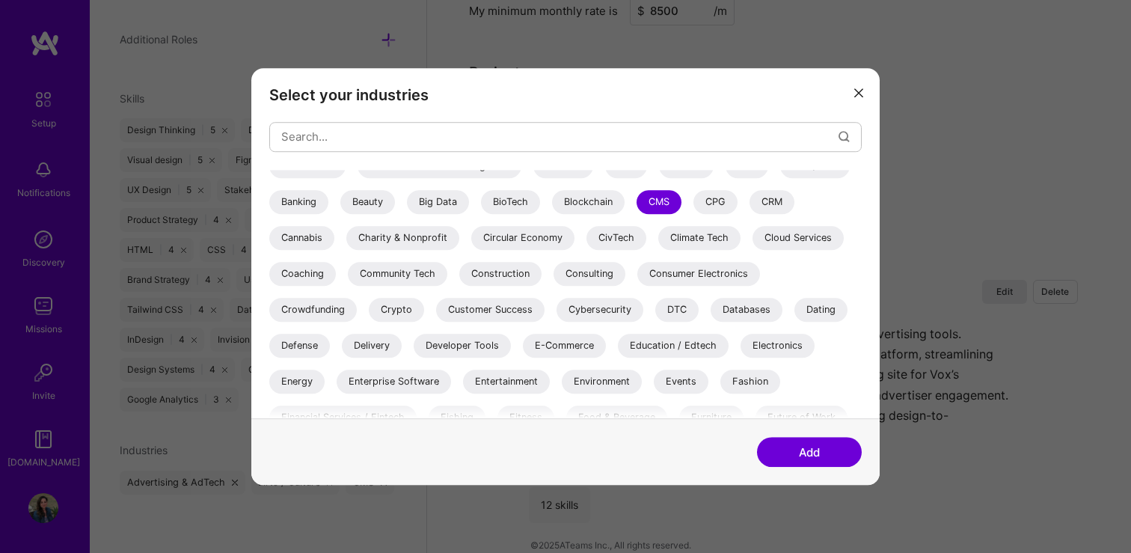
click at [560, 344] on div "E-Commerce" at bounding box center [564, 346] width 83 height 24
click at [426, 377] on div "Enterprise Software" at bounding box center [394, 382] width 114 height 24
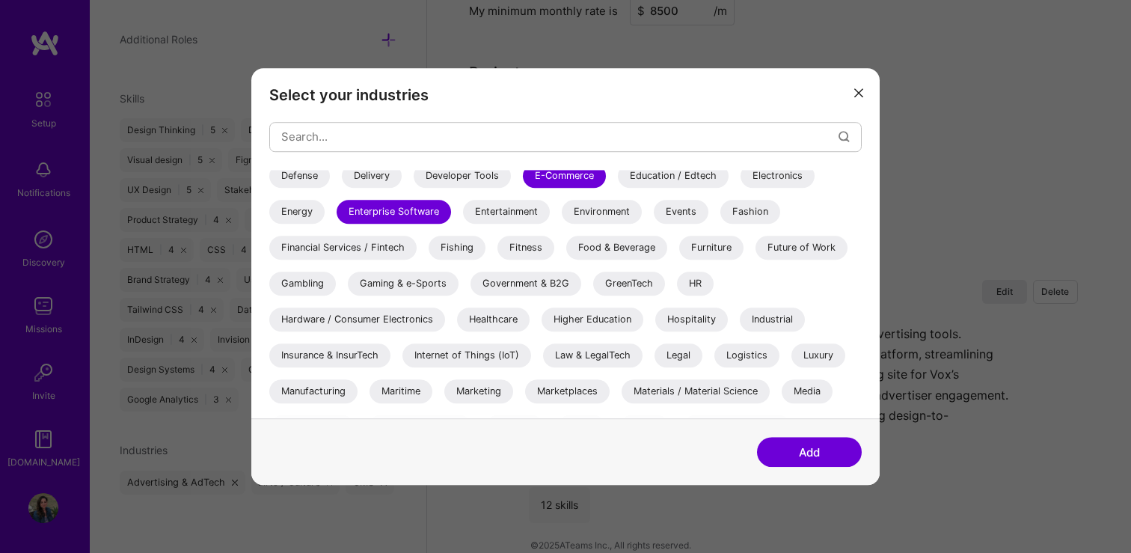
scroll to position [313, 0]
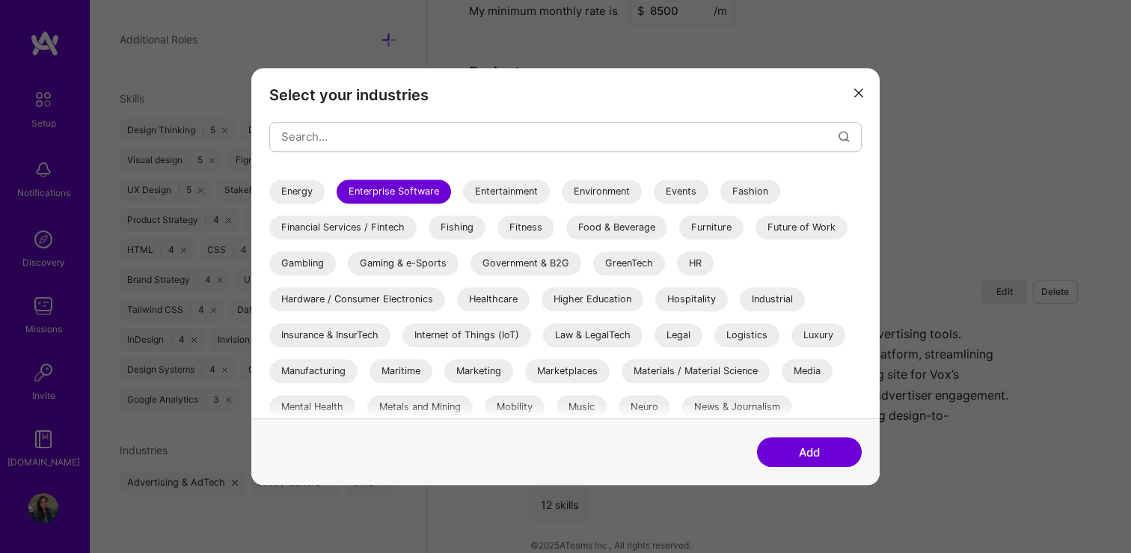
click at [478, 367] on div "Marketing" at bounding box center [478, 371] width 69 height 24
click at [803, 367] on div "Media" at bounding box center [807, 371] width 51 height 24
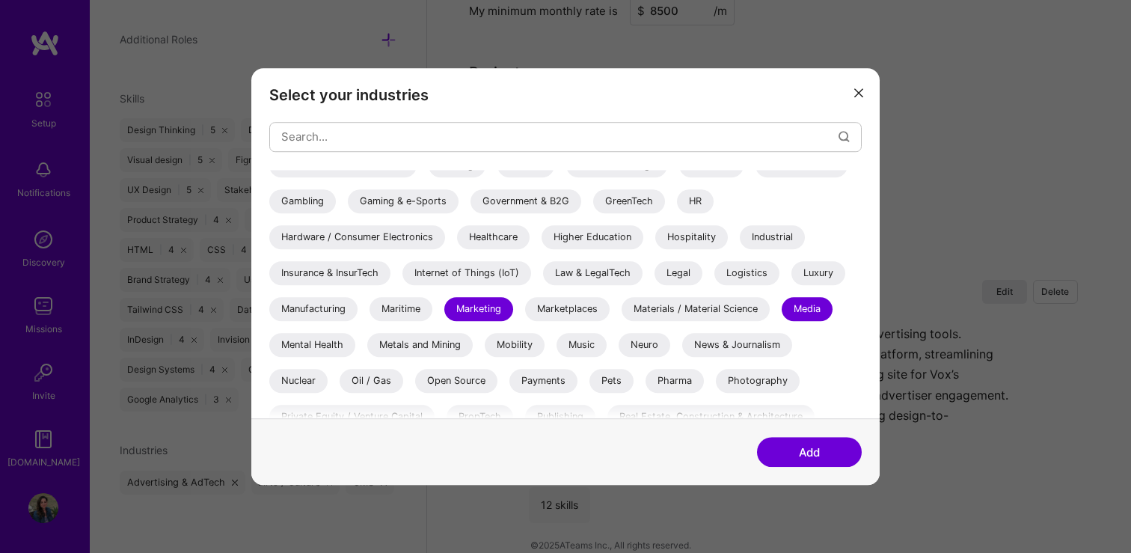
scroll to position [378, 0]
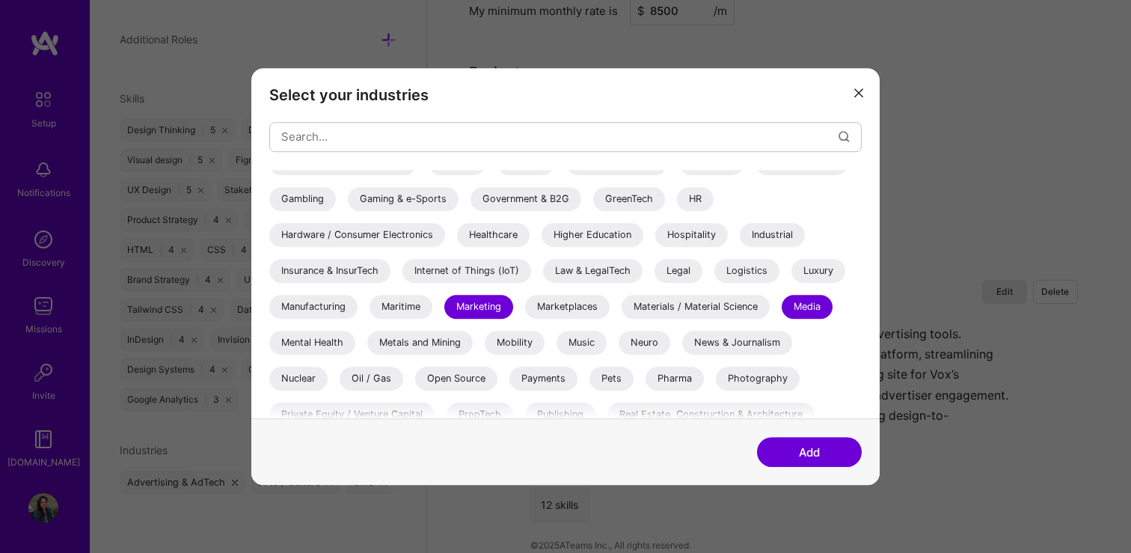
click at [755, 337] on div "News & Journalism" at bounding box center [737, 343] width 110 height 24
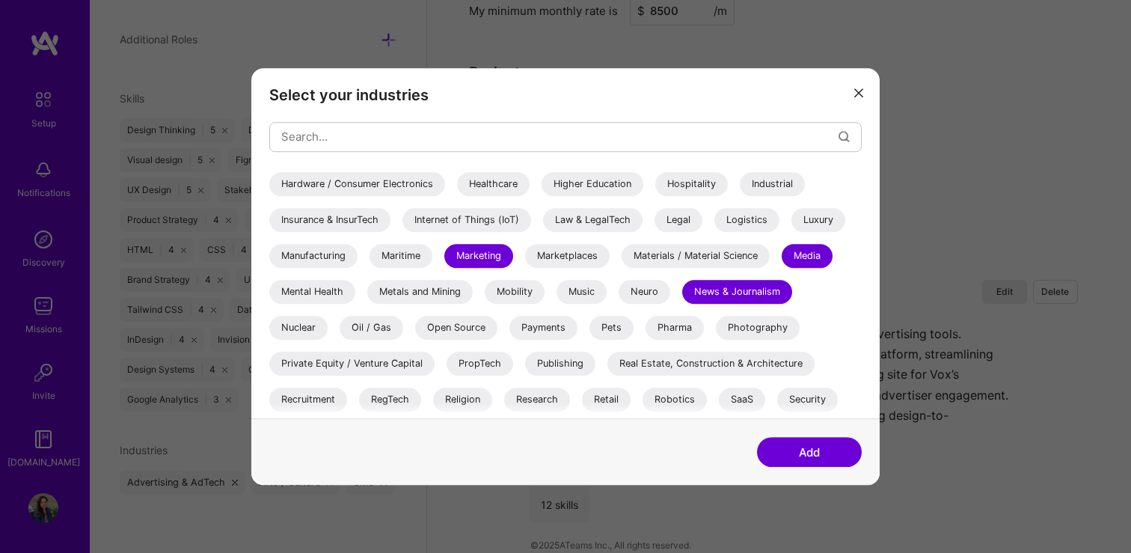
scroll to position [440, 0]
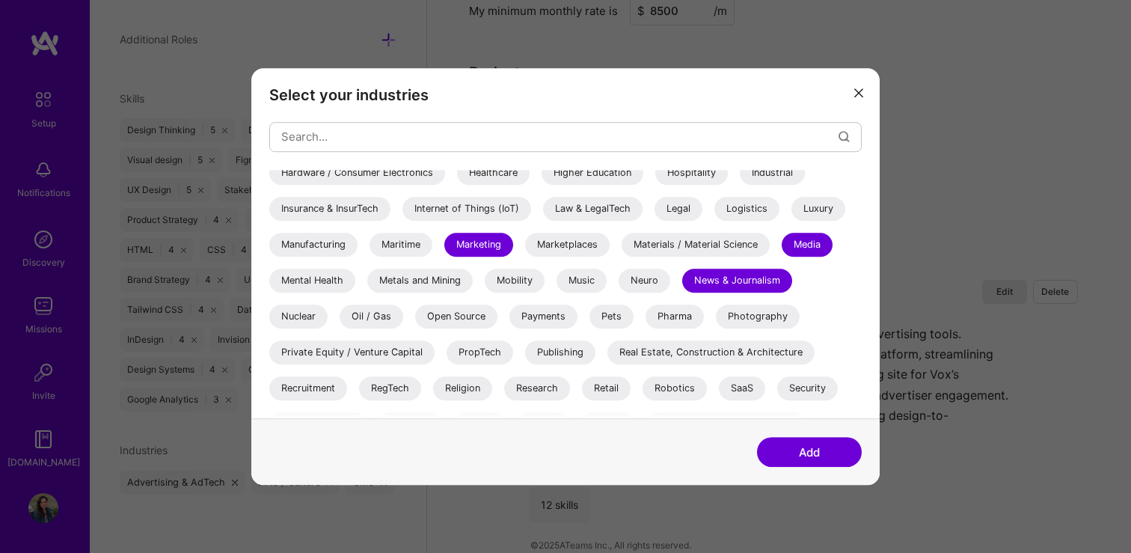
click at [569, 349] on div "Publishing" at bounding box center [560, 352] width 70 height 24
click at [750, 391] on div "SaaS" at bounding box center [742, 388] width 46 height 24
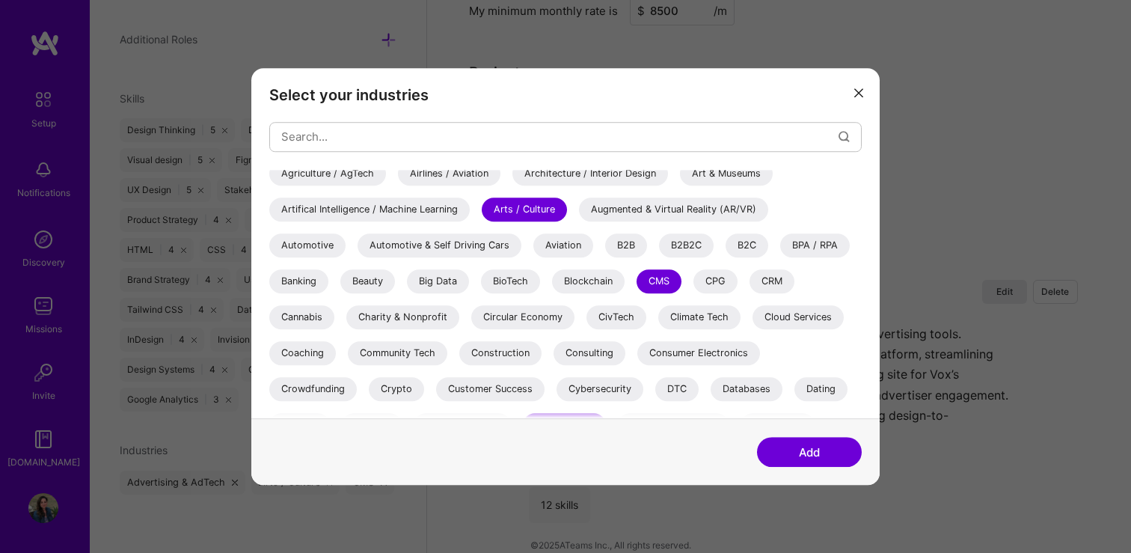
scroll to position [35, 0]
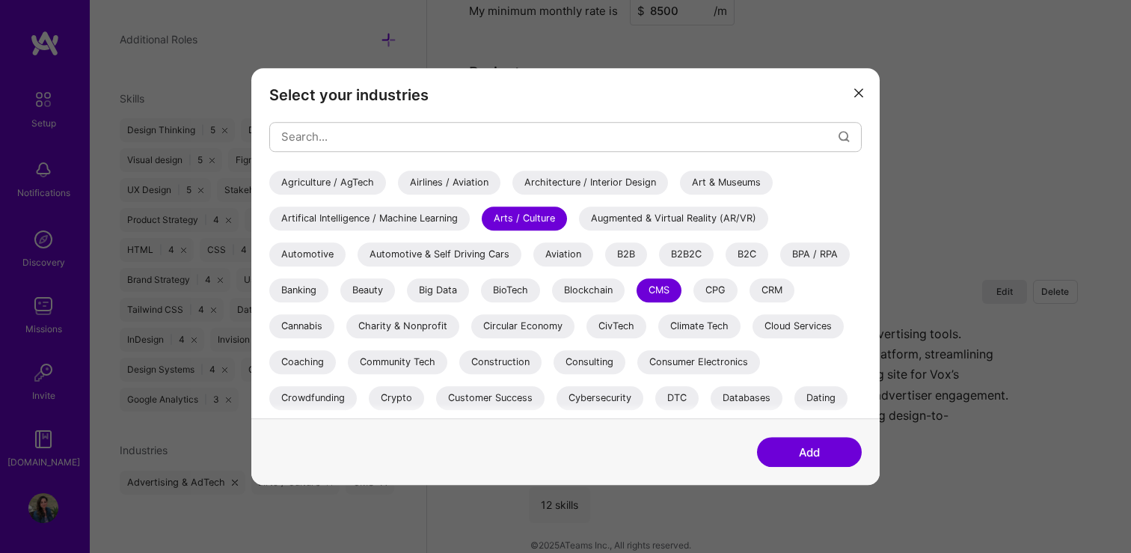
click at [626, 254] on div "B2B" at bounding box center [626, 254] width 42 height 24
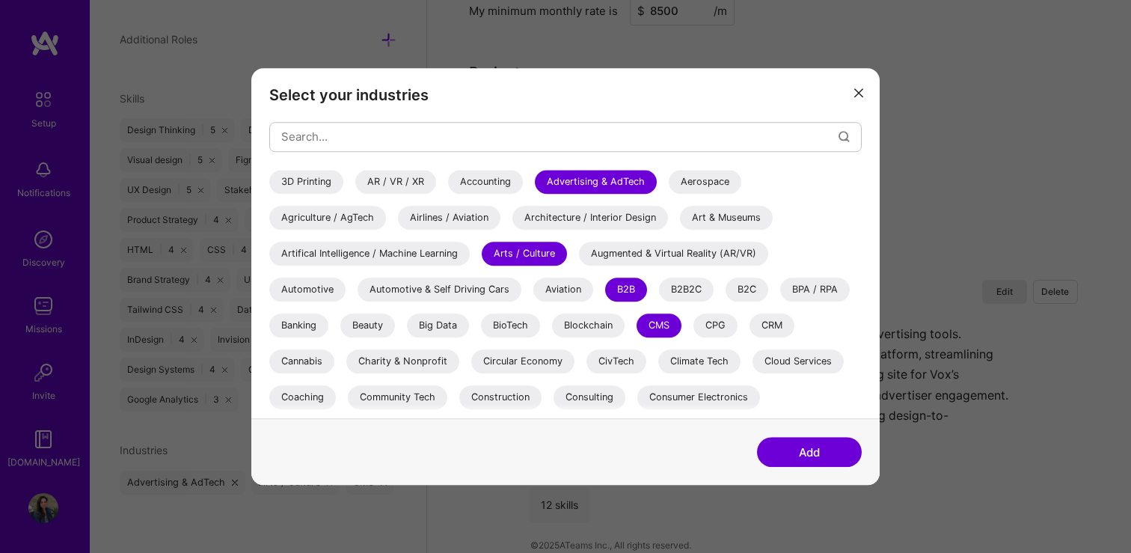
scroll to position [0, 0]
click at [815, 455] on button "Add" at bounding box center [809, 452] width 105 height 30
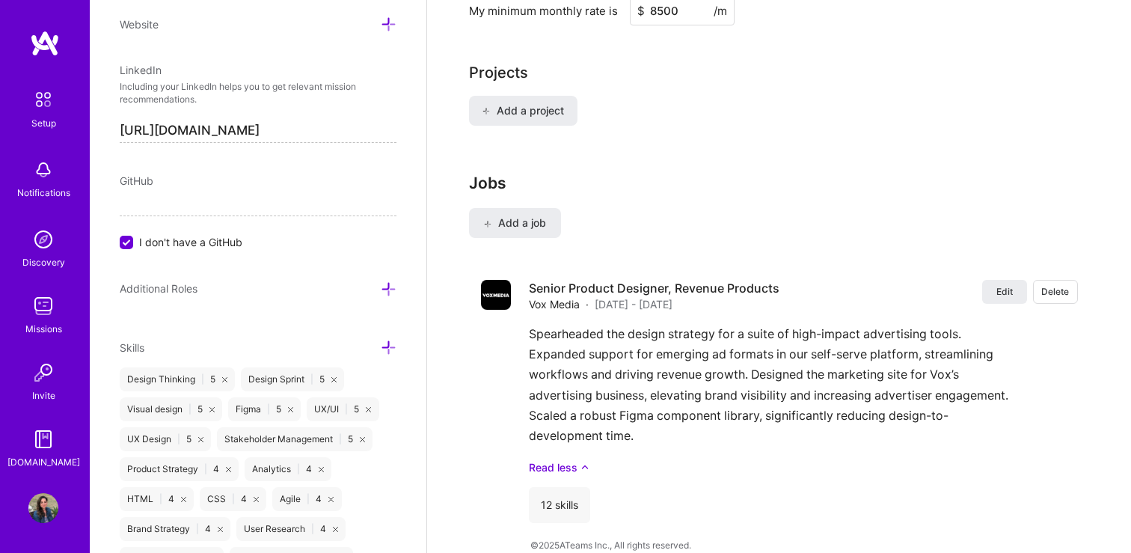
scroll to position [1004, 0]
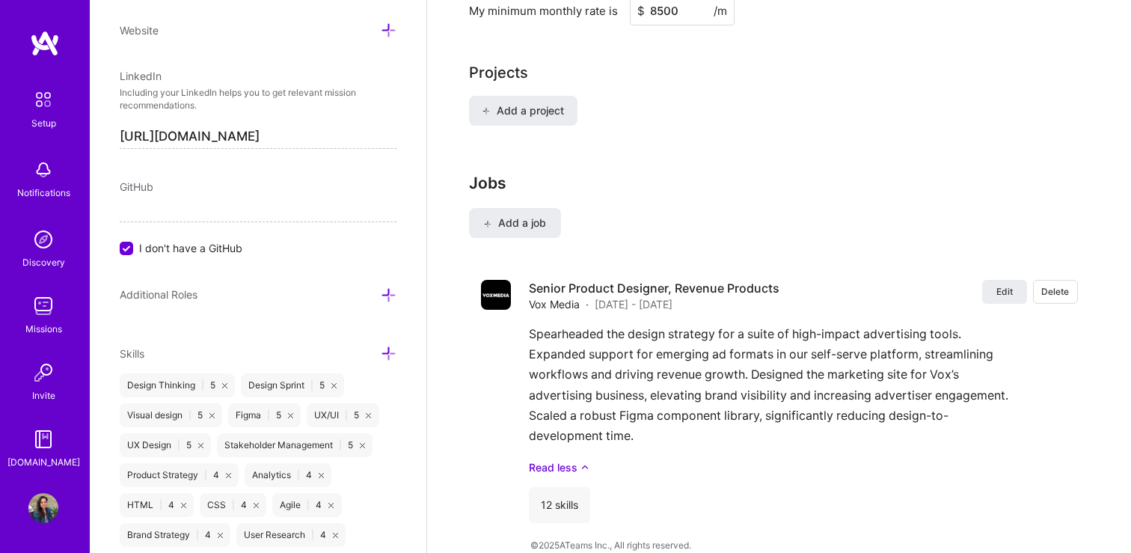
click at [387, 295] on icon at bounding box center [389, 295] width 16 height 16
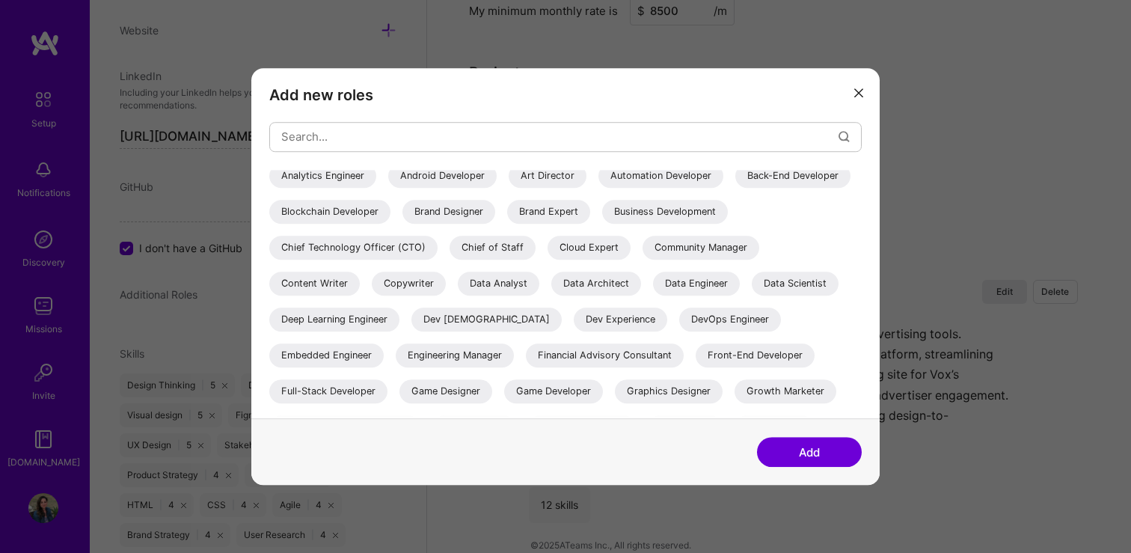
scroll to position [0, 0]
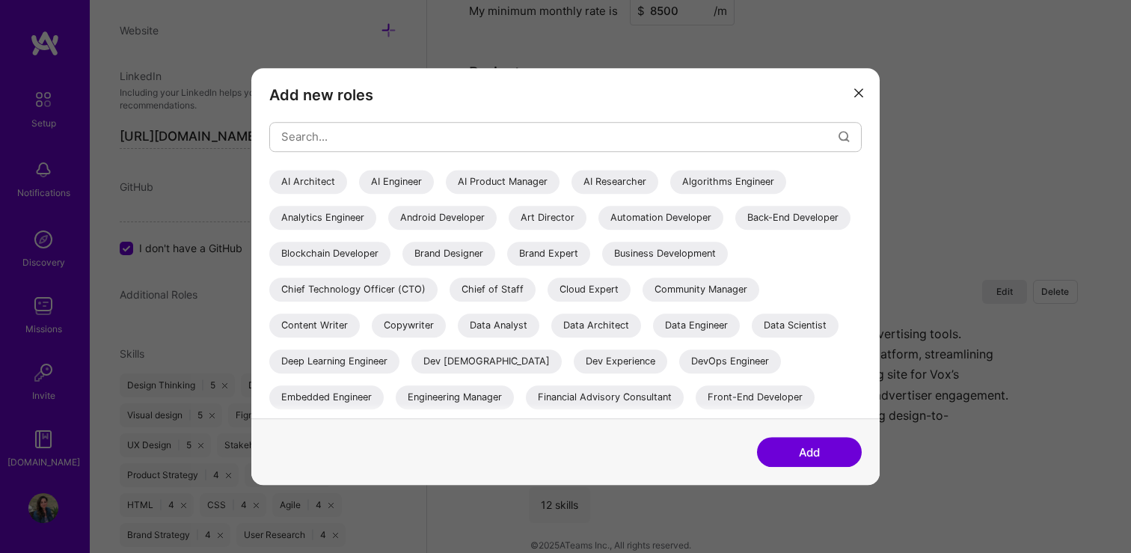
click at [861, 95] on icon "modal" at bounding box center [858, 92] width 9 height 9
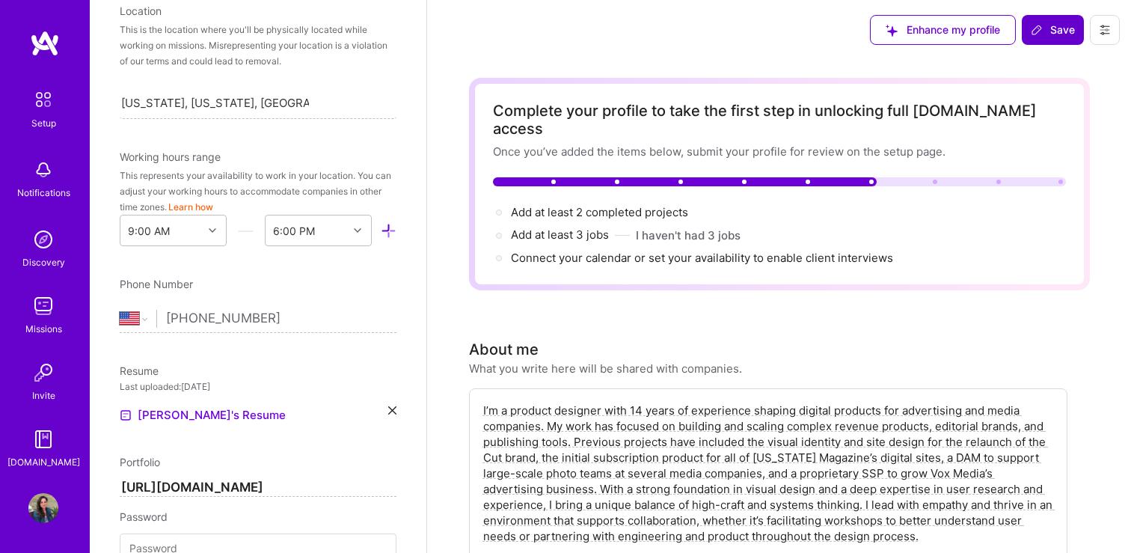
click at [1051, 30] on span "Save" at bounding box center [1053, 29] width 44 height 15
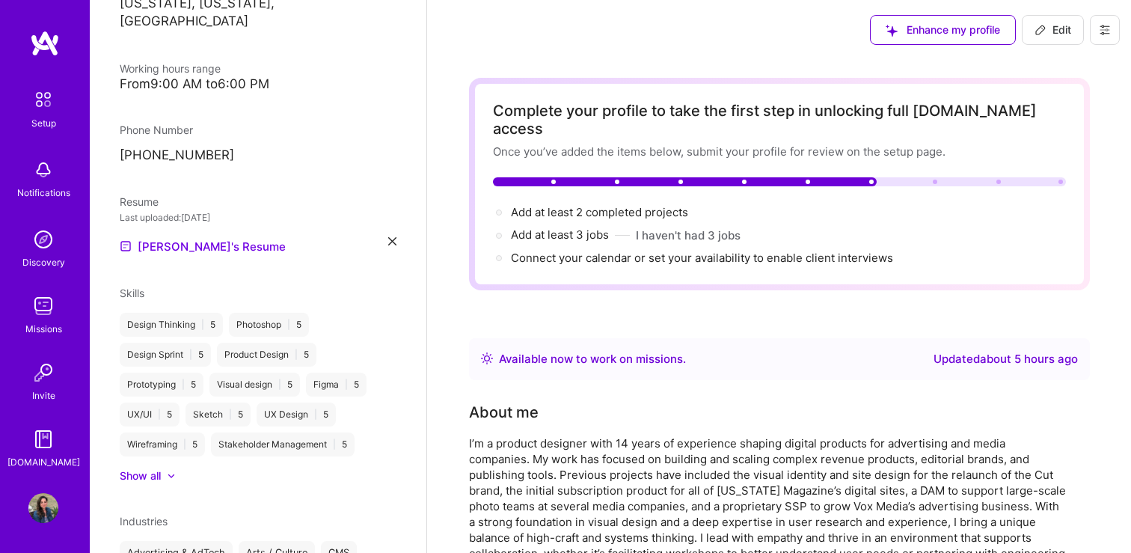
scroll to position [274, 0]
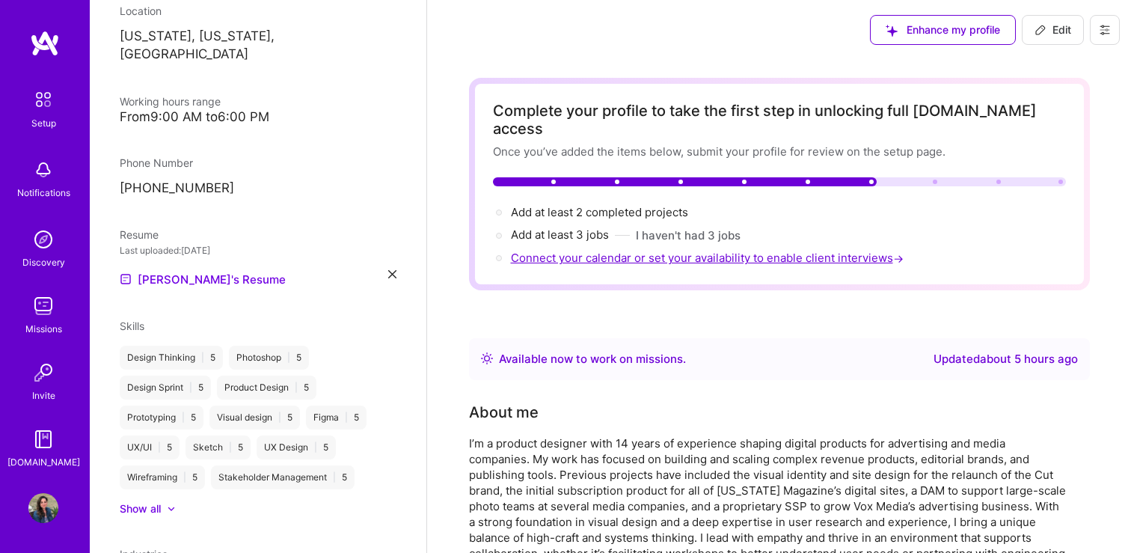
click at [835, 251] on span "Connect your calendar or set your availability to enable client interviews →" at bounding box center [709, 258] width 396 height 14
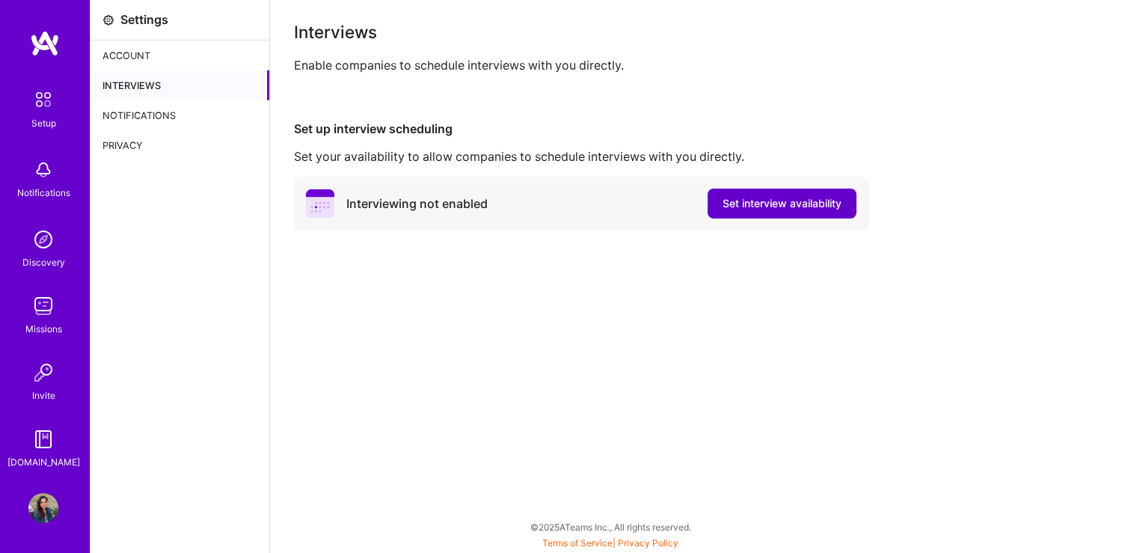
click at [796, 204] on span "Set interview availability" at bounding box center [782, 203] width 119 height 15
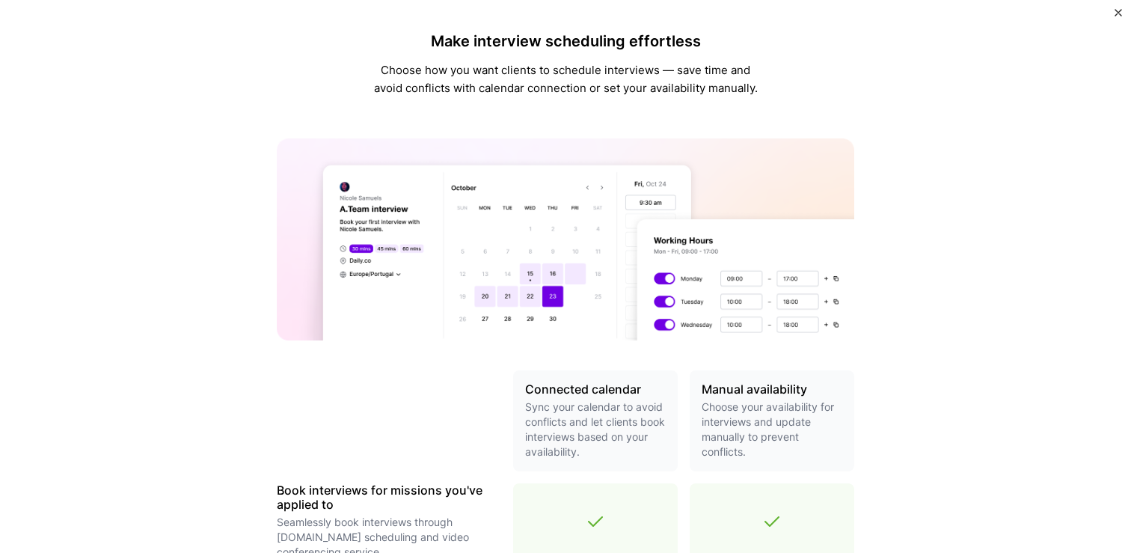
click at [1117, 14] on img "Close" at bounding box center [1118, 12] width 7 height 7
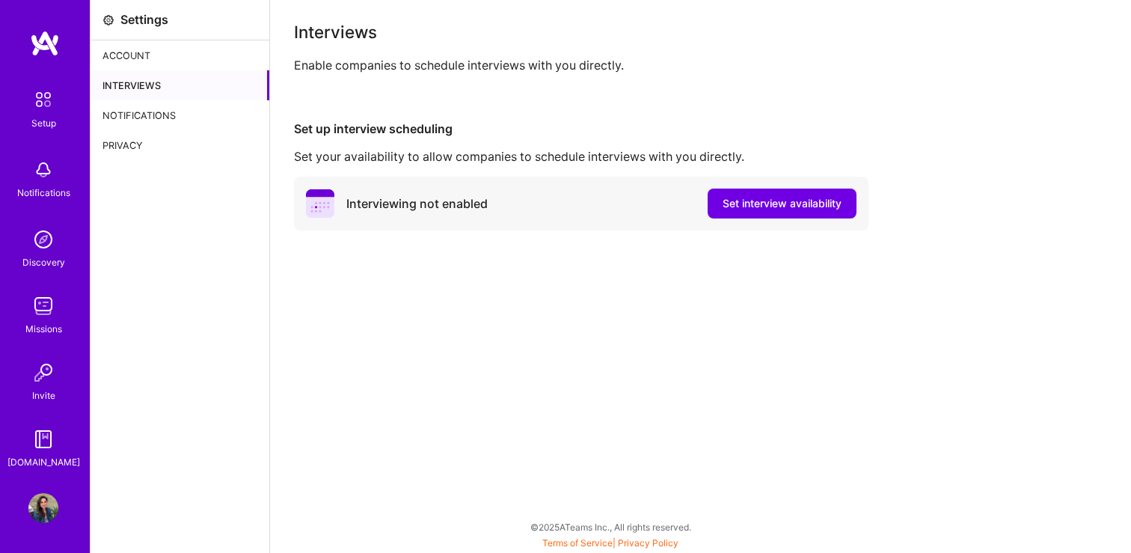
click at [48, 509] on img at bounding box center [43, 508] width 30 height 30
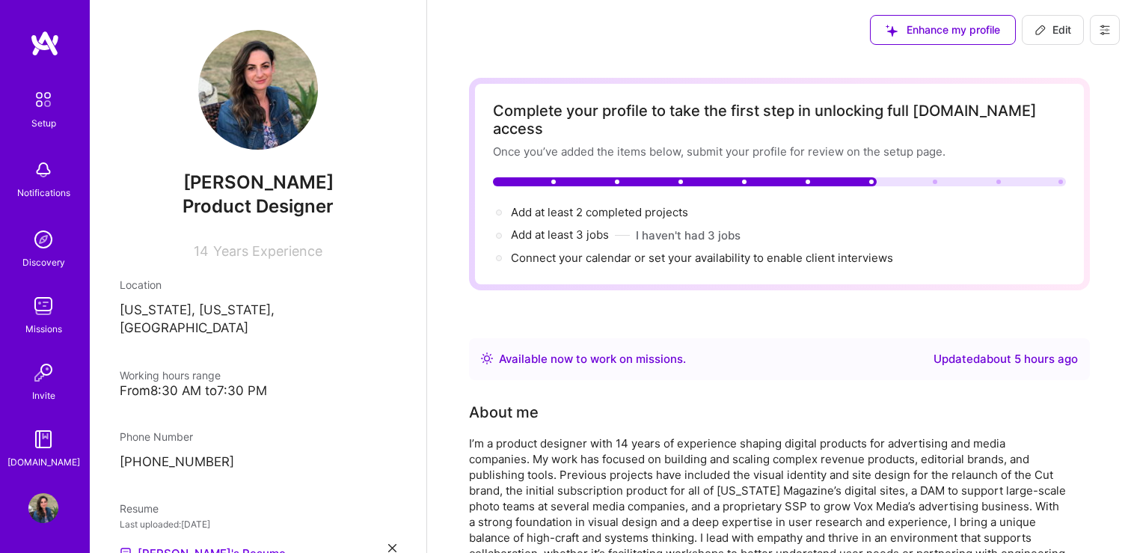
click at [1045, 25] on icon at bounding box center [1041, 30] width 12 height 12
select select "US"
select select "Right Now"
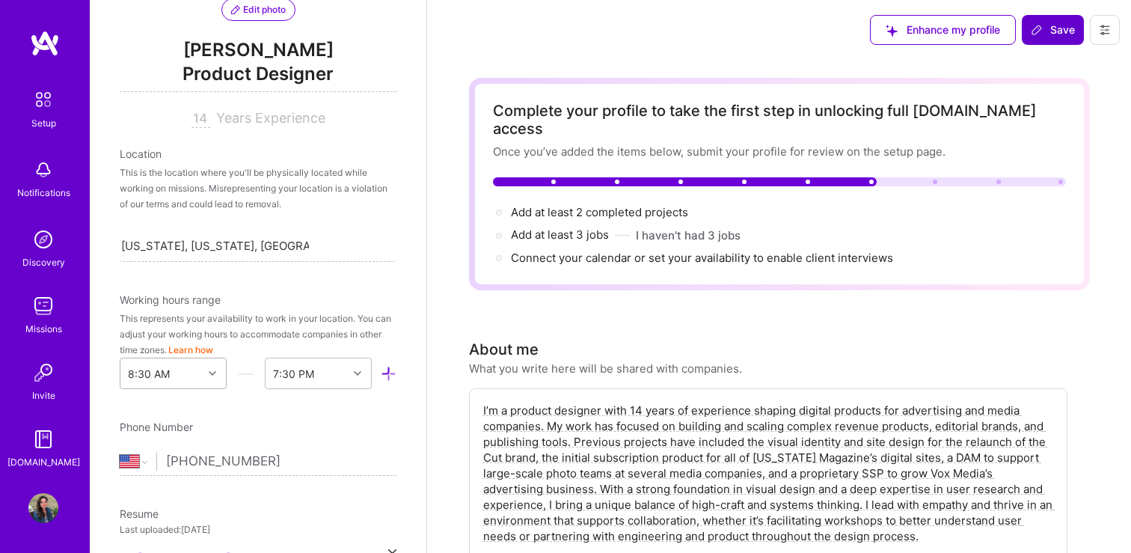
scroll to position [236, 0]
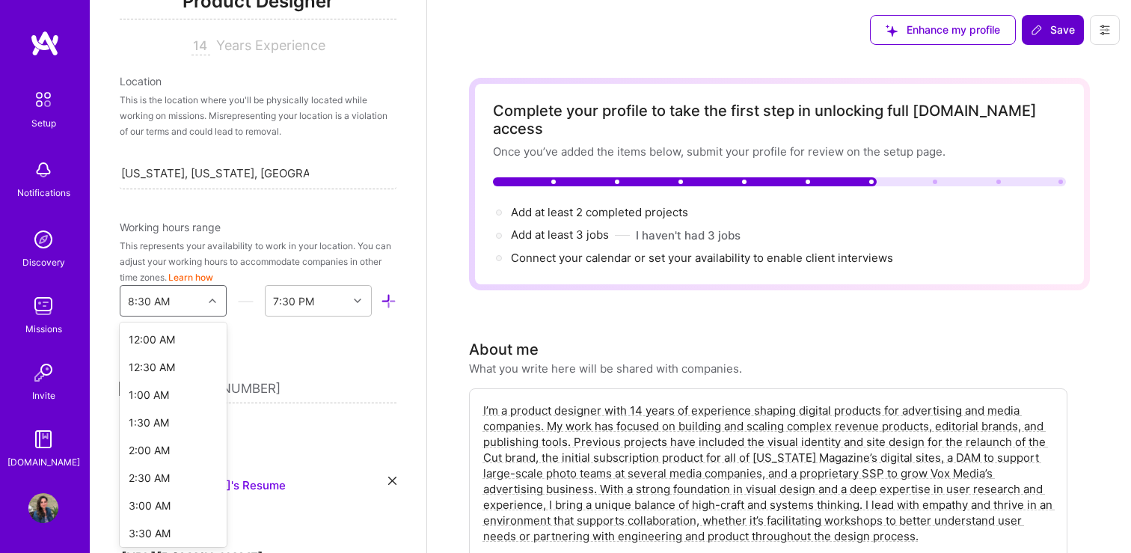
click at [213, 316] on div "option 6:00 AM focused, 13 of 48. 48 results available. Use Up and Down to choo…" at bounding box center [173, 300] width 107 height 31
click at [174, 488] on div "9:00 AM" at bounding box center [173, 486] width 107 height 28
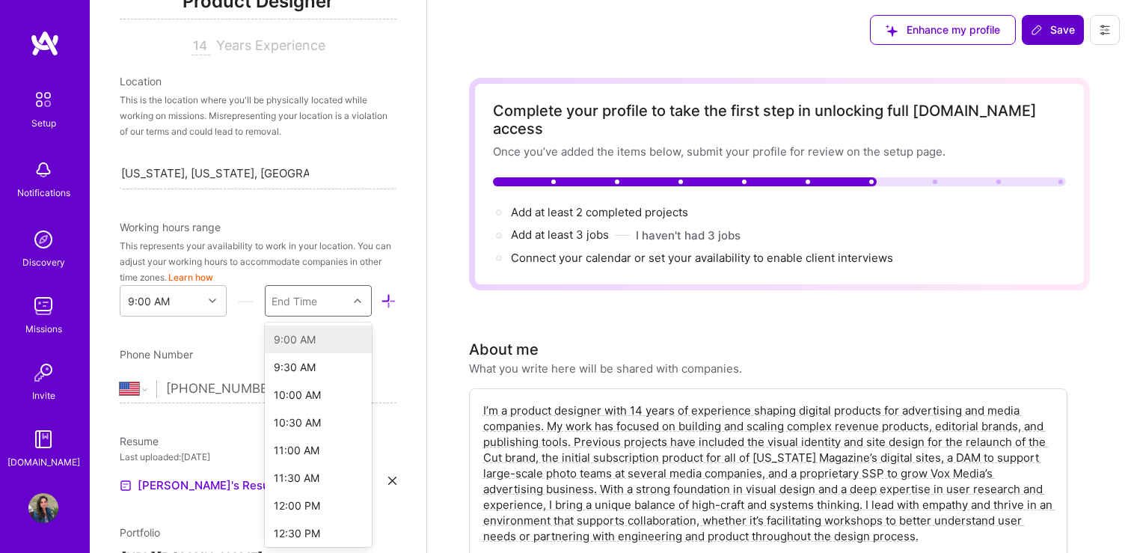
click at [297, 304] on div "End Time" at bounding box center [295, 301] width 46 height 16
click at [302, 474] on div "6:00 PM" at bounding box center [318, 473] width 107 height 28
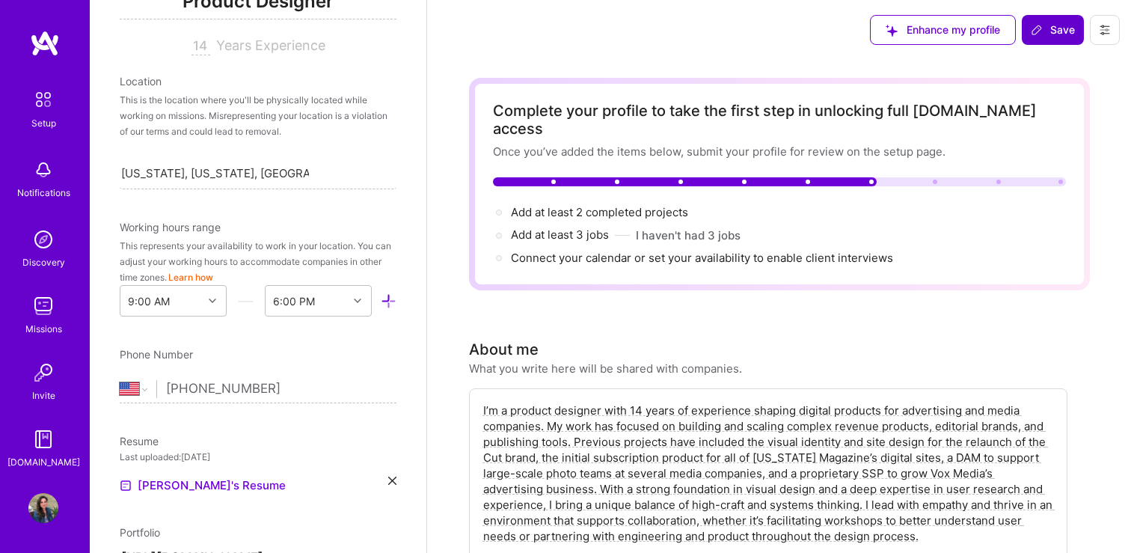
click at [1059, 27] on span "Save" at bounding box center [1053, 29] width 44 height 15
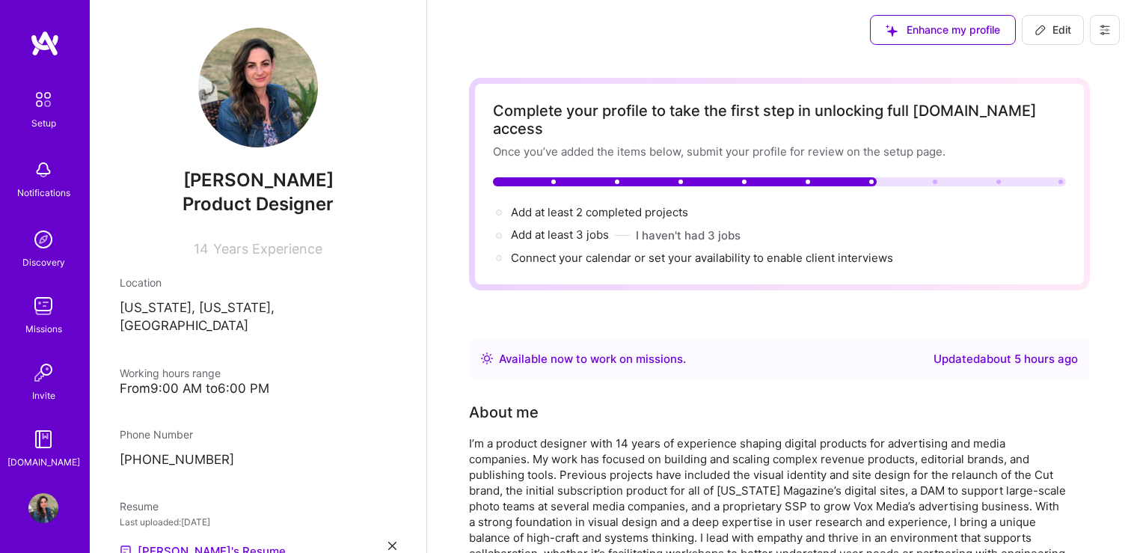
scroll to position [0, 0]
